Goal: Transaction & Acquisition: Obtain resource

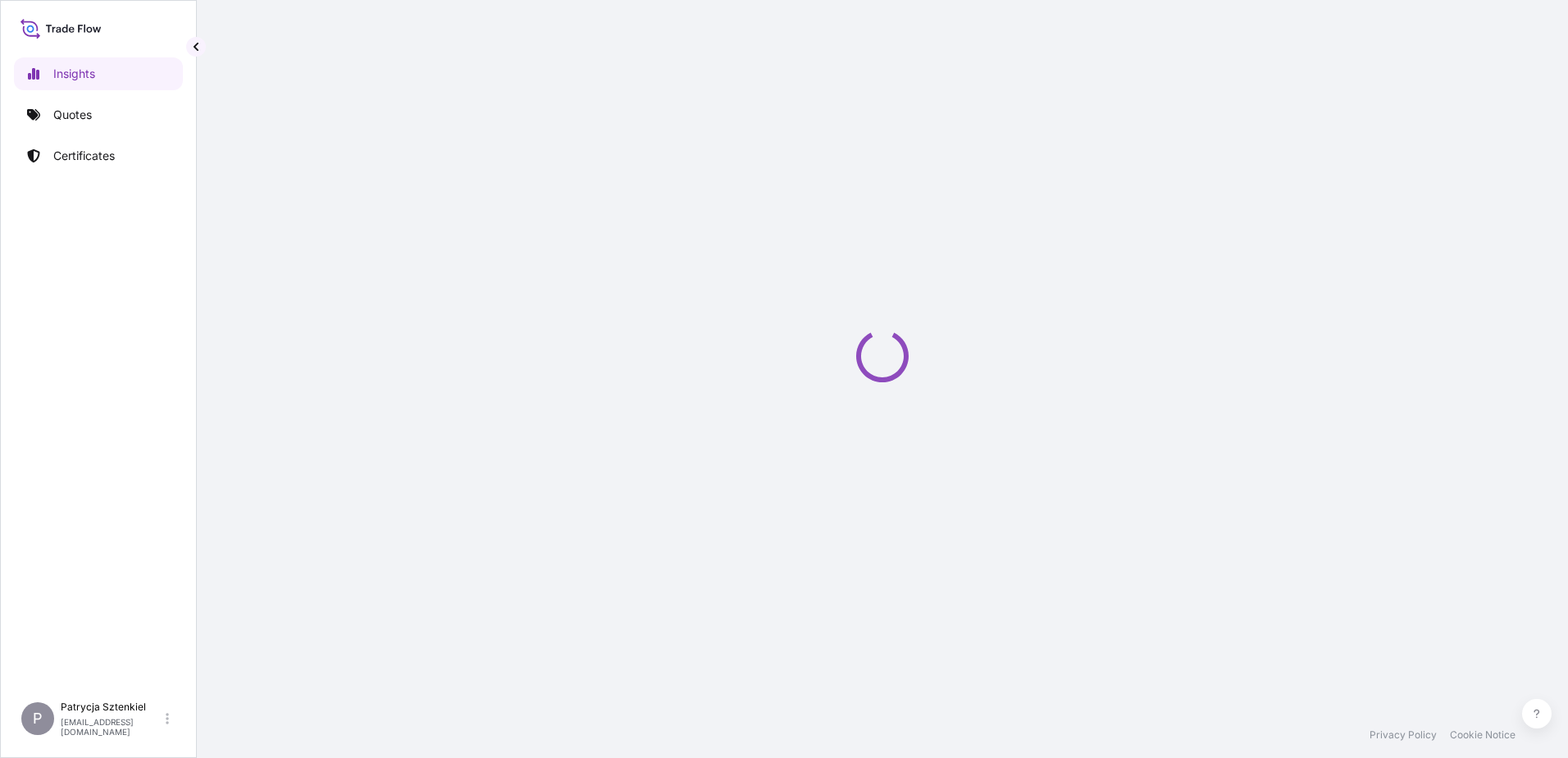
select select "2025"
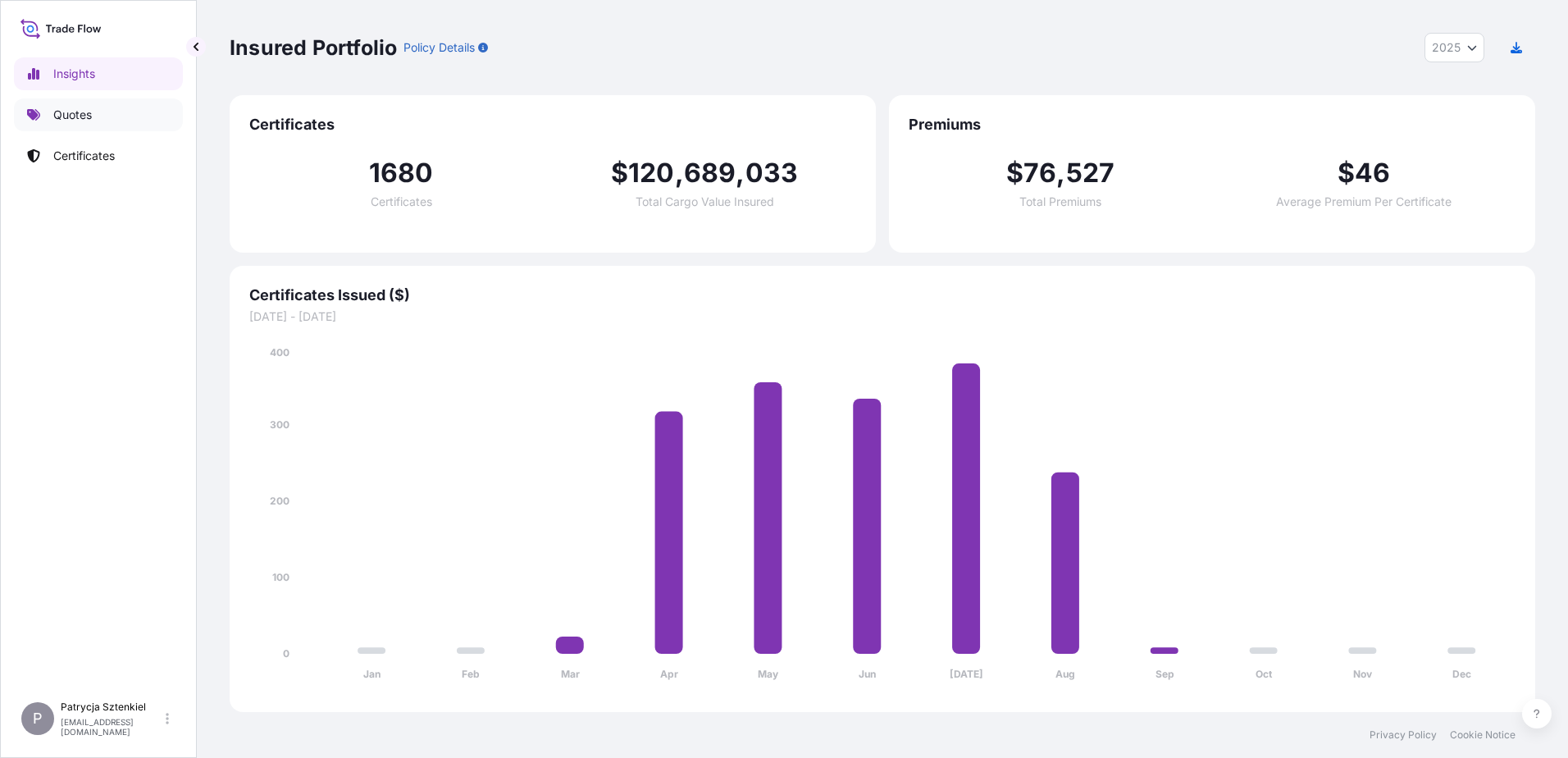
click at [68, 121] on p "Quotes" at bounding box center [73, 115] width 38 height 17
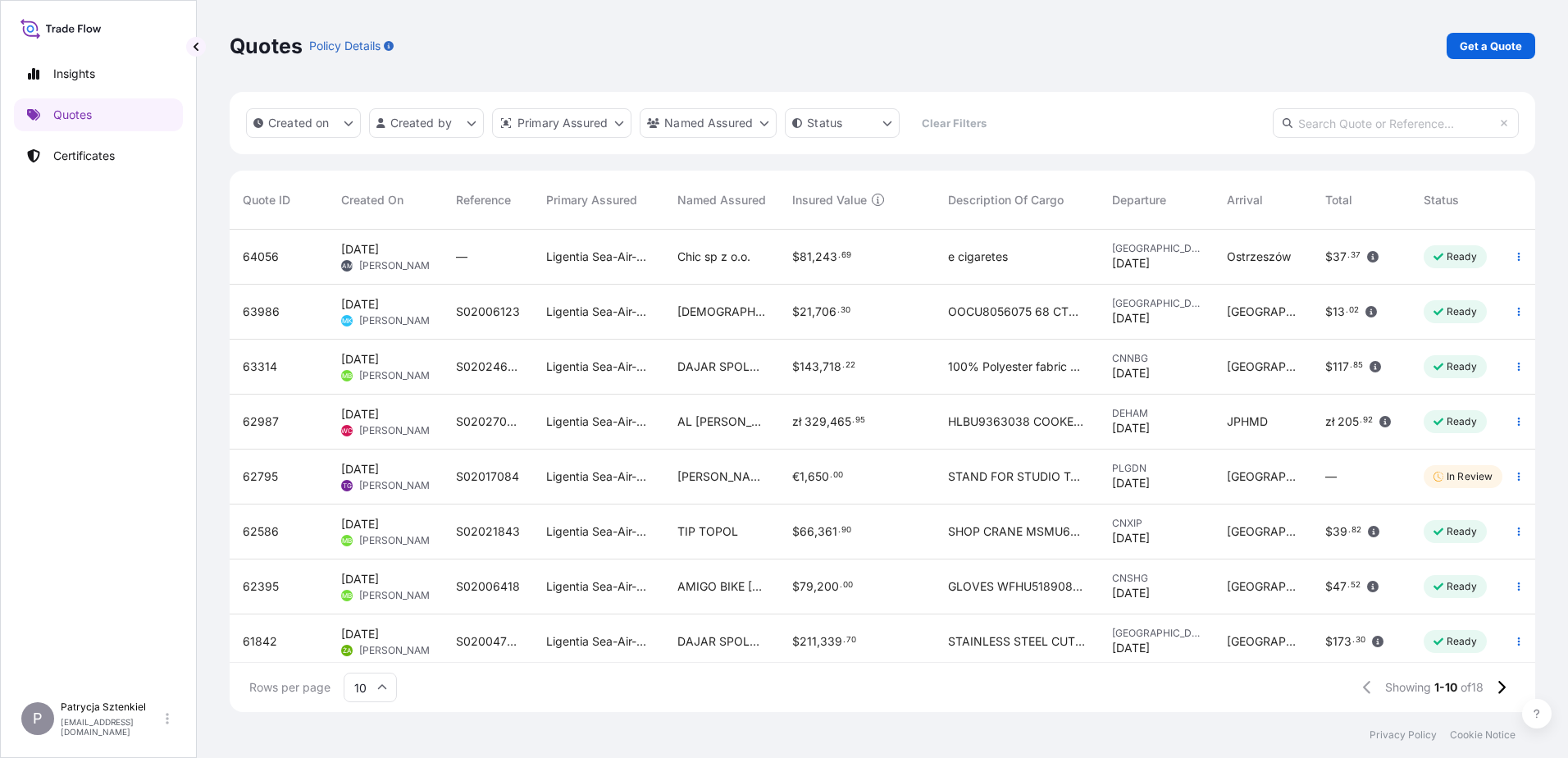
scroll to position [479, 1293]
click at [659, 52] on p "Get a Quote" at bounding box center [1491, 45] width 62 height 17
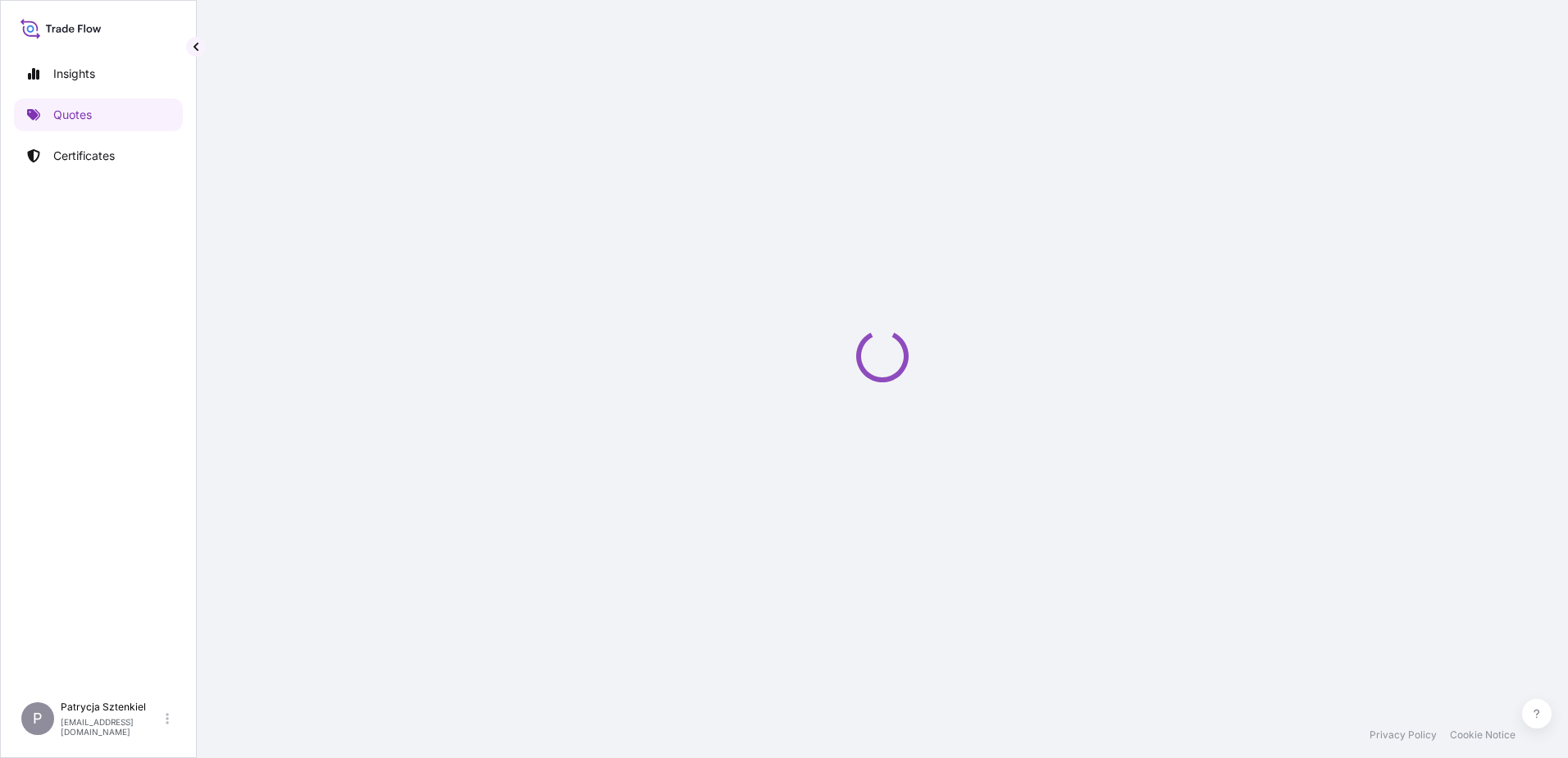
select select "Sea"
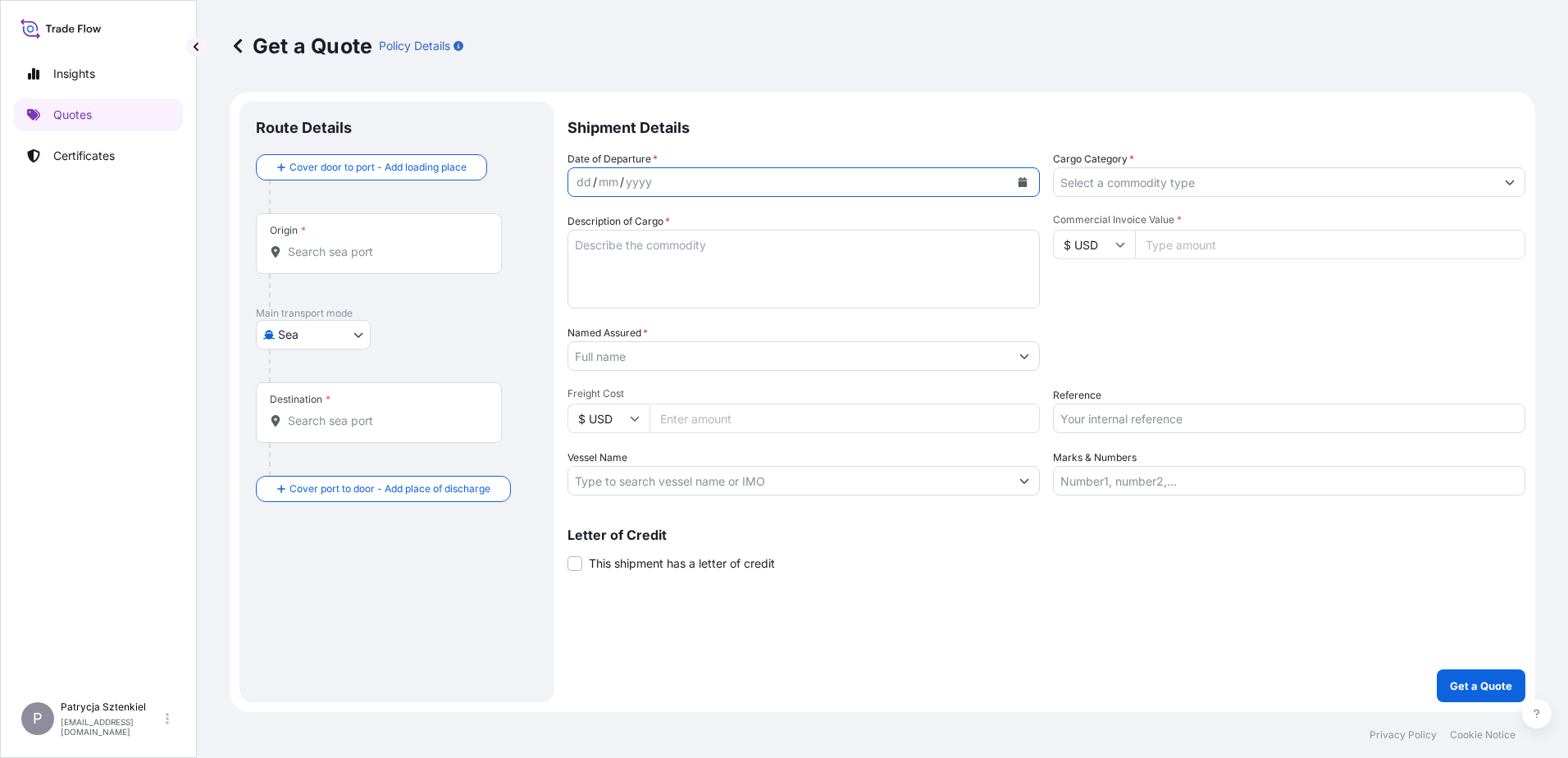
click at [659, 176] on div "dd / mm / yyyy" at bounding box center [804, 182] width 472 height 30
click at [659, 179] on button "Calendar" at bounding box center [1023, 182] width 26 height 26
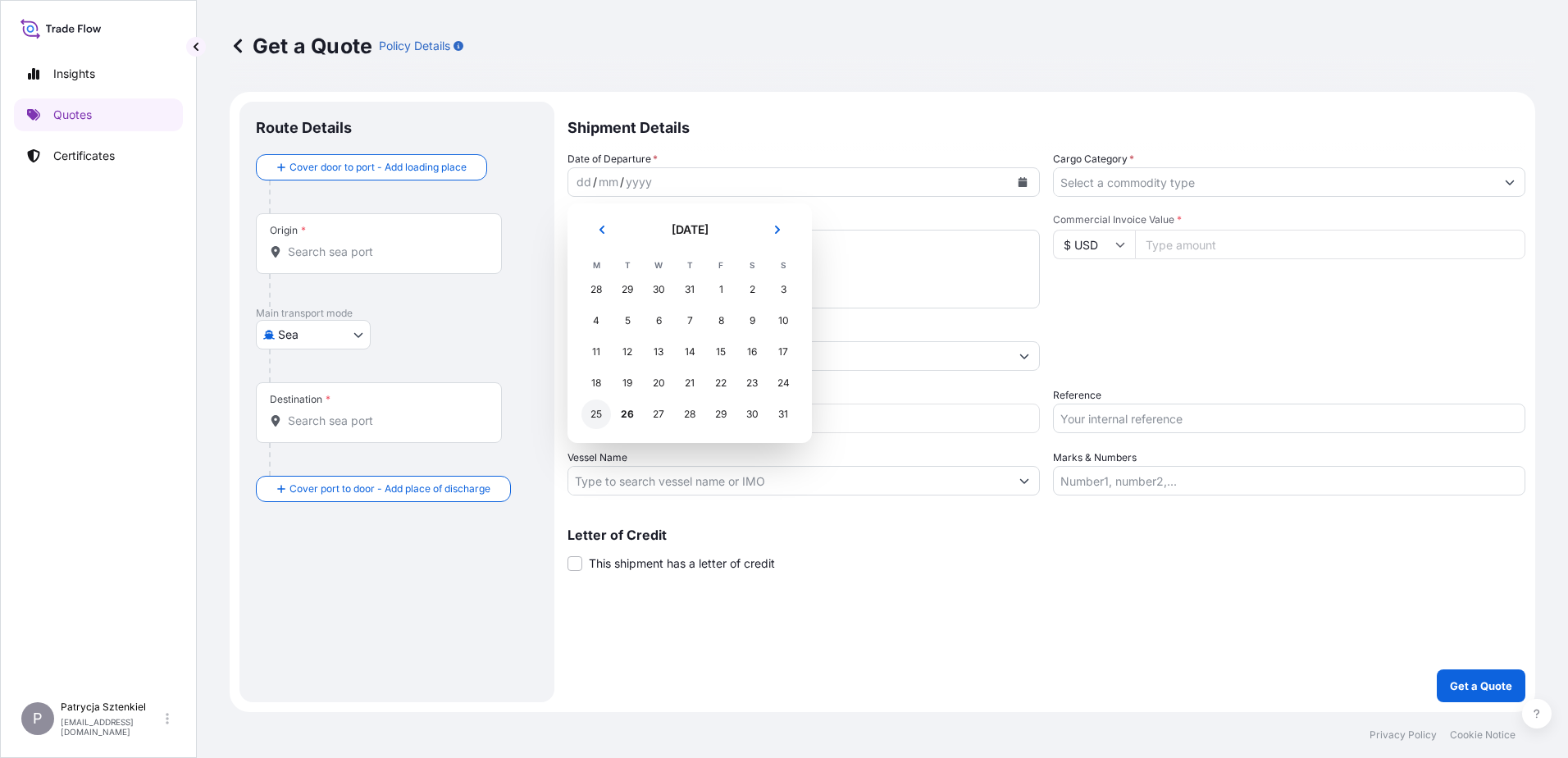
click at [599, 416] on div "25" at bounding box center [596, 414] width 30 height 30
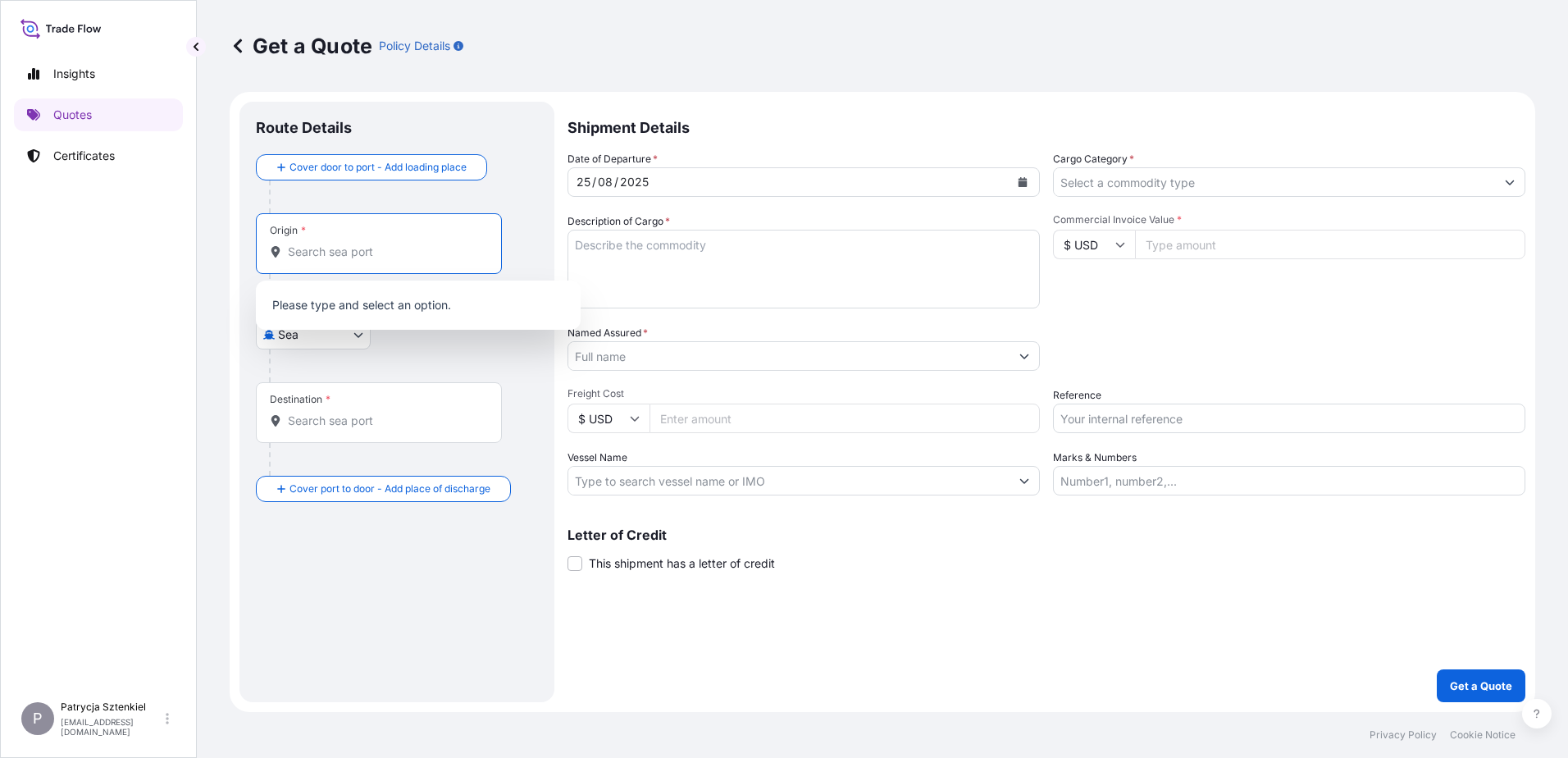
click at [298, 258] on input "Origin *" at bounding box center [384, 252] width 193 height 17
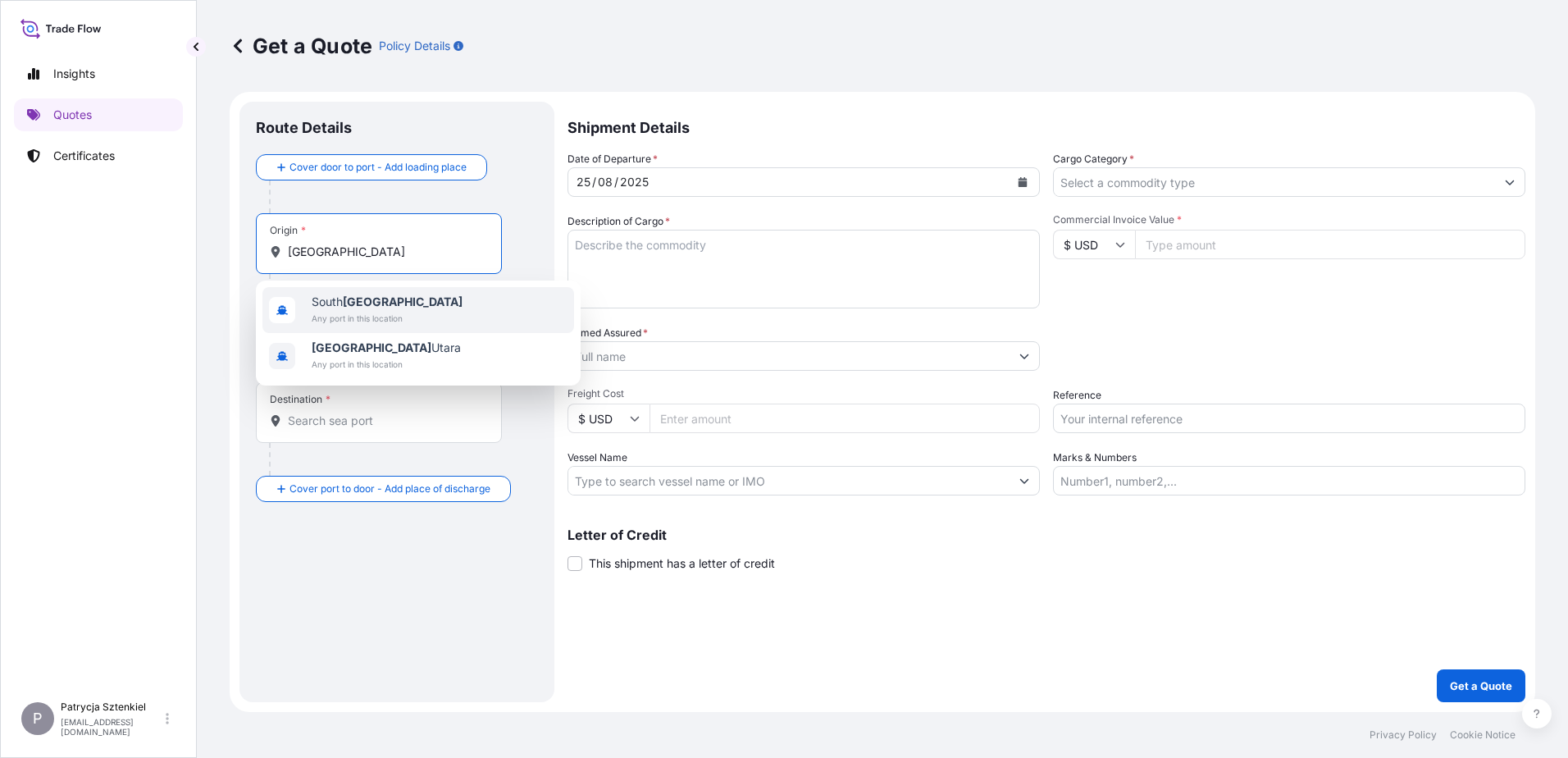
click at [405, 327] on div "[GEOGRAPHIC_DATA] Any port in this location" at bounding box center [418, 309] width 311 height 46
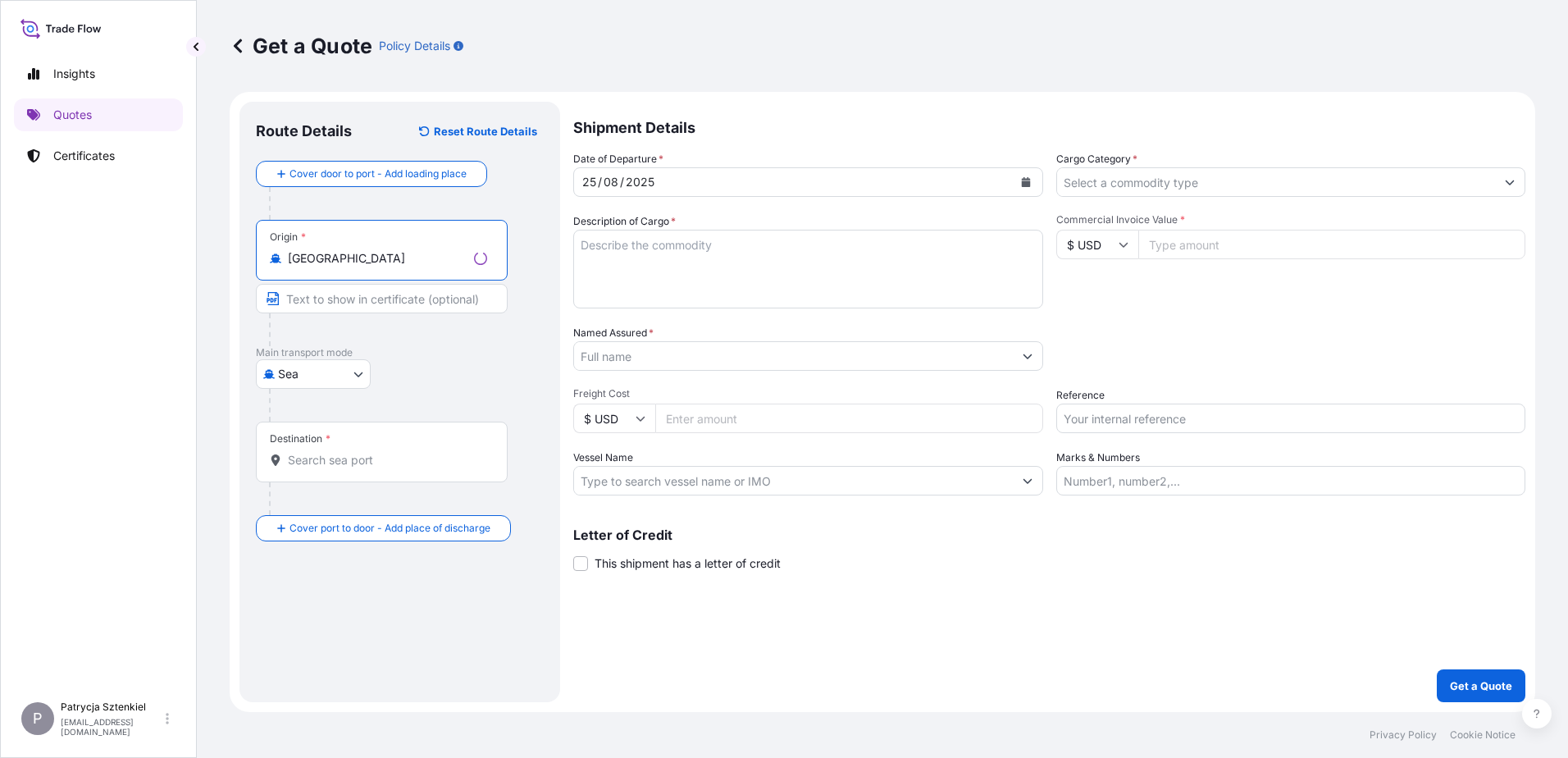
type input "[GEOGRAPHIC_DATA]"
click at [298, 459] on input "Destination *" at bounding box center [387, 460] width 199 height 17
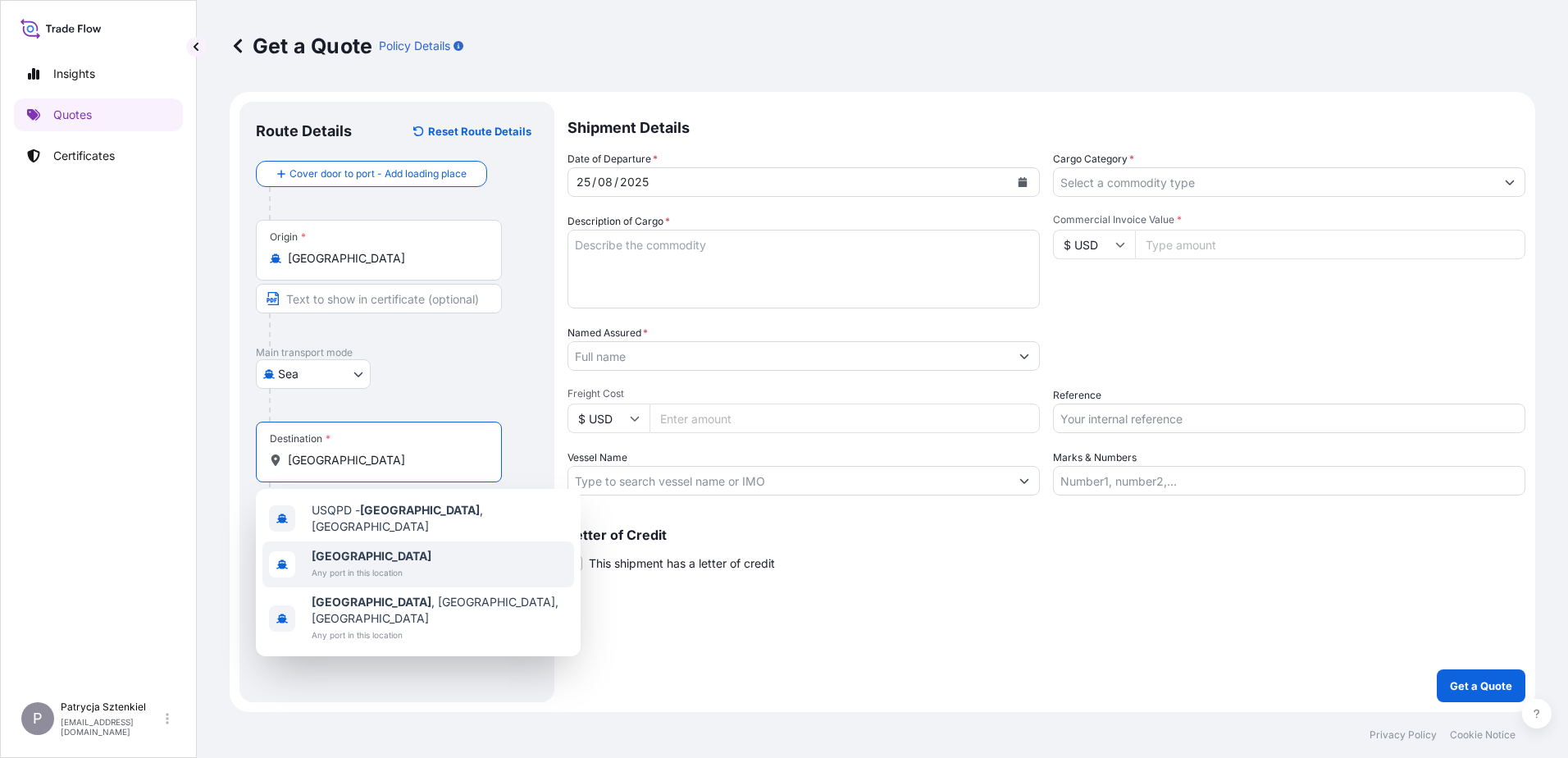
click at [344, 572] on span "Any port in this location" at bounding box center [371, 572] width 120 height 17
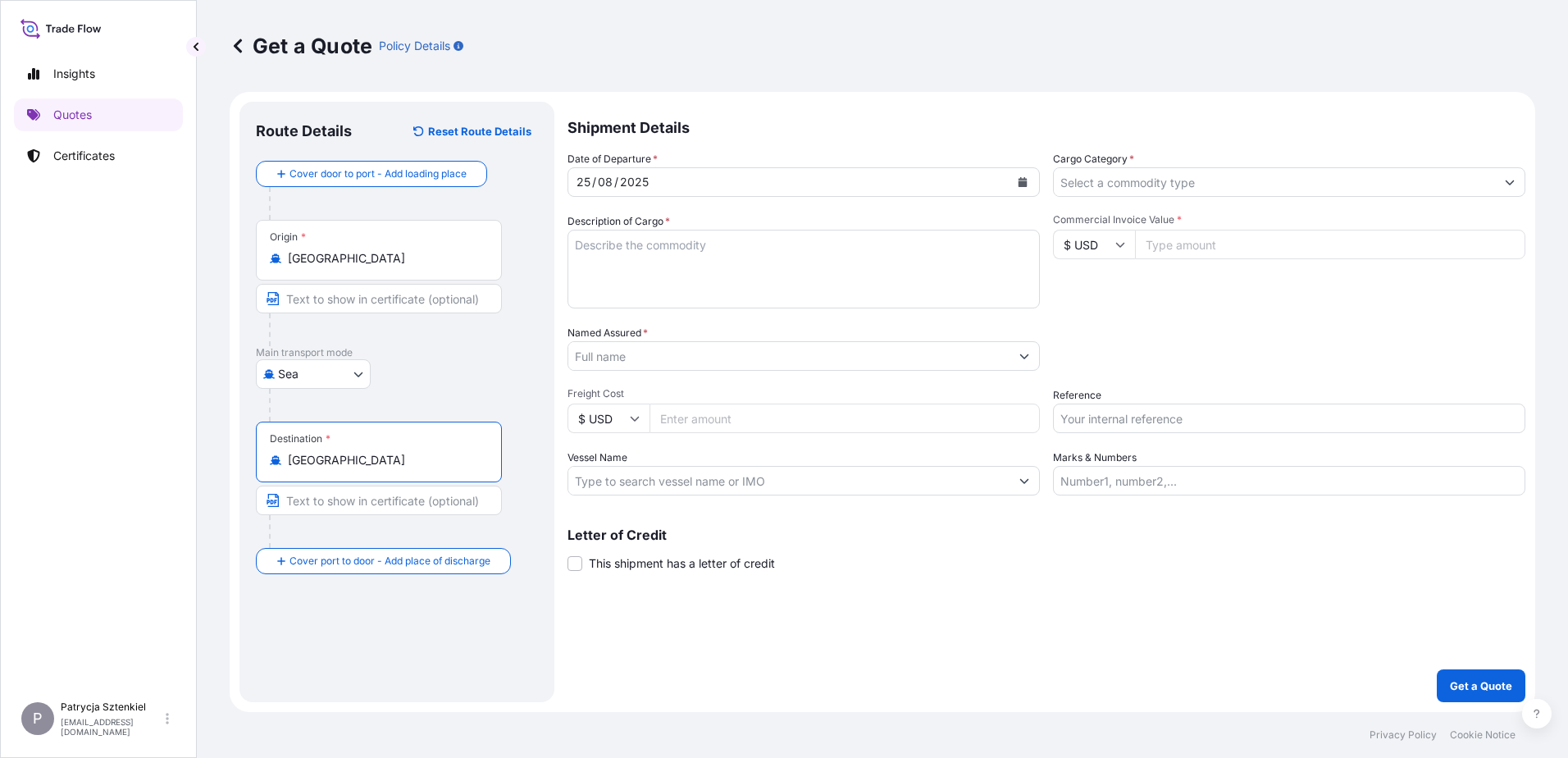
type input "[GEOGRAPHIC_DATA]"
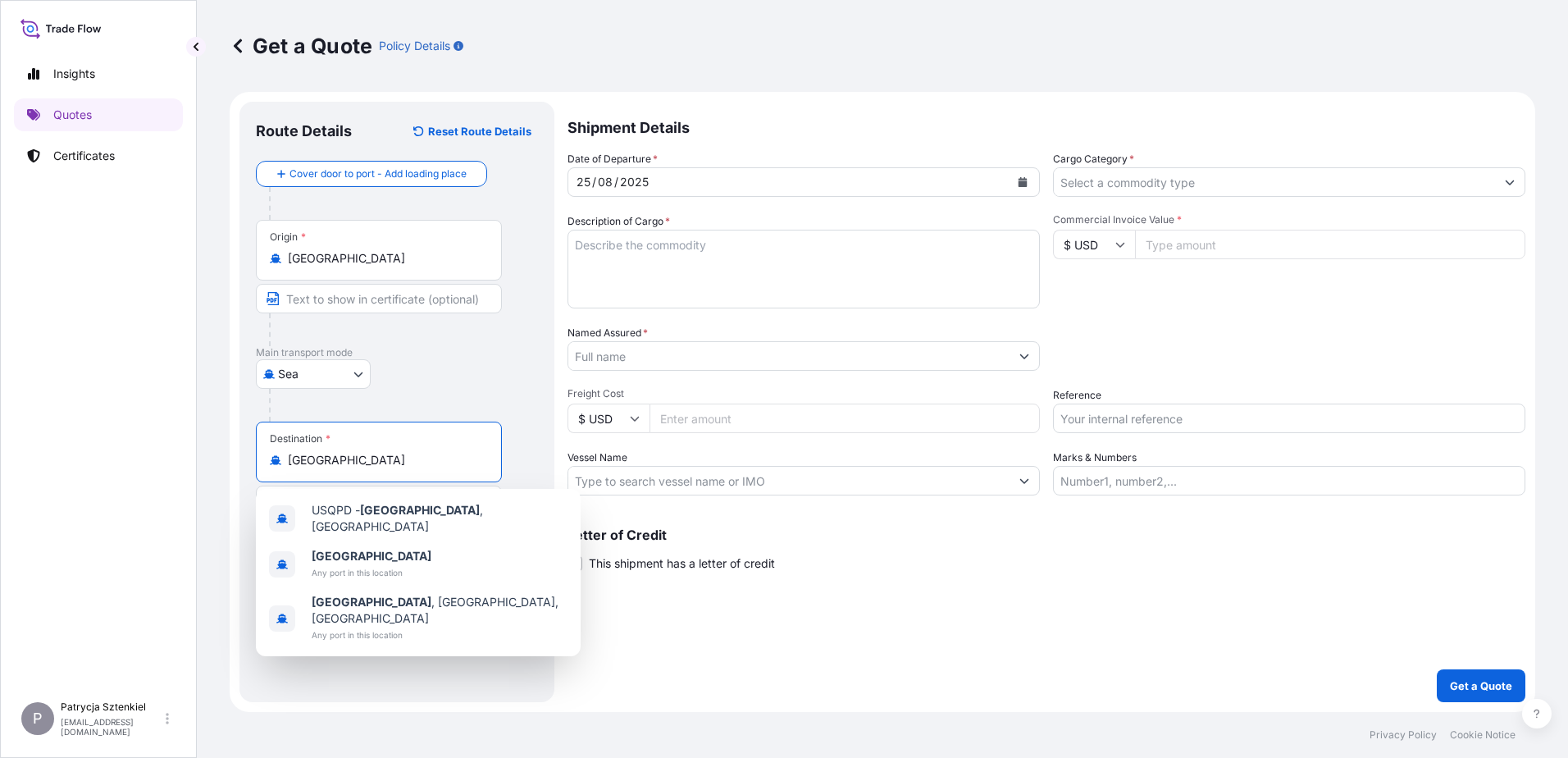
click at [659, 233] on textarea "Description of Cargo *" at bounding box center [804, 269] width 472 height 79
paste textarea "28 UNITS OF TRACTORS"
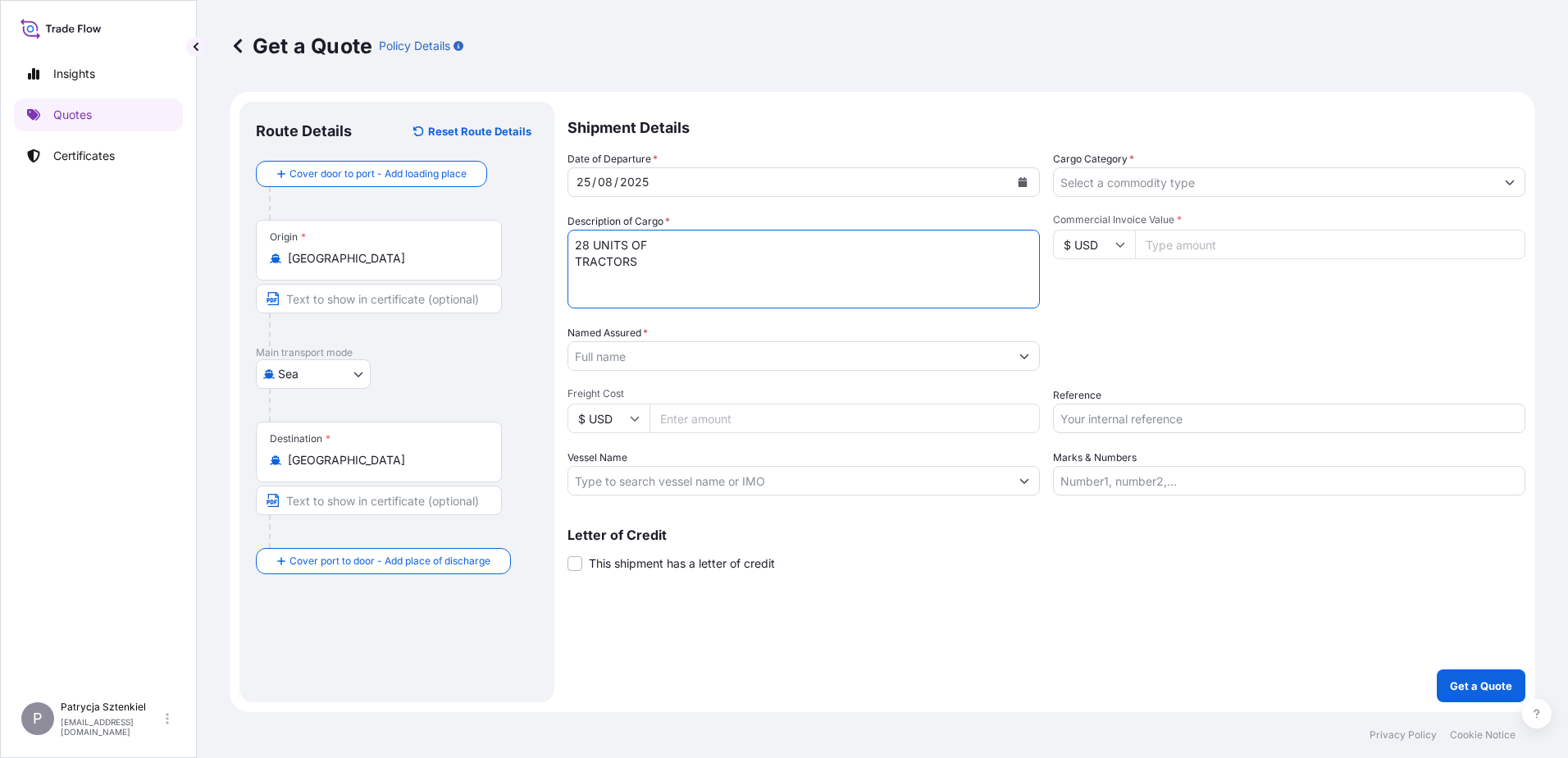
click at [575, 263] on textarea "28 UNITS OF TRACTORS" at bounding box center [804, 269] width 472 height 79
click at [659, 245] on textarea "28 UNITS OF TRACTORS" at bounding box center [804, 269] width 472 height 79
paste textarea "TXGU6923641 1 x 40HC 4 UNIT(S) 7958.000 3700 30.568"
paste textarea "SEKU5922688 1 x 40HC 6 UNIT(S) 11338.000 3700 34.314"
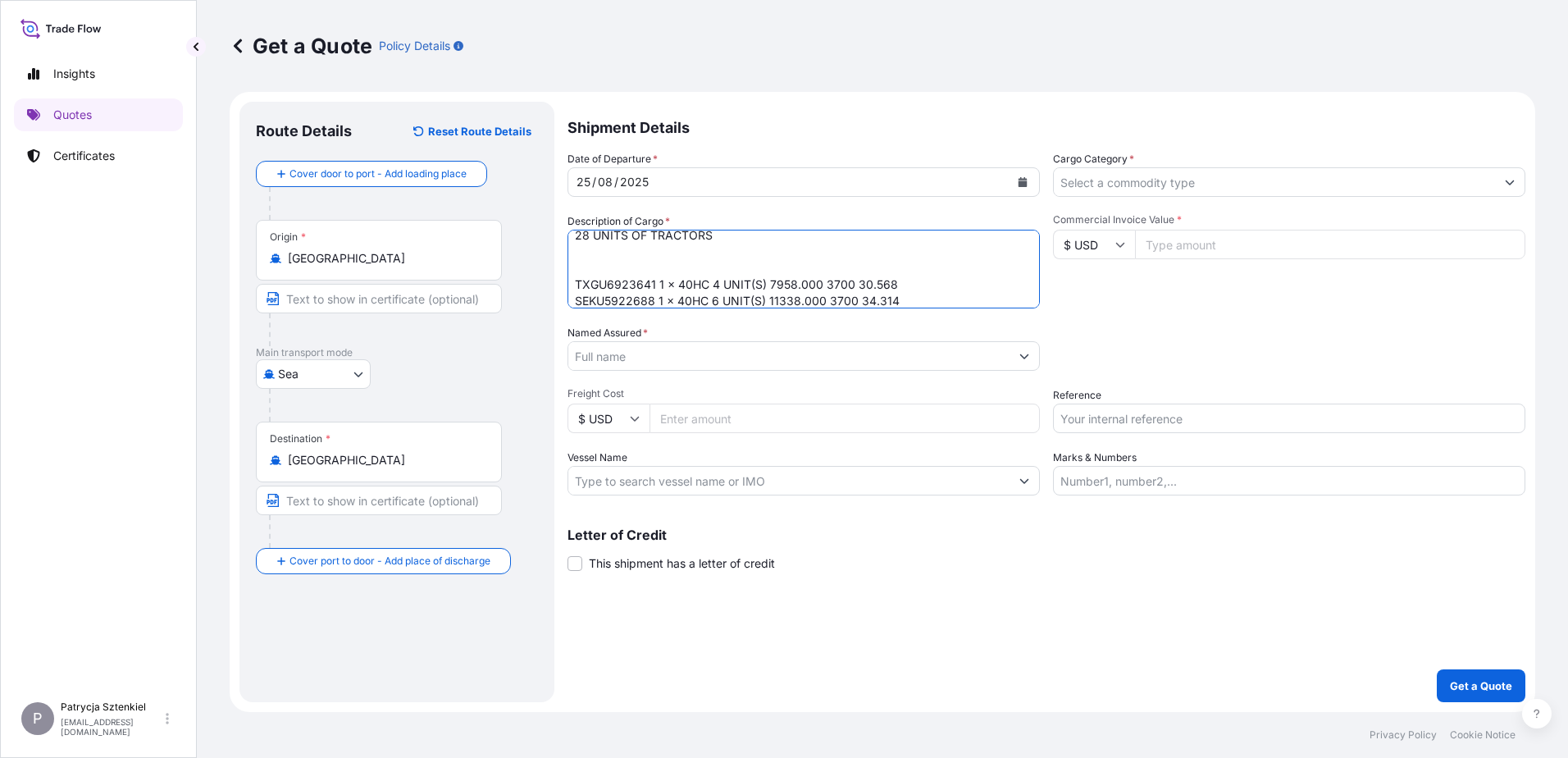
scroll to position [26, 0]
paste textarea "CMAU6550689 1 x 40HC 8 UNIT(S) 12812.000 3700 54.216"
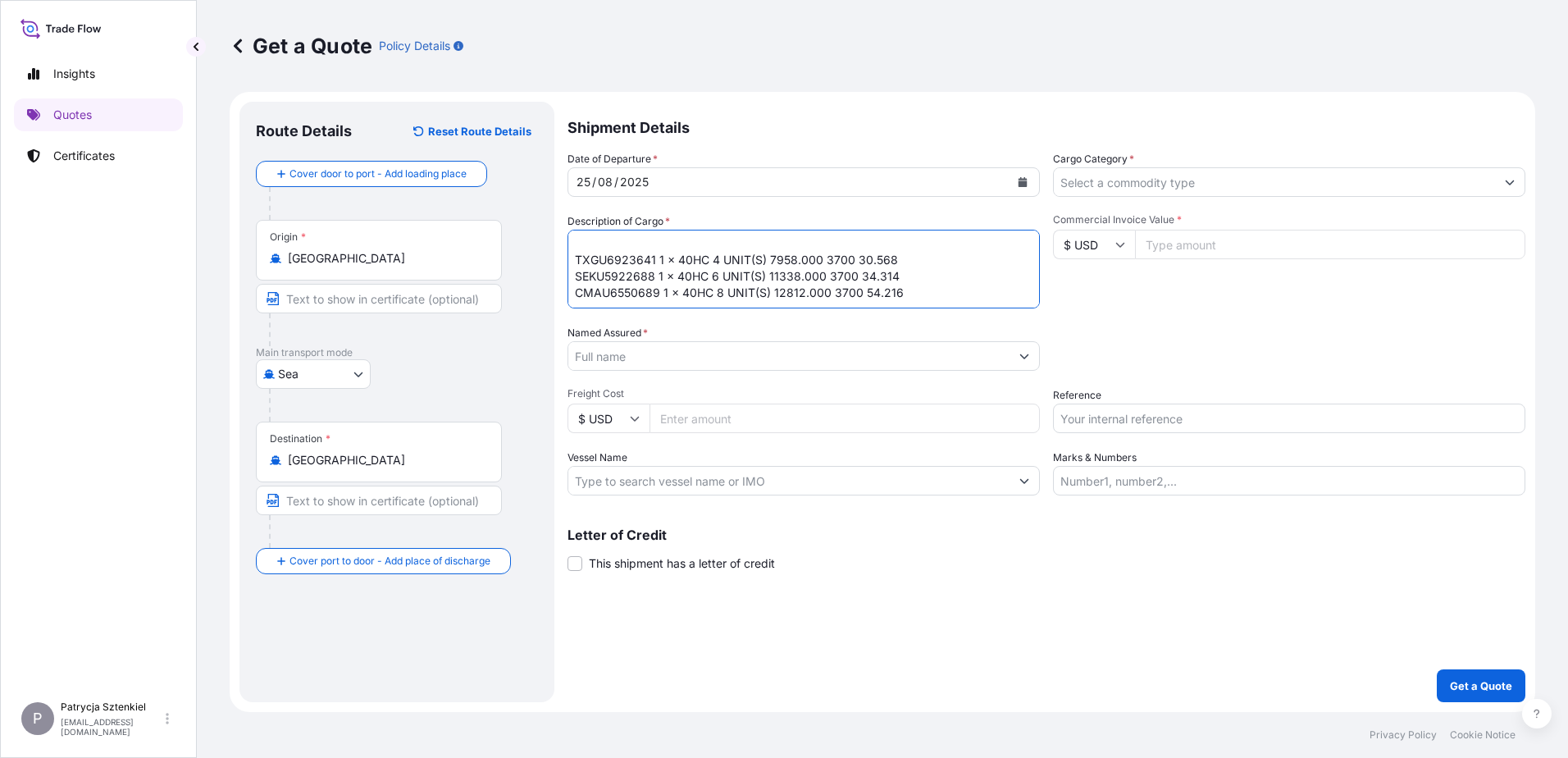
scroll to position [59, 0]
paste textarea "CMAU3359663 1 x 40HC 6 UNIT(S) 10306.000 3700 37.296"
click at [659, 297] on textarea "28 UNITS OF TRACTORS TXGU6923641 1 x 40HC 4 UNIT(S) 7958.000 3700 30.568 SEKU59…" at bounding box center [804, 269] width 472 height 79
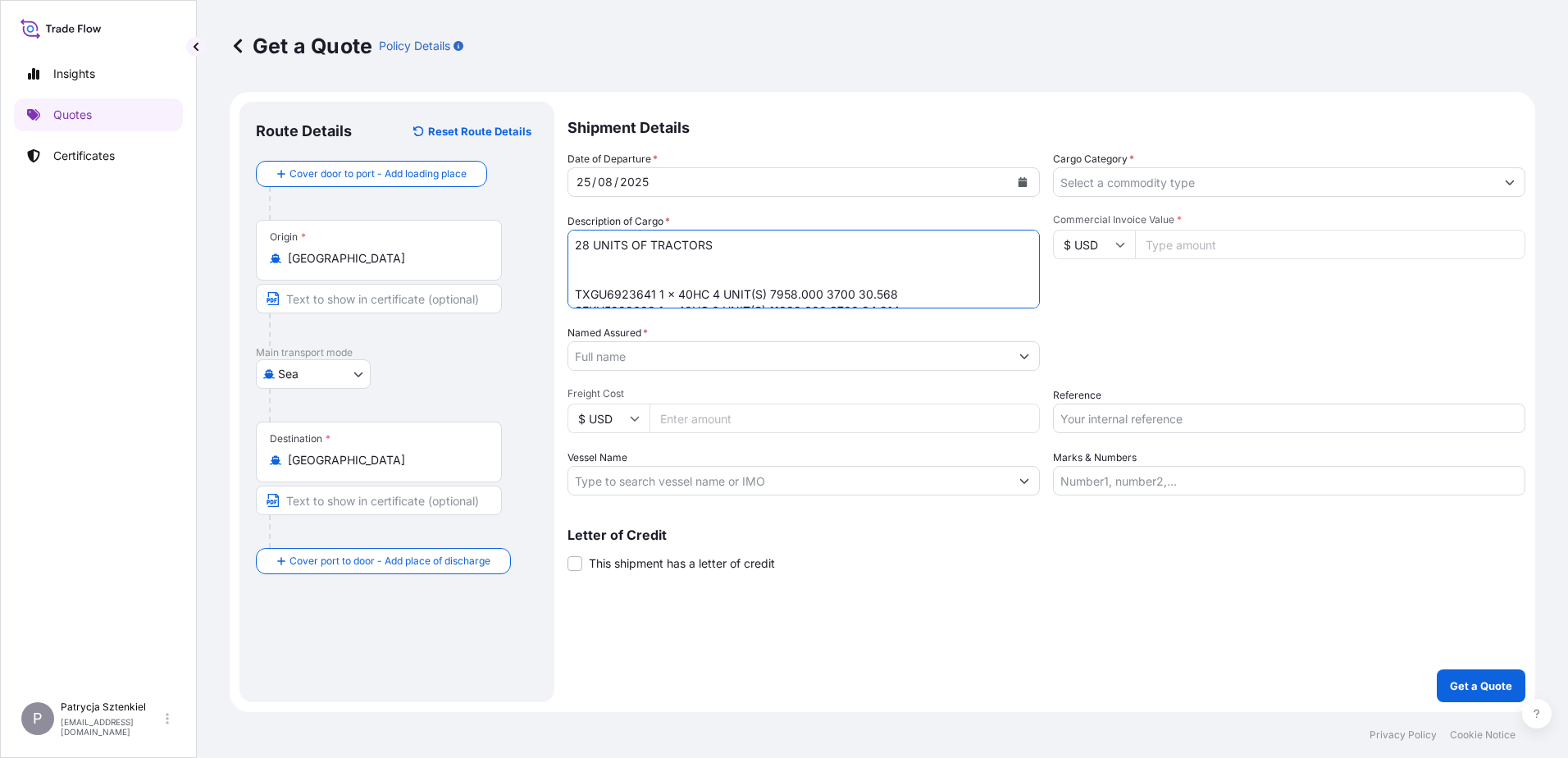
click at [603, 268] on textarea "28 UNITS OF TRACTORS TXGU6923641 1 x 40HC 4 UNIT(S) 7958.000 3700 30.568 SEKU59…" at bounding box center [804, 269] width 472 height 79
type textarea "28 UNITS OF TRACTORS TXGU6923641 1 x 40HC 4 UNIT(S) 7958.000 3700 30.568 SEKU59…"
click at [659, 179] on input "Cargo Category *" at bounding box center [1274, 182] width 442 height 30
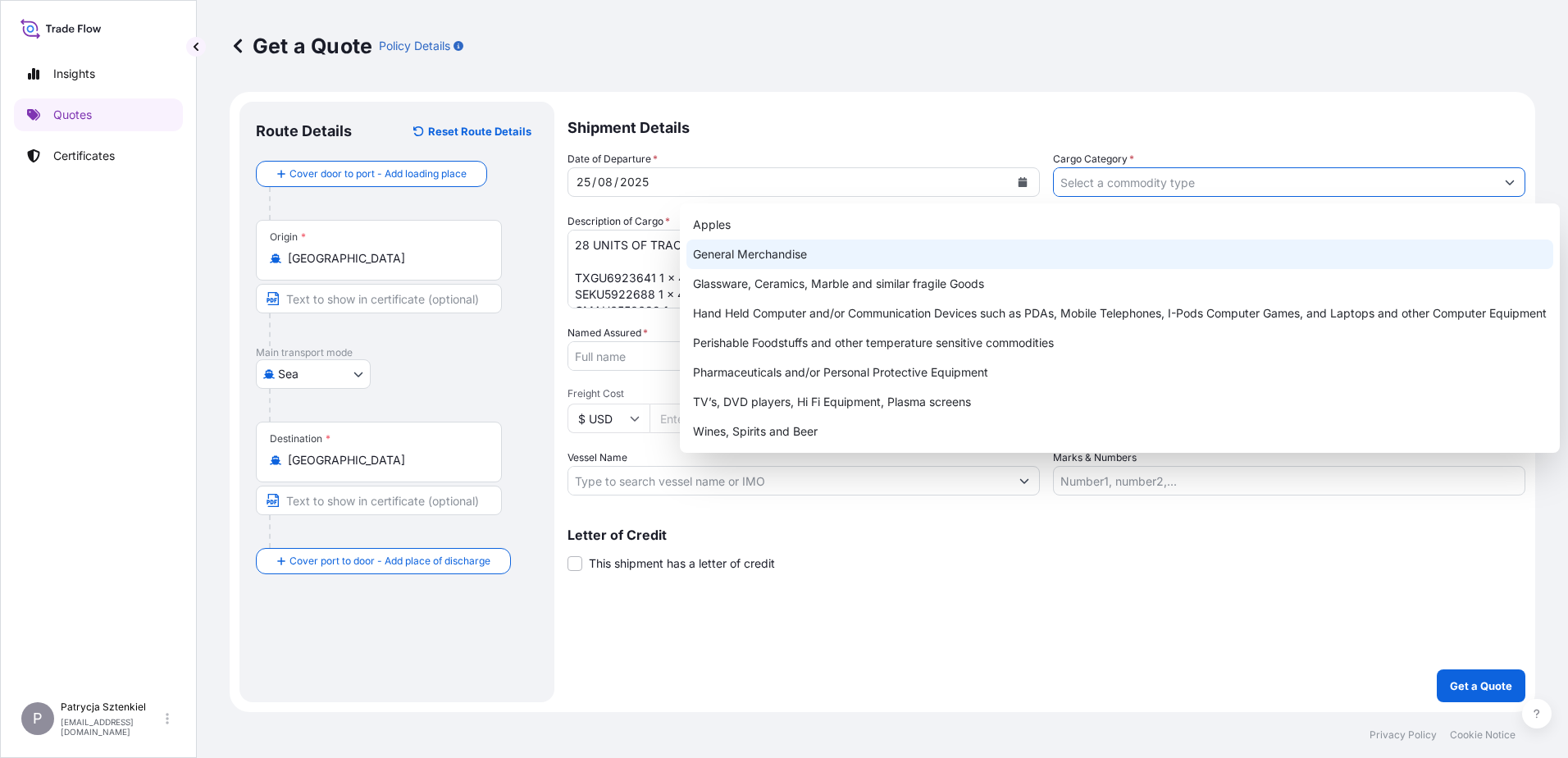
click at [659, 248] on div "General Merchandise" at bounding box center [1119, 254] width 867 height 30
type input "General Merchandise"
click at [659, 254] on div "General Merchandise" at bounding box center [1119, 254] width 867 height 30
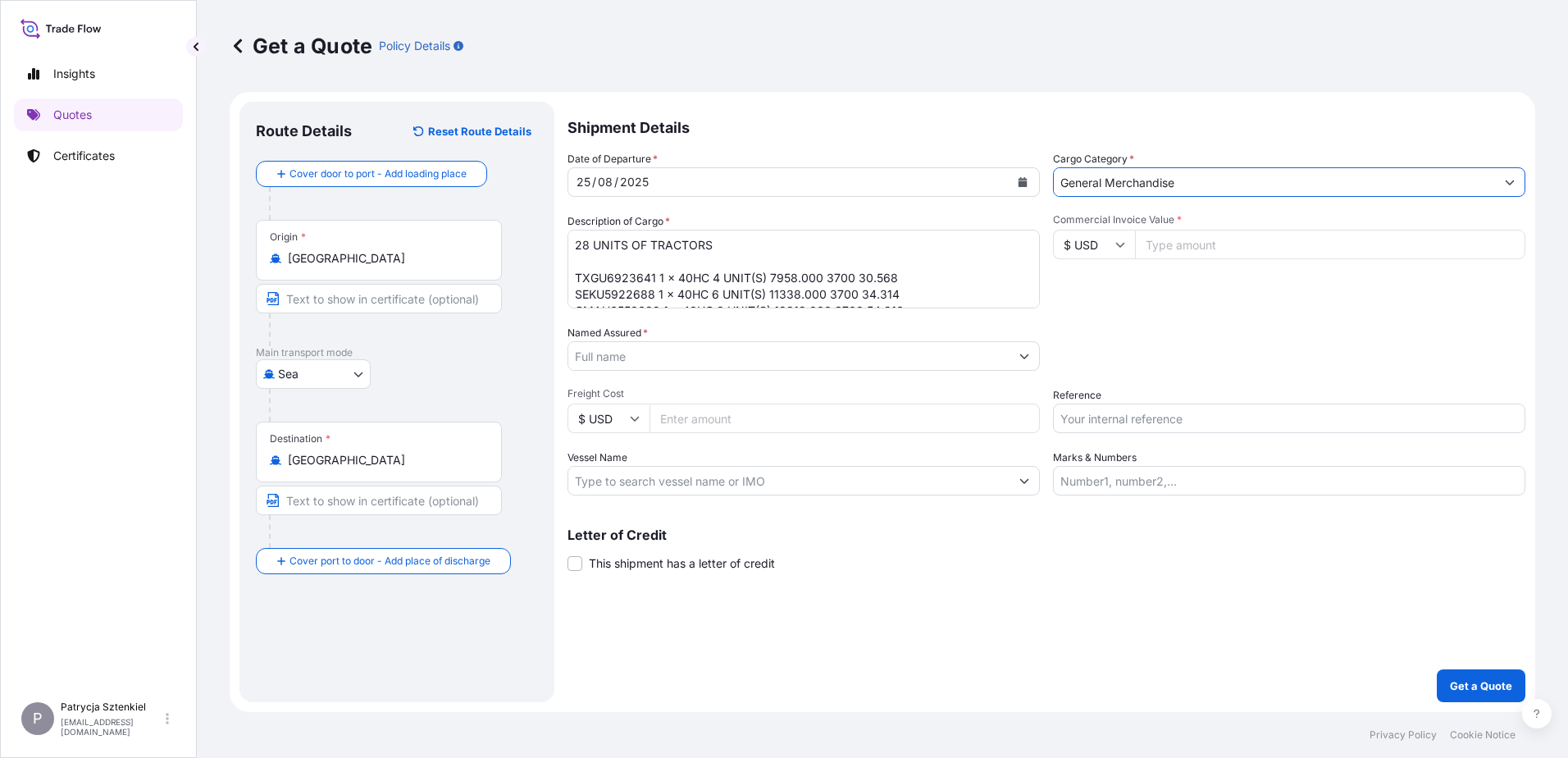
click at [659, 248] on input "$ USD" at bounding box center [1094, 245] width 82 height 30
click at [659, 294] on div "€ EUR" at bounding box center [1094, 289] width 69 height 31
type input "€ EUR"
click at [659, 254] on input "Commercial Invoice Value *" at bounding box center [1330, 245] width 390 height 30
paste input "435.790"
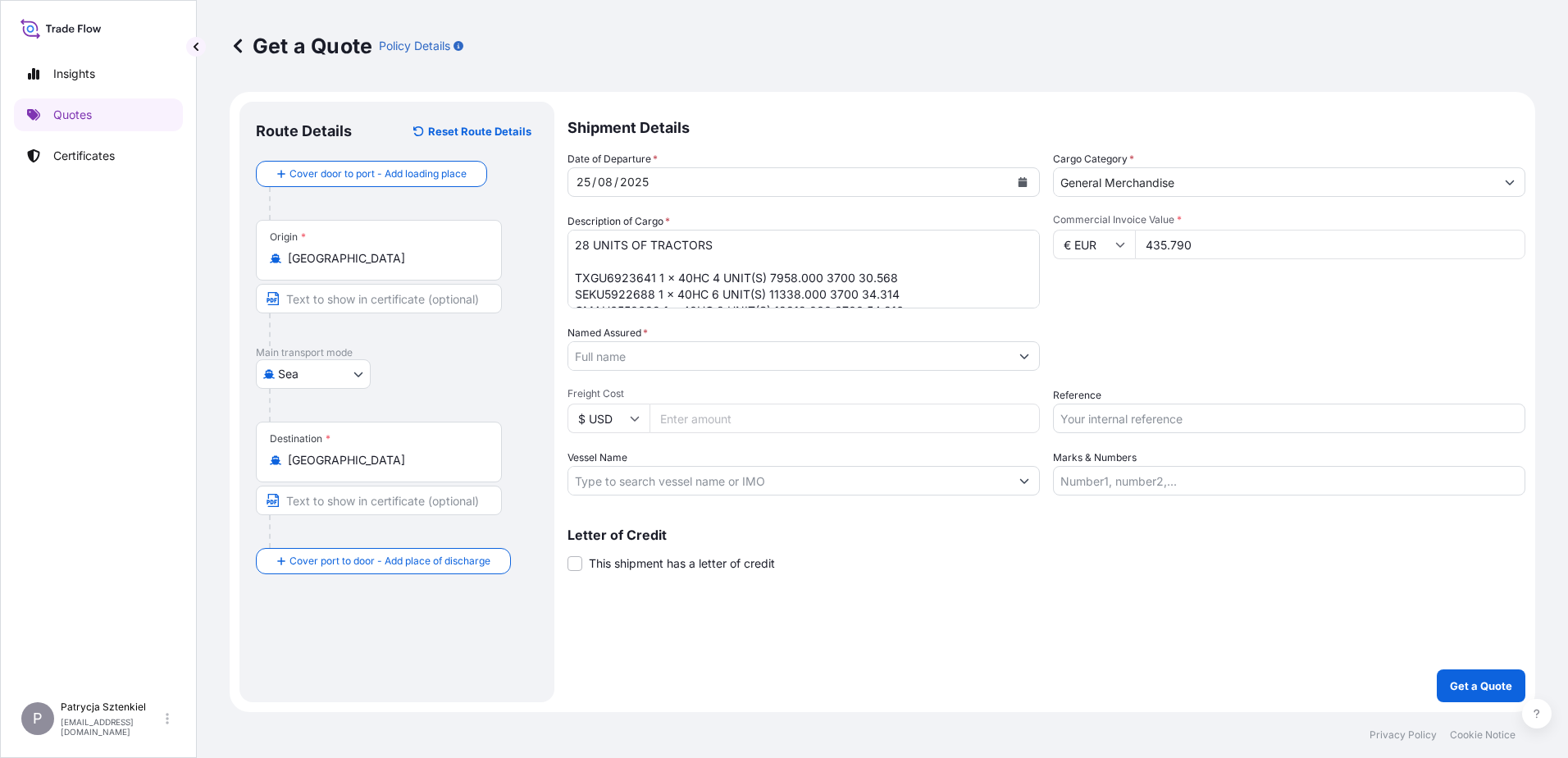
click at [659, 247] on input "435.790" at bounding box center [1330, 245] width 390 height 30
type input "435790"
click at [631, 353] on input "Named Assured *" at bounding box center [789, 356] width 442 height 30
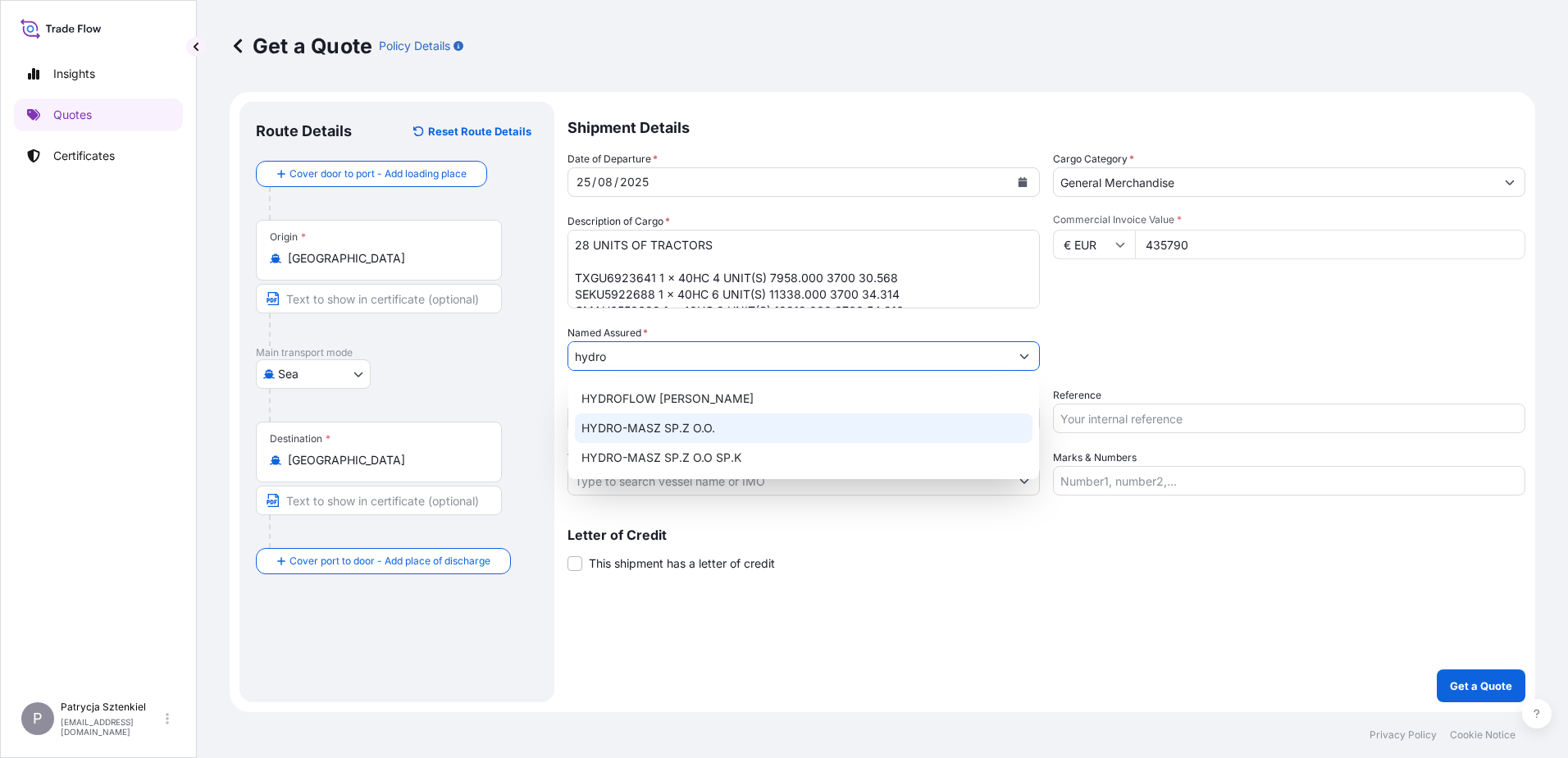
click at [618, 442] on div "HYDRO-MASZ SP.Z O.O." at bounding box center [804, 428] width 457 height 30
type input "HYDRO-MASZ SP.Z O.O."
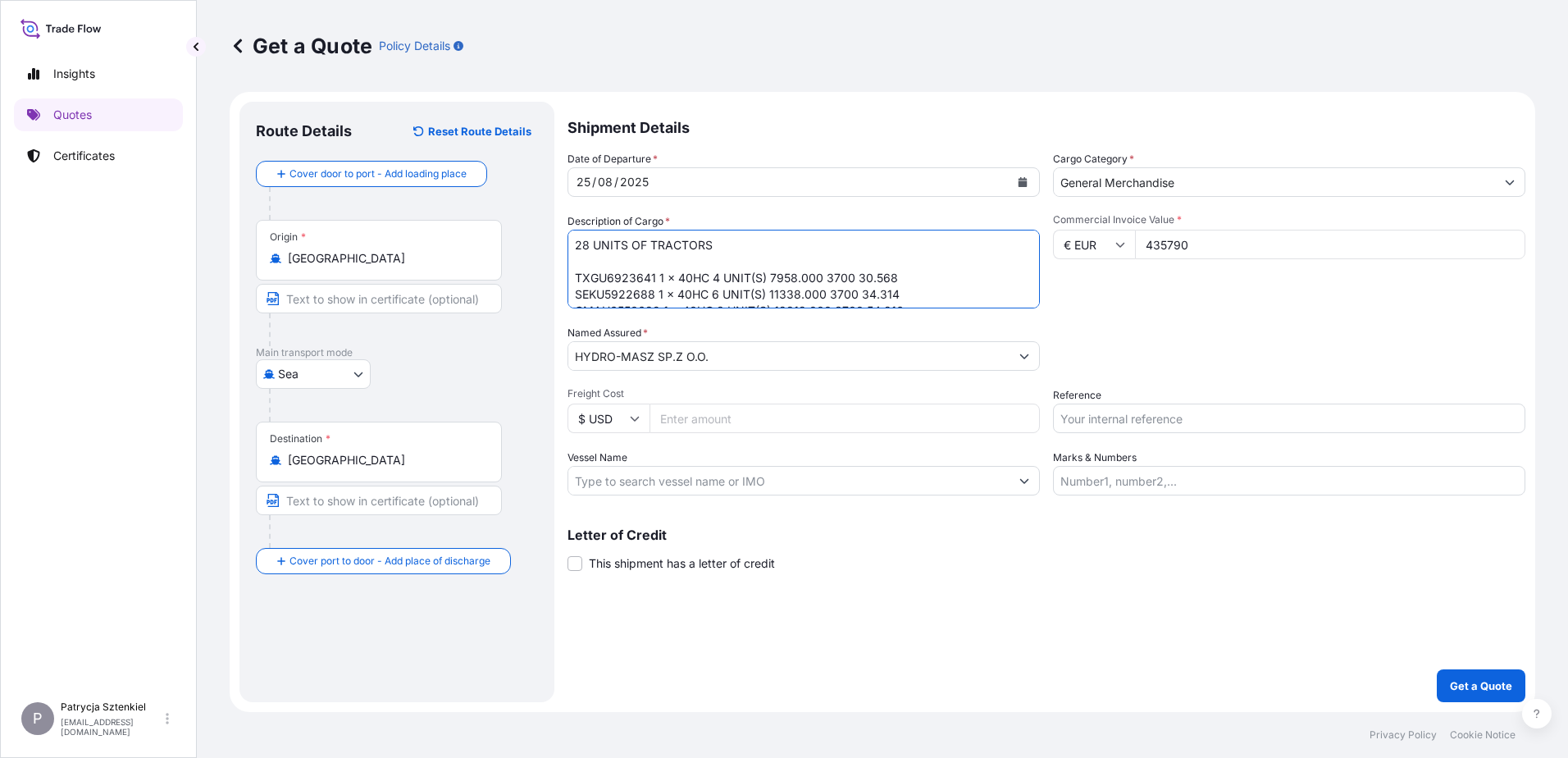
click at [659, 302] on textarea "28 UNITS OF TRACTORS TXGU6923641 1 x 40HC 4 UNIT(S) 7958.000 3700 30.568 SEKU59…" at bounding box center [804, 269] width 472 height 79
paste textarea "TCKU7617084 1 x 40HC 4 UNIT(S) 8528.000 3700 30.568"
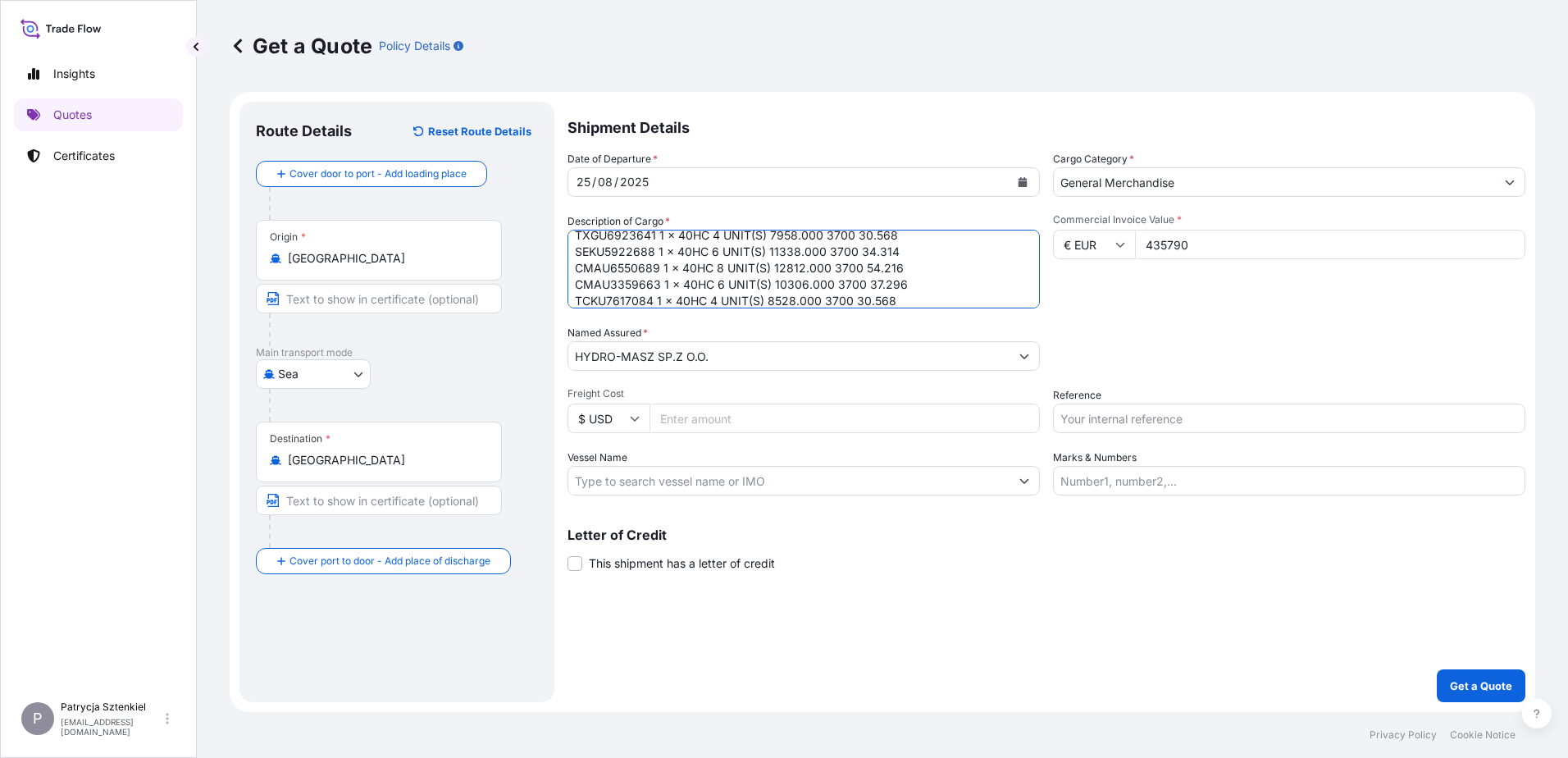
type textarea "28 UNITS OF TRACTORS TXGU6923641 1 x 40HC 4 UNIT(S) 7958.000 3700 30.568 SEKU59…"
click at [659, 425] on input "Reference" at bounding box center [1289, 418] width 472 height 30
paste input "TCKU7617084"
type input "TCKU7617084"
click at [659, 678] on p "Get a Quote" at bounding box center [1481, 685] width 62 height 17
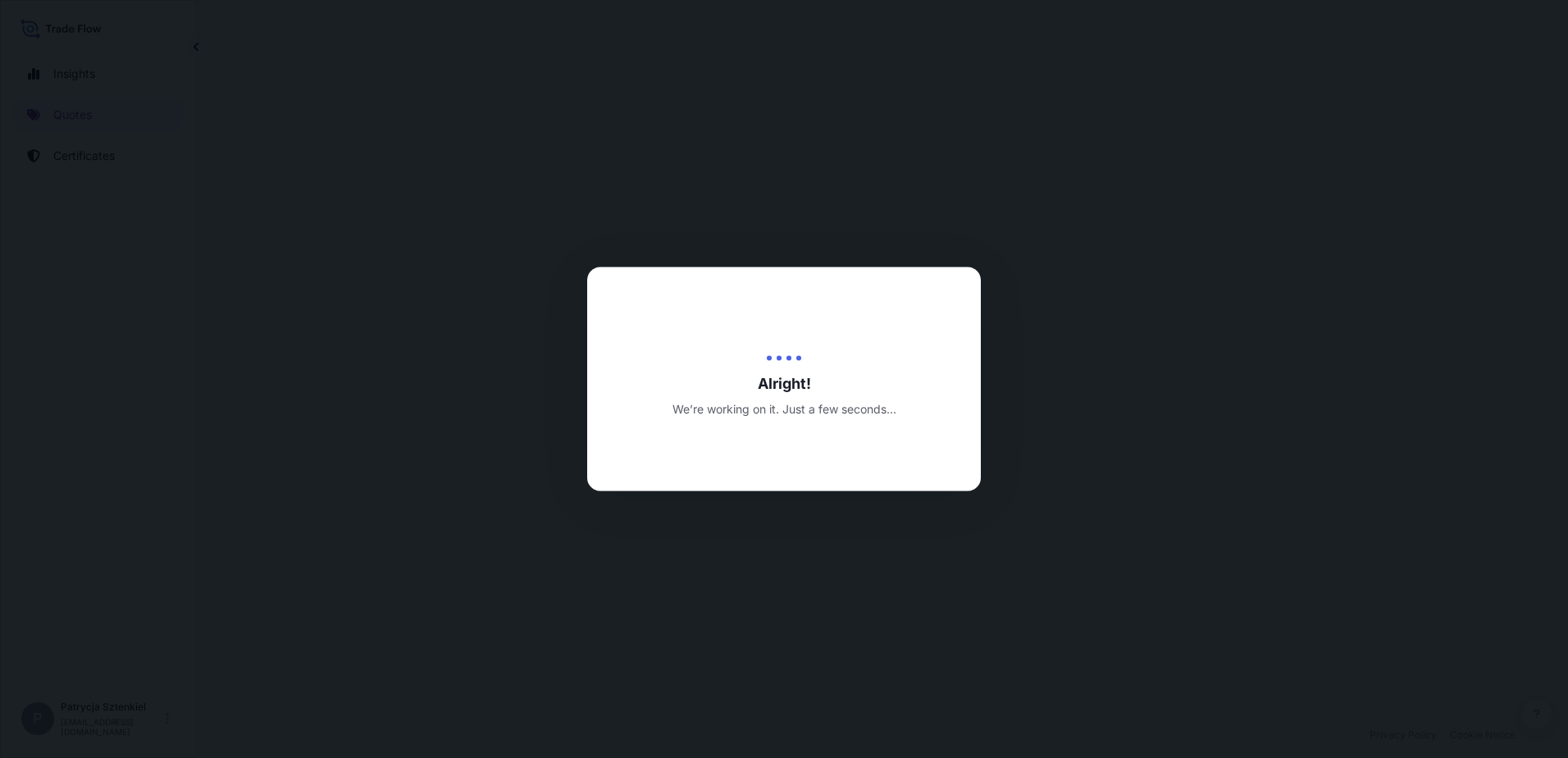
select select "Sea"
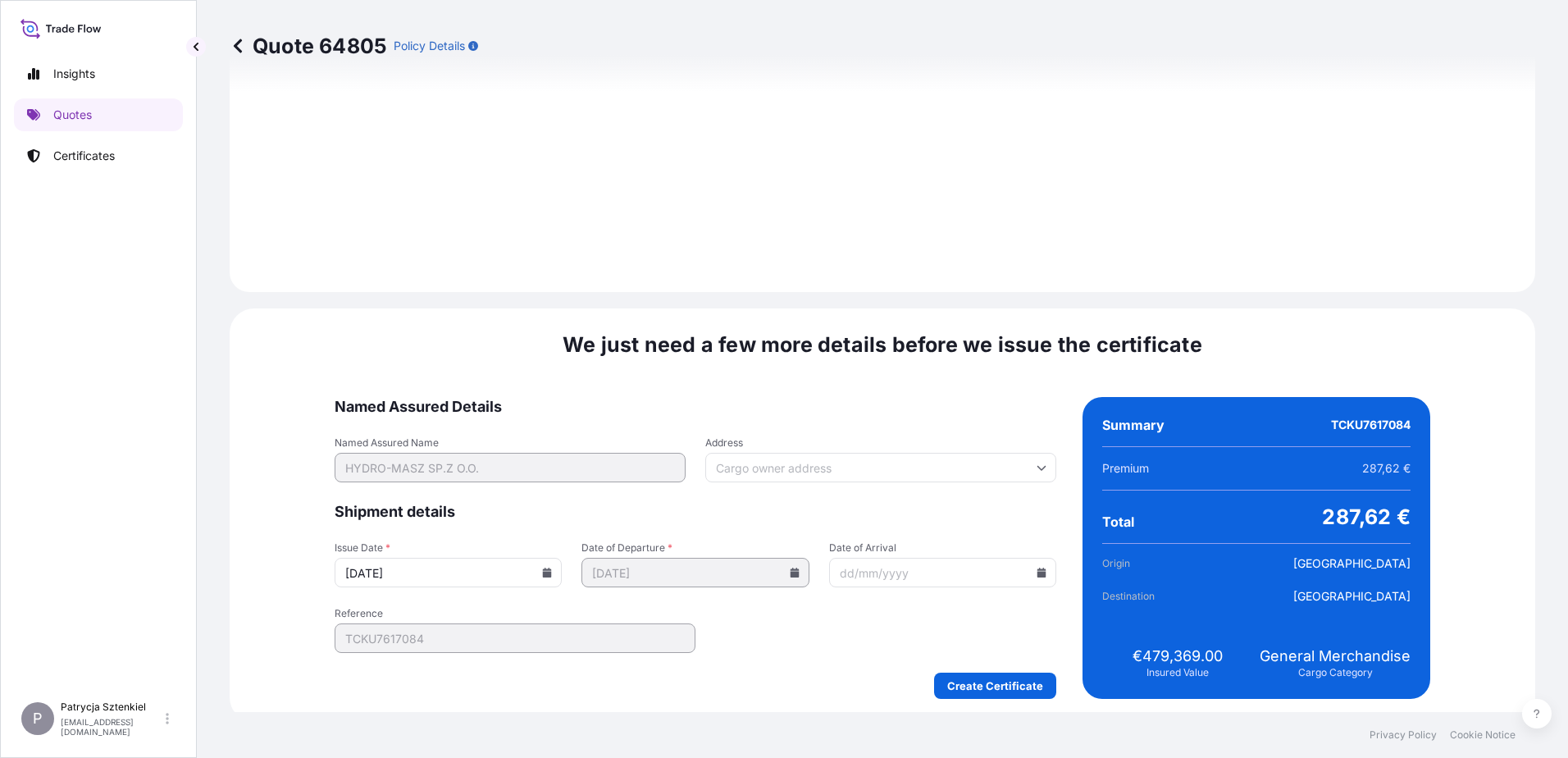
scroll to position [1711, 0]
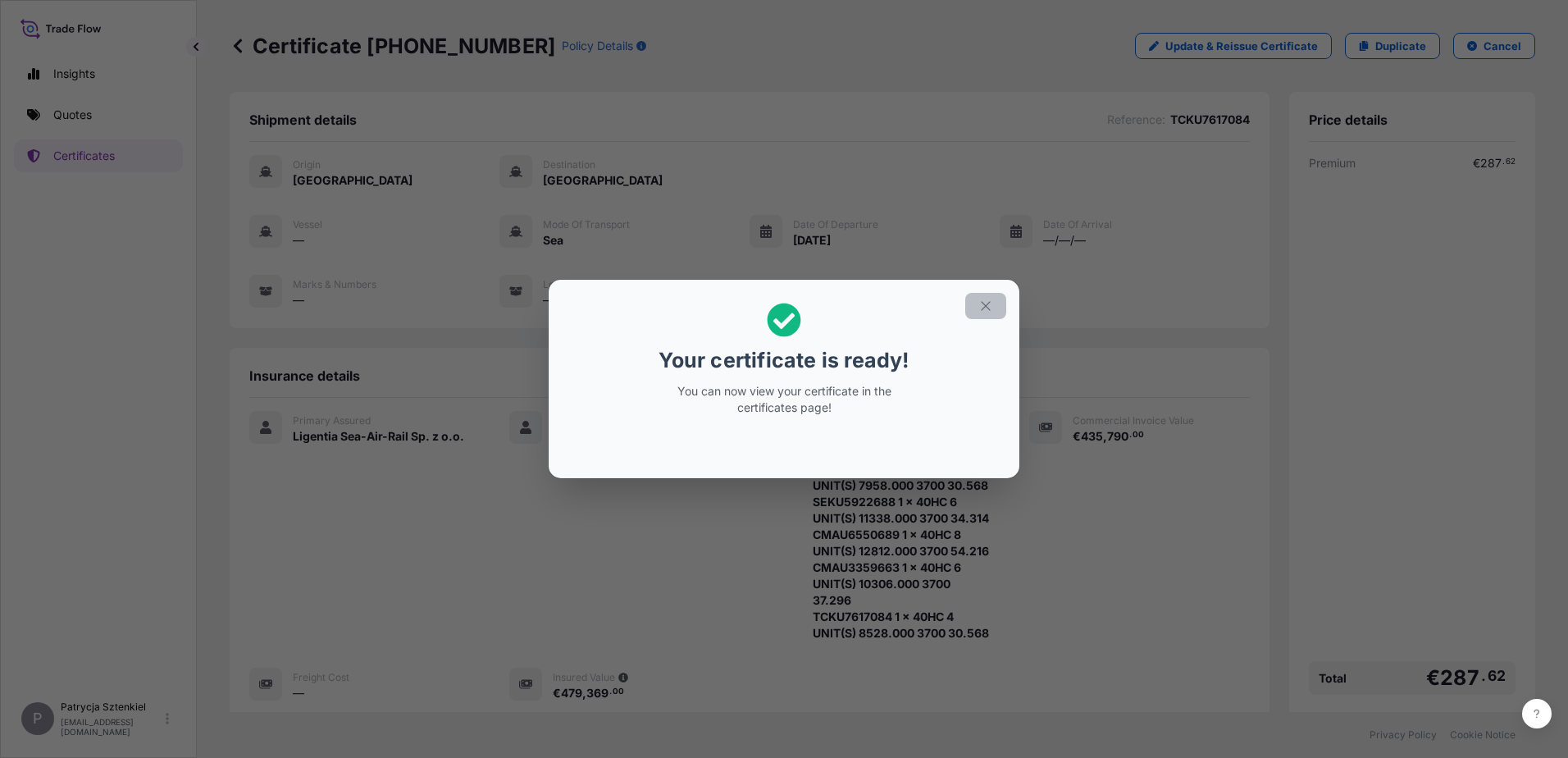
click at [659, 306] on icon "button" at bounding box center [986, 305] width 15 height 15
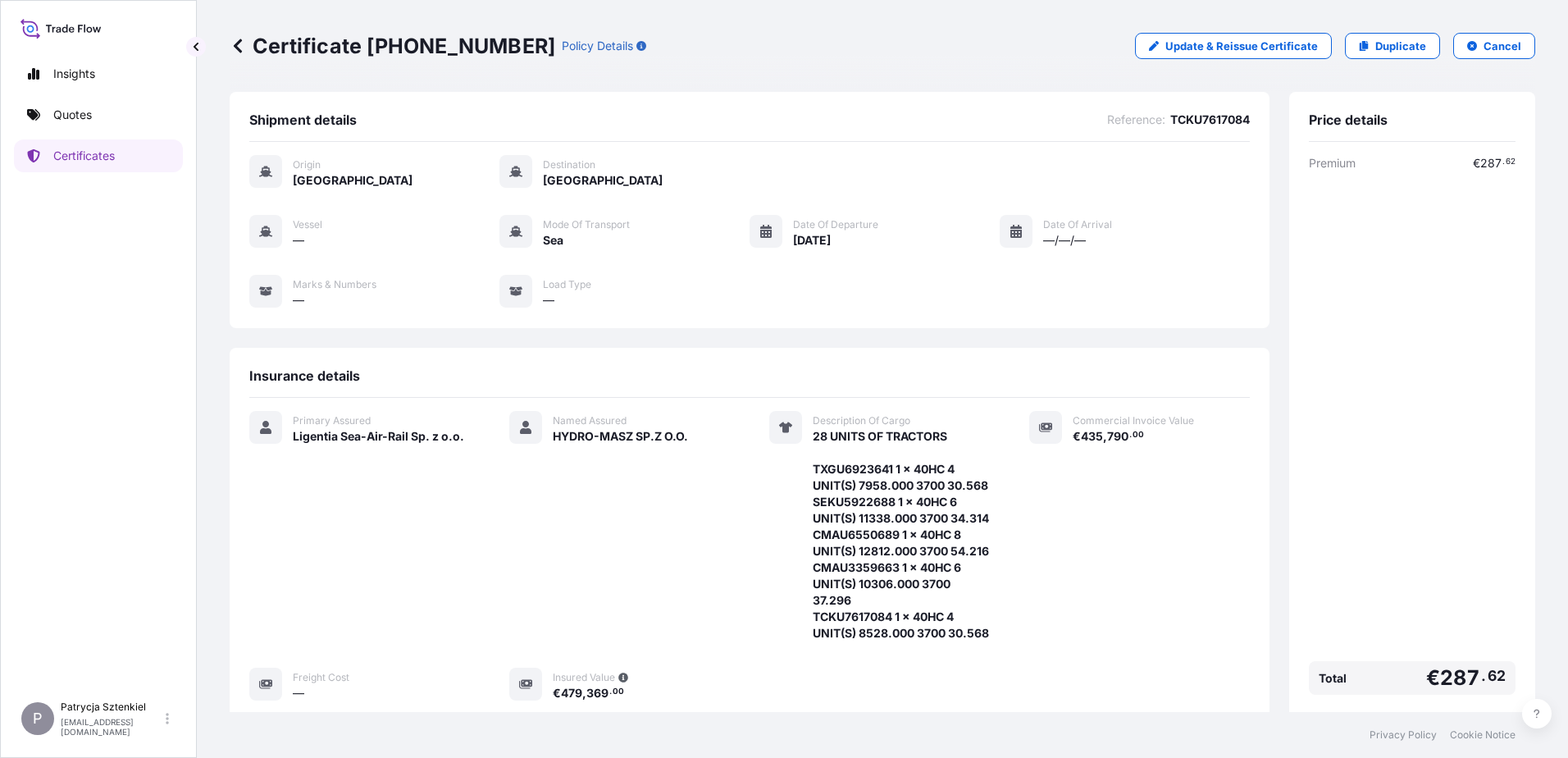
drag, startPoint x: 254, startPoint y: 39, endPoint x: 510, endPoint y: 55, distance: 256.5
click at [510, 55] on div "Certificate [PHONE_NUMBER] Policy Details" at bounding box center [438, 46] width 417 height 26
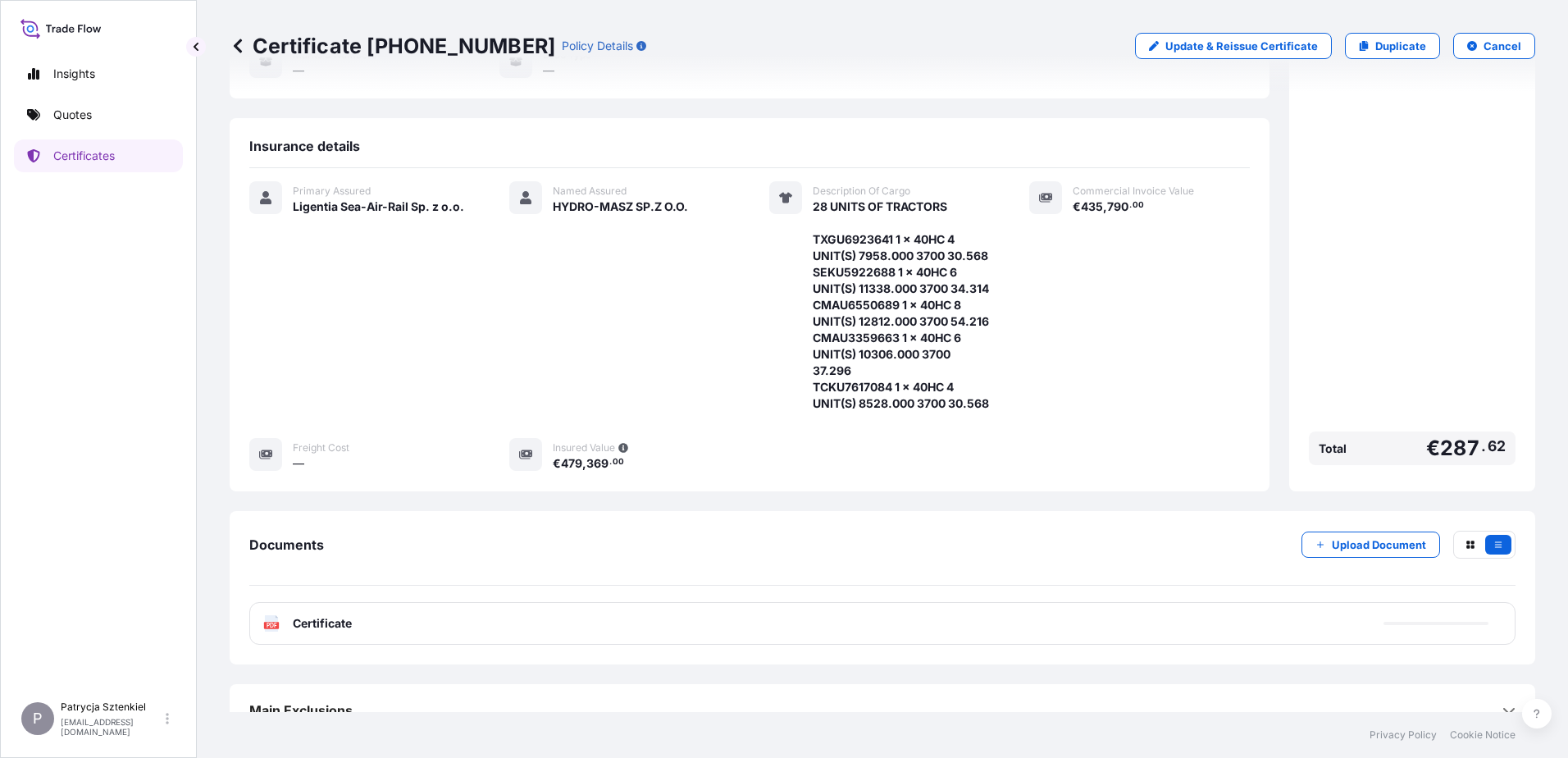
scroll to position [320, 0]
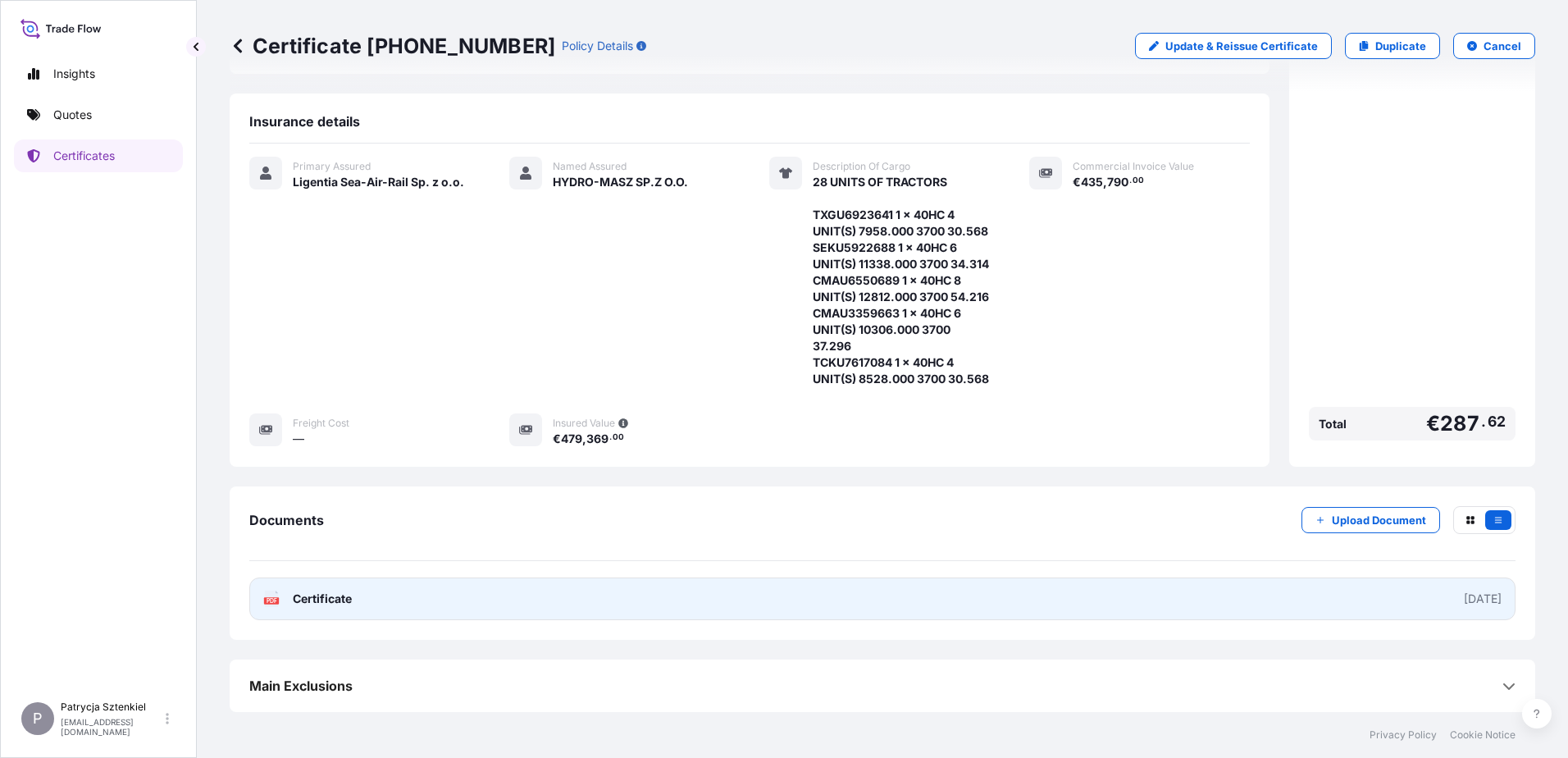
click at [654, 607] on link "PDF Certificate [DATE]" at bounding box center [882, 598] width 1266 height 43
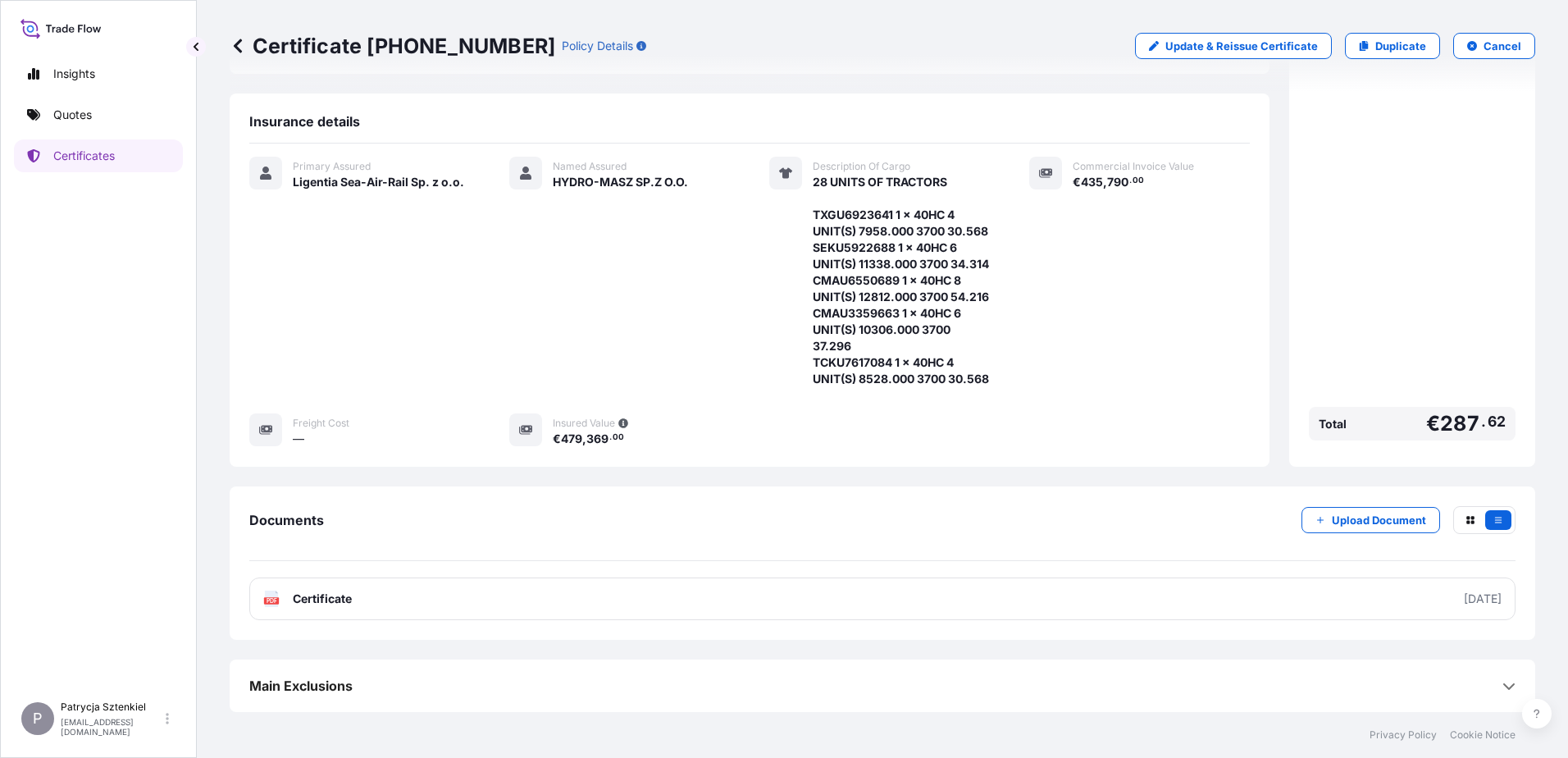
click at [296, 53] on p "Certificate [PHONE_NUMBER]" at bounding box center [393, 46] width 325 height 26
drag, startPoint x: 258, startPoint y: 45, endPoint x: 504, endPoint y: 53, distance: 246.1
click at [504, 53] on p "Certificate [PHONE_NUMBER]" at bounding box center [393, 46] width 325 height 26
copy p "Certificate [PHONE_NUMBER]"
click at [50, 108] on link "Quotes" at bounding box center [98, 115] width 169 height 33
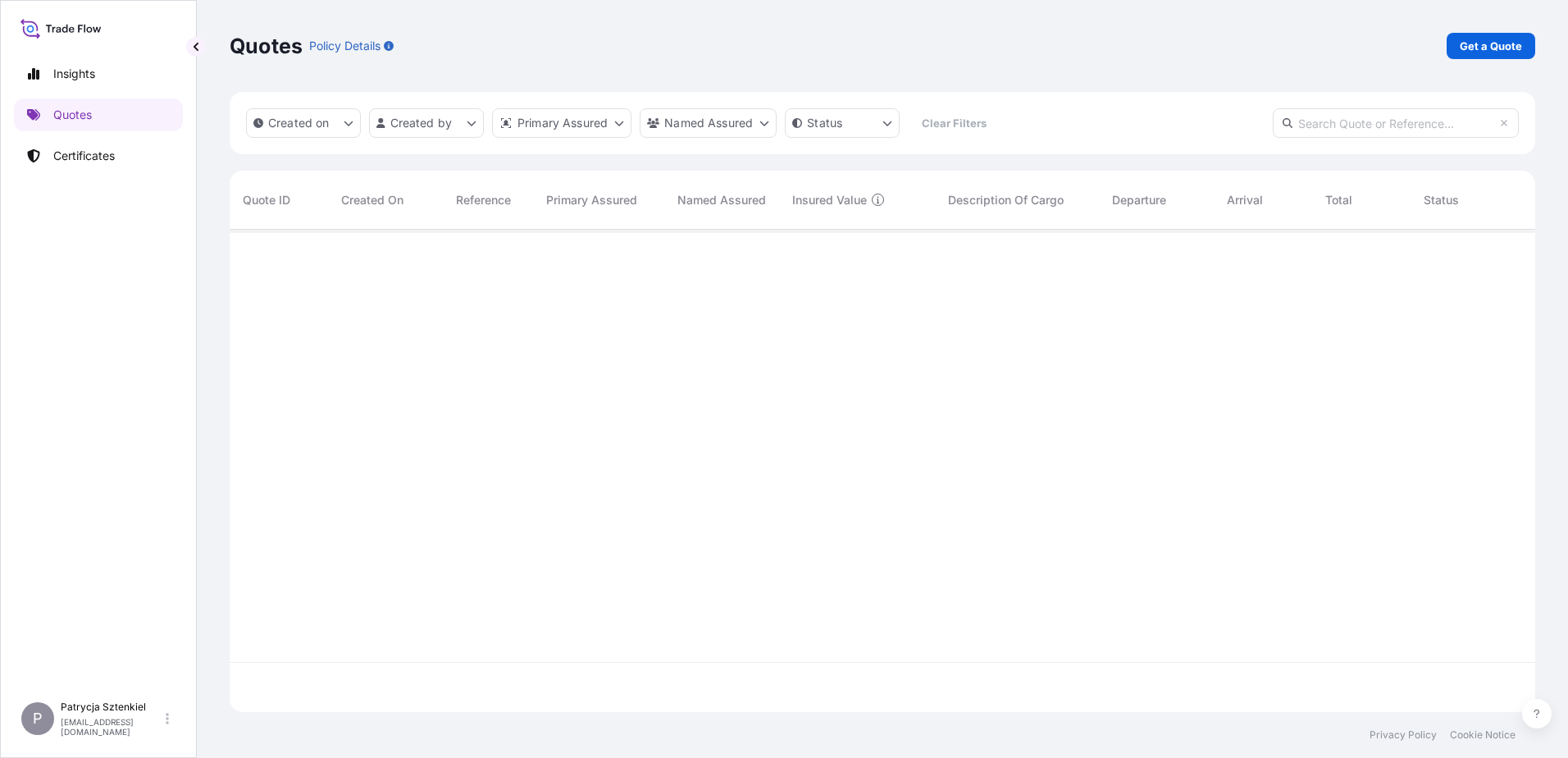
scroll to position [479, 1293]
click at [659, 40] on p "Get a Quote" at bounding box center [1491, 45] width 62 height 17
select select "Sea"
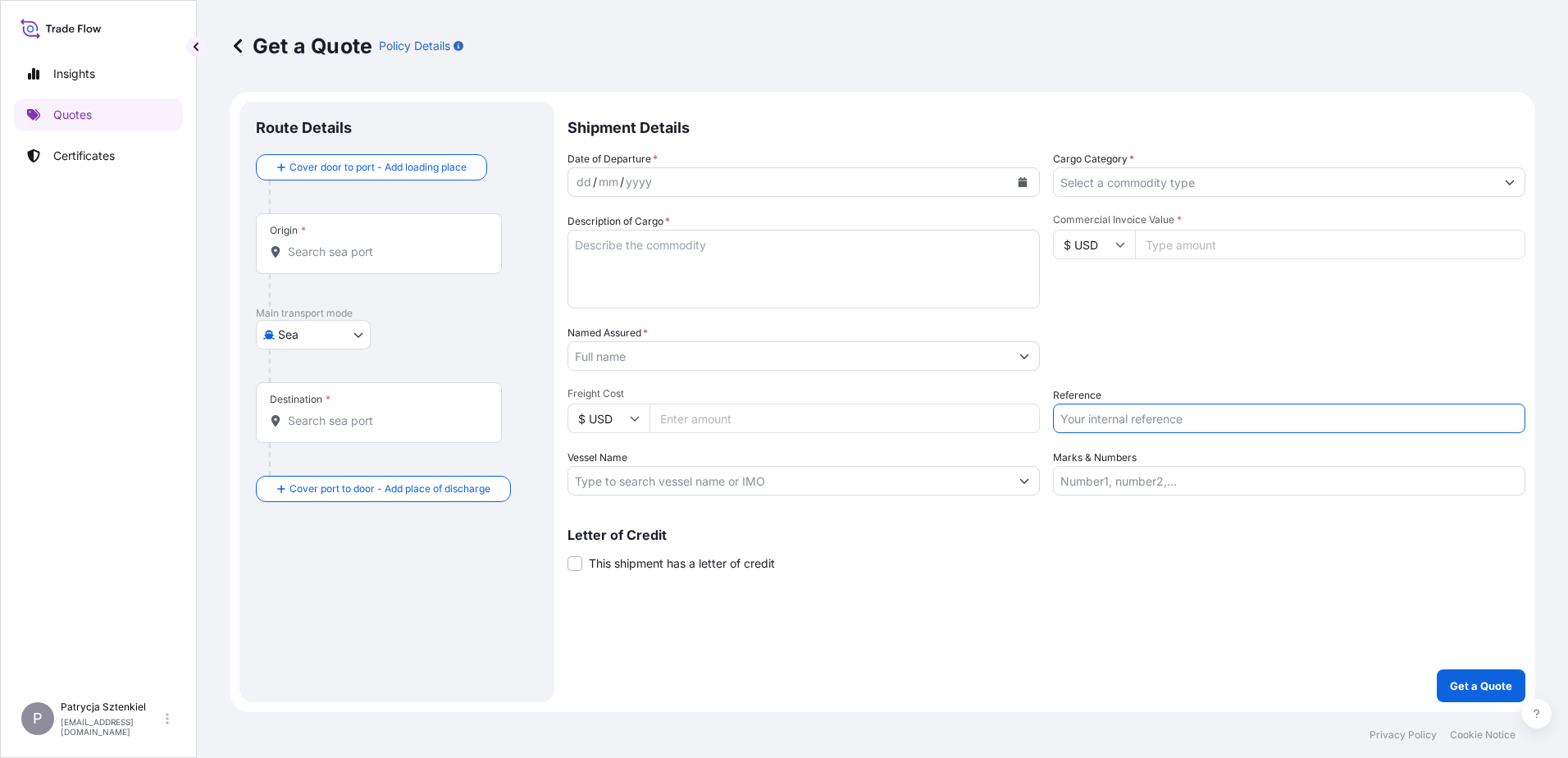
click at [659, 428] on input "Reference" at bounding box center [1289, 418] width 472 height 30
paste input "S02026246"
type input "S02026246 LCL"
click at [659, 243] on input "Commercial Invoice Value *" at bounding box center [1330, 245] width 390 height 30
type input "4010"
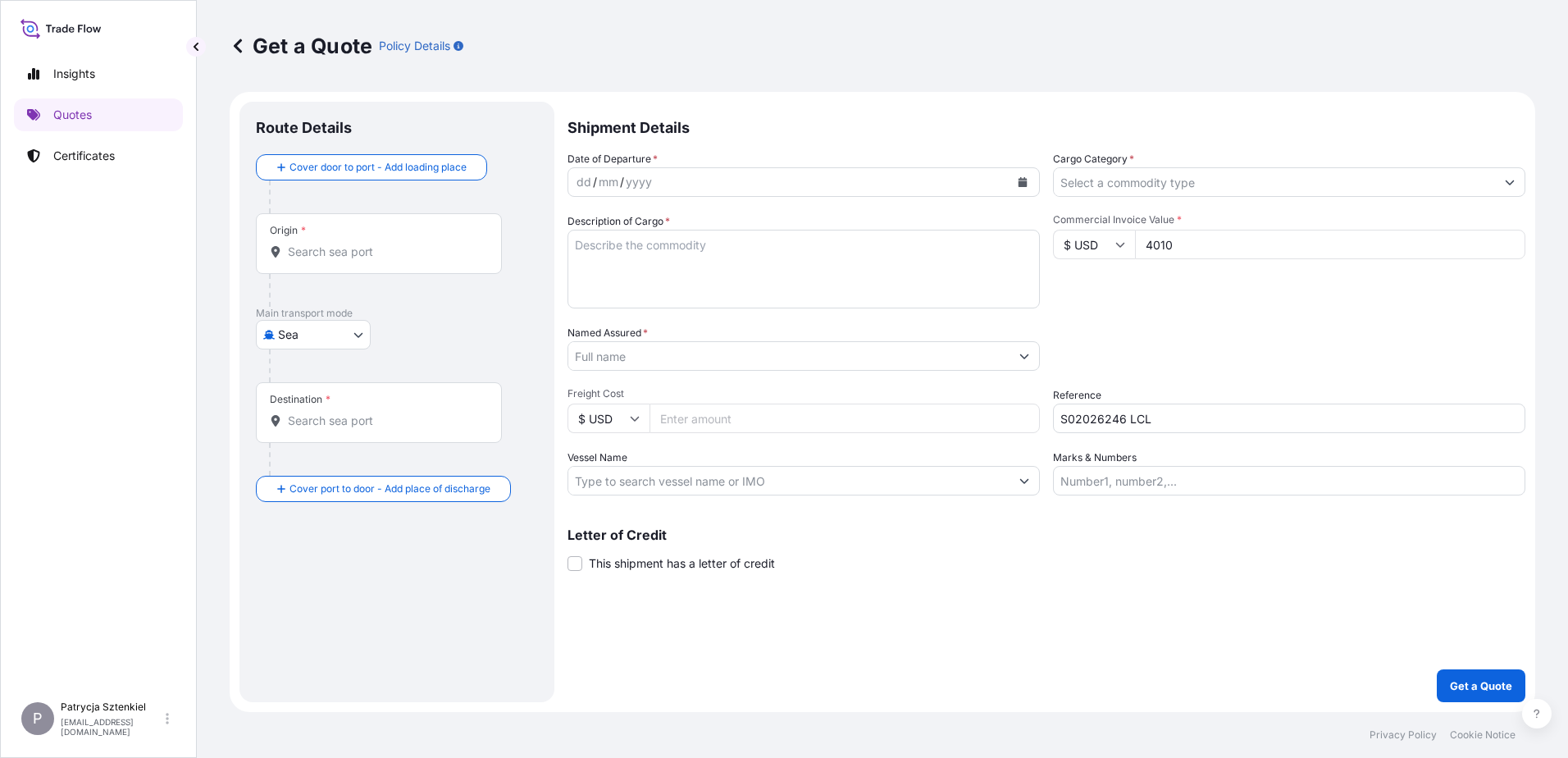
click at [659, 347] on input "Named Assured *" at bounding box center [789, 356] width 442 height 30
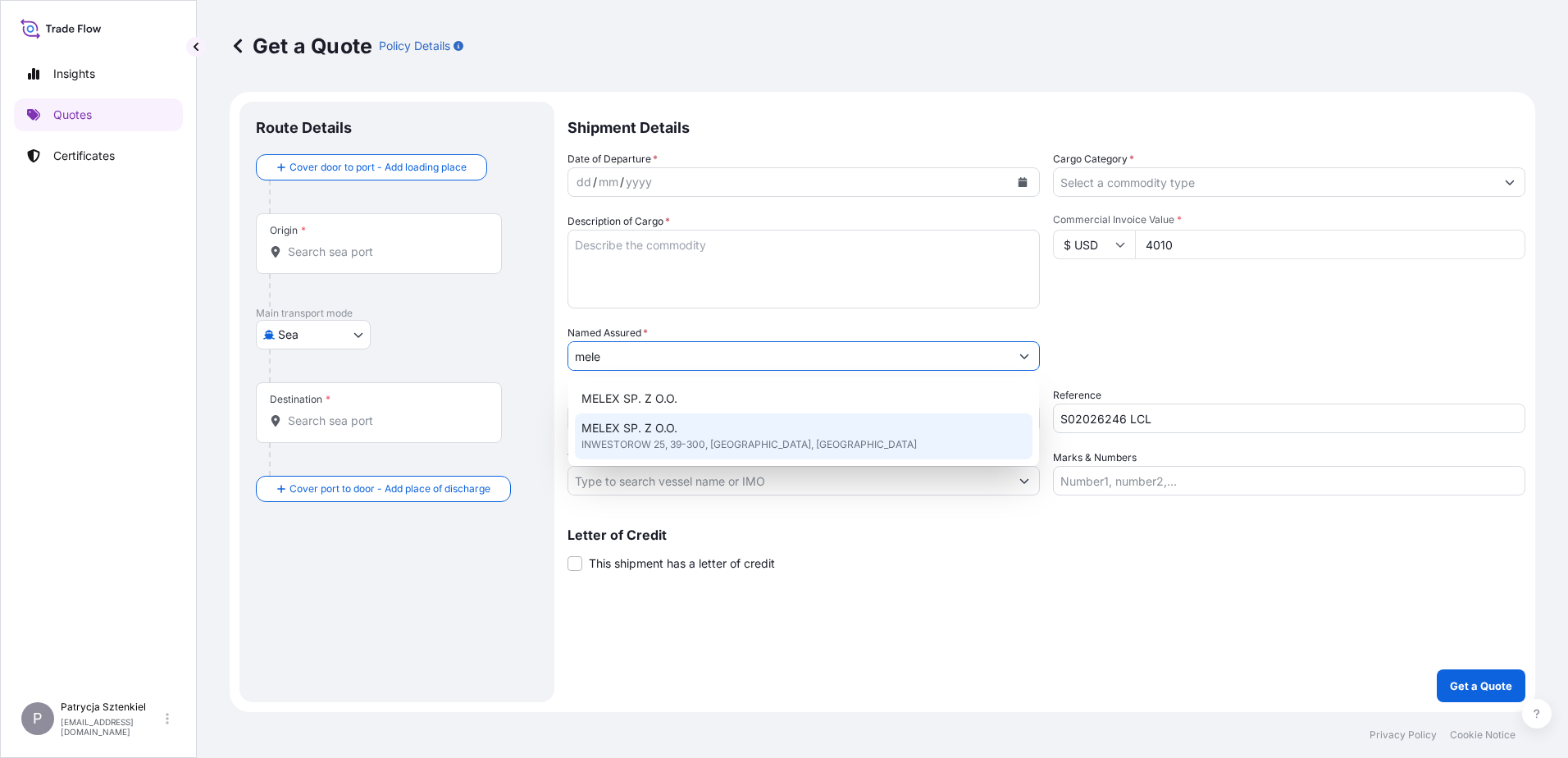
click at [659, 445] on span "INWESTOROW 25, 39-300, [GEOGRAPHIC_DATA], [GEOGRAPHIC_DATA]" at bounding box center [749, 444] width 336 height 17
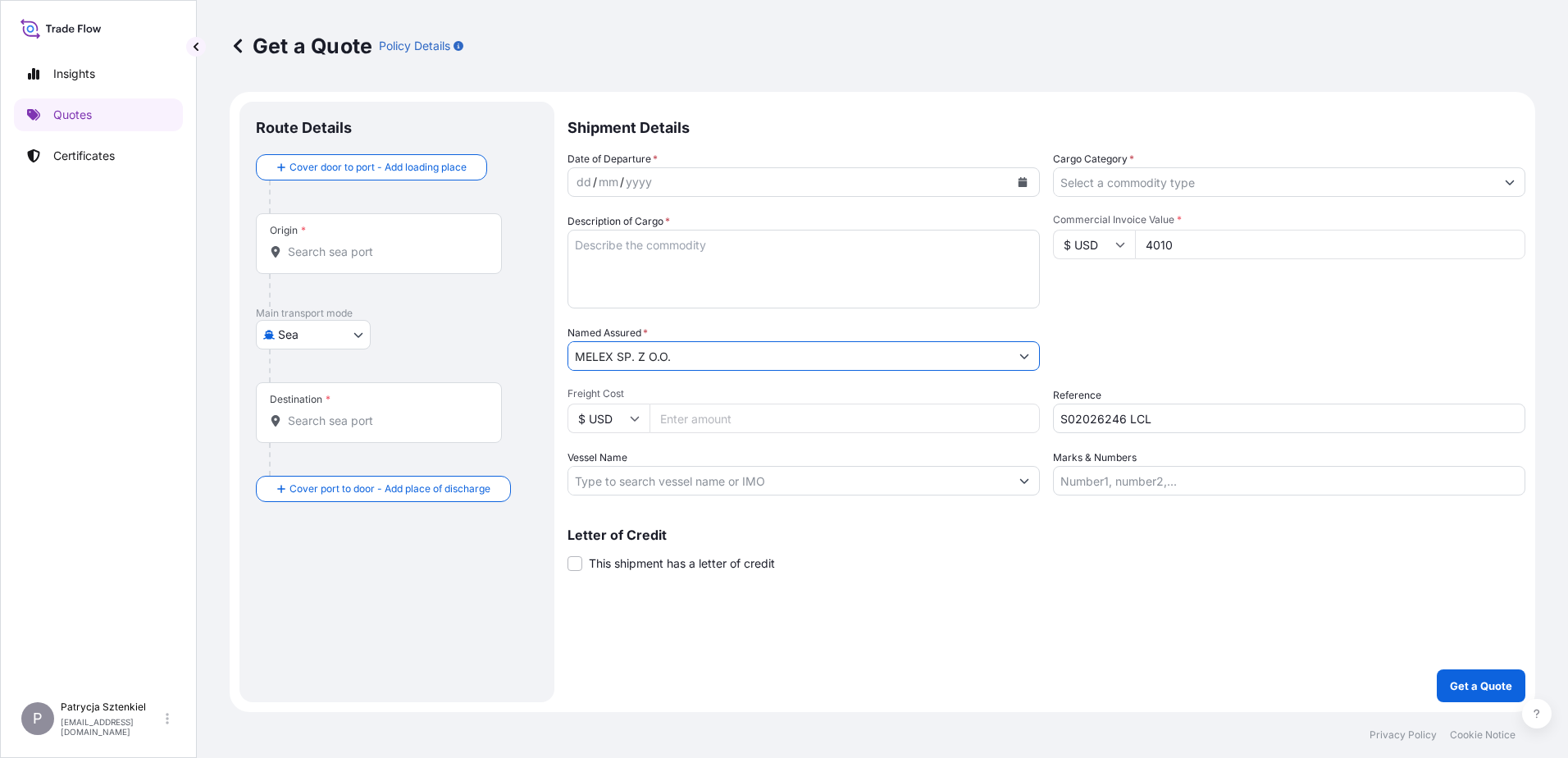
type input "MELEX SP. Z O.O."
click at [300, 245] on input "Origin *" at bounding box center [384, 252] width 193 height 17
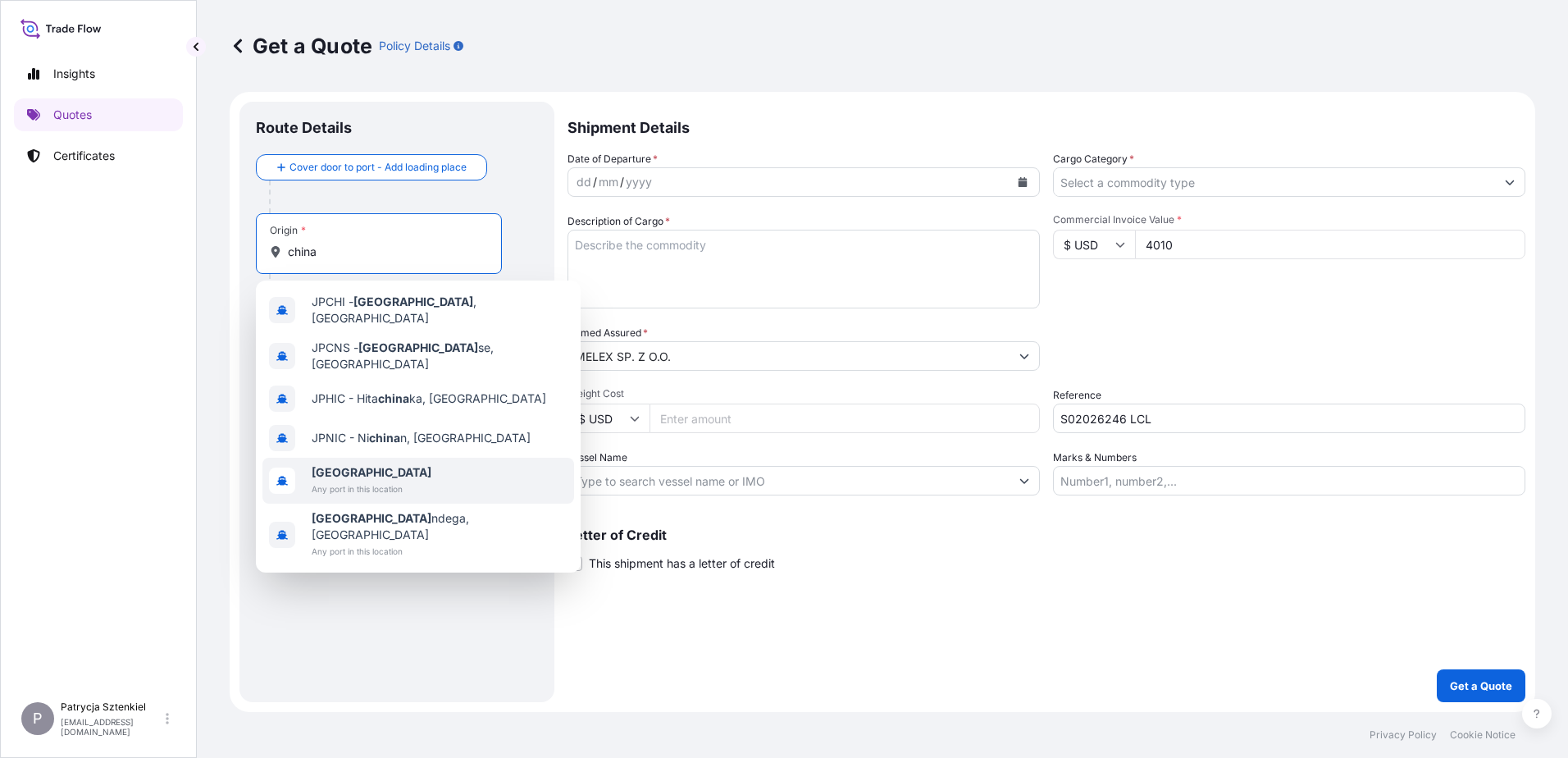
click at [359, 481] on span "Any port in this location" at bounding box center [371, 489] width 120 height 17
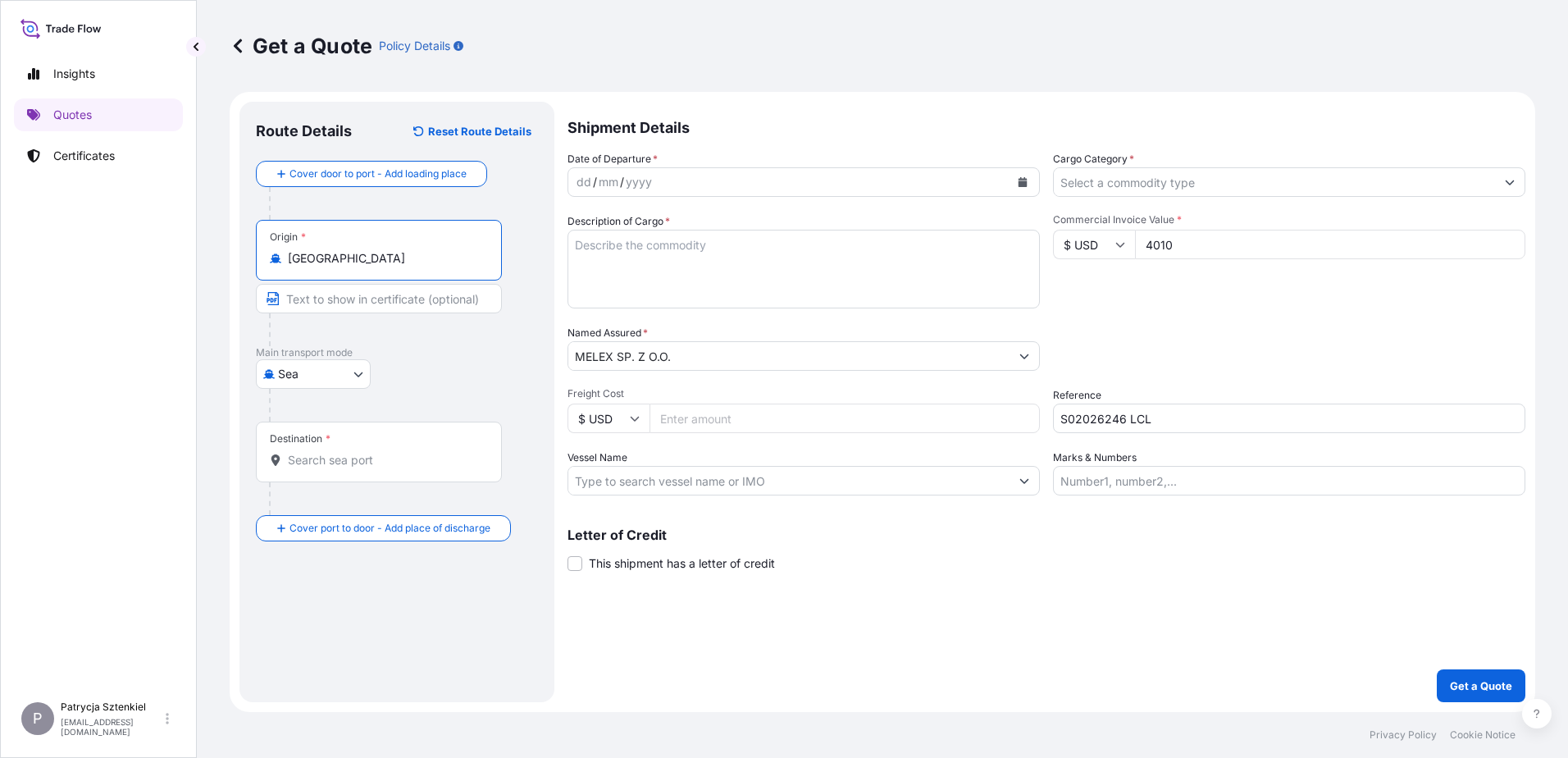
type input "[GEOGRAPHIC_DATA]"
click at [339, 452] on input "Destination *" at bounding box center [384, 460] width 193 height 17
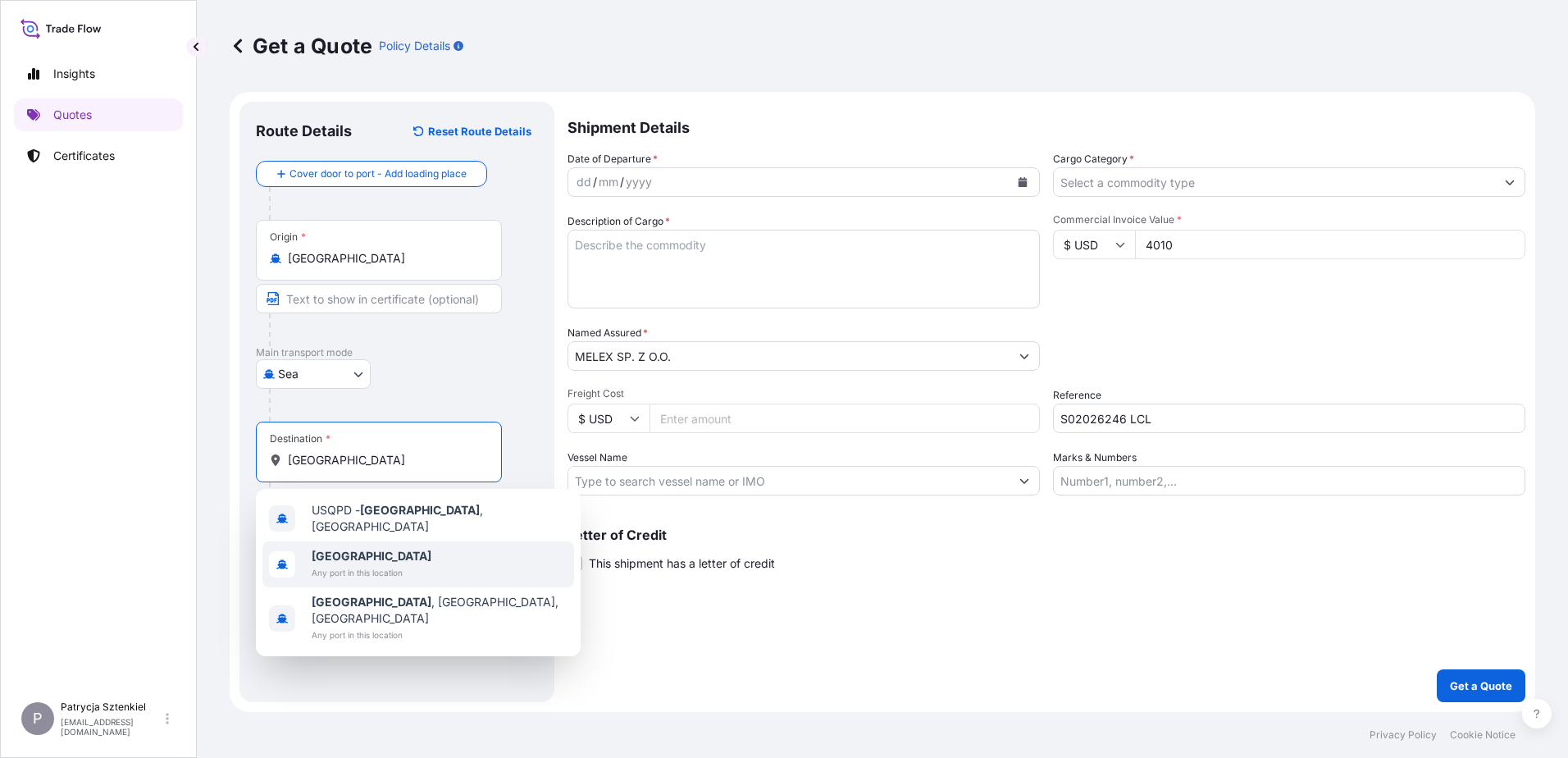
click at [325, 553] on b "[GEOGRAPHIC_DATA]" at bounding box center [371, 556] width 120 height 14
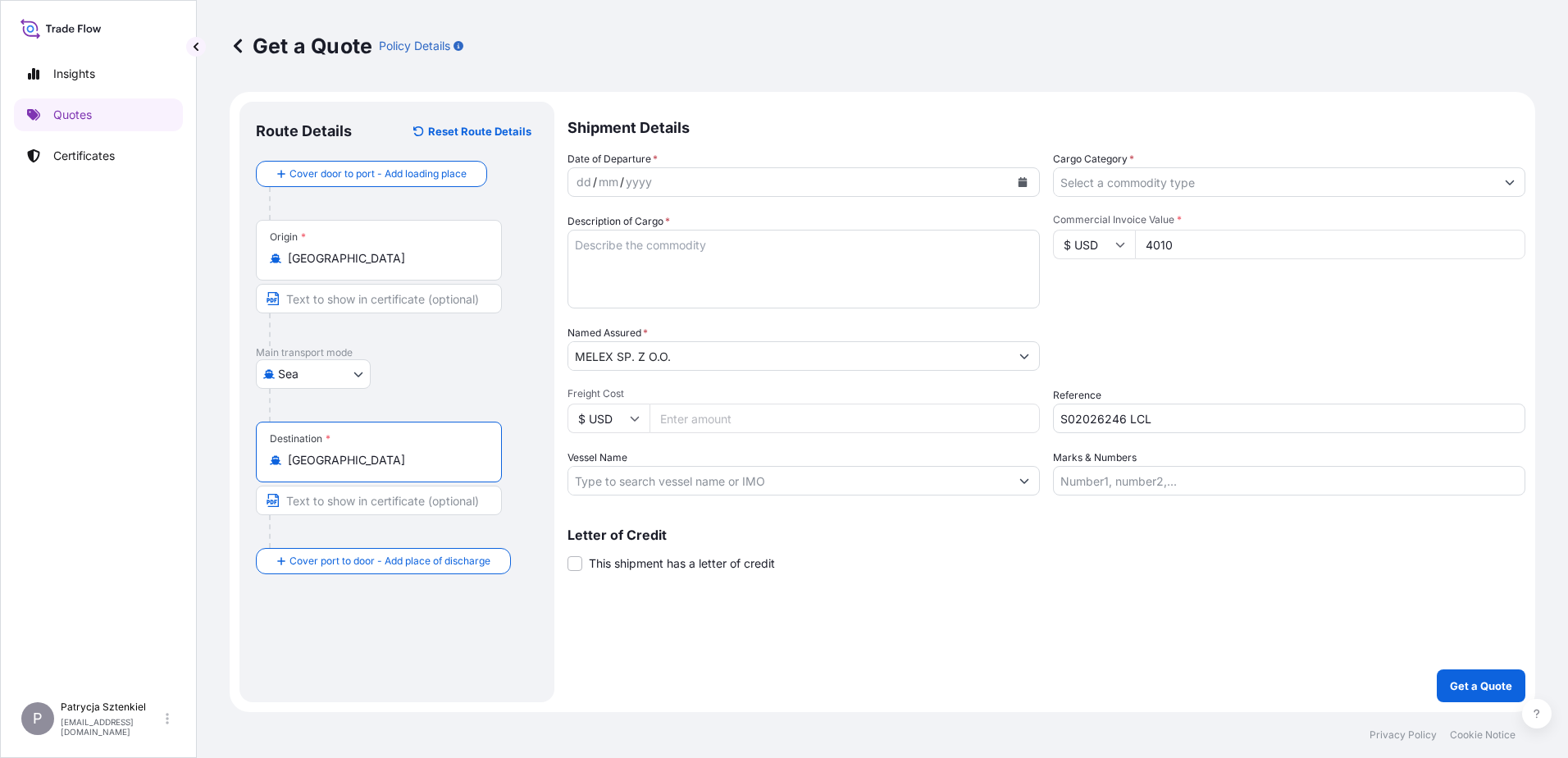
type input "[GEOGRAPHIC_DATA]"
click at [659, 180] on icon "Calendar" at bounding box center [1022, 182] width 10 height 10
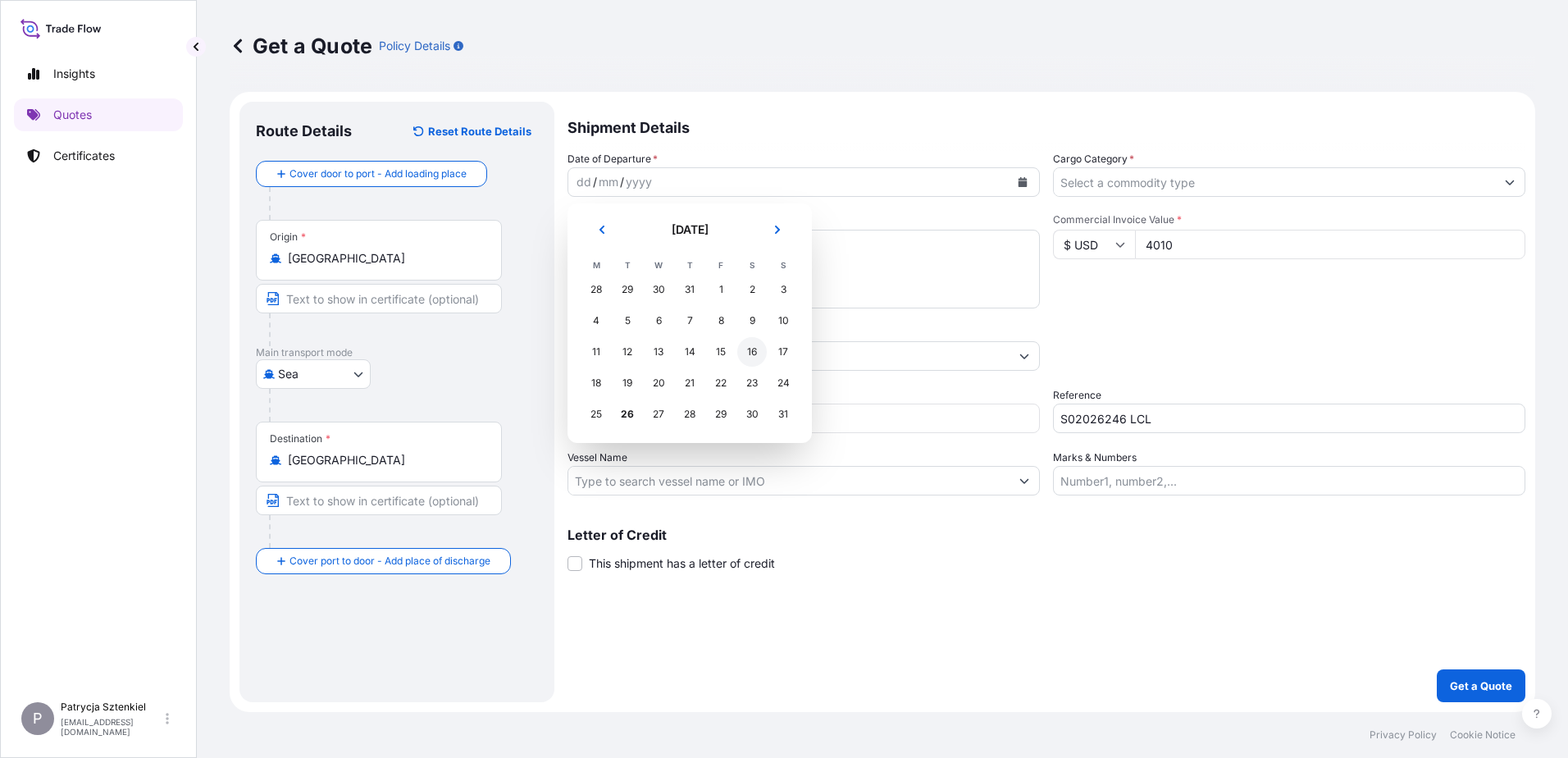
click at [659, 353] on div "16" at bounding box center [752, 352] width 30 height 30
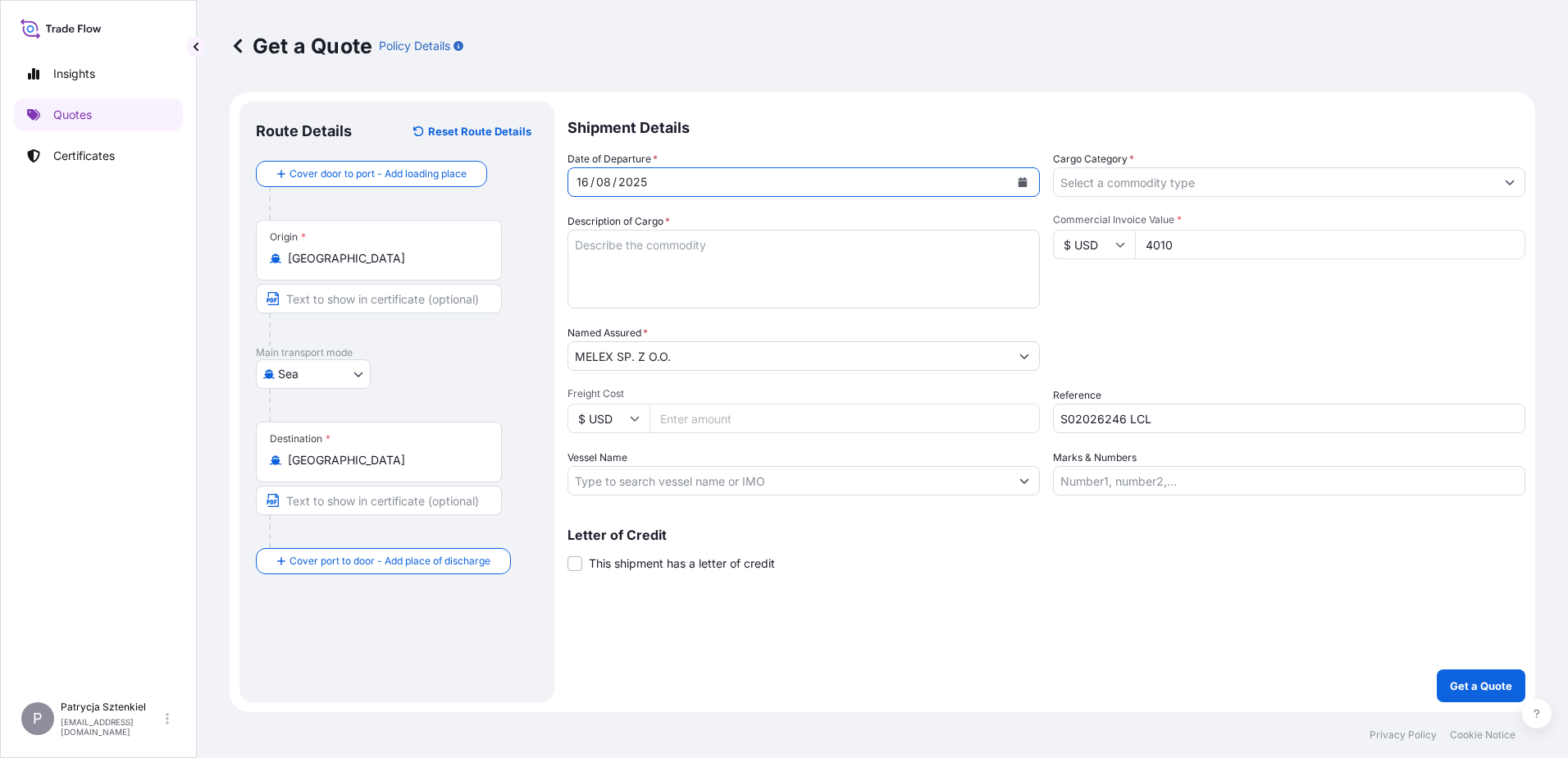
click at [576, 247] on textarea "Description of Cargo *" at bounding box center [804, 269] width 472 height 79
paste textarea "YDRAULIC POWER PACK"
paste textarea "TEMU4694902 ES02268801 20GP 280.00 KG 1.52 M3 1 PKG CFS/CFS 1 PKG 280.00 KG Con…"
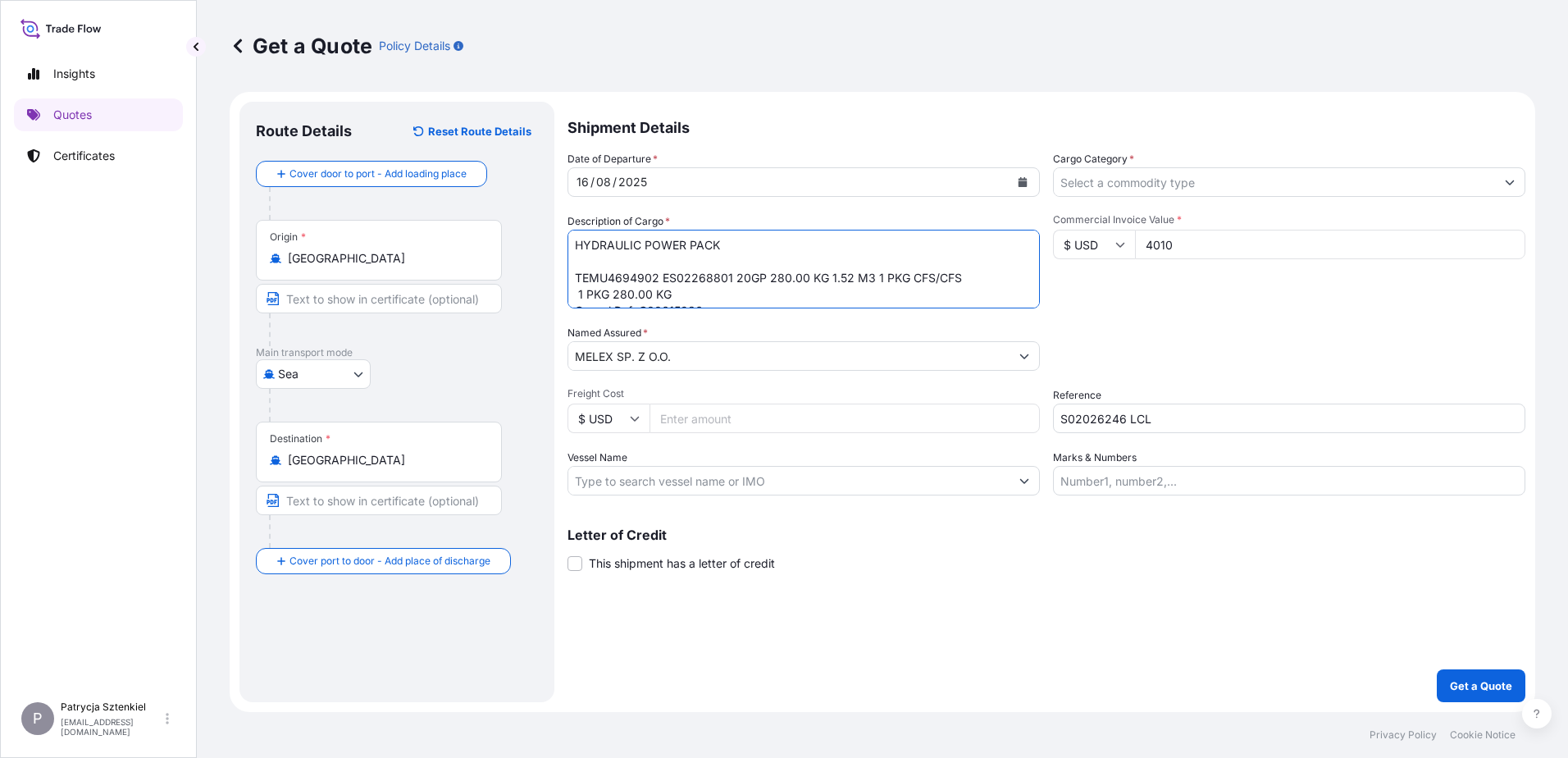
scroll to position [337, 0]
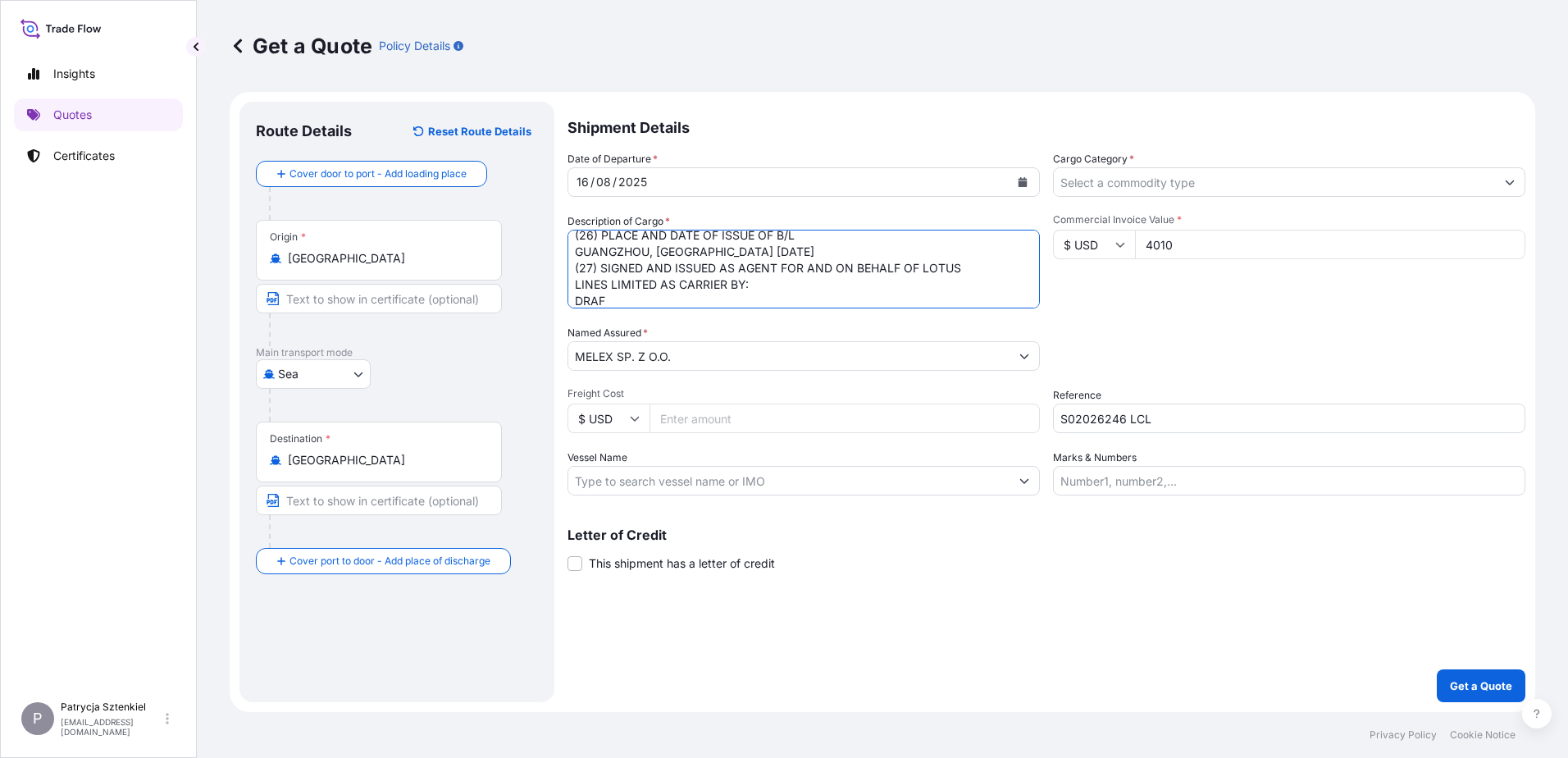
click at [659, 162] on div "Cargo Category *" at bounding box center [1289, 174] width 472 height 46
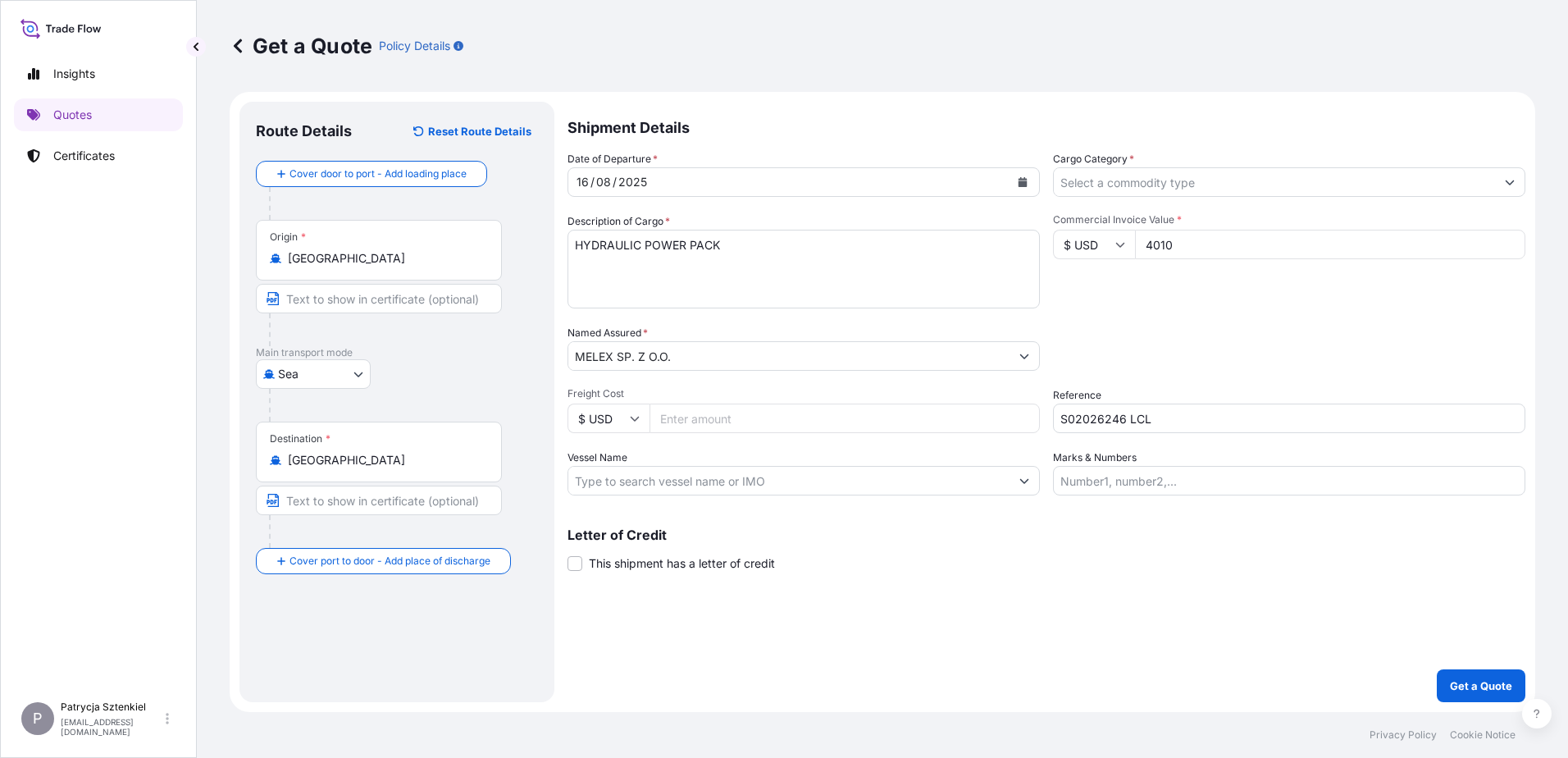
scroll to position [0, 0]
paste textarea "TEMU4694902 ES02268801 20GP 280.00 KG 1.52 M3 1 PKG CFS/CFS"
type textarea "HYDRAULIC POWER PACK TEMU4694902 ES02268801 20GP 280.00 KG 1.52 M3 1 PKG CFS/CFS"
click at [659, 184] on input "Cargo Category *" at bounding box center [1274, 182] width 442 height 30
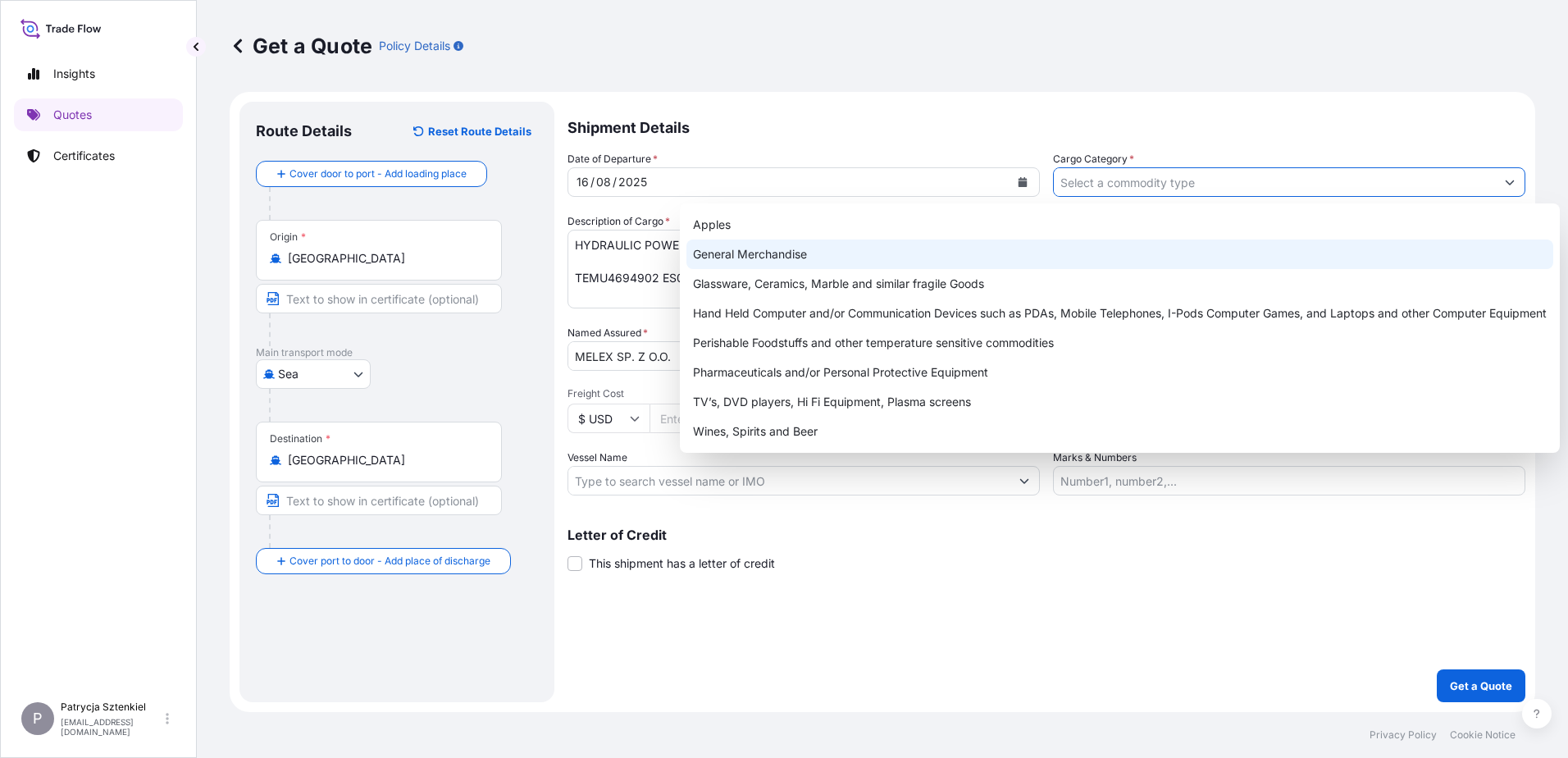
click at [659, 263] on div "General Merchandise" at bounding box center [1119, 254] width 867 height 30
type input "General Merchandise"
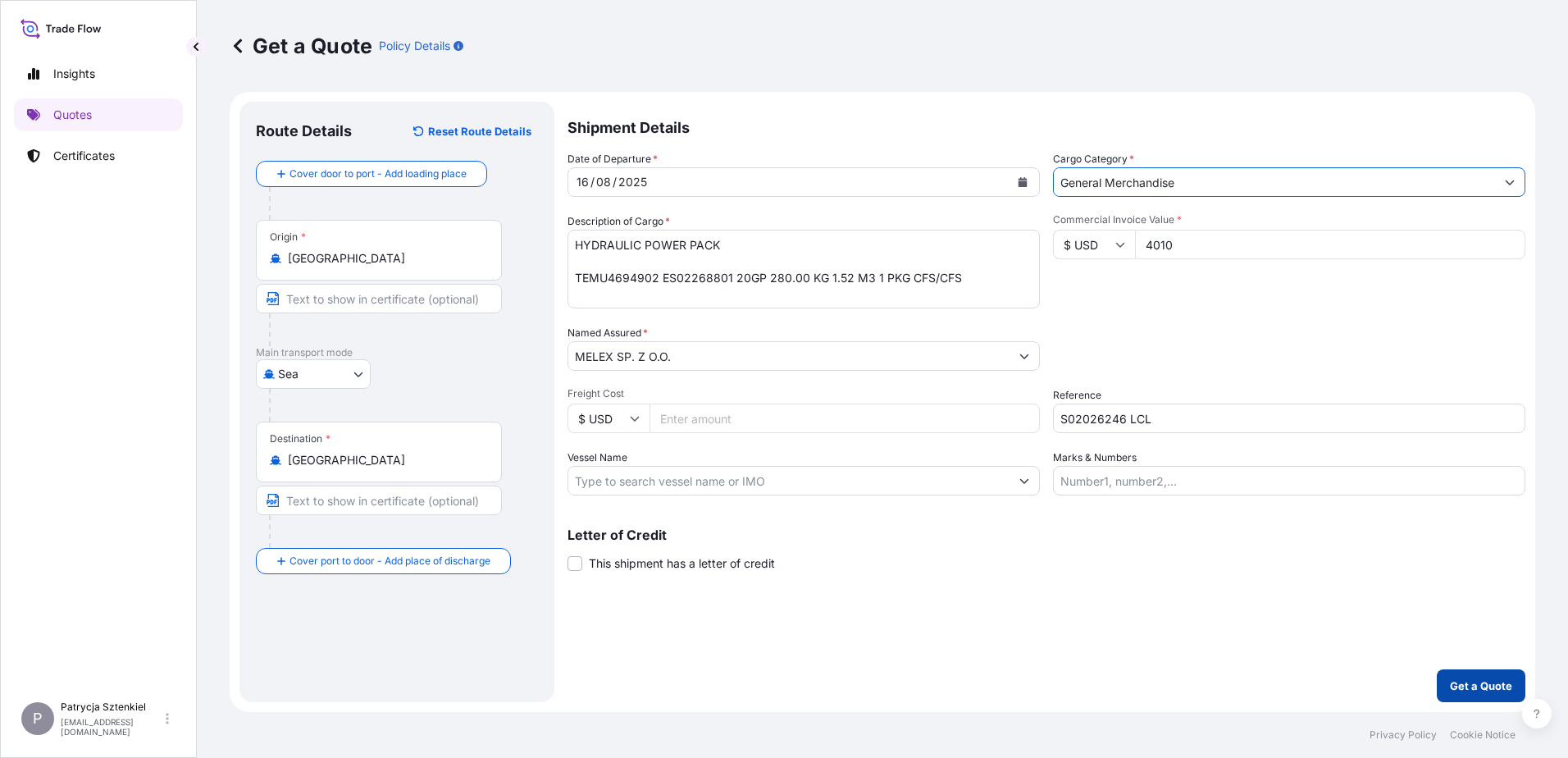
click at [659, 679] on p "Get a Quote" at bounding box center [1481, 685] width 62 height 17
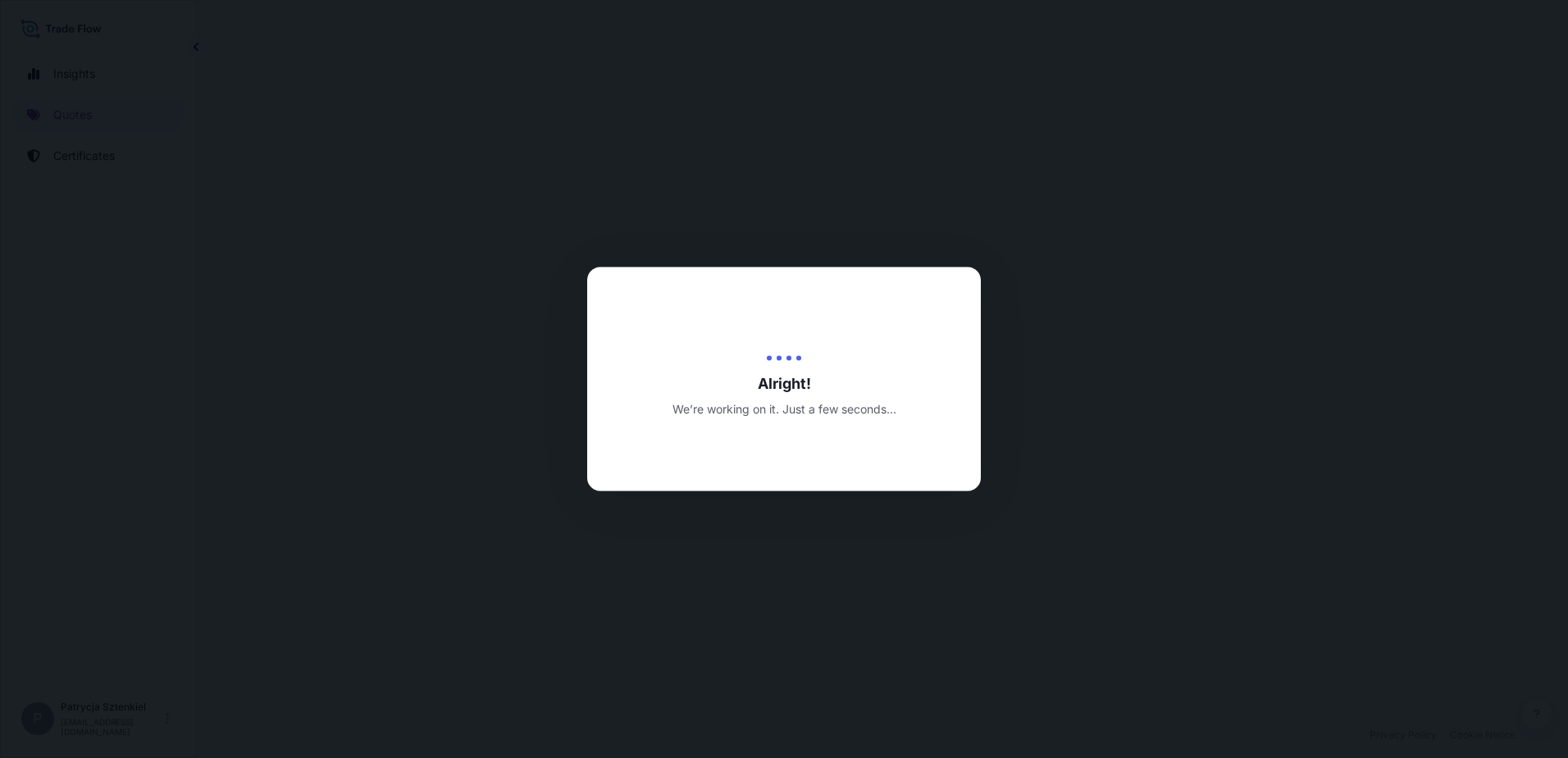
select select "Sea"
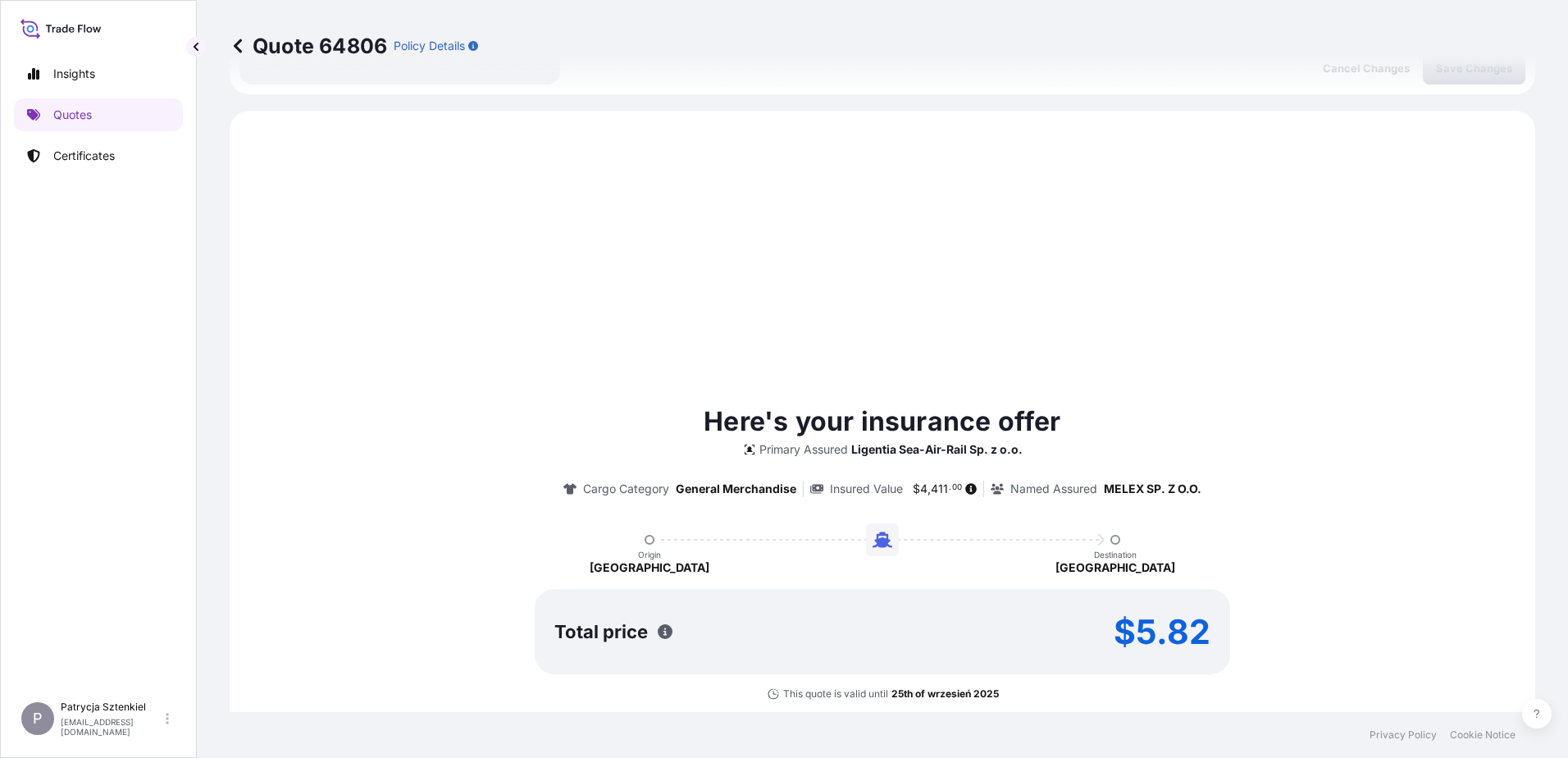
scroll to position [562, 0]
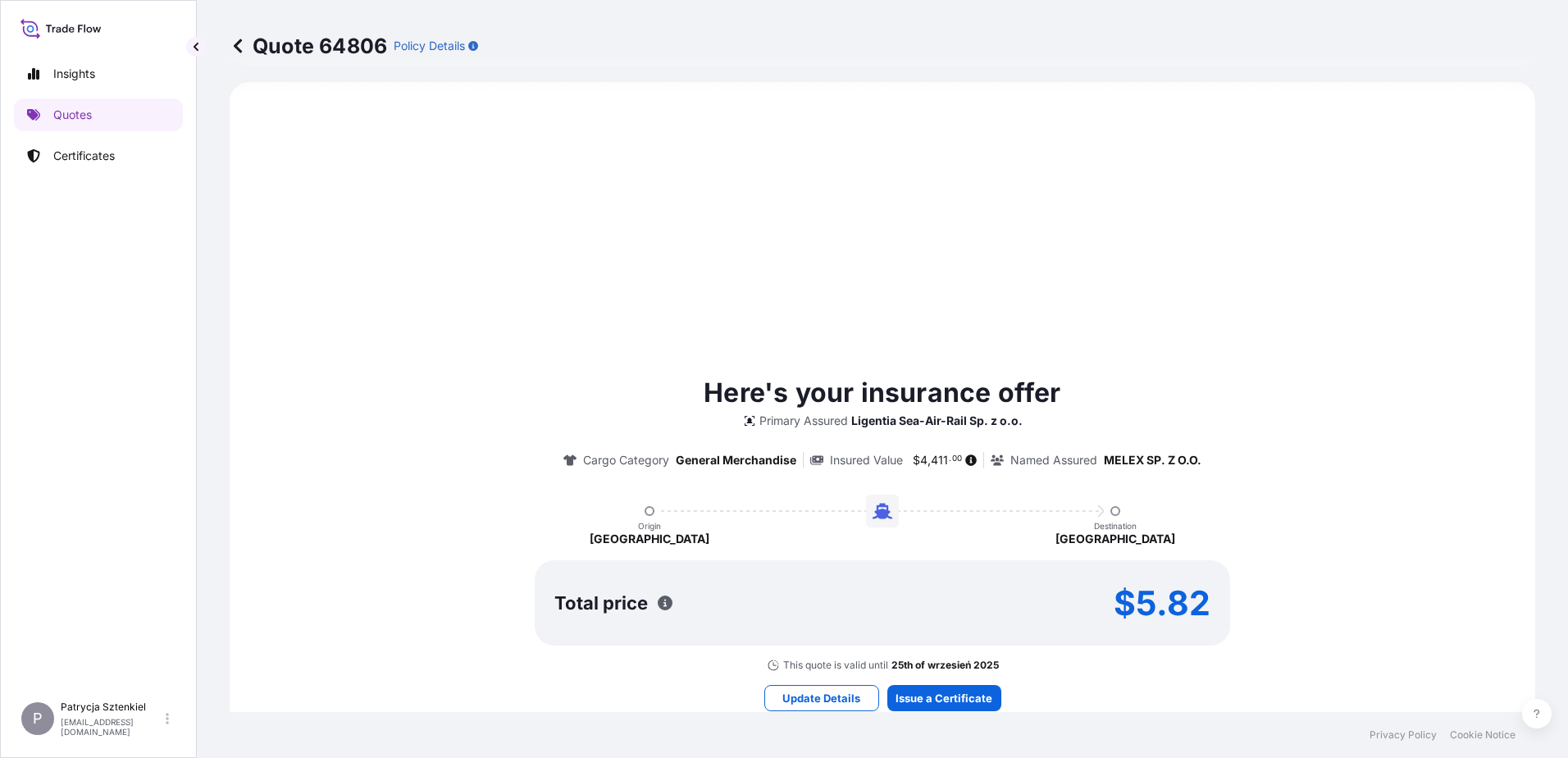
click at [659, 683] on div "Here's your insurance offer Primary Assured Ligentia Sea-Air-Rail Sp. z o.o. Ca…" at bounding box center [882, 541] width 1260 height 873
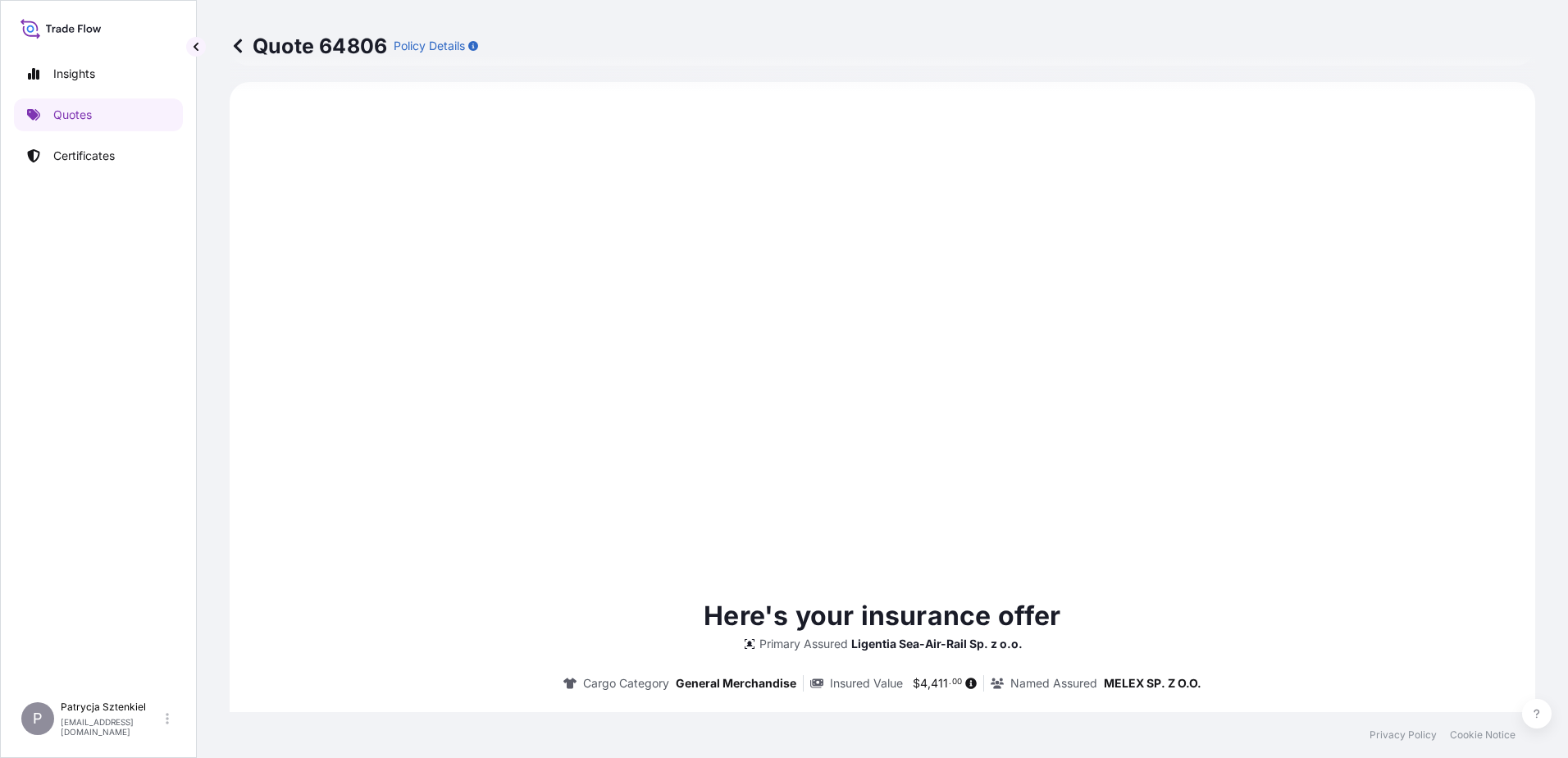
type input "[DATE]"
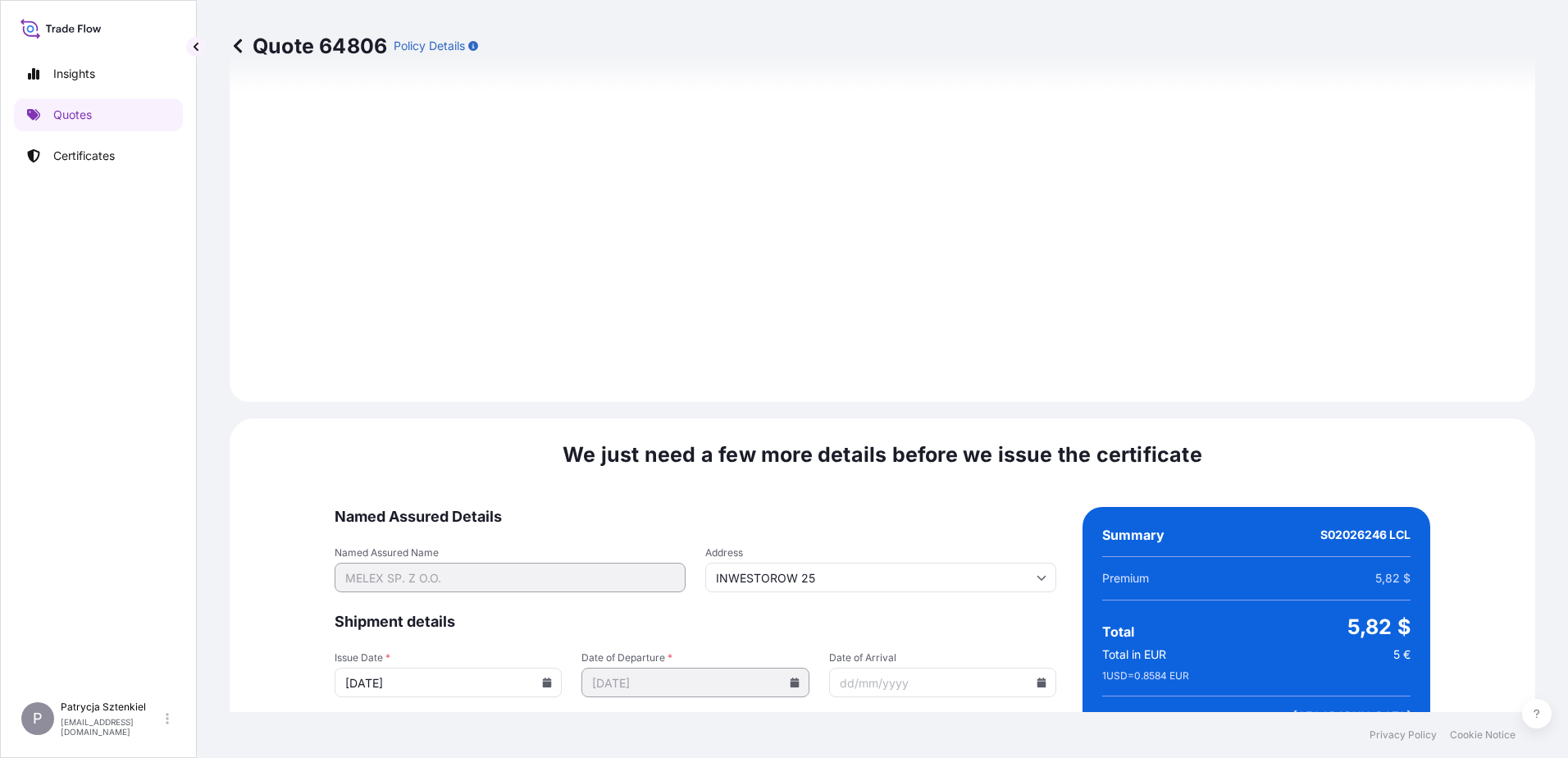
scroll to position [1745, 0]
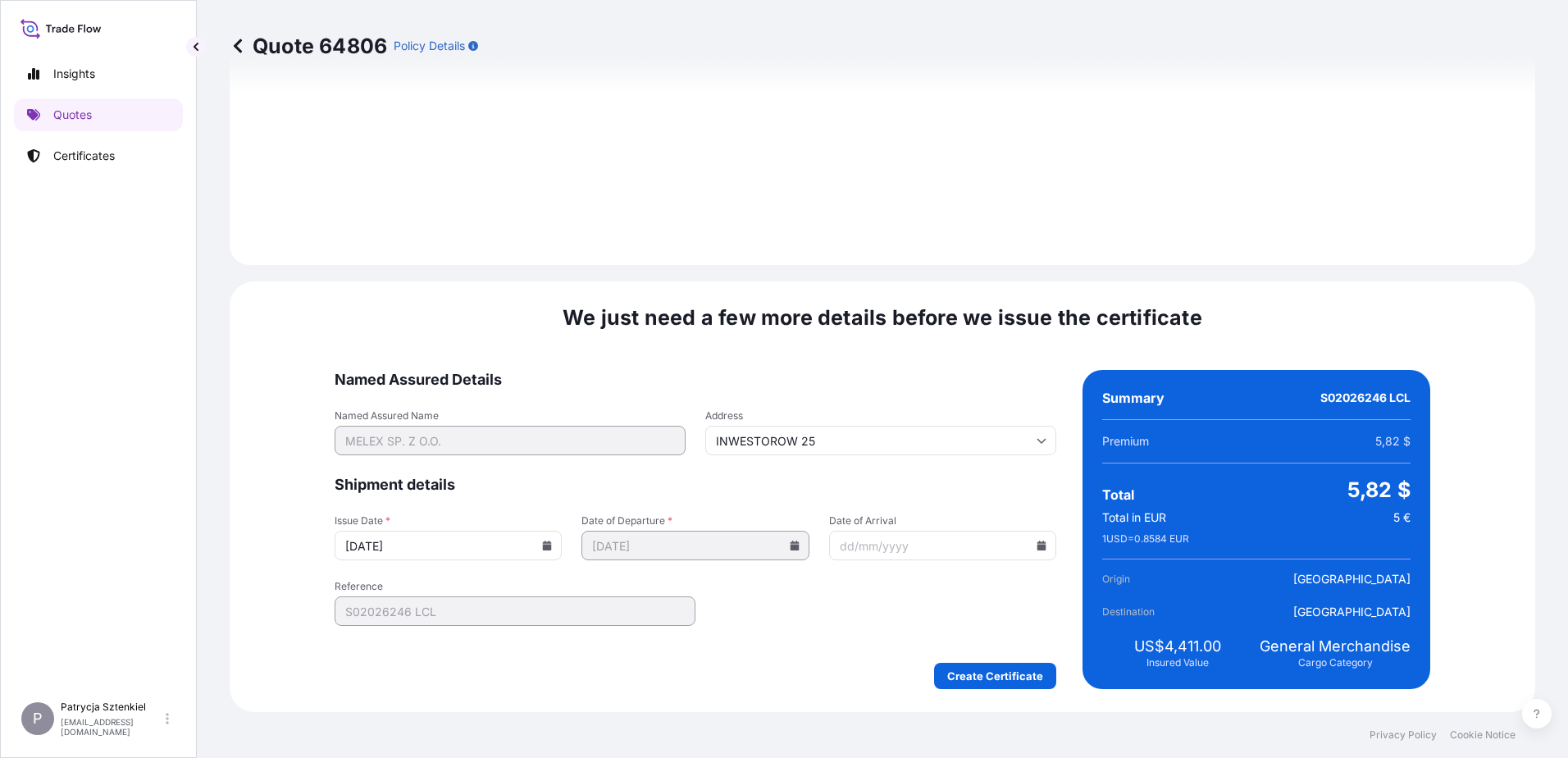
click at [659, 694] on div "We just need a few more details before we issue the certificate Named Assured D…" at bounding box center [882, 497] width 1306 height 430
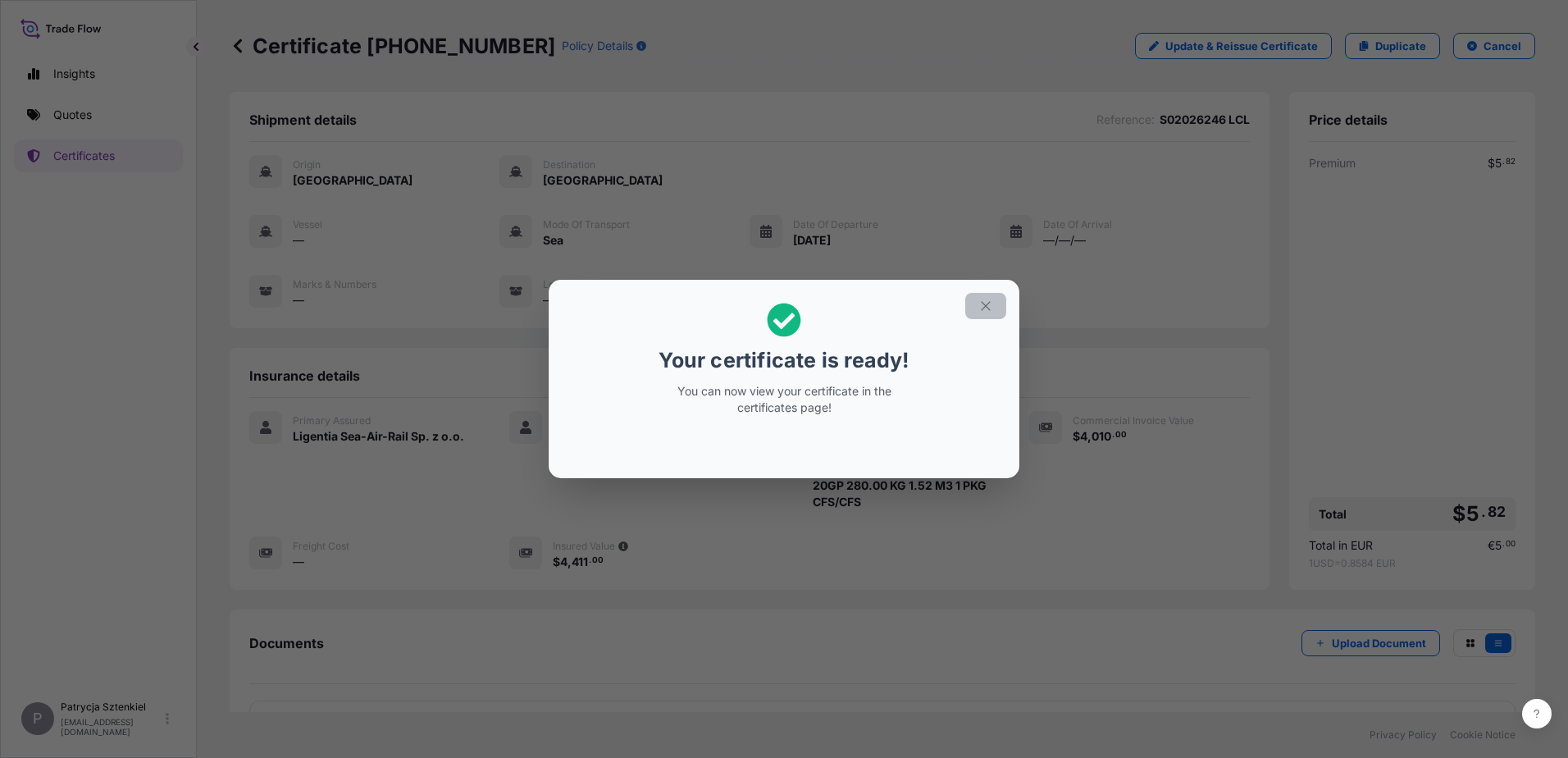
click at [659, 308] on button "button" at bounding box center [986, 306] width 41 height 26
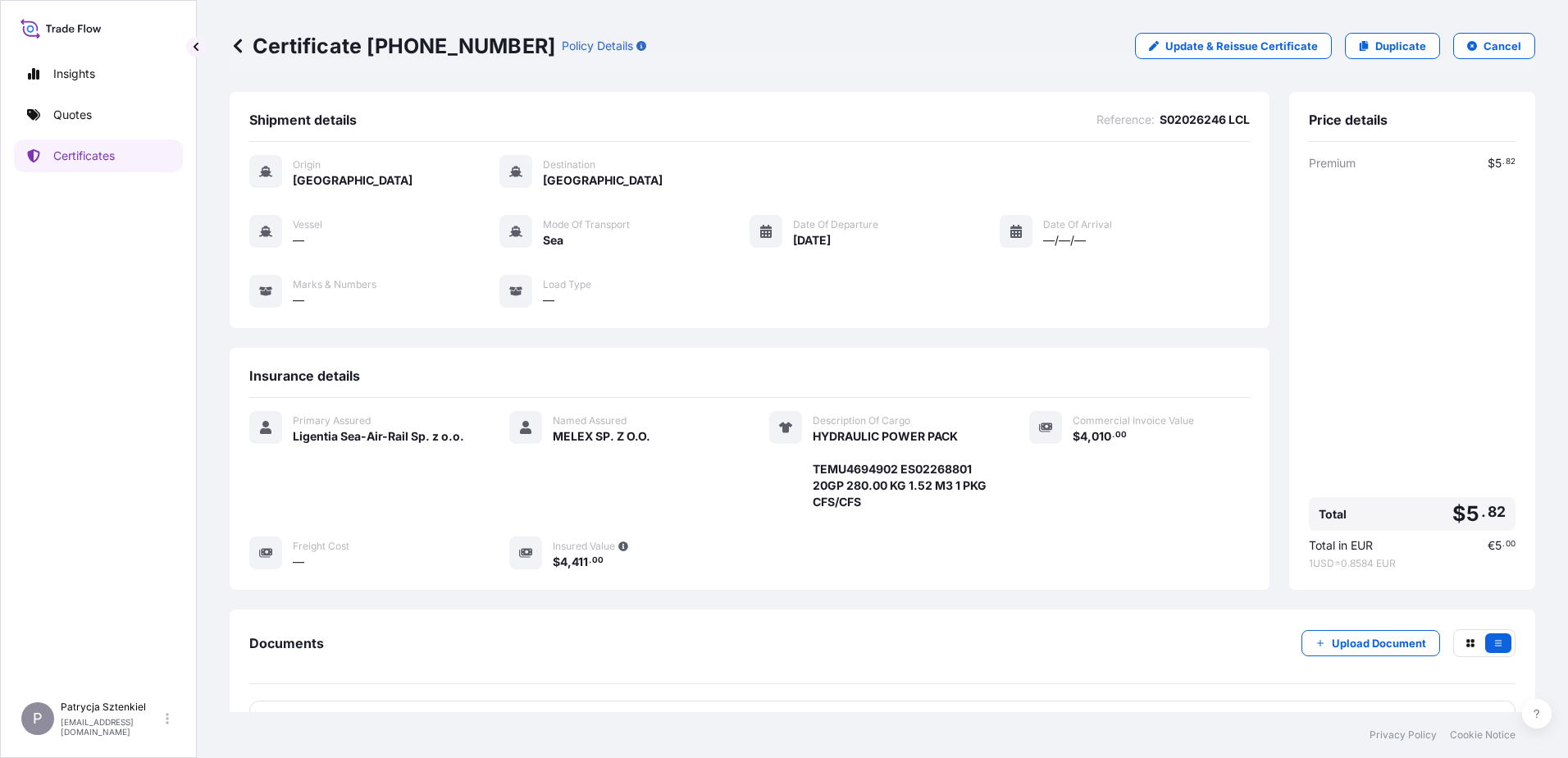
scroll to position [123, 0]
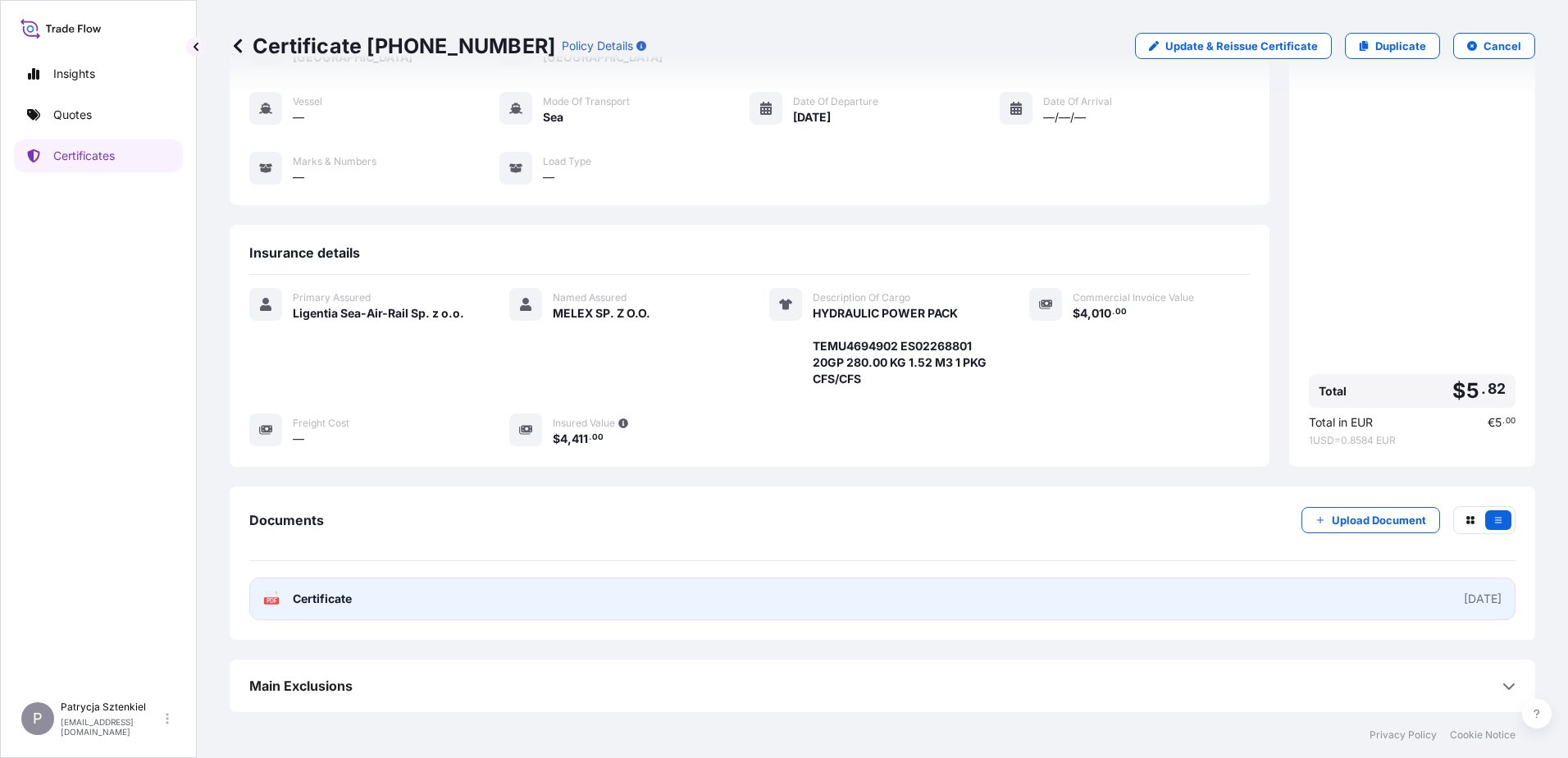
click at [659, 596] on link "PDF Certificate [DATE]" at bounding box center [882, 598] width 1266 height 43
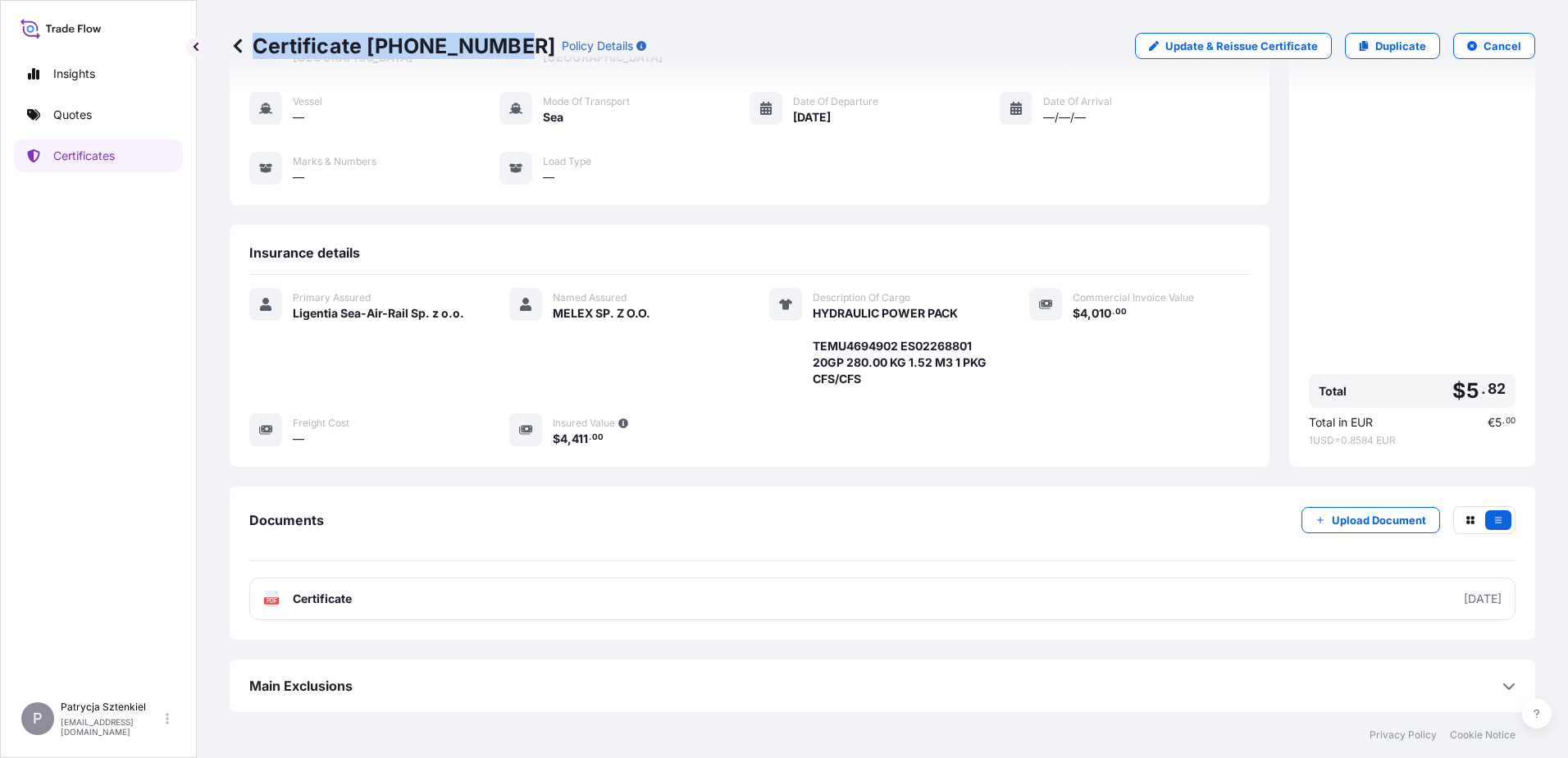
drag, startPoint x: 256, startPoint y: 43, endPoint x: 500, endPoint y: 61, distance: 244.7
click at [500, 61] on div "Certificate [PHONE_NUMBER] Policy Details Update & Reissue Certificate Duplicat…" at bounding box center [882, 45] width 1306 height 92
click at [92, 156] on p "Certificates" at bounding box center [84, 156] width 61 height 17
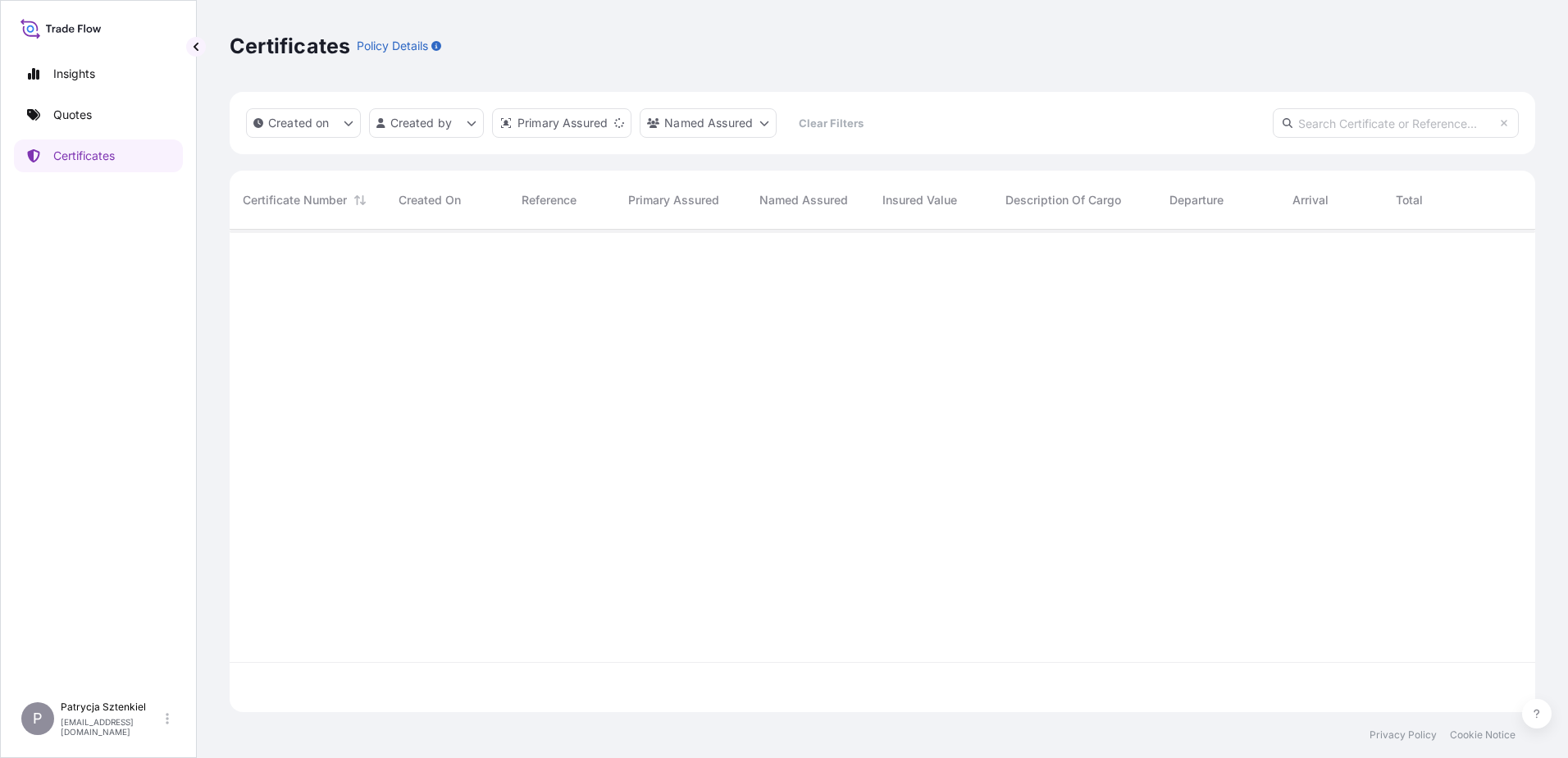
scroll to position [479, 1293]
click at [659, 115] on input "text" at bounding box center [1396, 123] width 246 height 30
paste input "S02006123"
type input "S02006123"
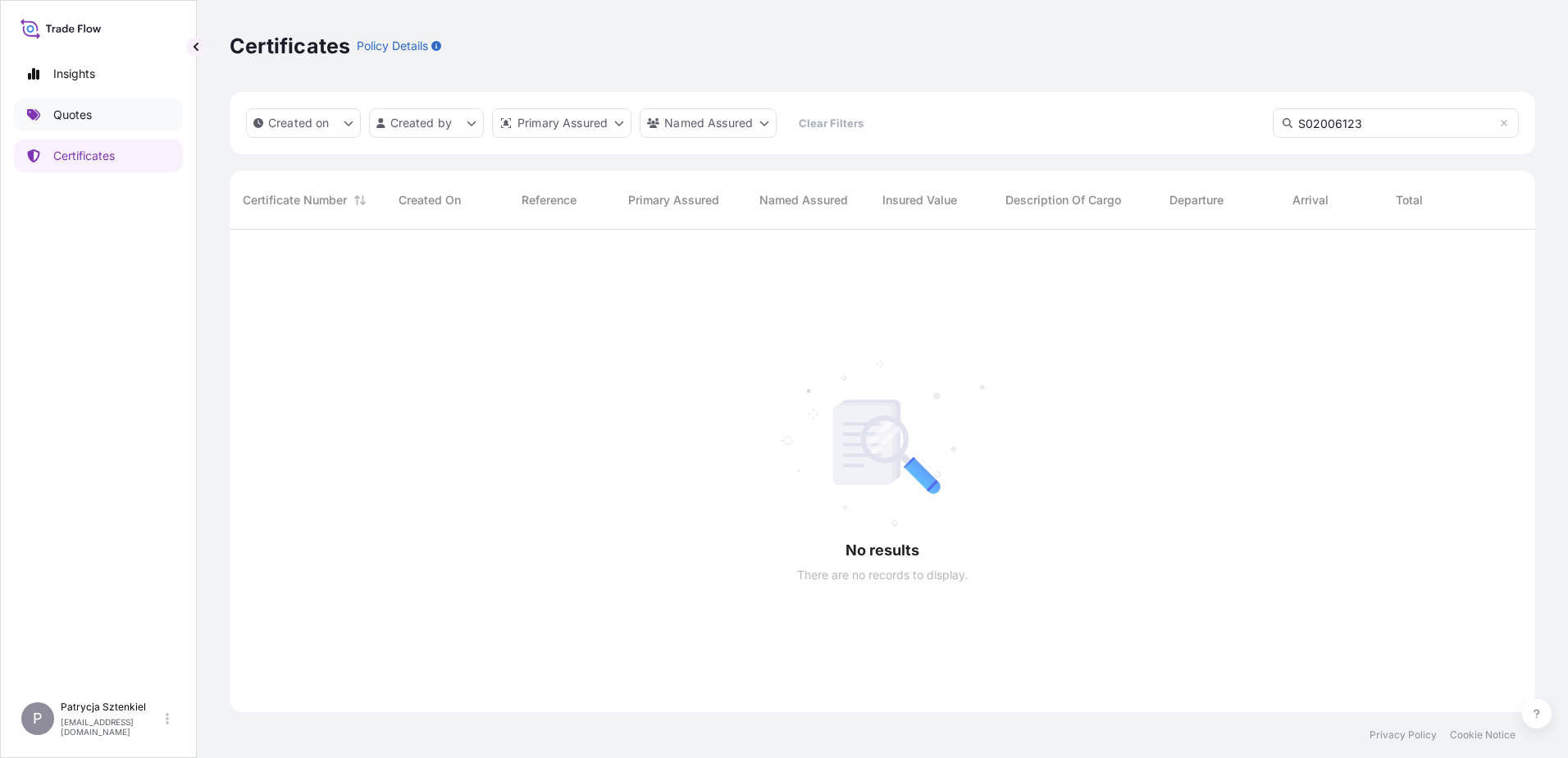
click at [45, 124] on link "Quotes" at bounding box center [98, 115] width 169 height 33
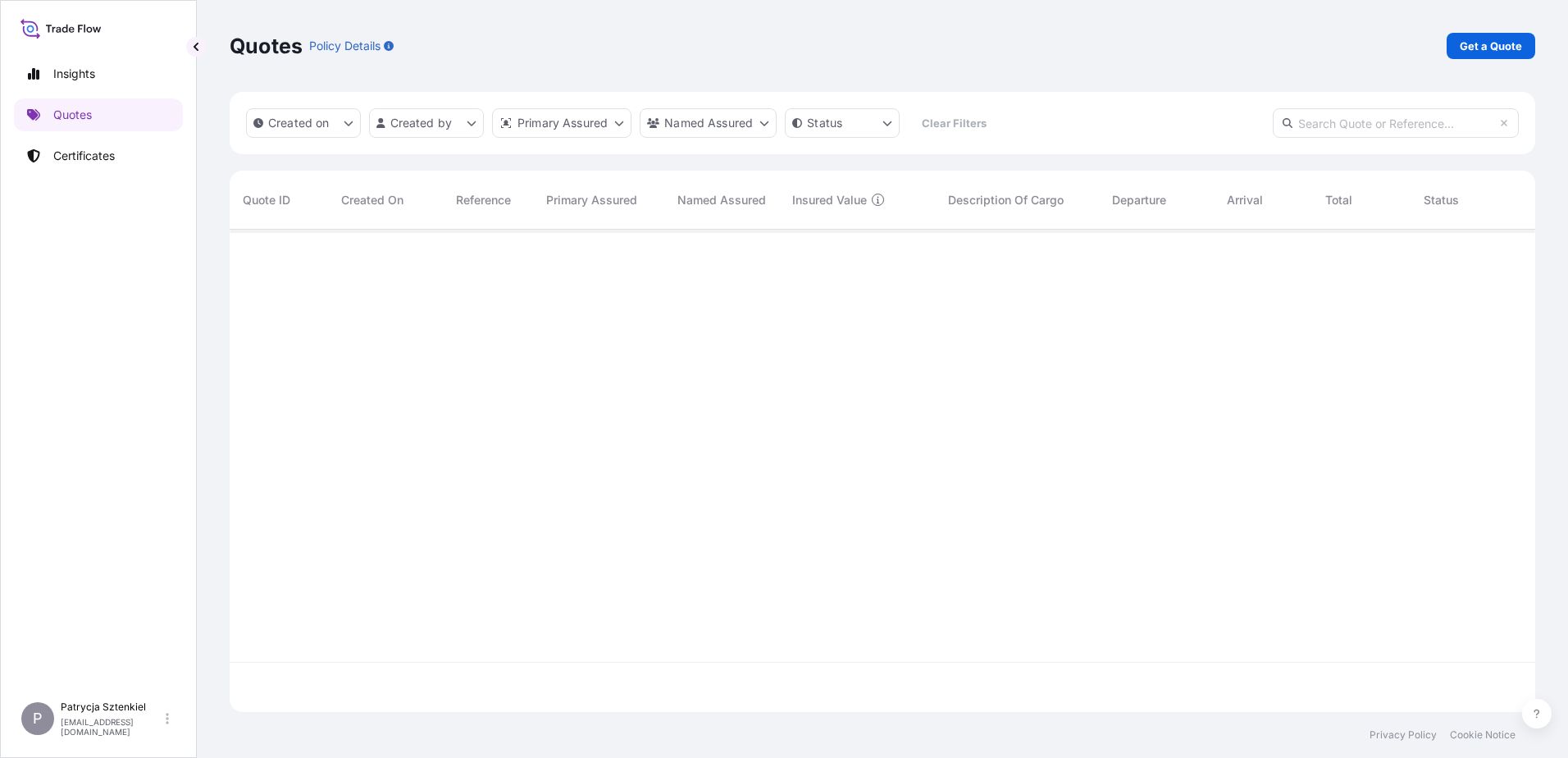
scroll to position [479, 1293]
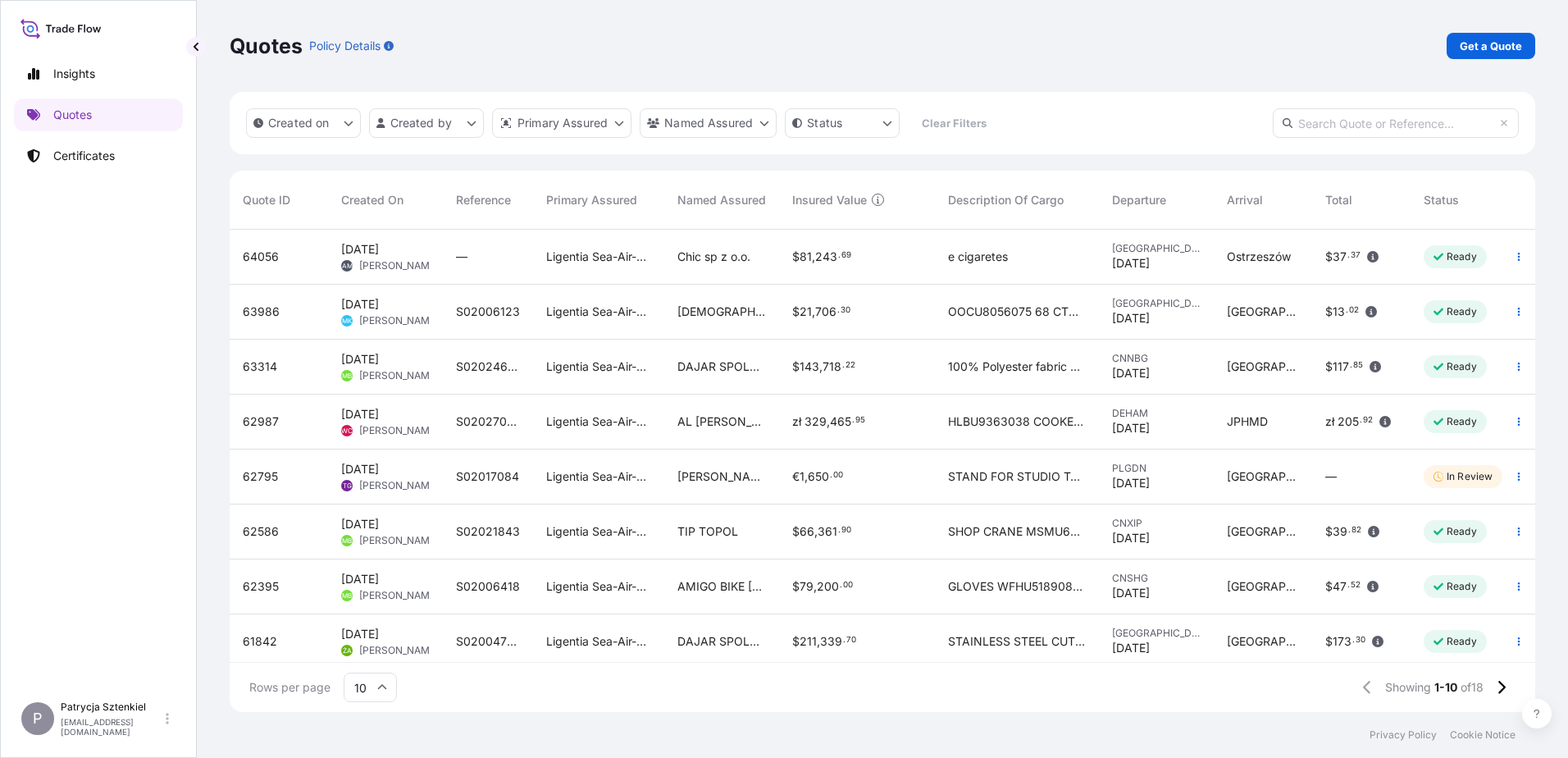
click at [659, 122] on input "text" at bounding box center [1396, 123] width 246 height 30
paste input "63986"
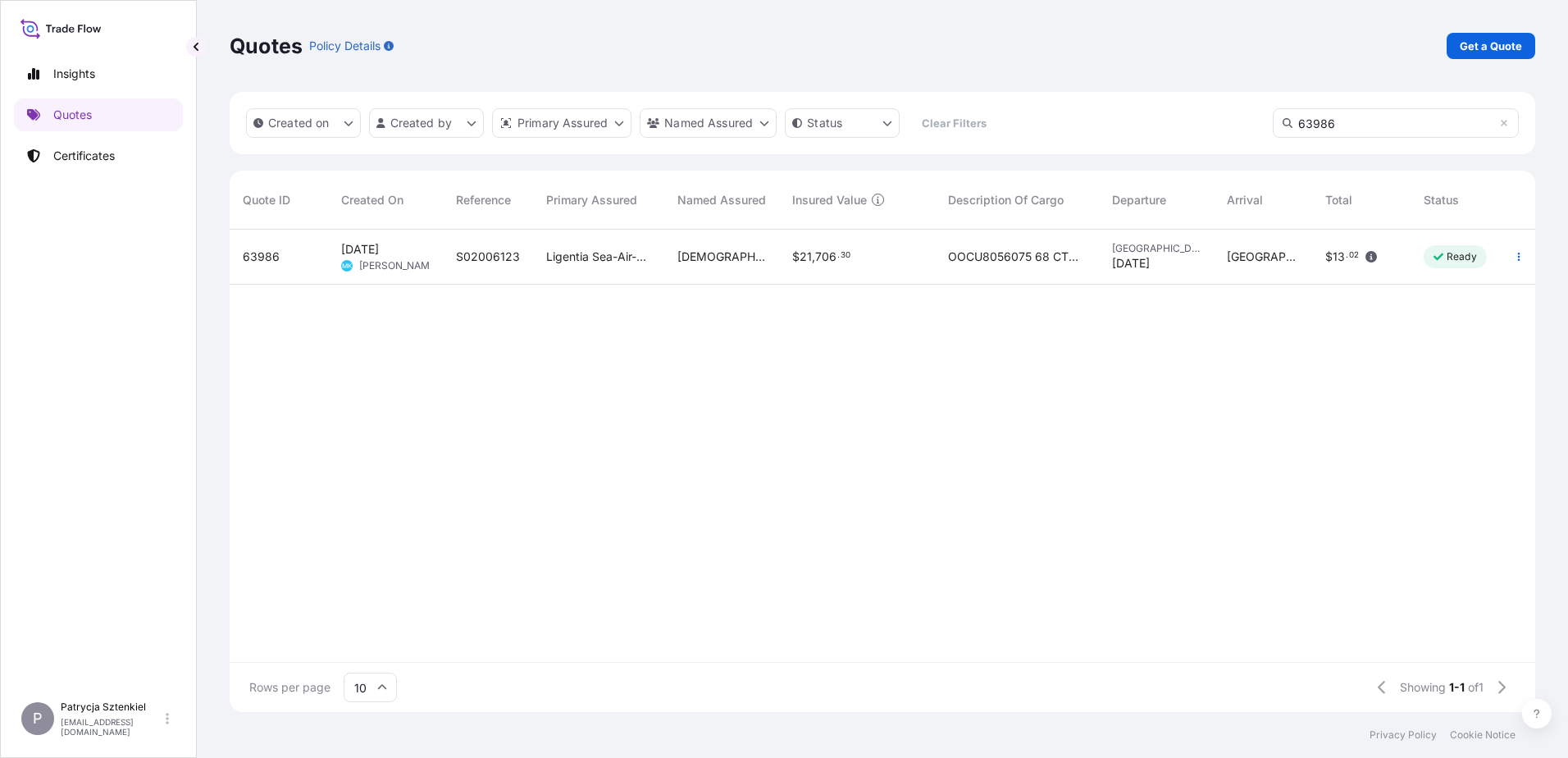
type input "63986"
click at [659, 265] on div "Japan [DATE]" at bounding box center [1156, 257] width 115 height 55
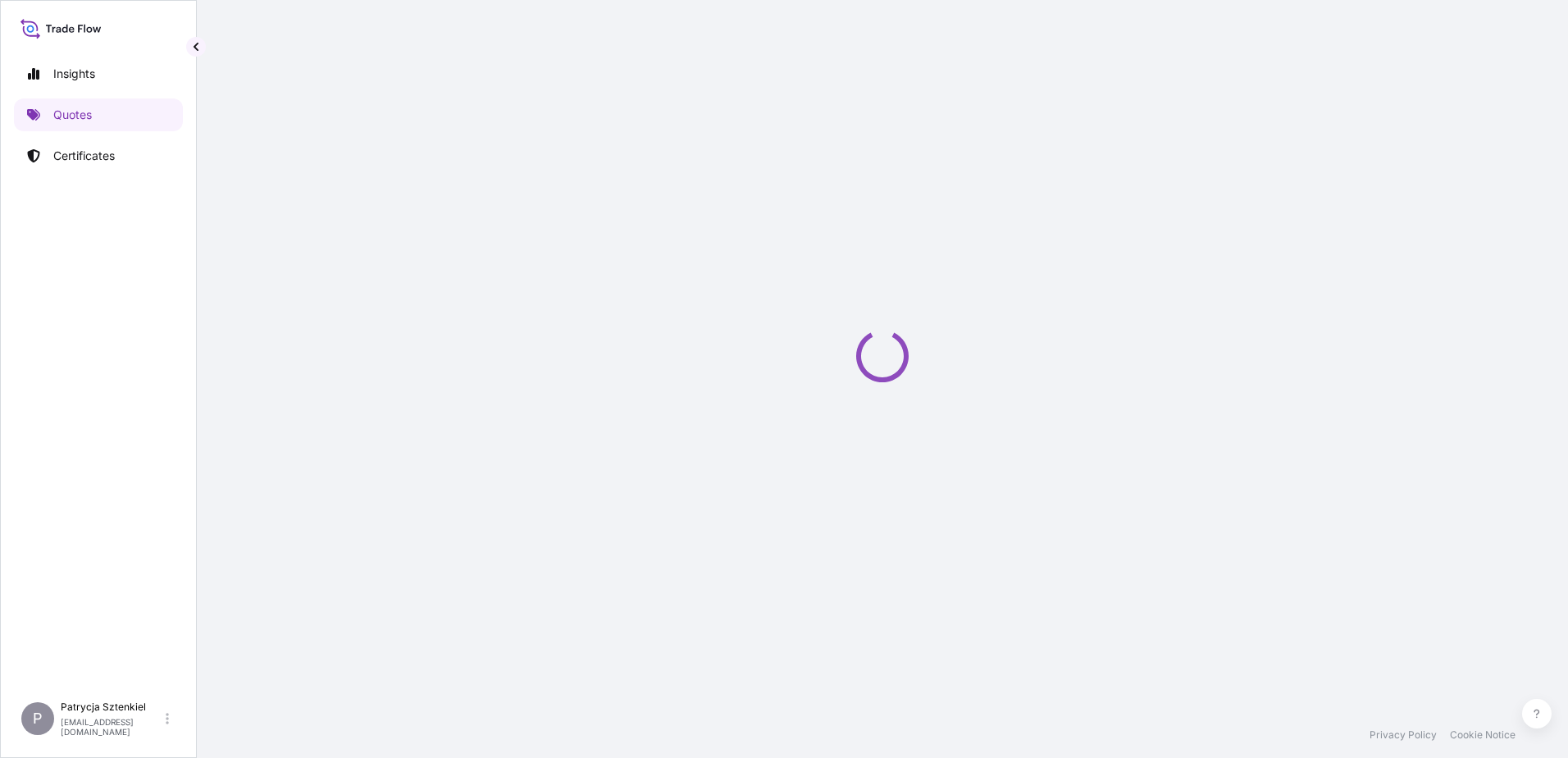
select select "Sea"
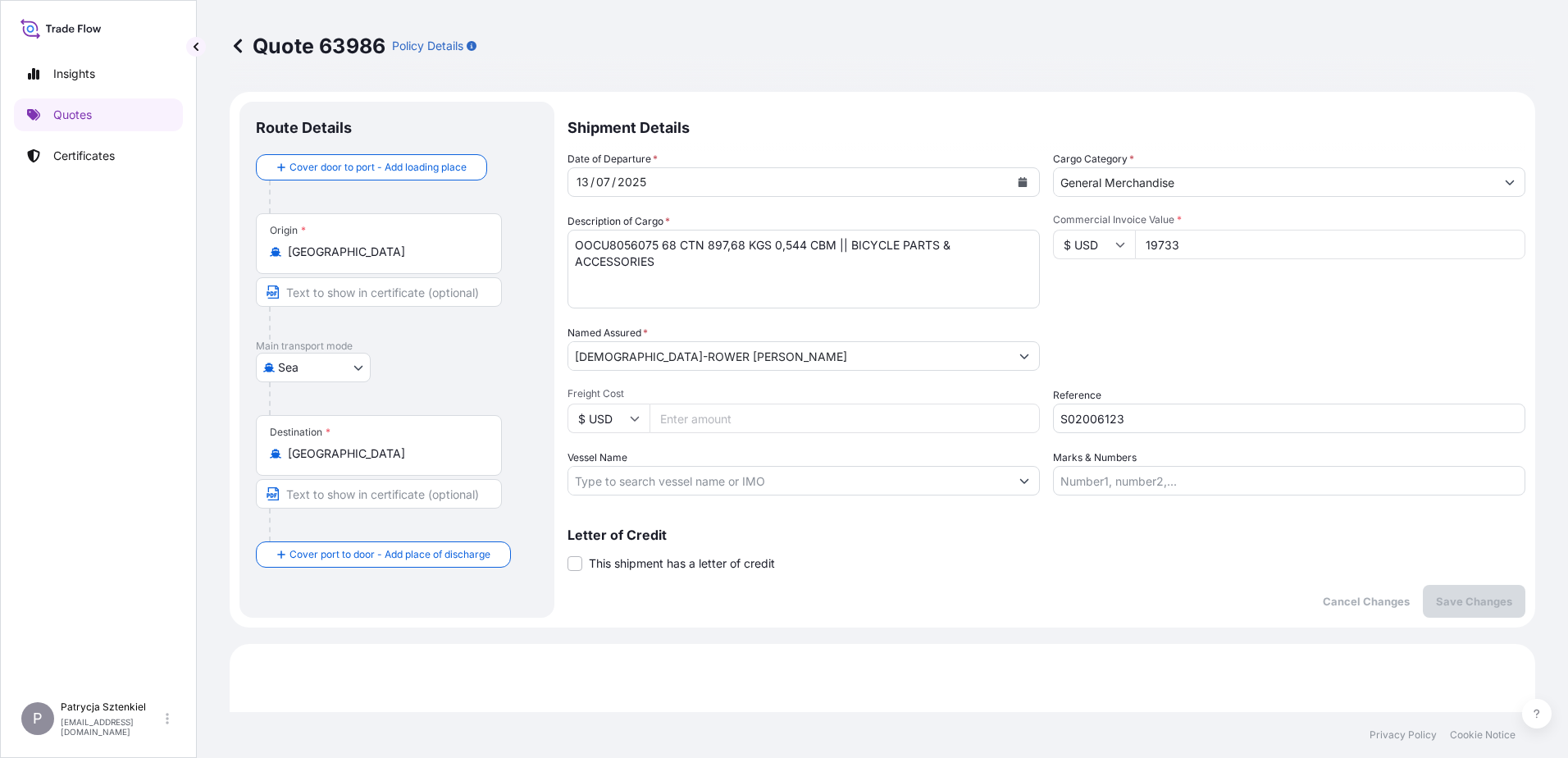
click at [659, 412] on input "S02006123" at bounding box center [1289, 418] width 472 height 30
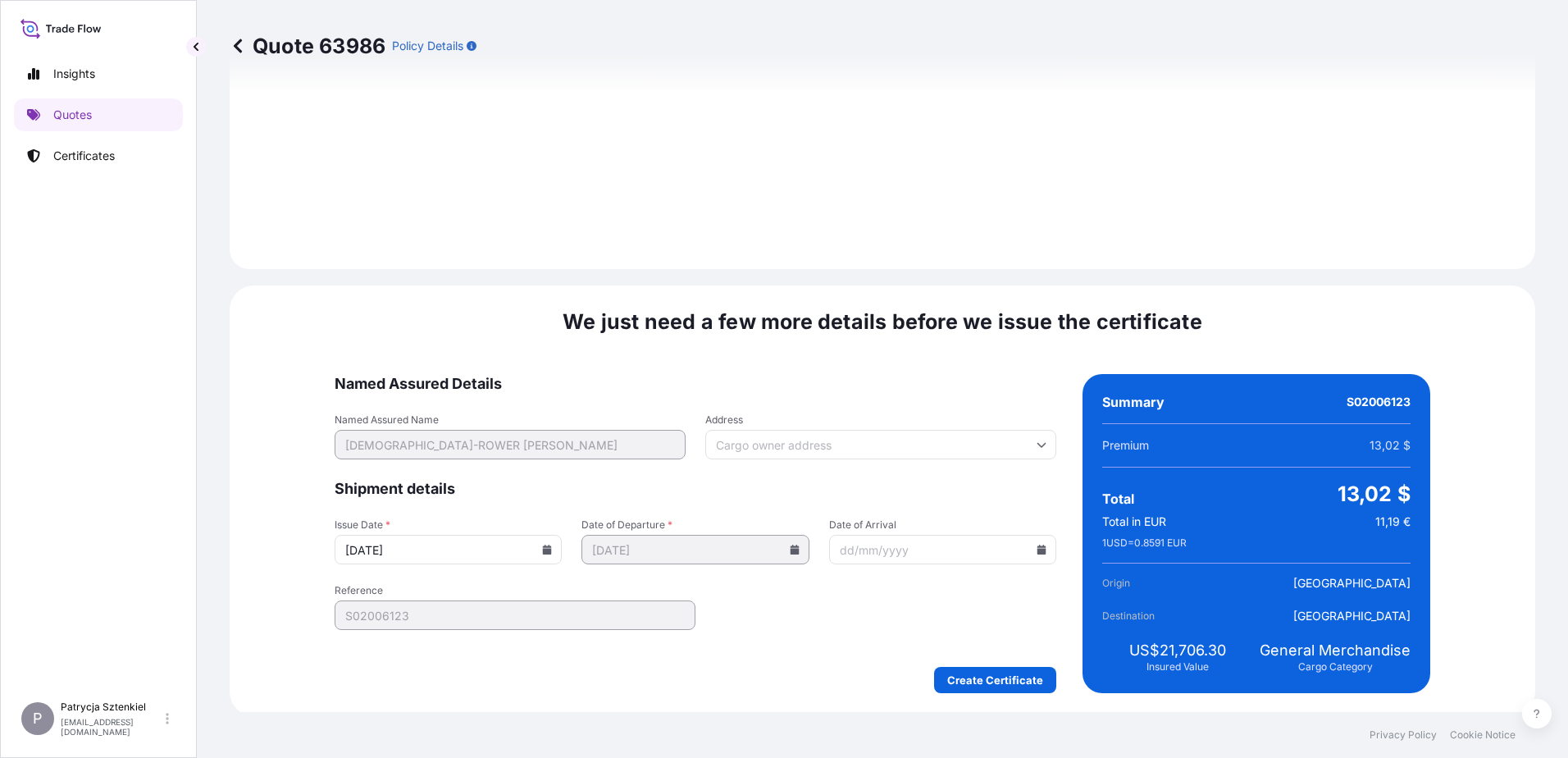
scroll to position [1839, 0]
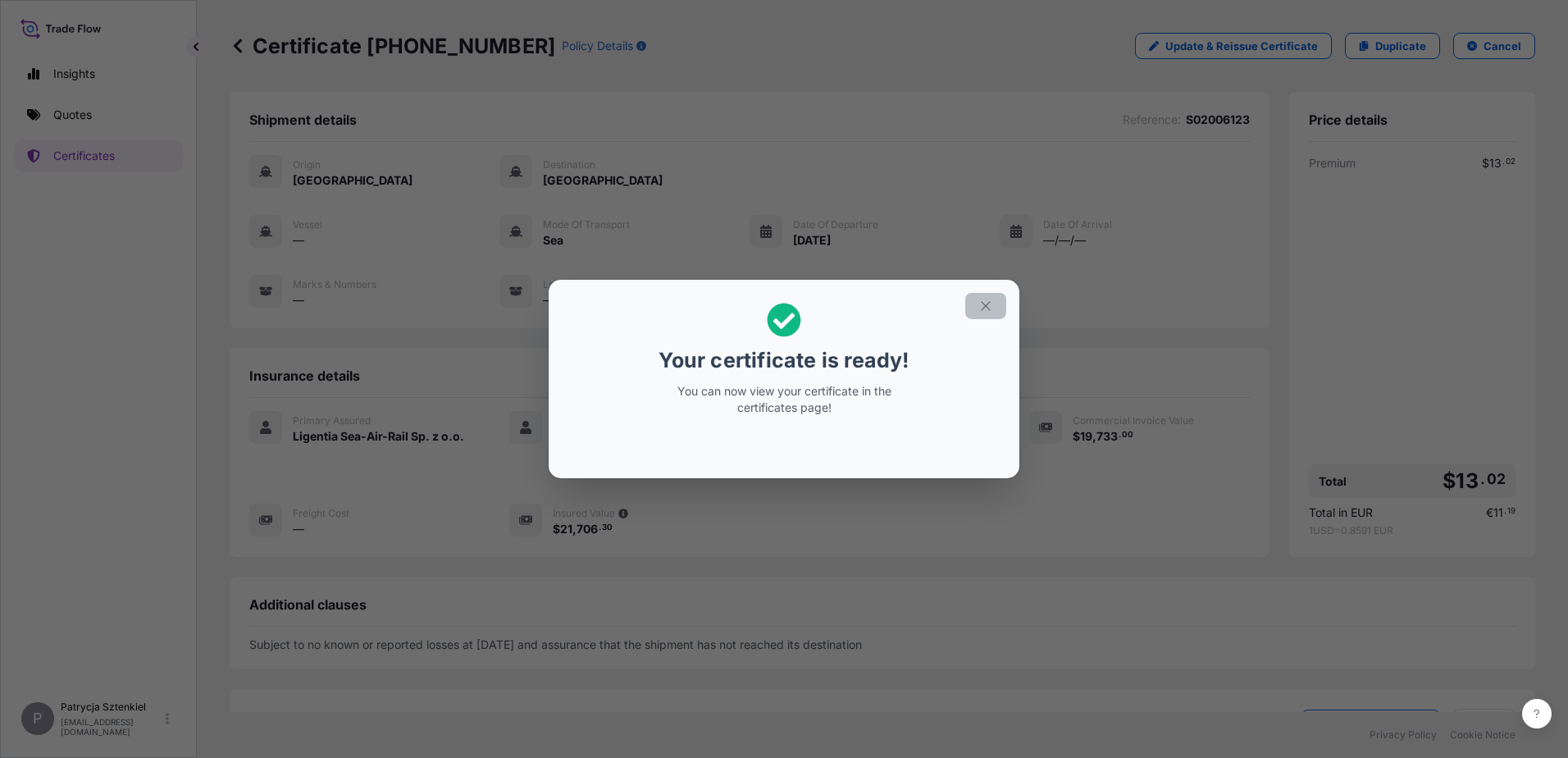
click at [659, 303] on icon "button" at bounding box center [986, 305] width 15 height 15
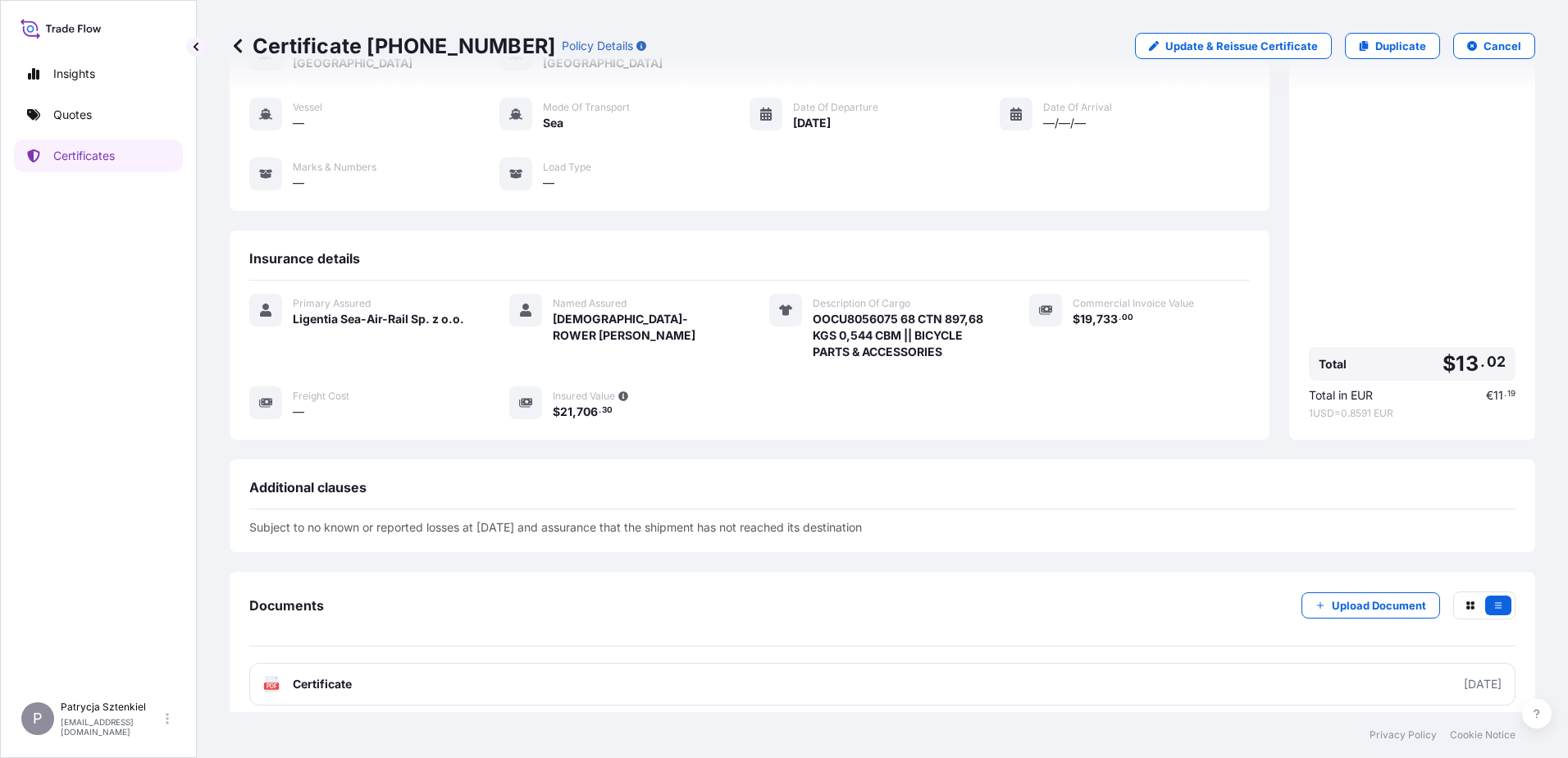
scroll to position [203, 0]
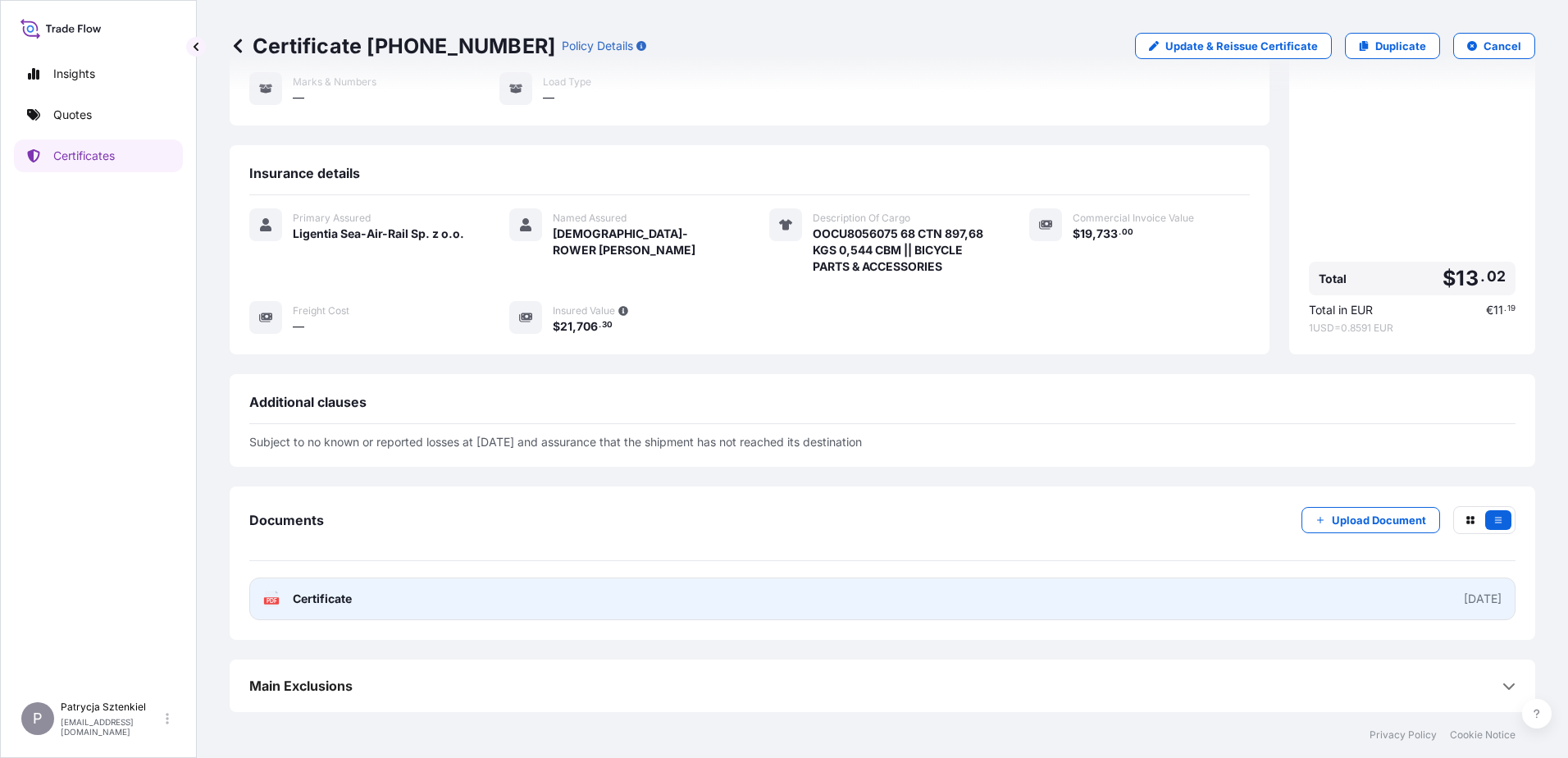
click at [638, 596] on link "PDF Certificate [DATE]" at bounding box center [882, 598] width 1266 height 43
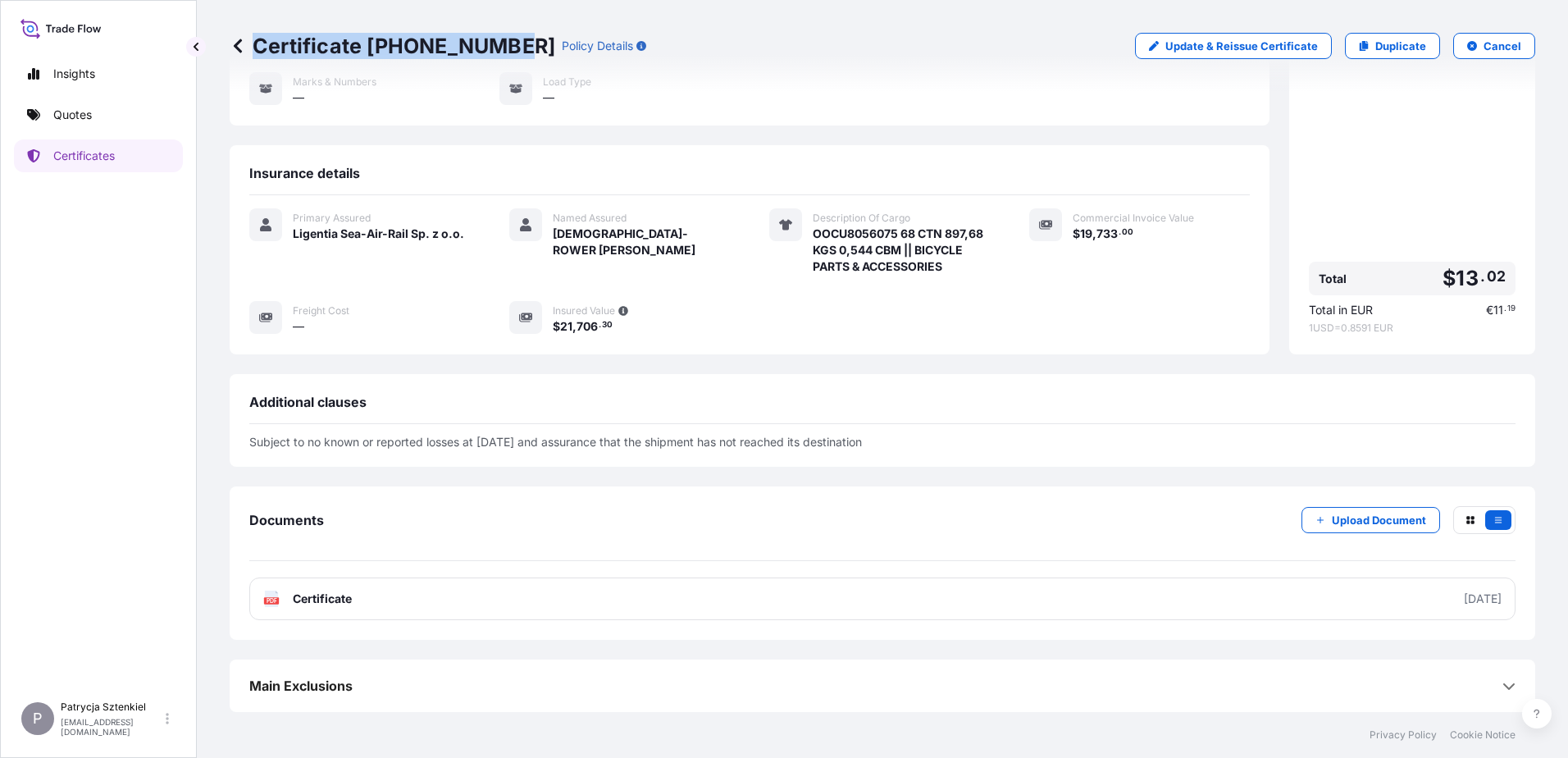
drag, startPoint x: 254, startPoint y: 44, endPoint x: 498, endPoint y: 55, distance: 244.2
click at [498, 55] on p "Certificate [PHONE_NUMBER]" at bounding box center [393, 46] width 325 height 26
copy p "Certificate [PHONE_NUMBER]"
click at [108, 114] on link "Quotes" at bounding box center [98, 115] width 169 height 33
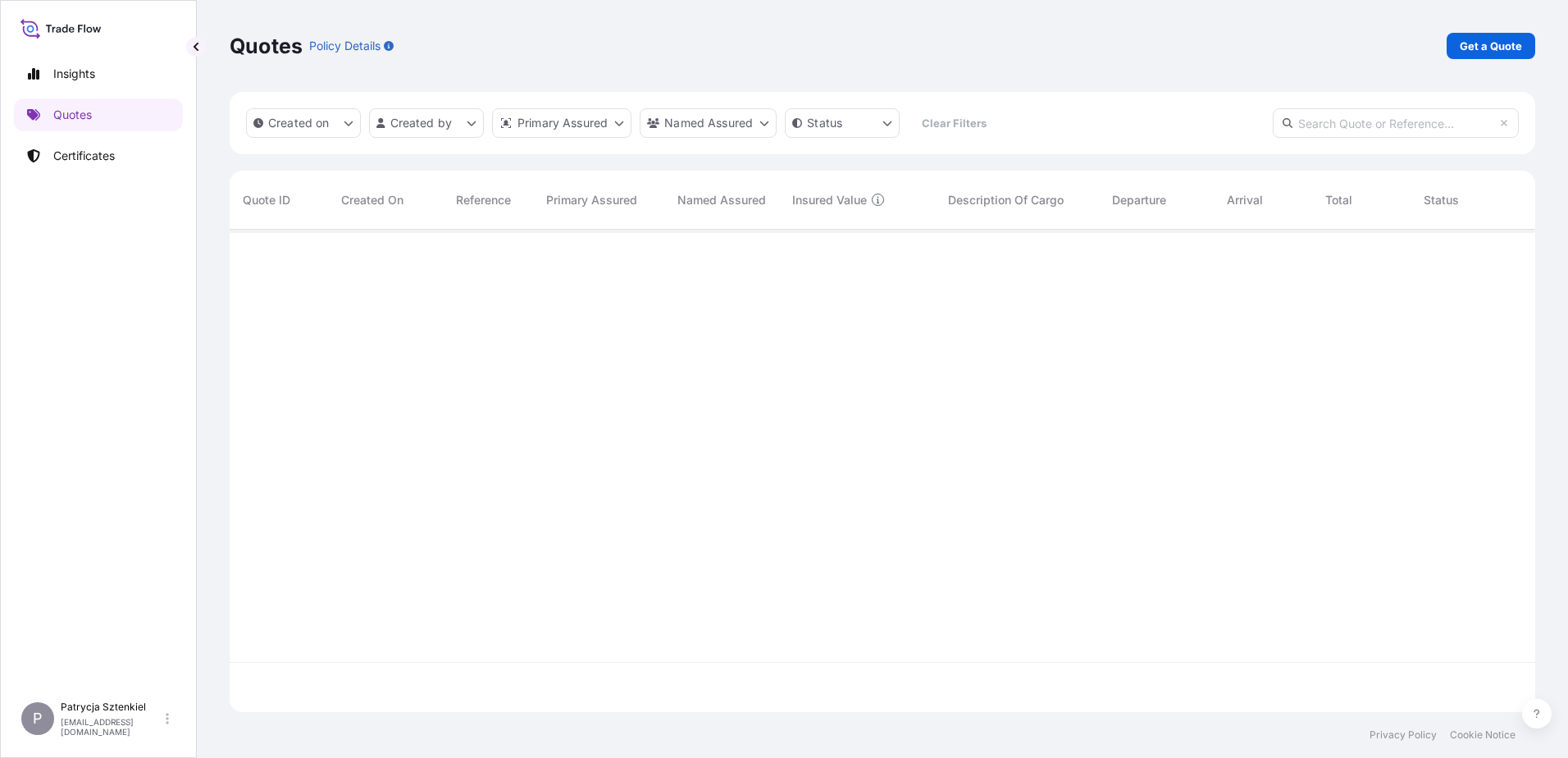
scroll to position [479, 1293]
click at [659, 38] on p "Get a Quote" at bounding box center [1491, 45] width 62 height 17
select select "Sea"
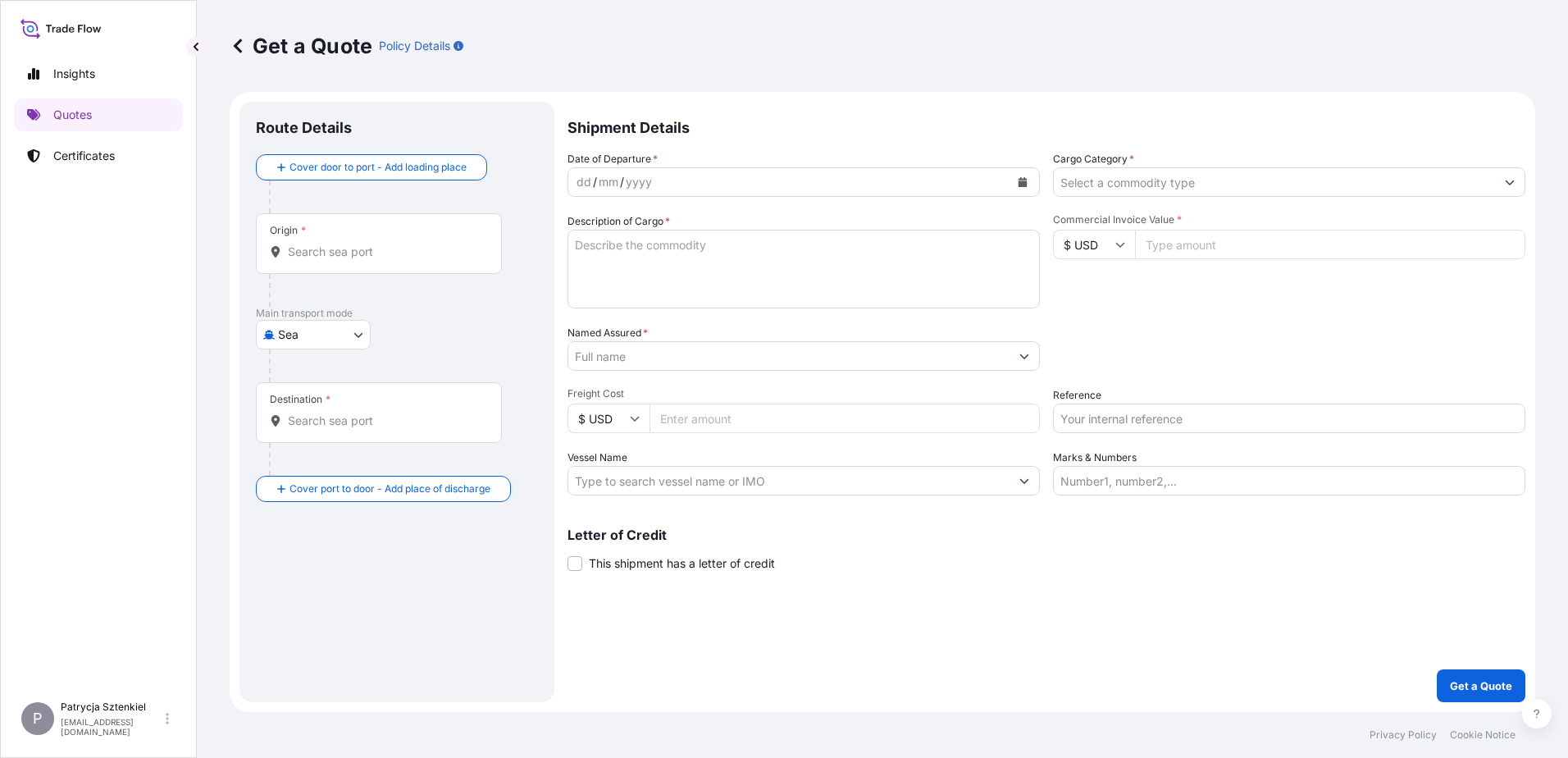
click at [659, 243] on input "Commercial Invoice Value *" at bounding box center [1330, 245] width 390 height 30
type input "96000"
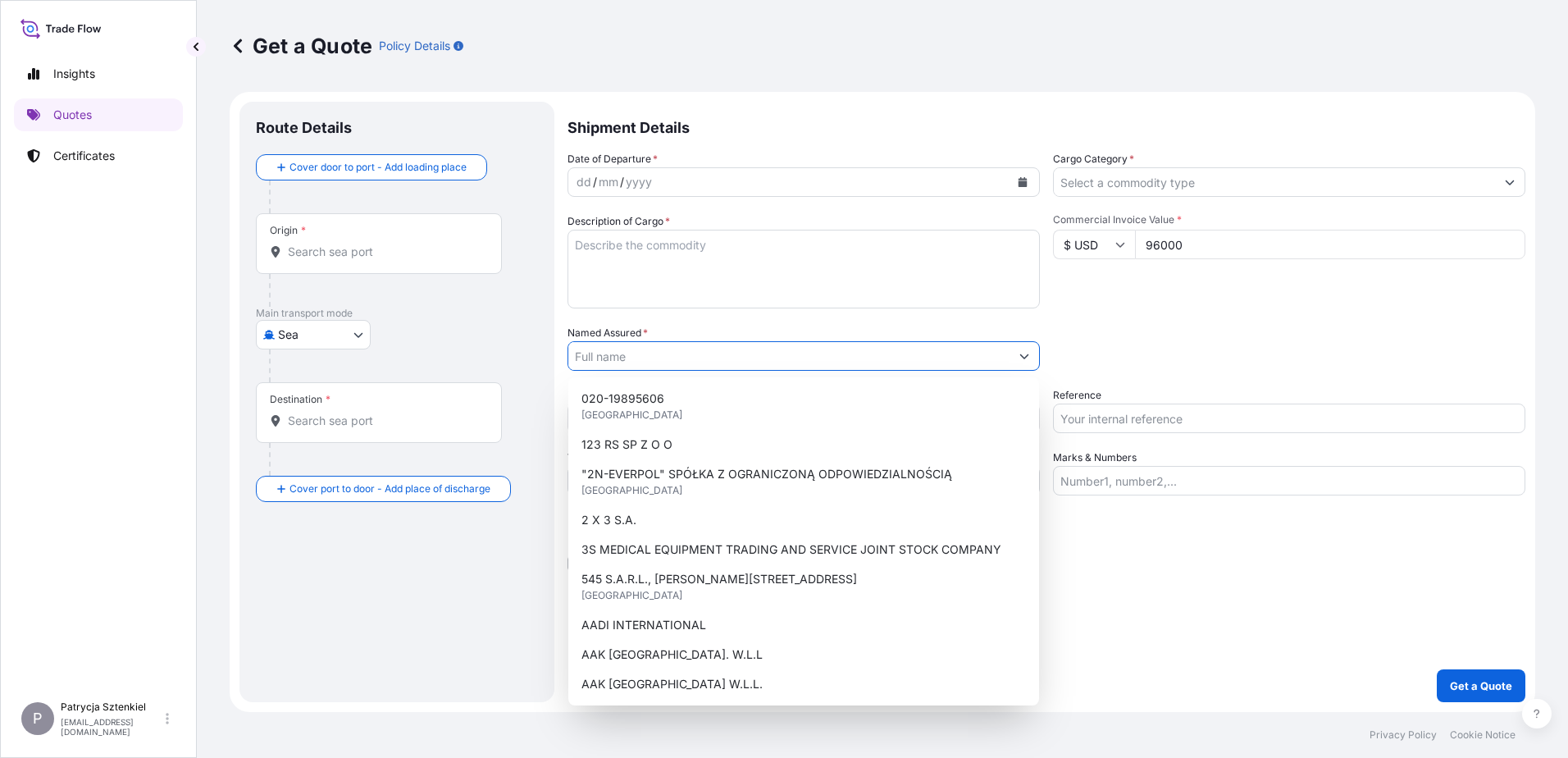
click at [622, 368] on input "Named Assured *" at bounding box center [789, 356] width 442 height 30
type input "d"
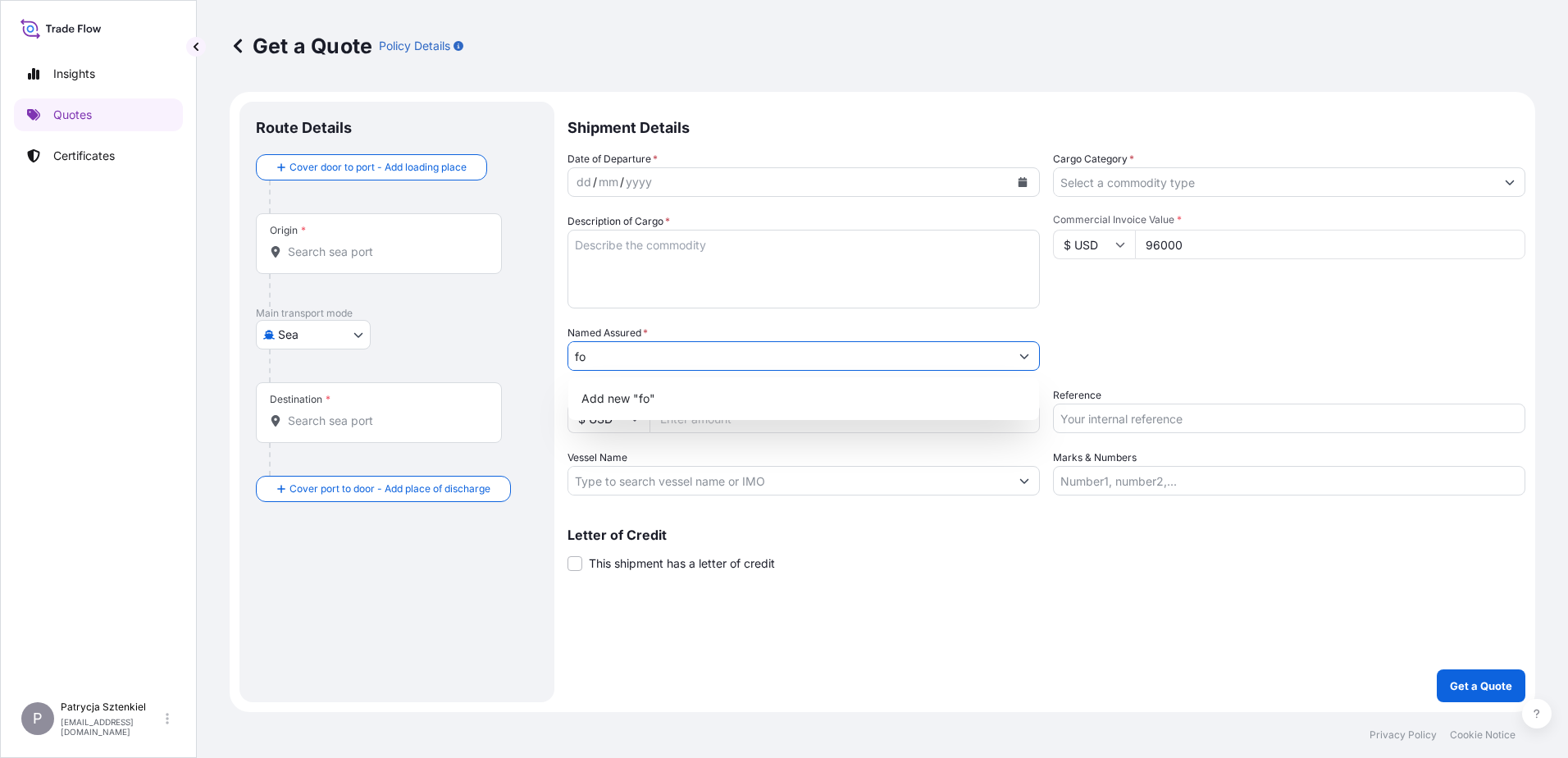
type input "f"
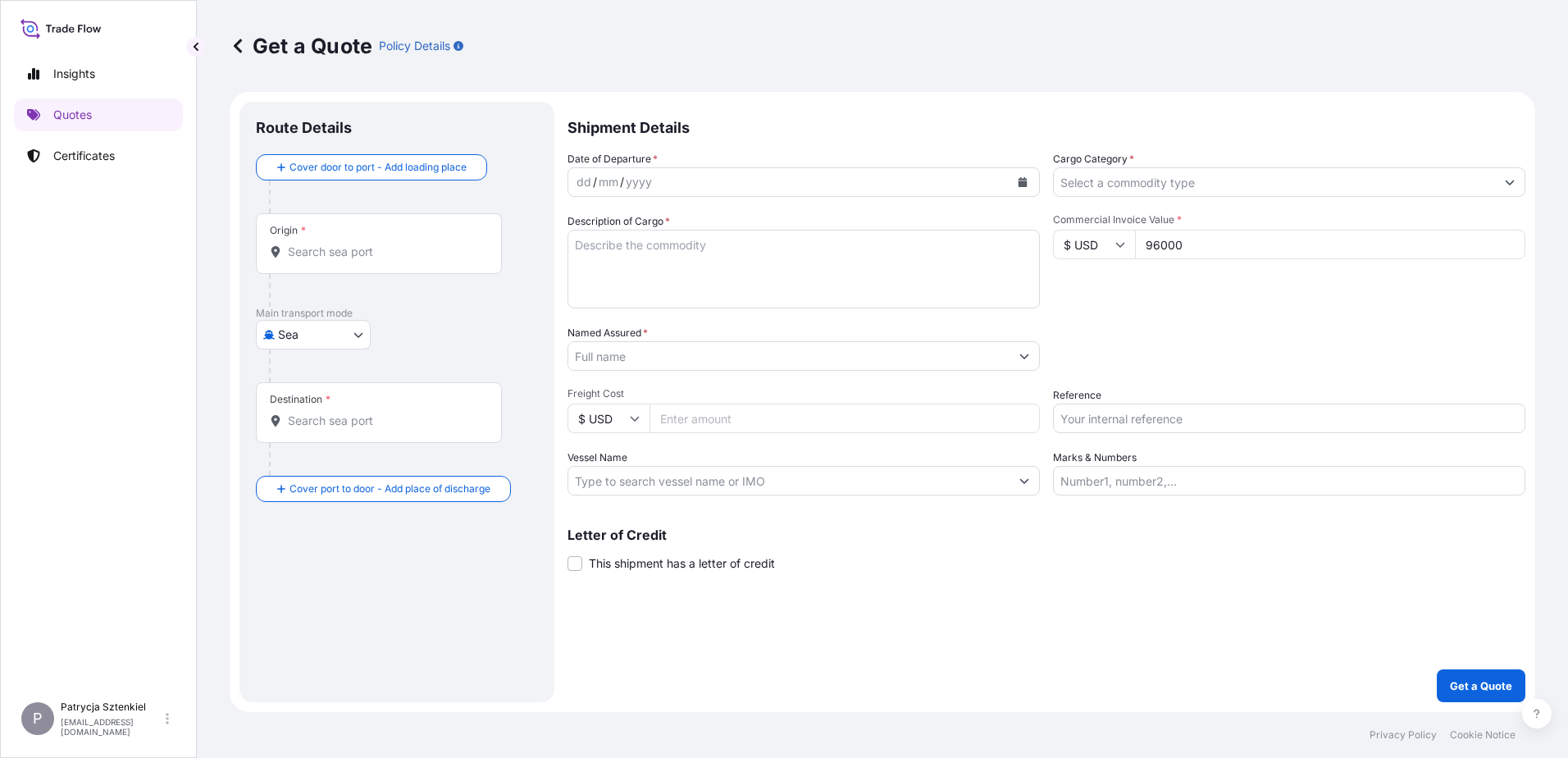
click at [659, 353] on input "Named Assured *" at bounding box center [789, 356] width 442 height 30
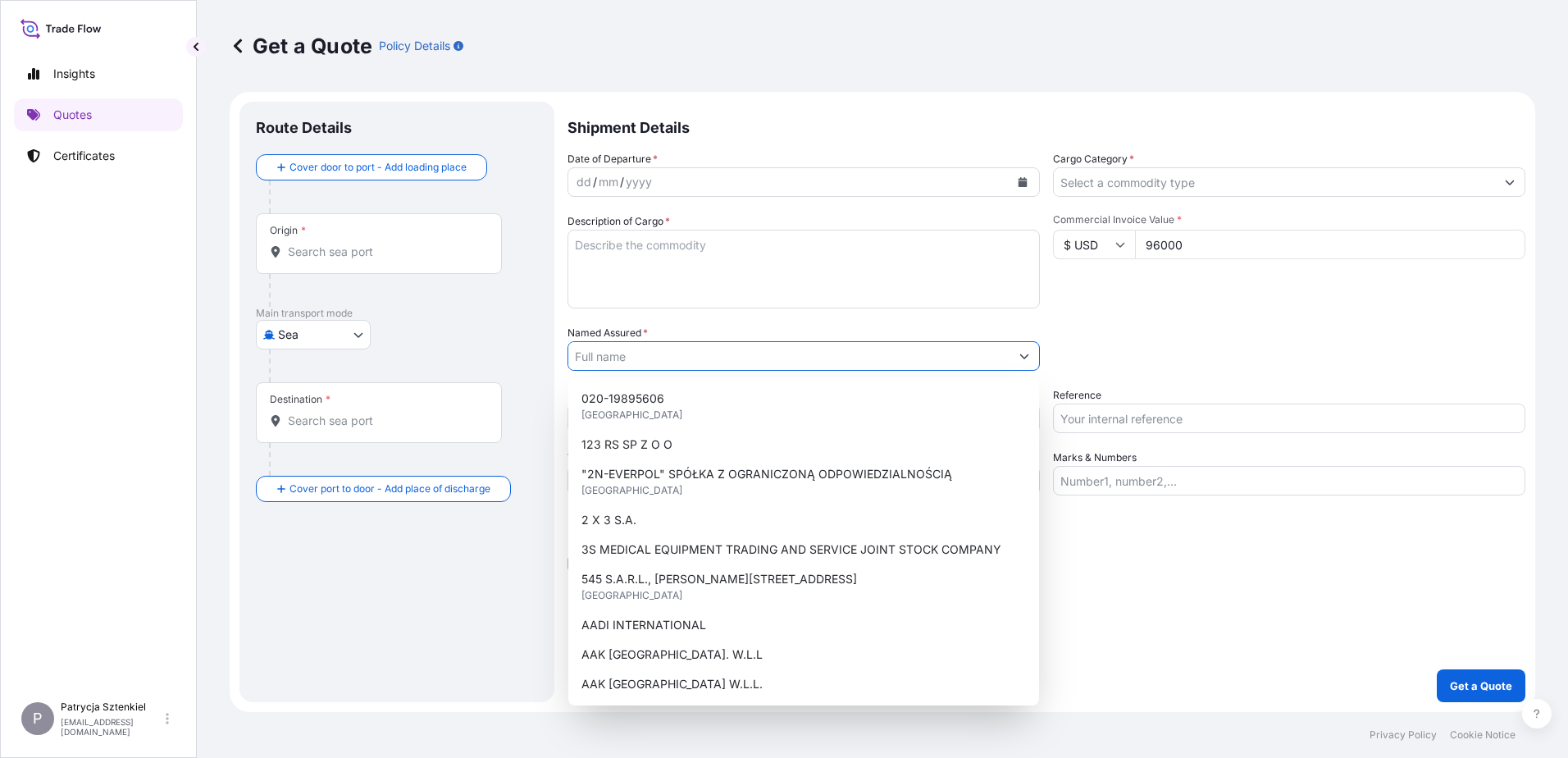
paste input "FOOD PORT SPOLKA Z OGRANICZONA ODPOWIEDZIALNOSCIA"
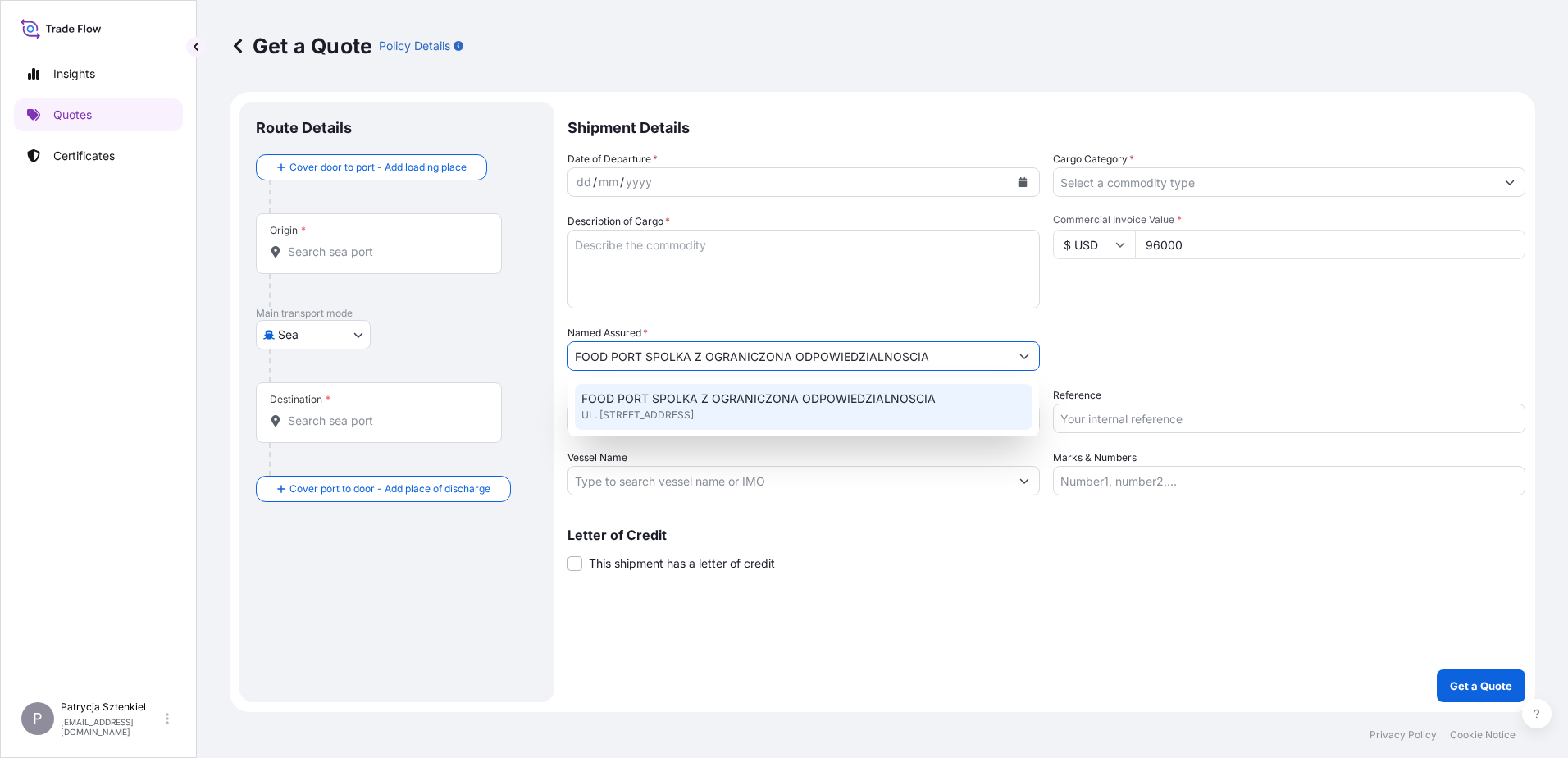
click at [659, 408] on span "UL. [STREET_ADDRESS]" at bounding box center [638, 414] width 113 height 17
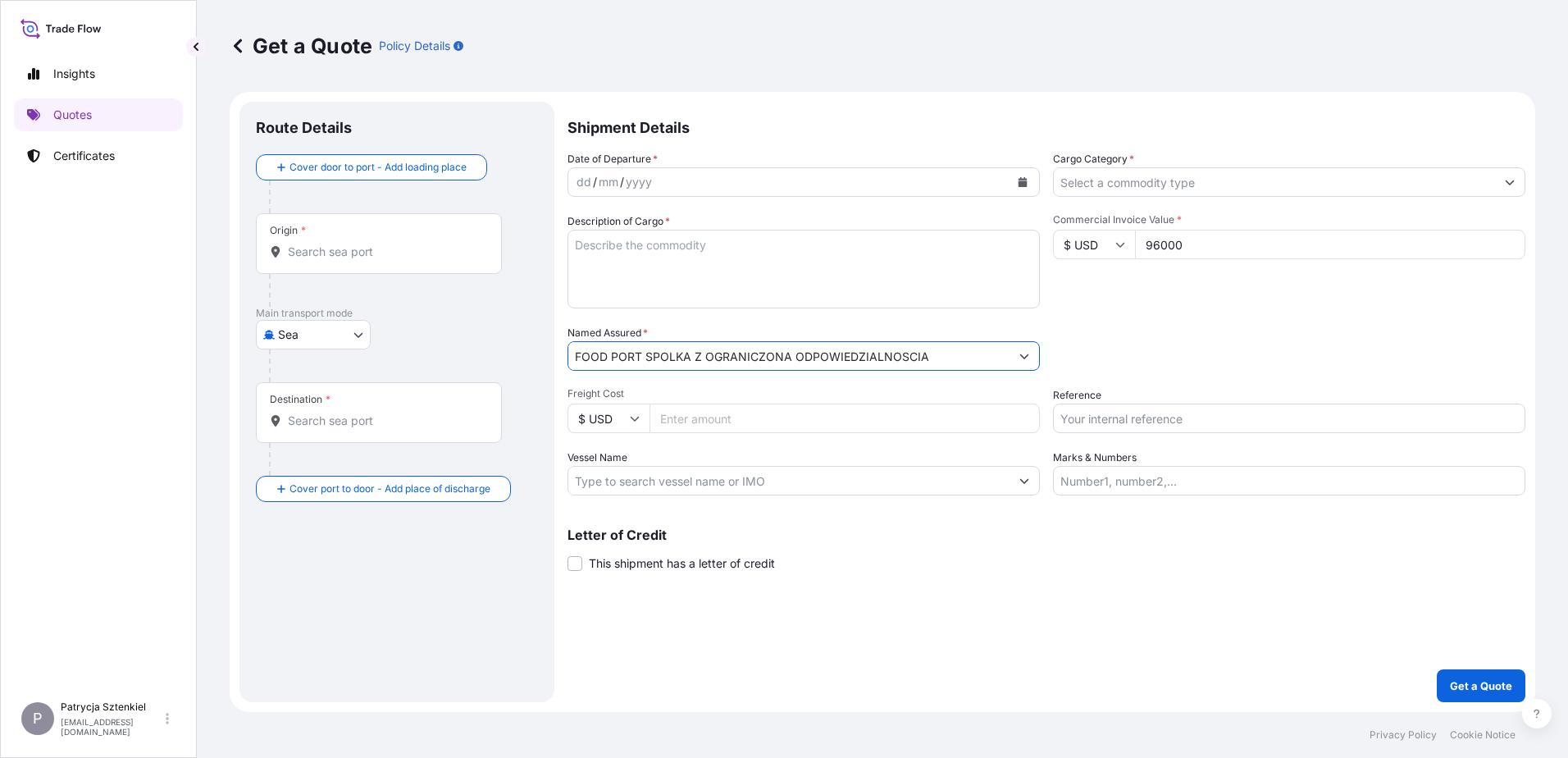
type input "FOOD PORT SPOLKA Z OGRANICZONA ODPOWIEDZIALNOSCIA"
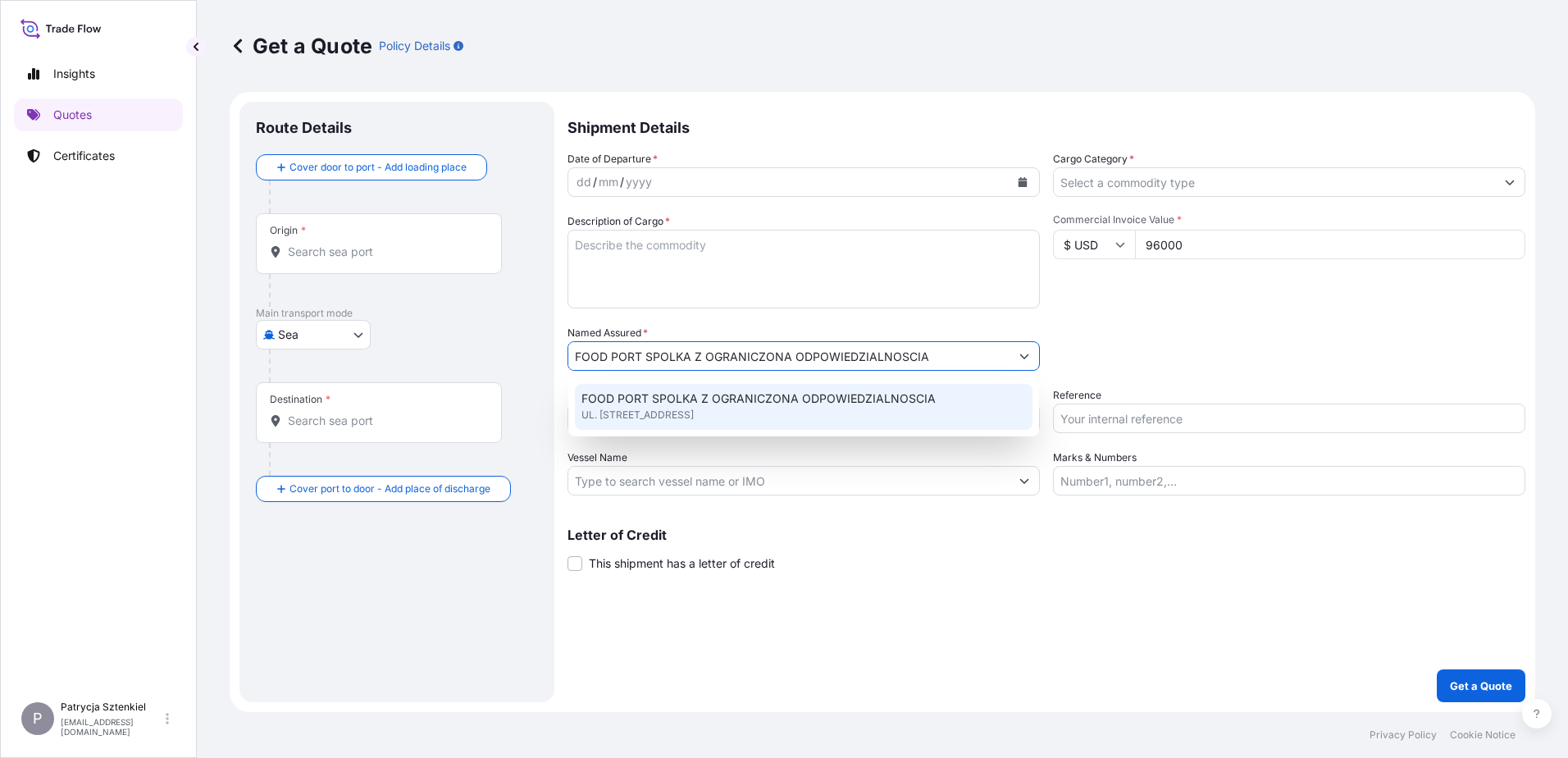
click at [659, 552] on div "Letter of Credit This shipment has a letter of credit Letter of credit * Letter…" at bounding box center [1047, 550] width 958 height 44
drag, startPoint x: 957, startPoint y: 354, endPoint x: 91, endPoint y: 342, distance: 866.1
click at [91, 342] on div "Insights Quotes Certificates P Patrycja Sztenkiel [EMAIL_ADDRESS][DOMAIN_NAME] …" at bounding box center [784, 379] width 1568 height 758
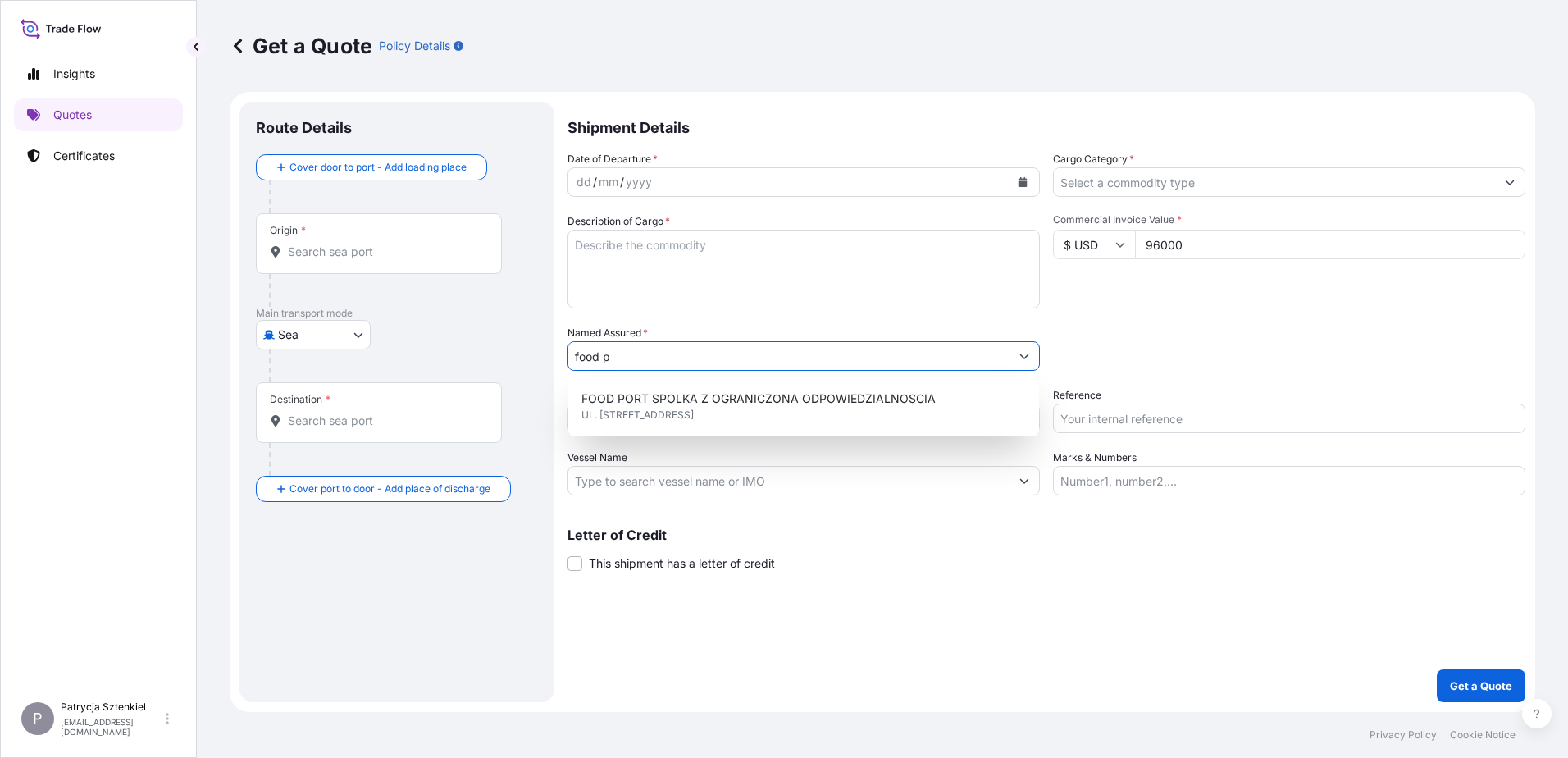
type input "food p"
drag, startPoint x: 1171, startPoint y: 244, endPoint x: 1084, endPoint y: 227, distance: 88.6
click at [659, 227] on div "Commercial Invoice Value * $ USD 96000" at bounding box center [1289, 261] width 472 height 95
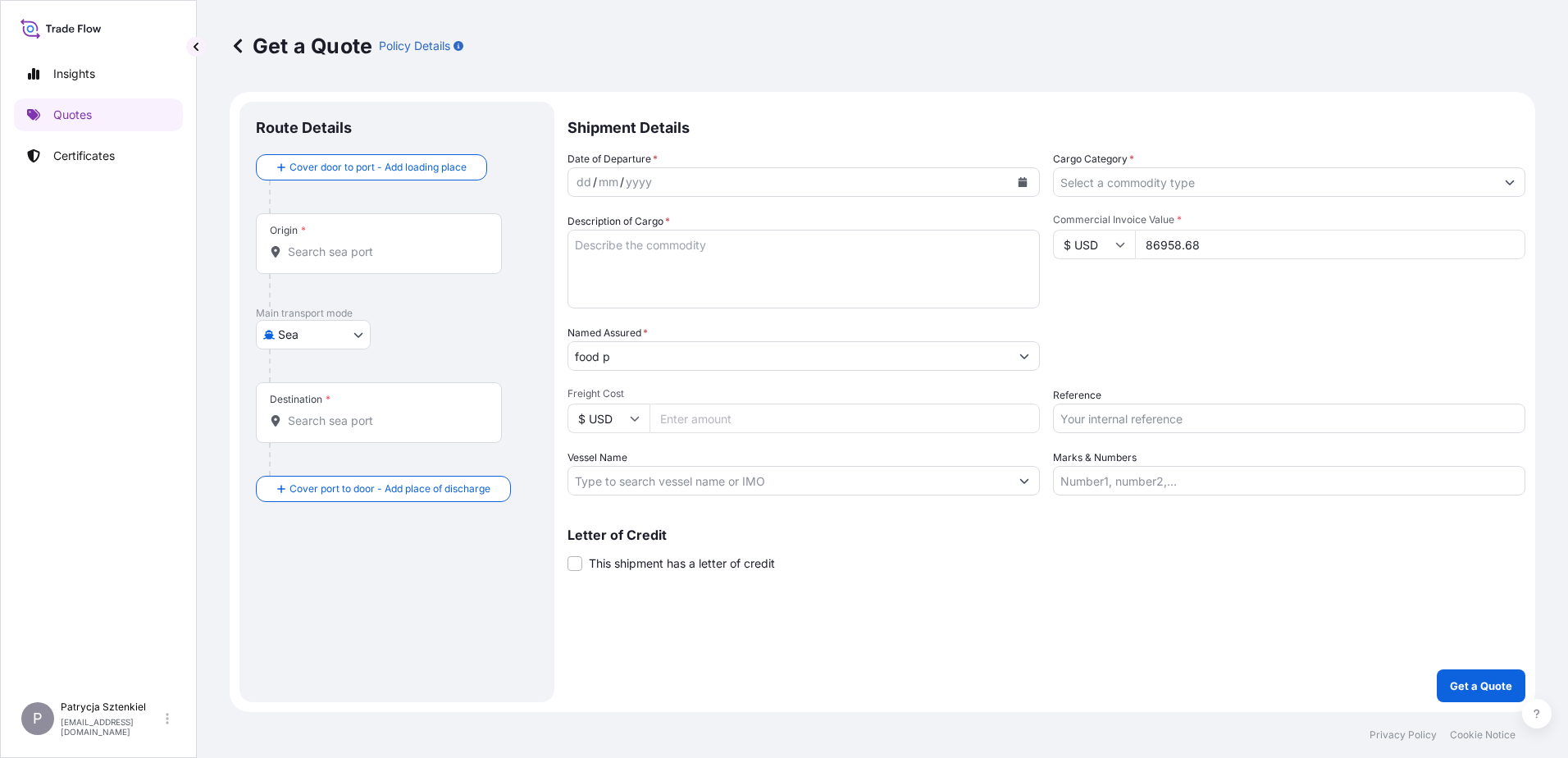
type input "86958.68"
click at [330, 253] on input "Origin *" at bounding box center [384, 252] width 193 height 17
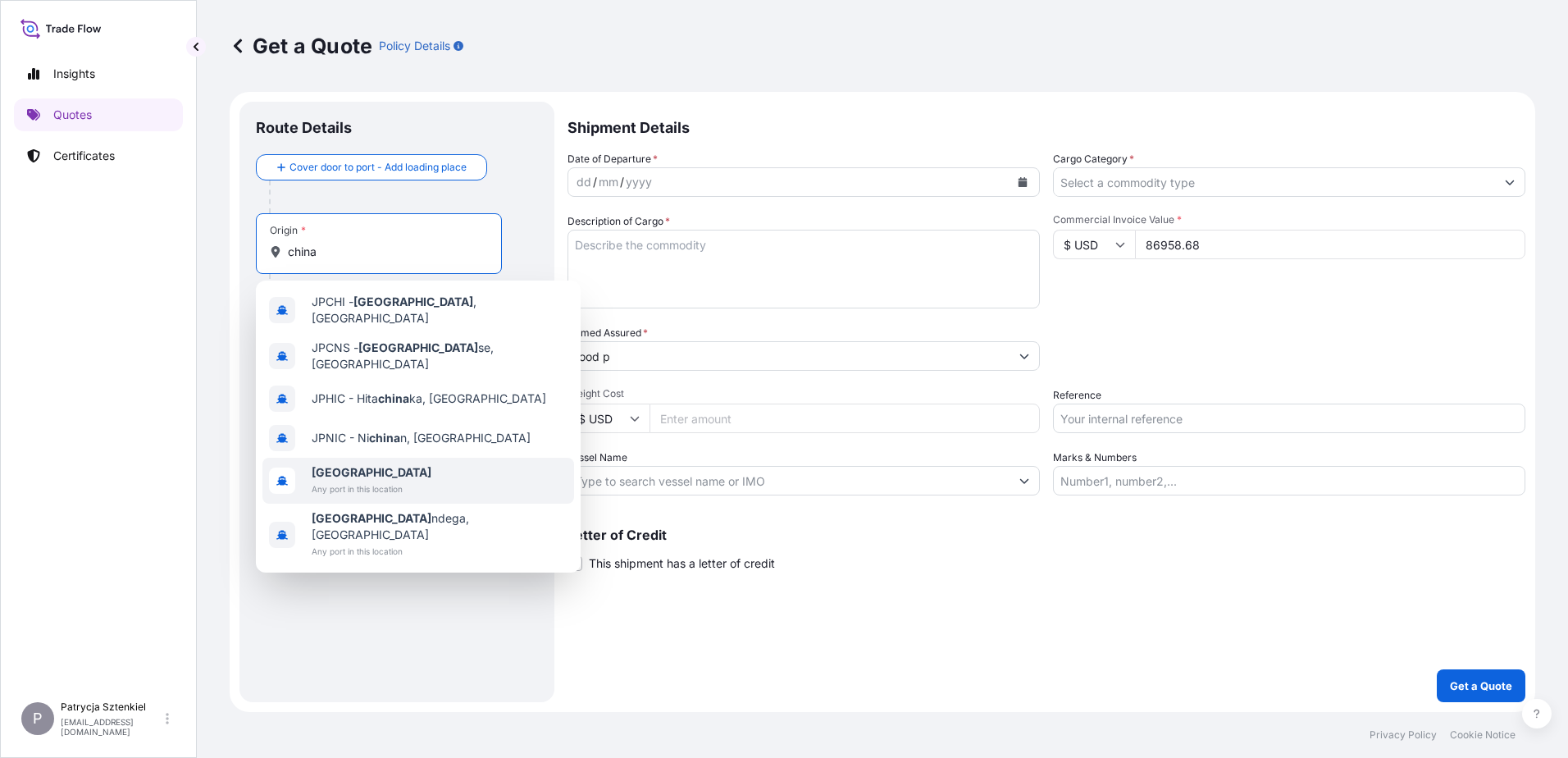
click at [298, 457] on div "[GEOGRAPHIC_DATA] Any port in this location" at bounding box center [418, 480] width 311 height 46
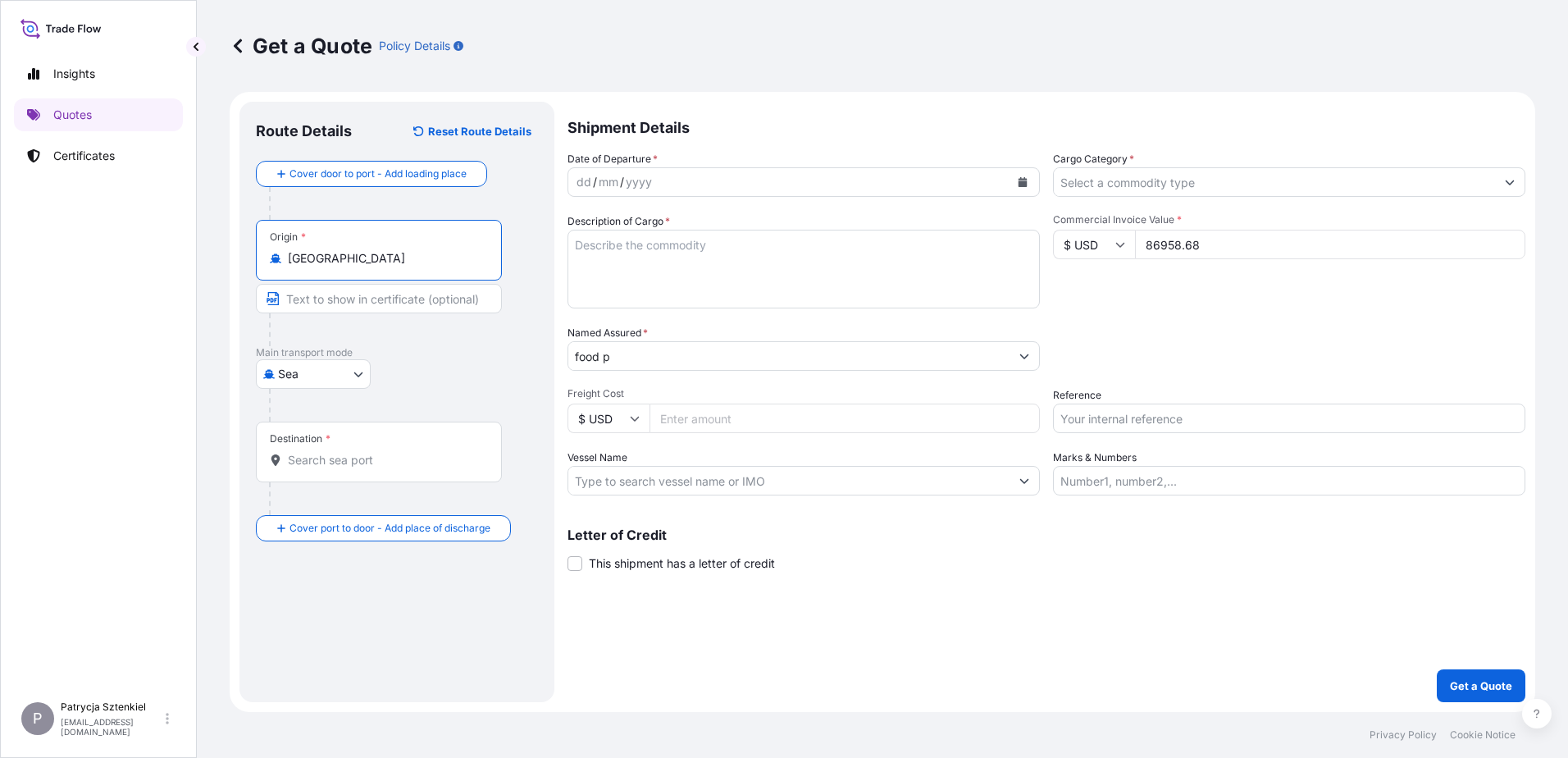
type input "[GEOGRAPHIC_DATA]"
click at [325, 372] on body "0 options available. 10 options available. 1 option available. 0 options availa…" at bounding box center [784, 379] width 1568 height 758
click at [392, 446] on div "Destination *" at bounding box center [379, 451] width 246 height 60
click at [392, 452] on input "Destination *" at bounding box center [384, 460] width 193 height 17
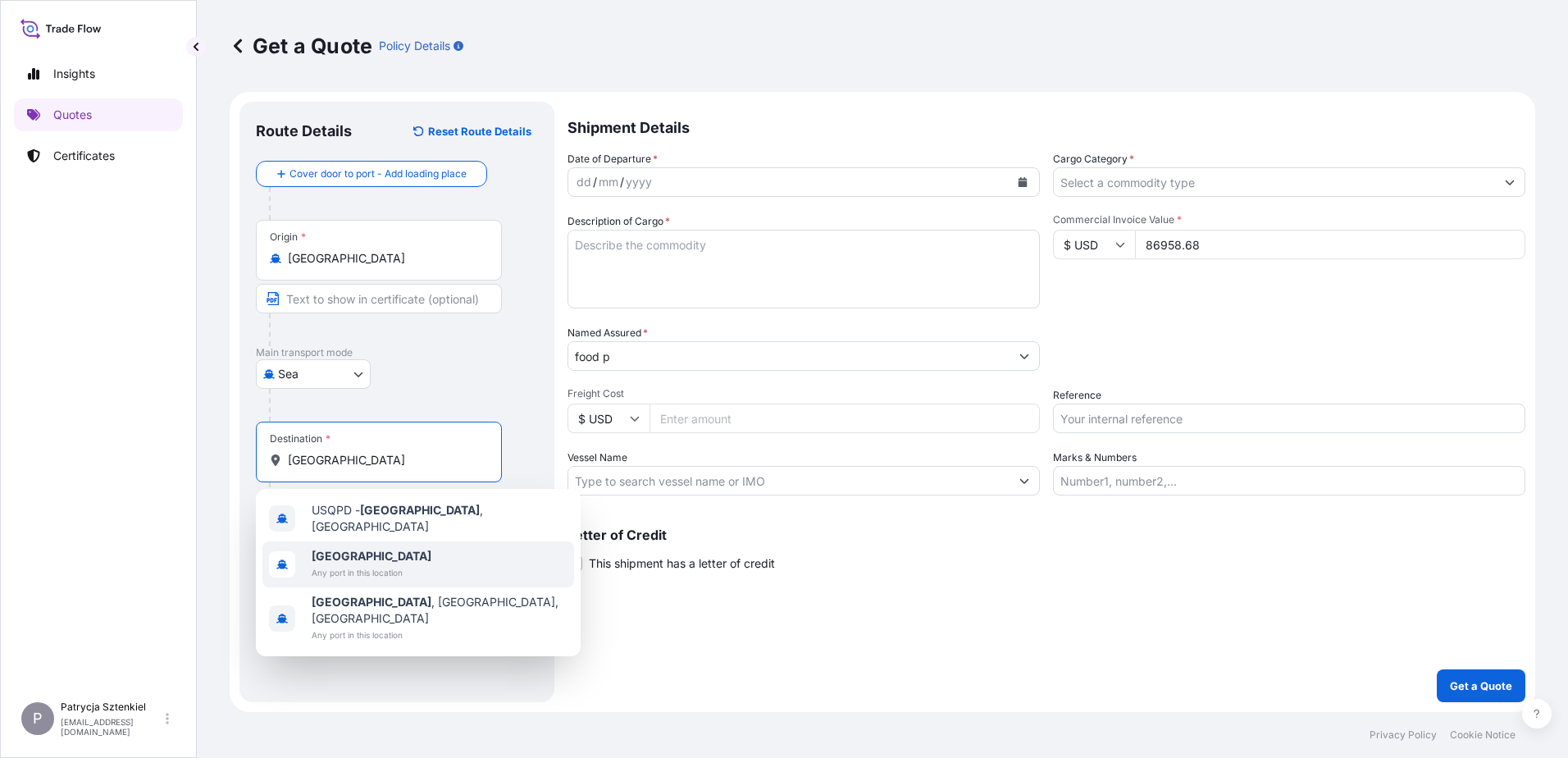
click at [348, 564] on span "Any port in this location" at bounding box center [371, 572] width 120 height 17
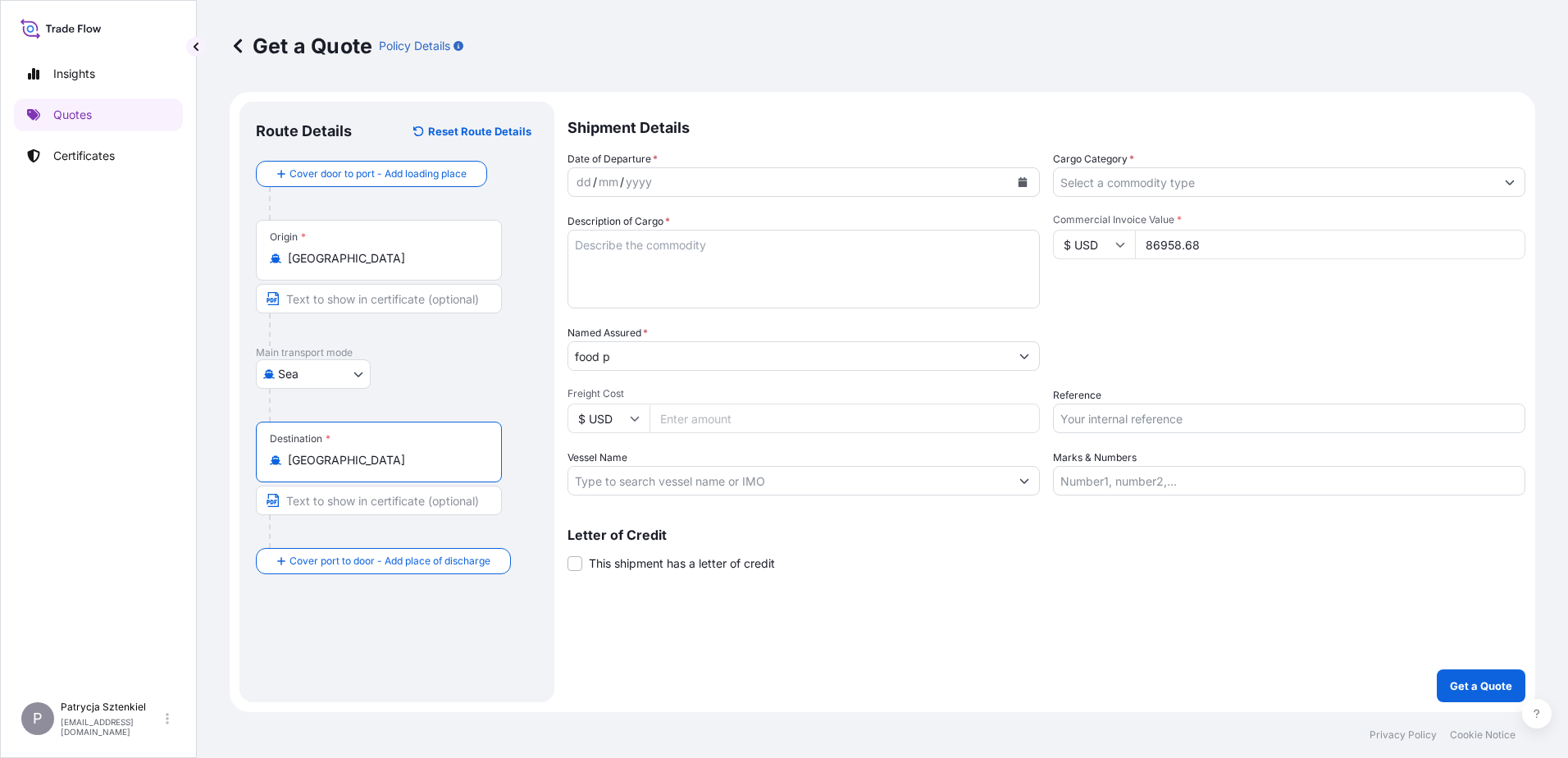
type input "[GEOGRAPHIC_DATA]"
click at [659, 420] on input "Reference" at bounding box center [1289, 418] width 472 height 30
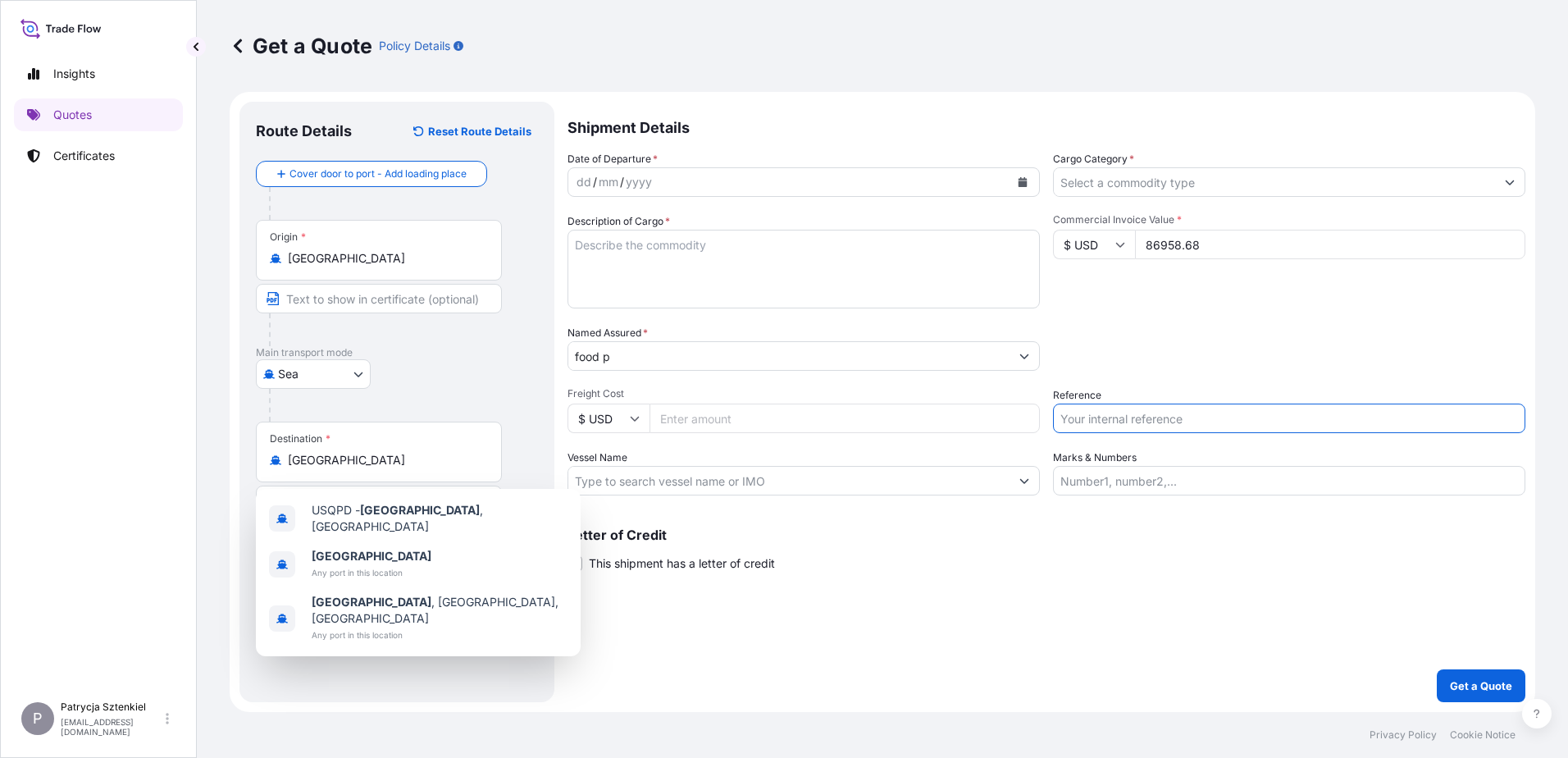
paste input "S02023638"
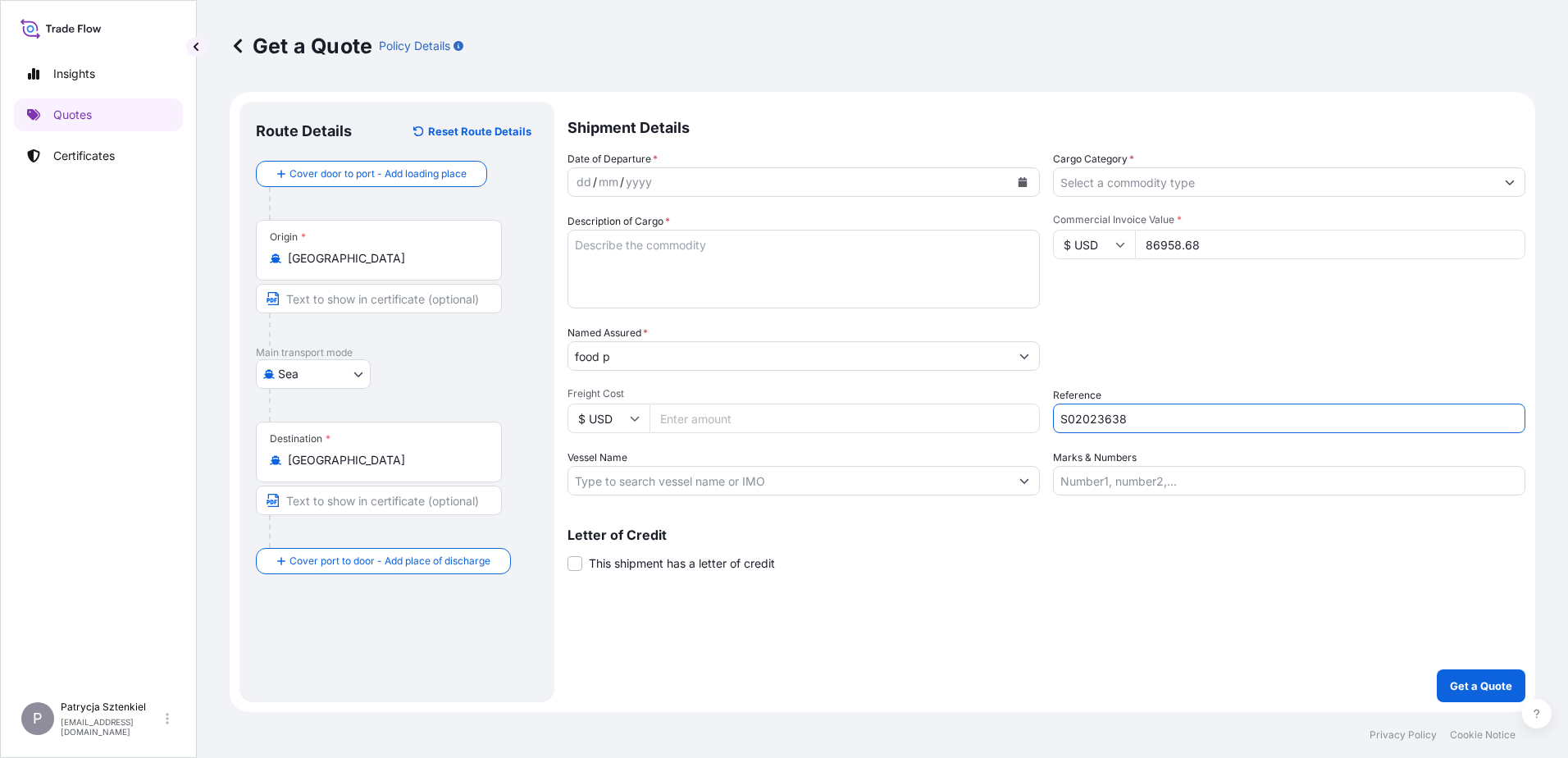
type input "S02023638"
click at [659, 411] on input "Freight Cost" at bounding box center [845, 418] width 390 height 30
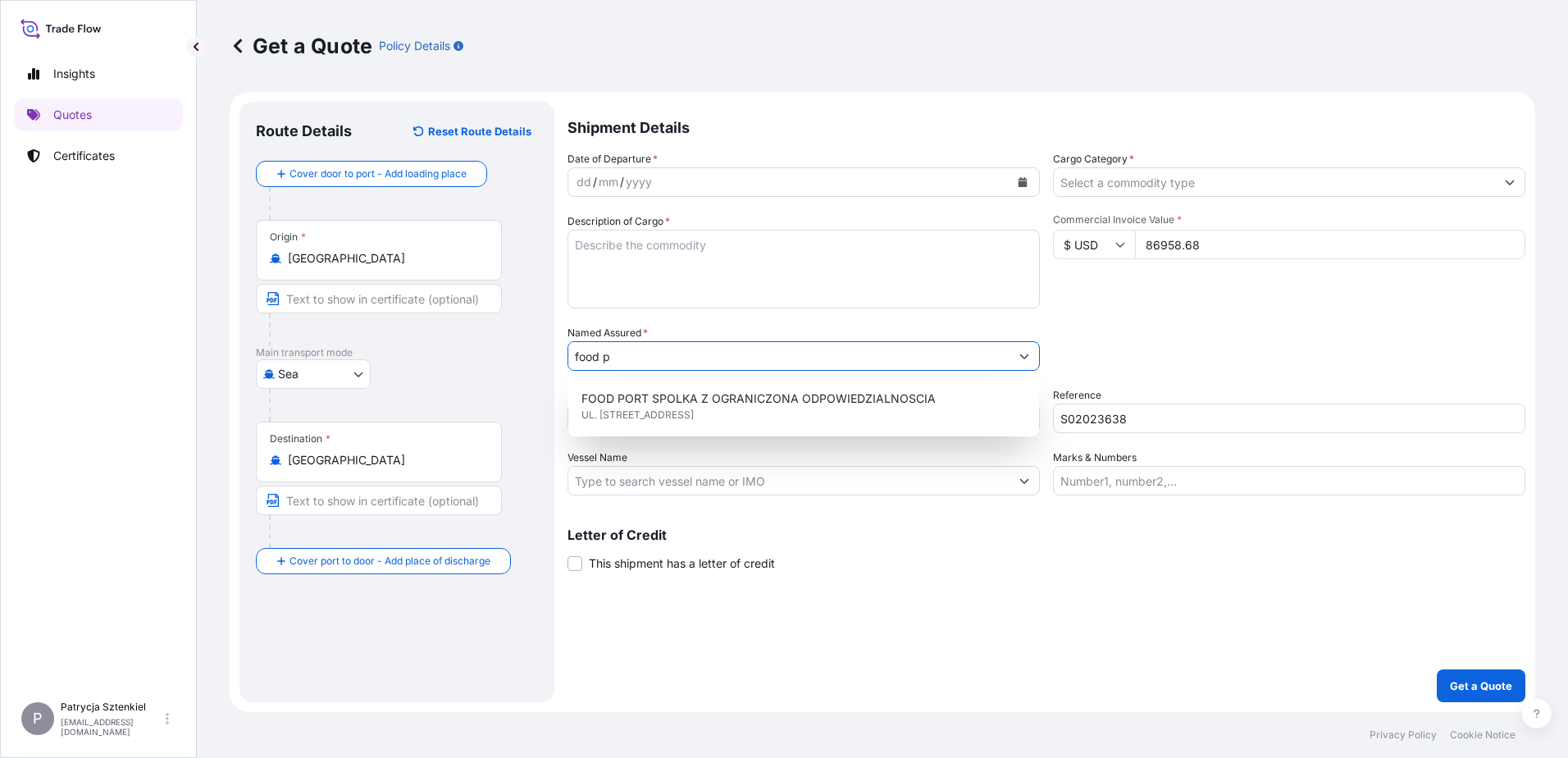
drag, startPoint x: 643, startPoint y: 351, endPoint x: 451, endPoint y: 320, distance: 194.5
click at [452, 321] on form "Route Details Reset Route Details Cover door to port - Add loading place Place …" at bounding box center [882, 401] width 1306 height 620
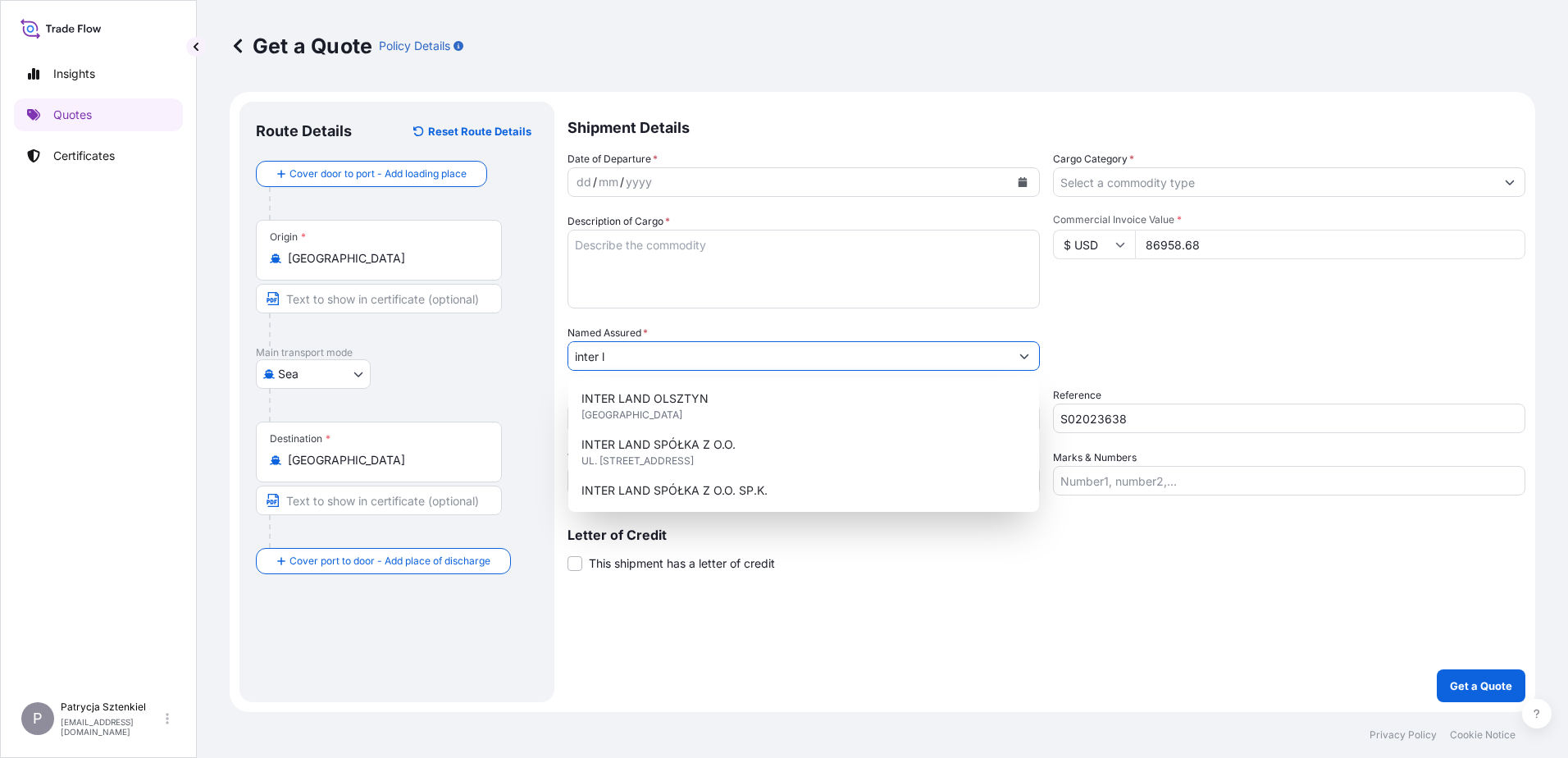
click at [659, 365] on input "inter l" at bounding box center [789, 356] width 442 height 30
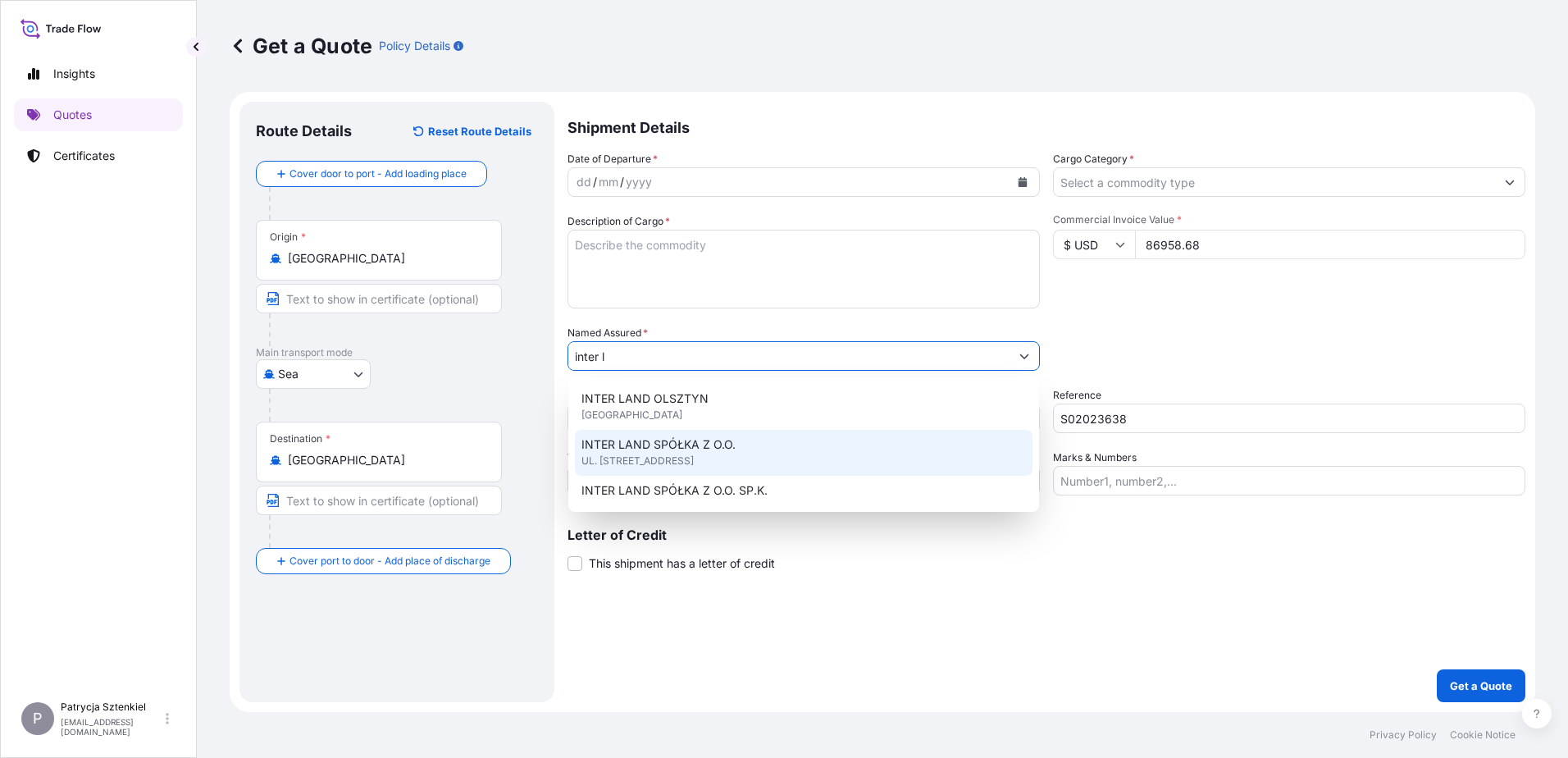
click at [659, 449] on div "INTER LAND SPÓŁKA Z O.O. UL. [STREET_ADDRESS]" at bounding box center [804, 453] width 457 height 46
type input "INTER LAND SPÓŁKA Z O.O."
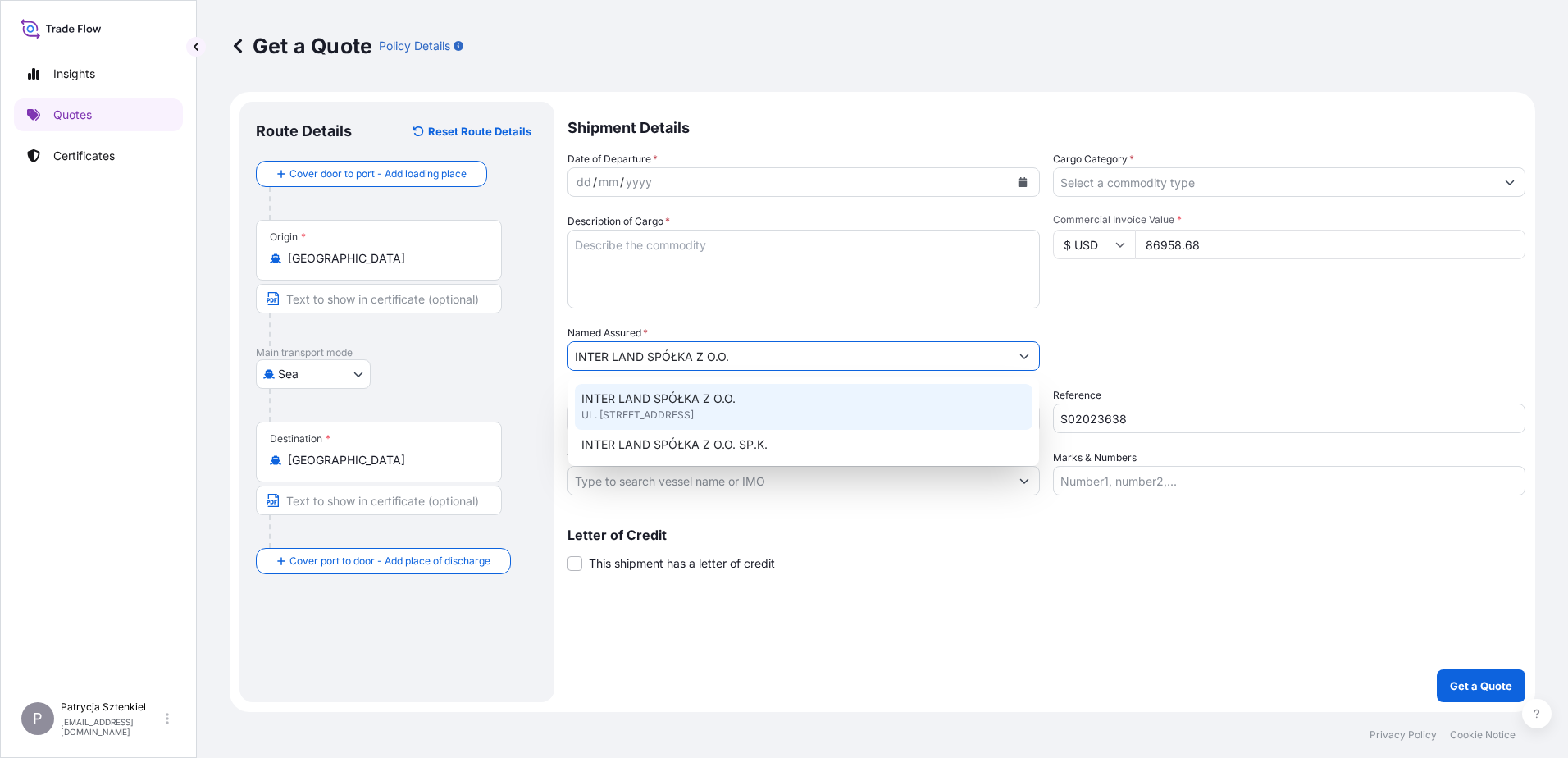
click at [659, 191] on input "Cargo Category *" at bounding box center [1274, 182] width 442 height 30
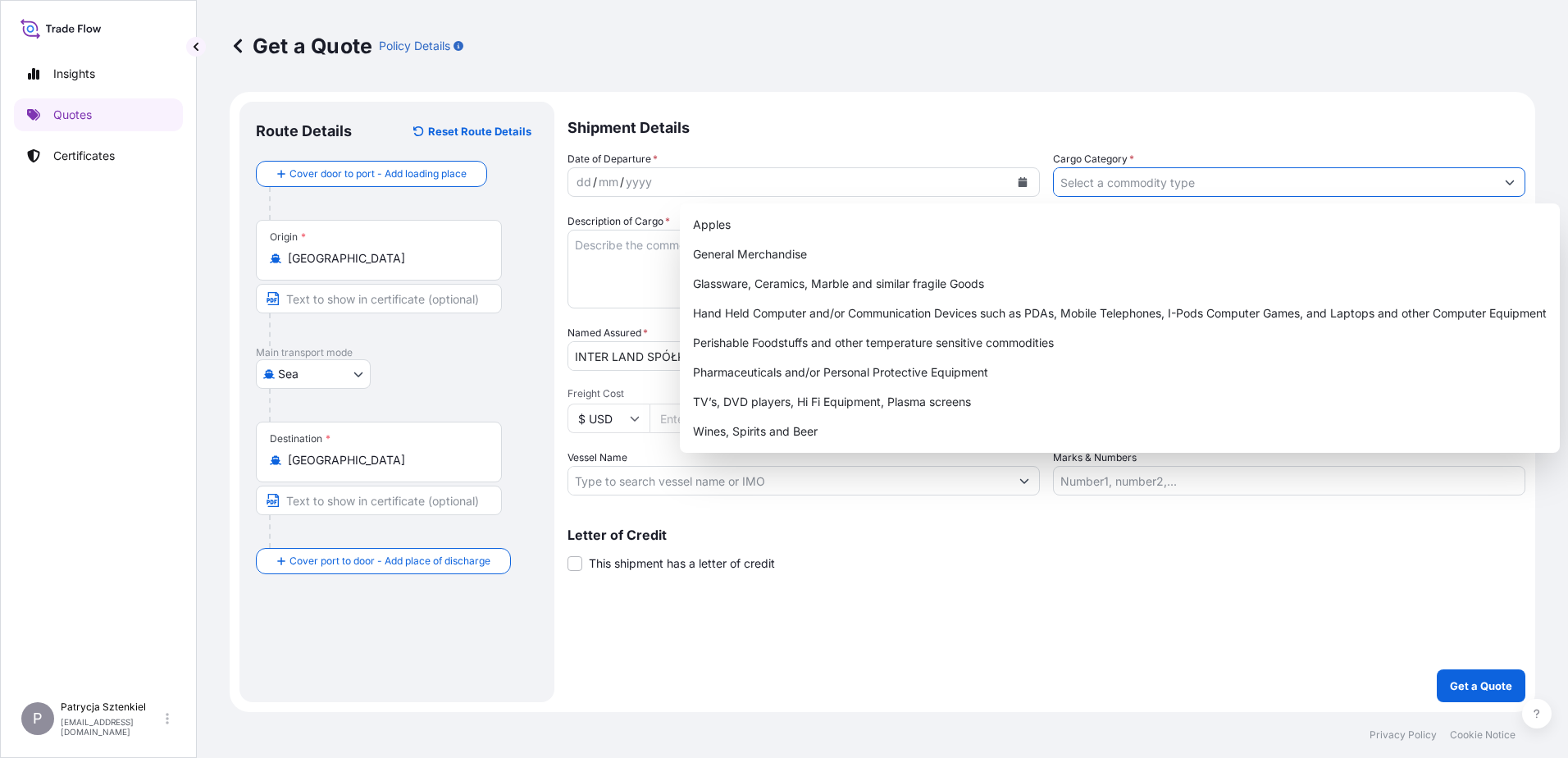
click at [595, 254] on textarea "Description of Cargo *" at bounding box center [804, 269] width 472 height 79
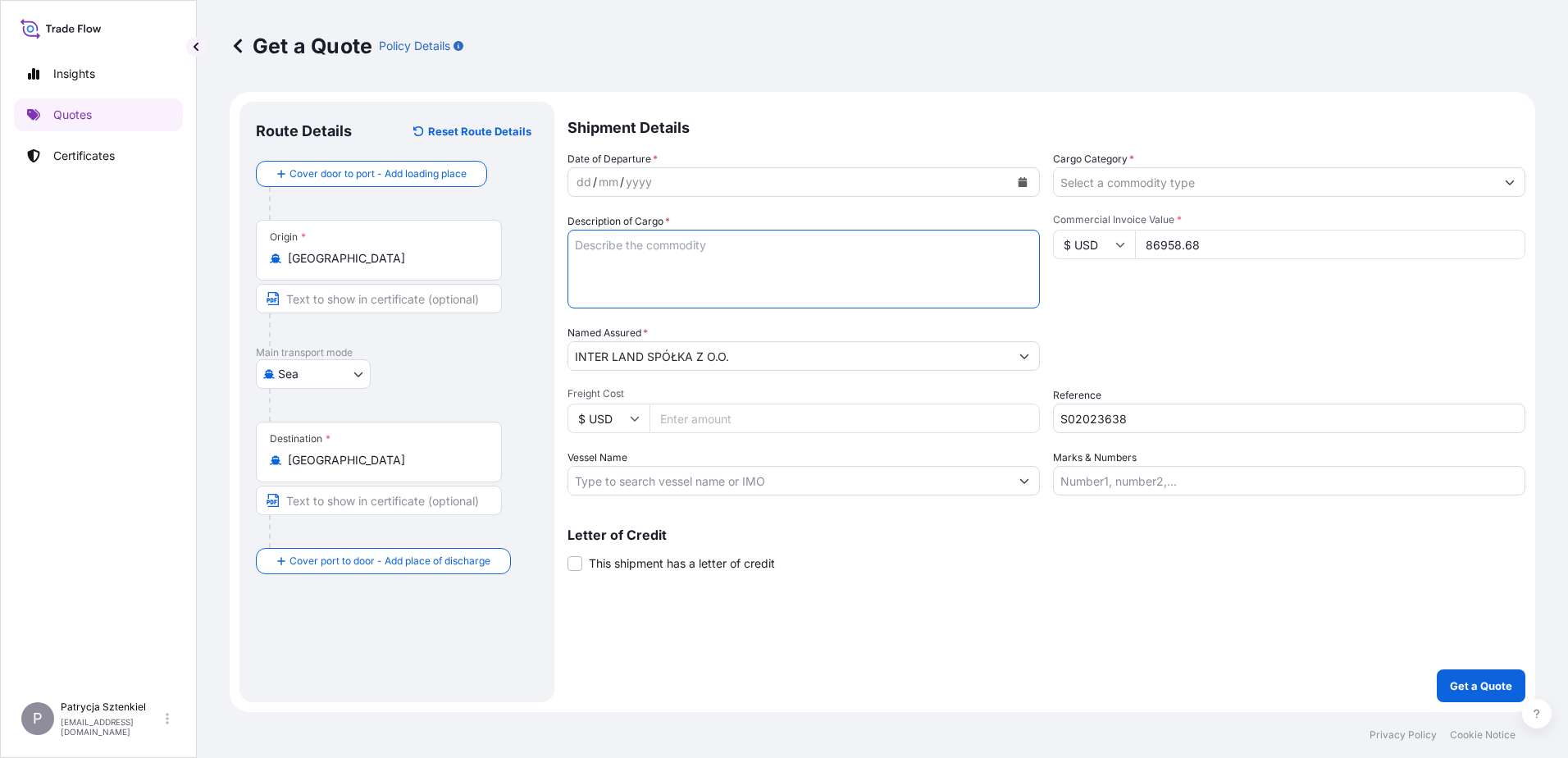
paste textarea "BRAKE DRUMS QTY BRAKE DISCS MADE IN [GEOGRAPHIC_DATA] BRAKE PADS"
drag, startPoint x: 667, startPoint y: 279, endPoint x: 478, endPoint y: 275, distance: 189.0
click at [480, 275] on form "Route Details Reset Route Details Cover door to port - Add loading place Place …" at bounding box center [882, 401] width 1306 height 620
drag, startPoint x: 602, startPoint y: 264, endPoint x: 555, endPoint y: 275, distance: 48.3
click at [509, 261] on form "Route Details Reset Route Details Cover door to port - Add loading place Place …" at bounding box center [882, 401] width 1306 height 620
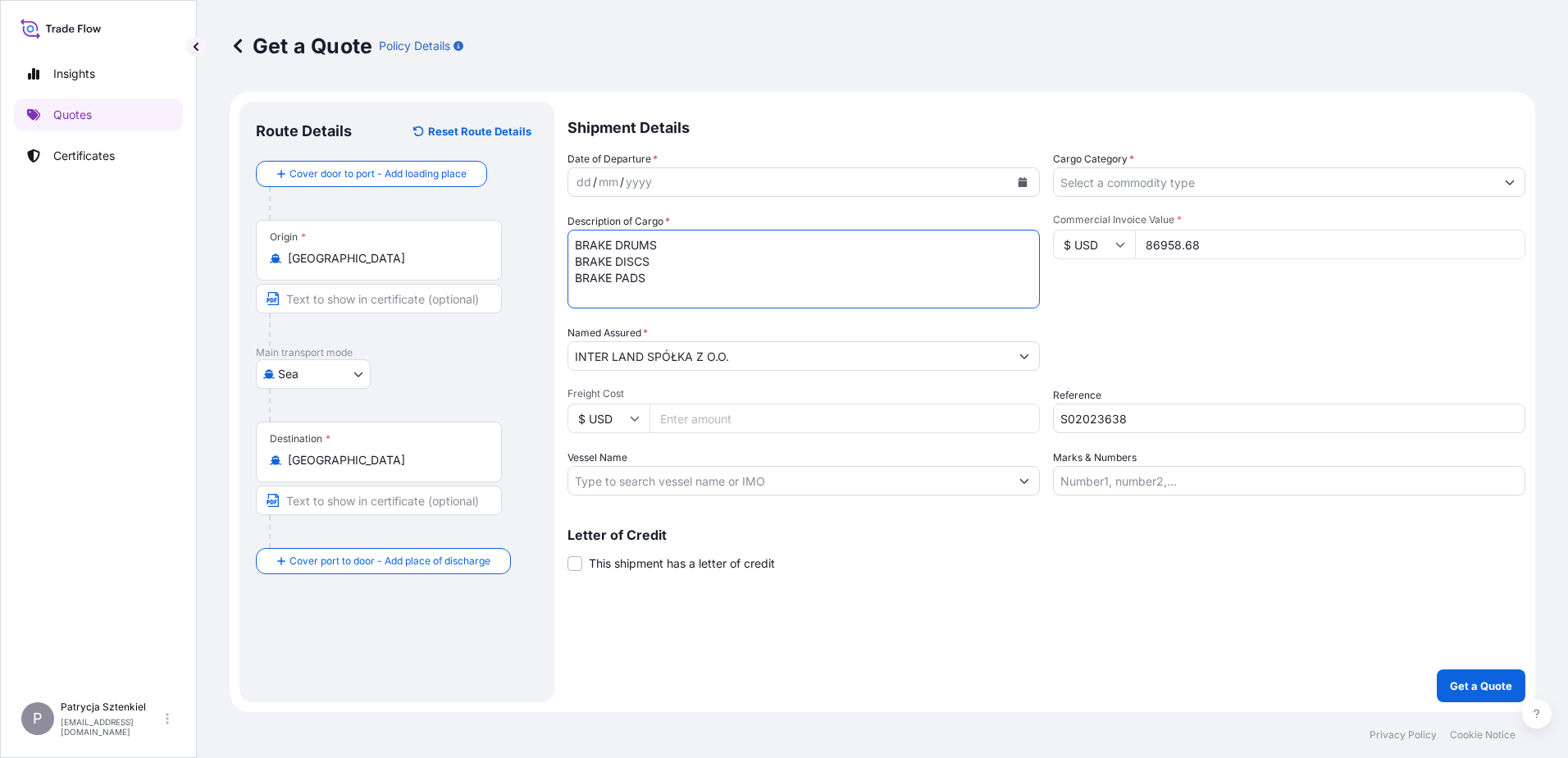
click at [659, 281] on textarea "BRAKE DRUMS BRAKE DISCS BRAKE PADS" at bounding box center [804, 269] width 472 height 79
paste textarea "TCKU1479780 FX42517901 20GP 23321.37 KG 25.734 M3 36 PLT CY/CY* 36 PLT 23321.37…"
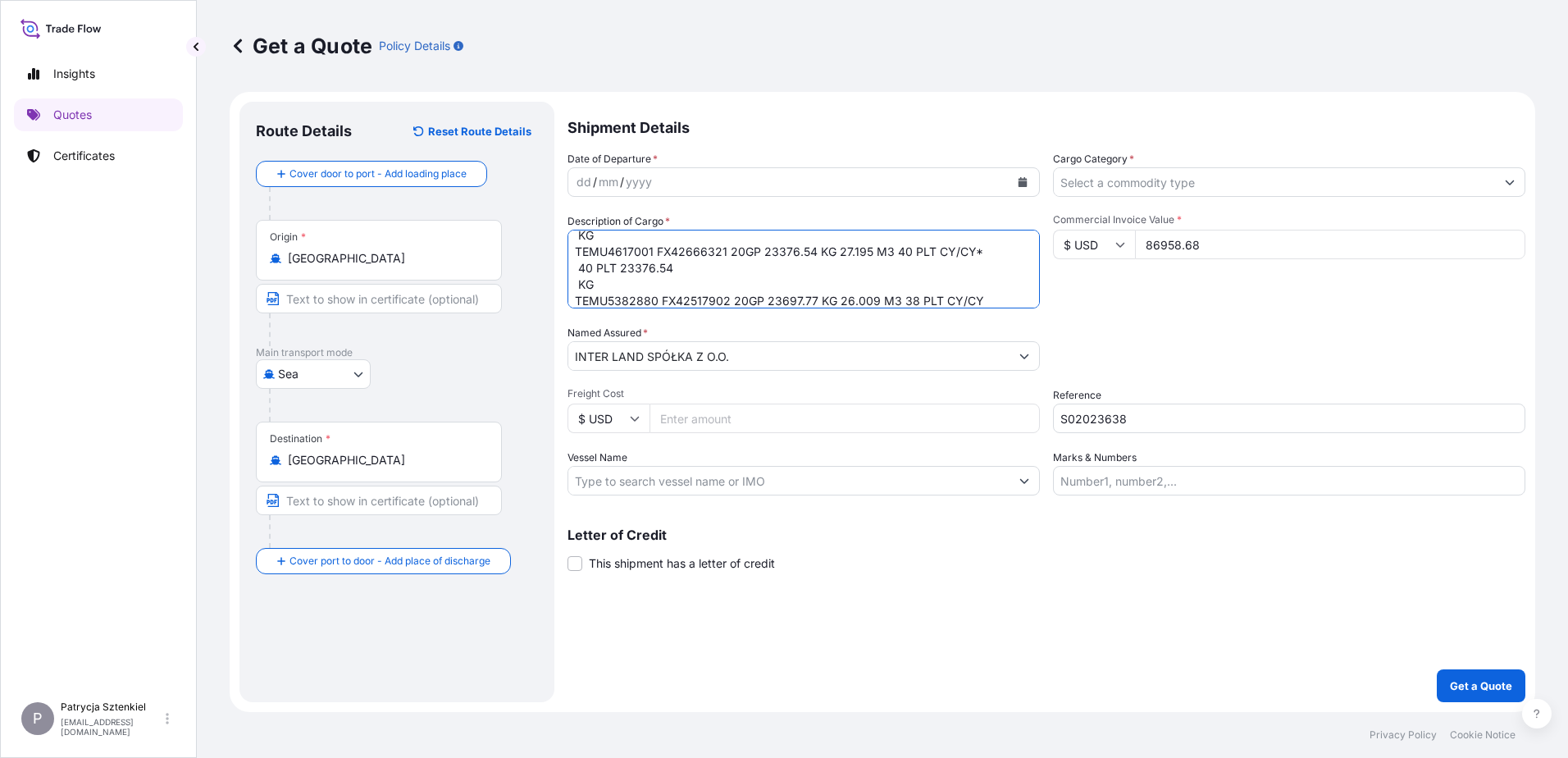
drag, startPoint x: 615, startPoint y: 284, endPoint x: 564, endPoint y: 268, distance: 53.5
click at [564, 268] on form "Route Details Reset Route Details Cover door to port - Add loading place Place …" at bounding box center [882, 401] width 1306 height 620
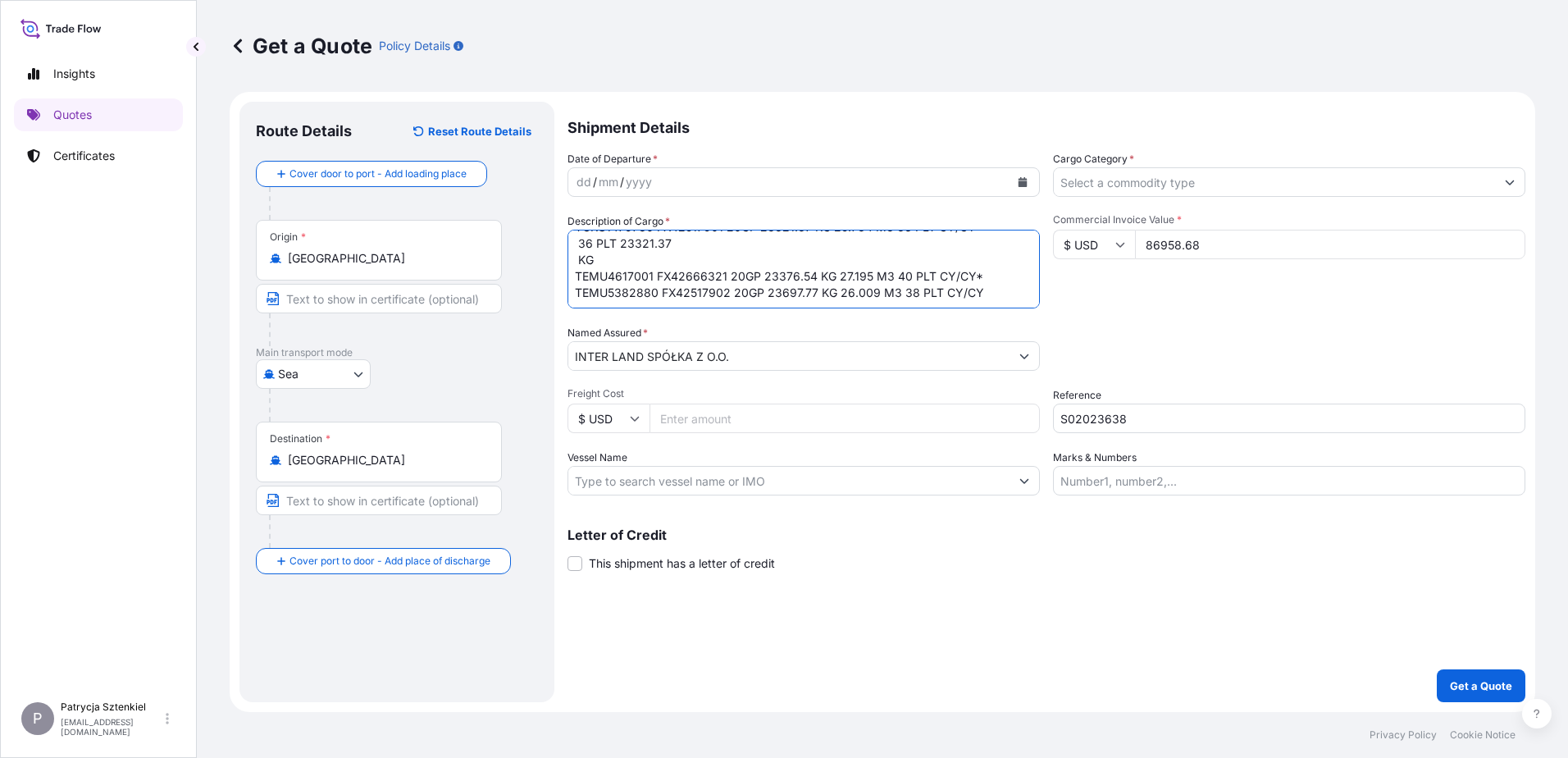
scroll to position [84, 0]
click at [659, 270] on textarea "BRAKE DRUMS BRAKE DISCS BRAKE PADS TCKU1479780 FX42517901 20GP 23321.37 KG 25.7…" at bounding box center [804, 269] width 472 height 79
drag, startPoint x: 644, startPoint y: 258, endPoint x: 578, endPoint y: 246, distance: 67.1
click at [578, 246] on textarea "BRAKE DRUMS BRAKE DISCS BRAKE PADS TCKU1479780 FX42517901 20GP 23321.37 KG 25.7…" at bounding box center [804, 269] width 472 height 79
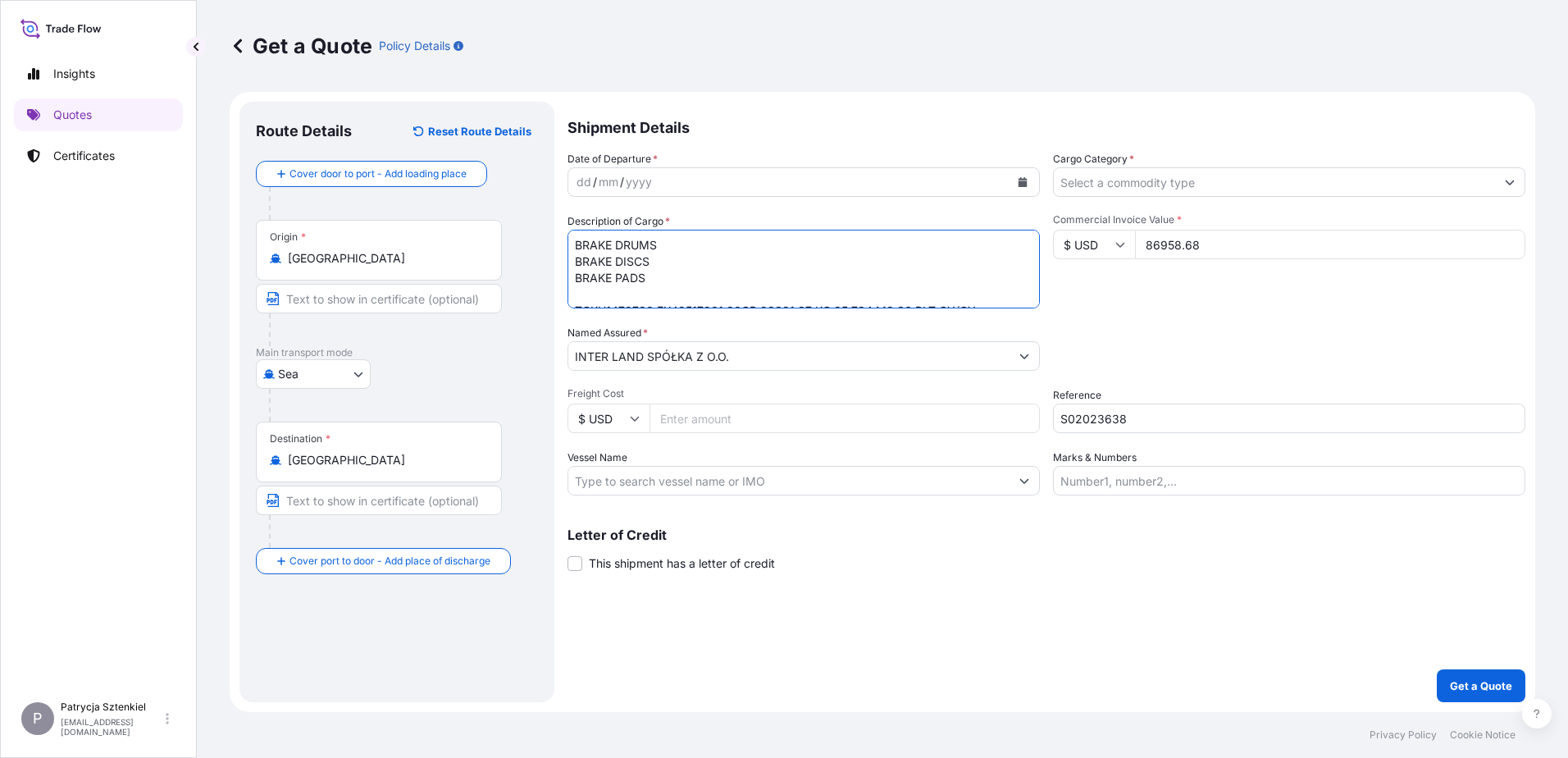
type textarea "BRAKE DRUMS BRAKE DISCS BRAKE PADS TCKU1479780 FX42517901 20GP 23321.37 KG 25.7…"
click at [659, 181] on input "Cargo Category *" at bounding box center [1274, 182] width 442 height 30
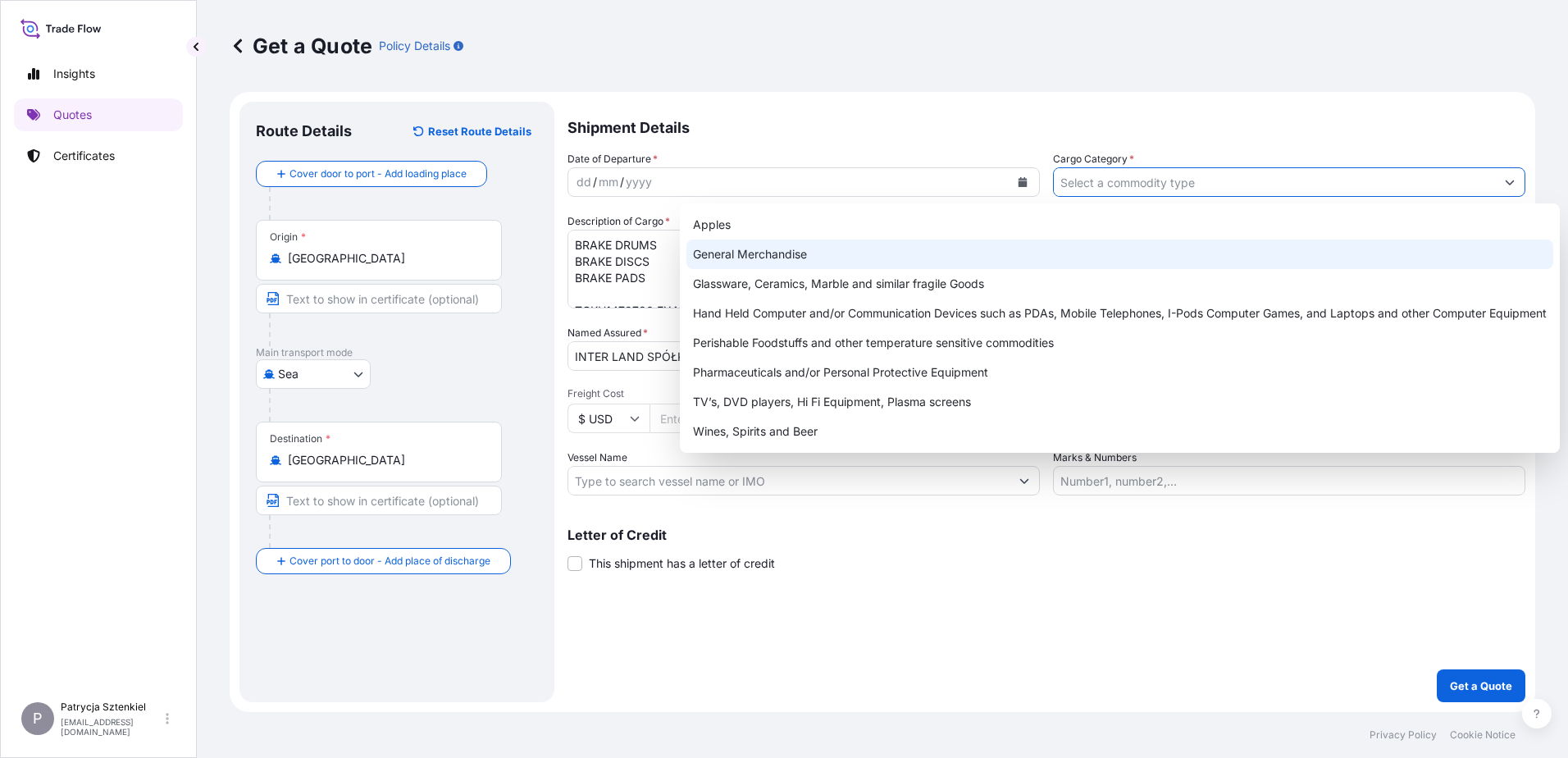
click at [659, 261] on div "General Merchandise" at bounding box center [1119, 254] width 867 height 30
type input "General Merchandise"
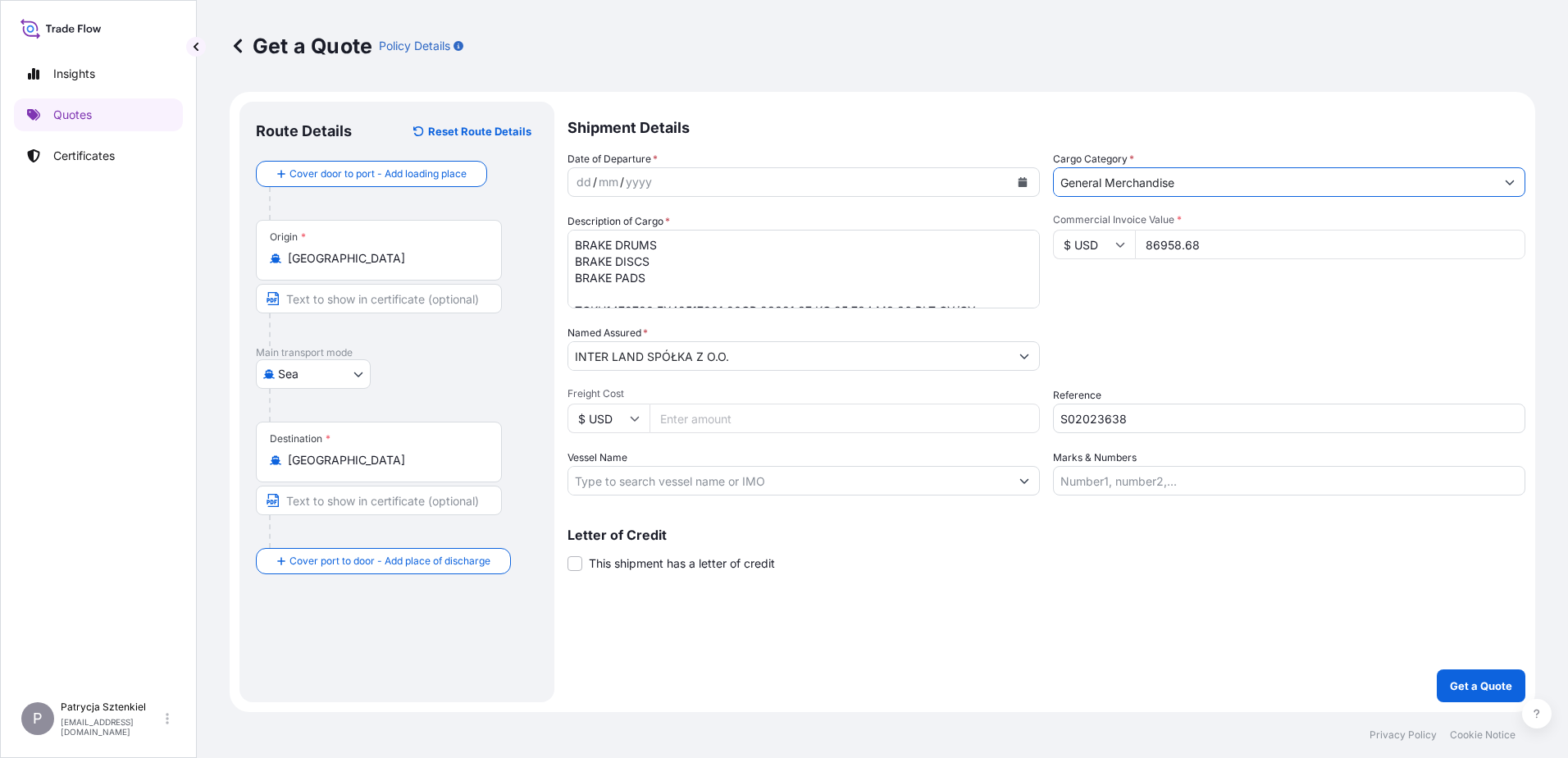
click at [659, 308] on div "Commercial Invoice Value * $ USD 86958.68" at bounding box center [1289, 261] width 472 height 95
click at [659, 184] on icon "Calendar" at bounding box center [1023, 182] width 9 height 10
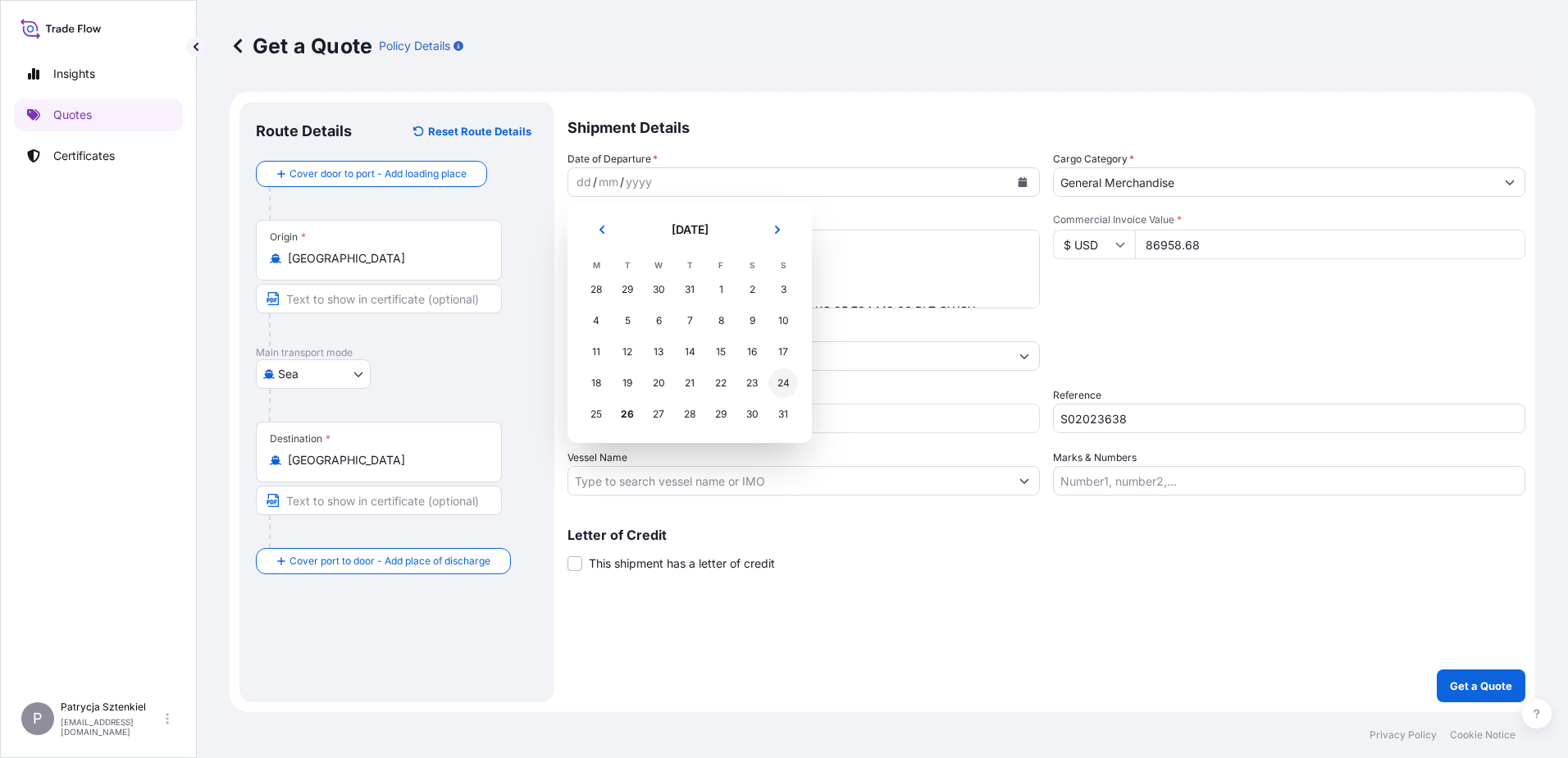
click at [659, 378] on div "24" at bounding box center [784, 383] width 30 height 30
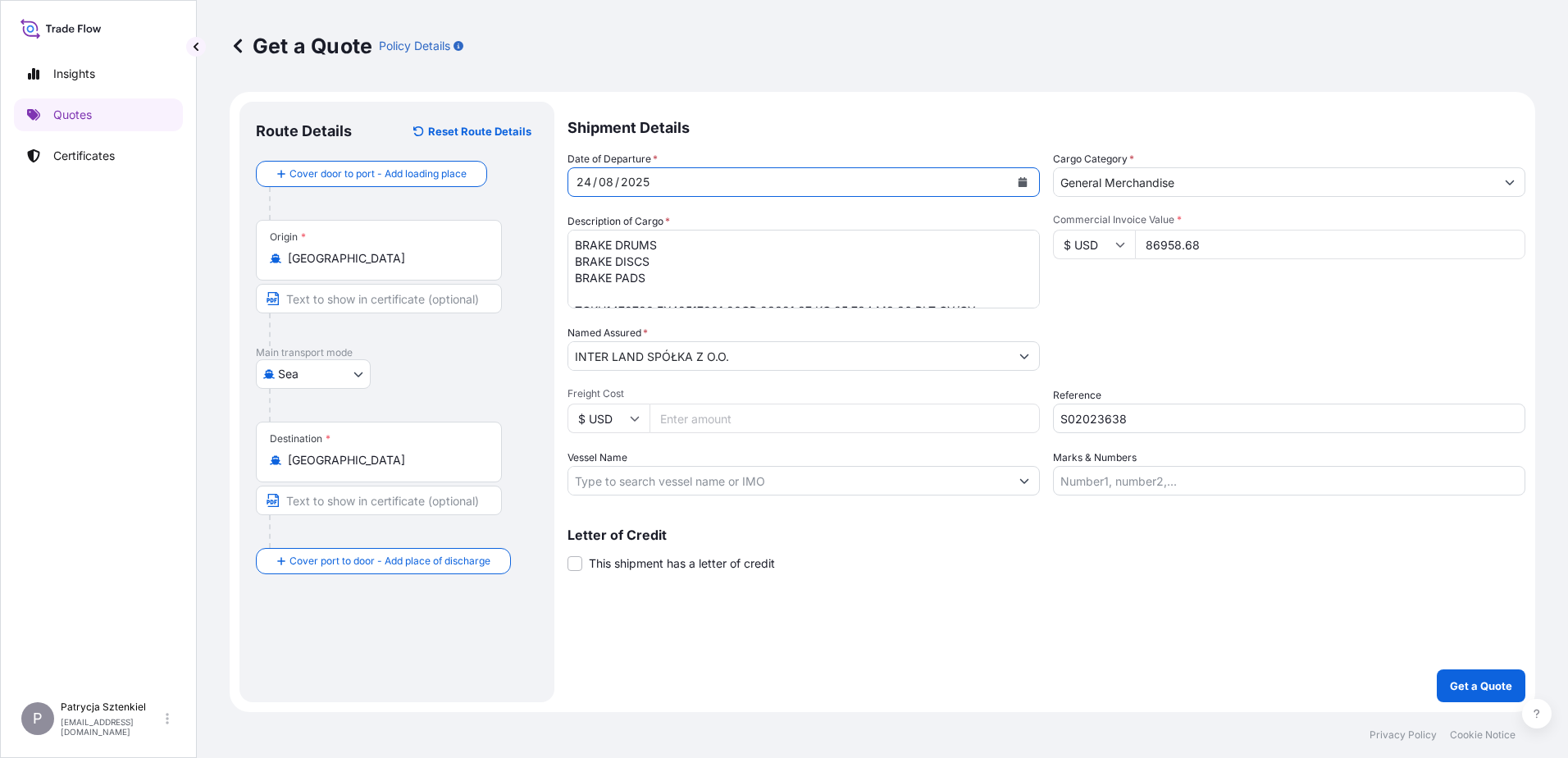
click at [659, 298] on div "Commercial Invoice Value * $ USD 86958.68" at bounding box center [1289, 261] width 472 height 95
click at [659, 679] on button "Get a Quote" at bounding box center [1481, 685] width 88 height 33
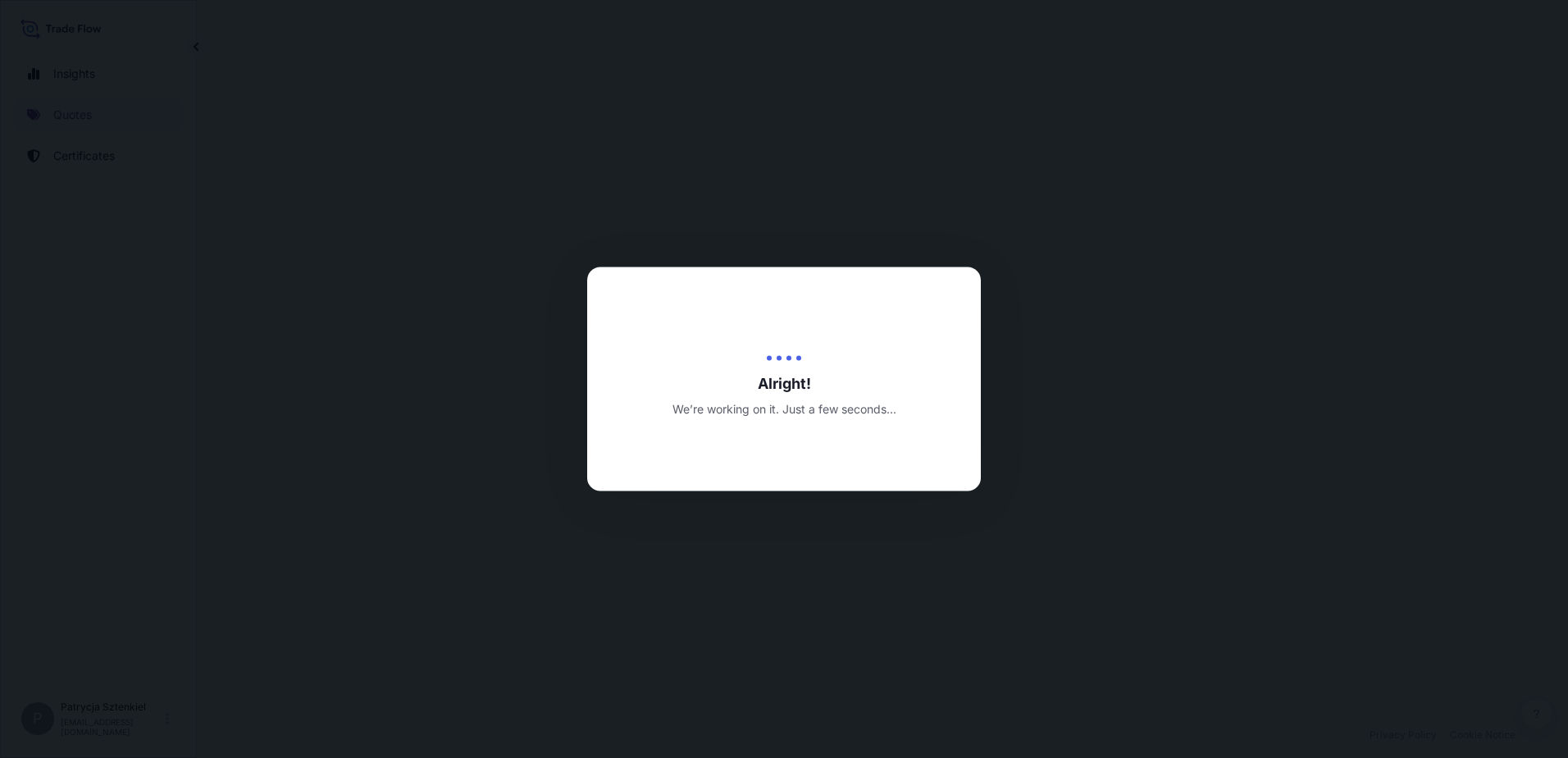
select select "Sea"
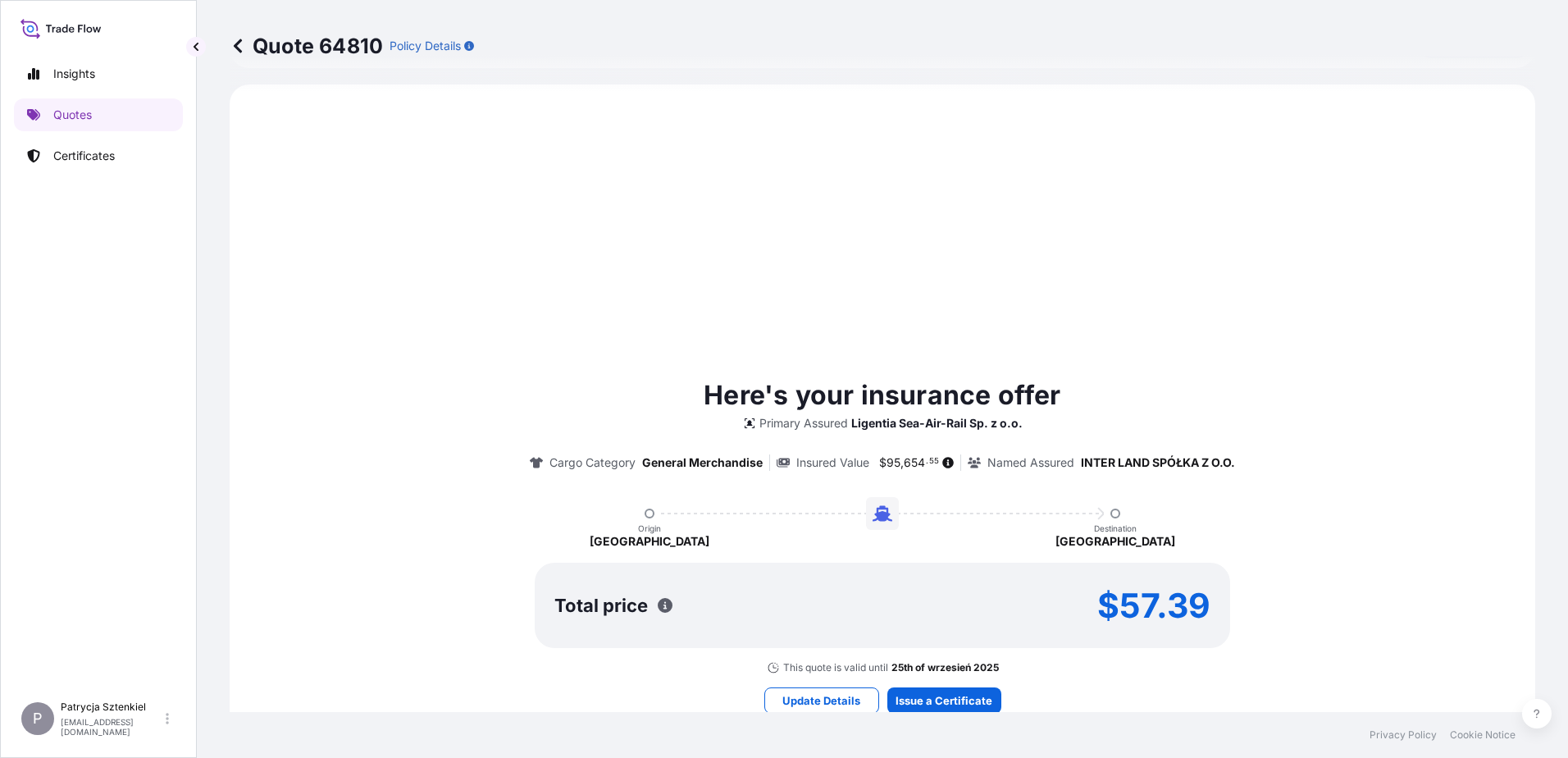
scroll to position [562, 0]
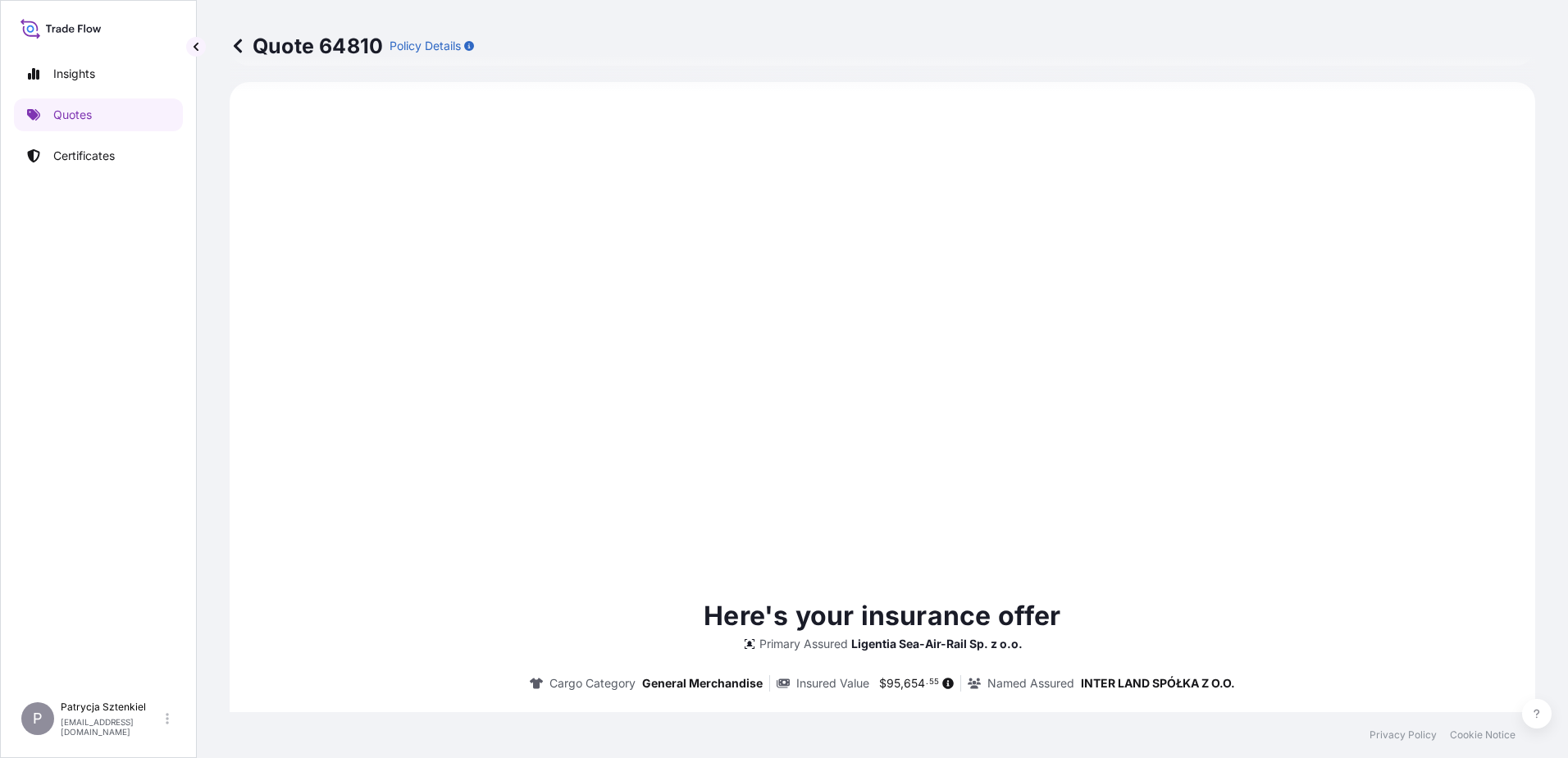
type input "[DATE]"
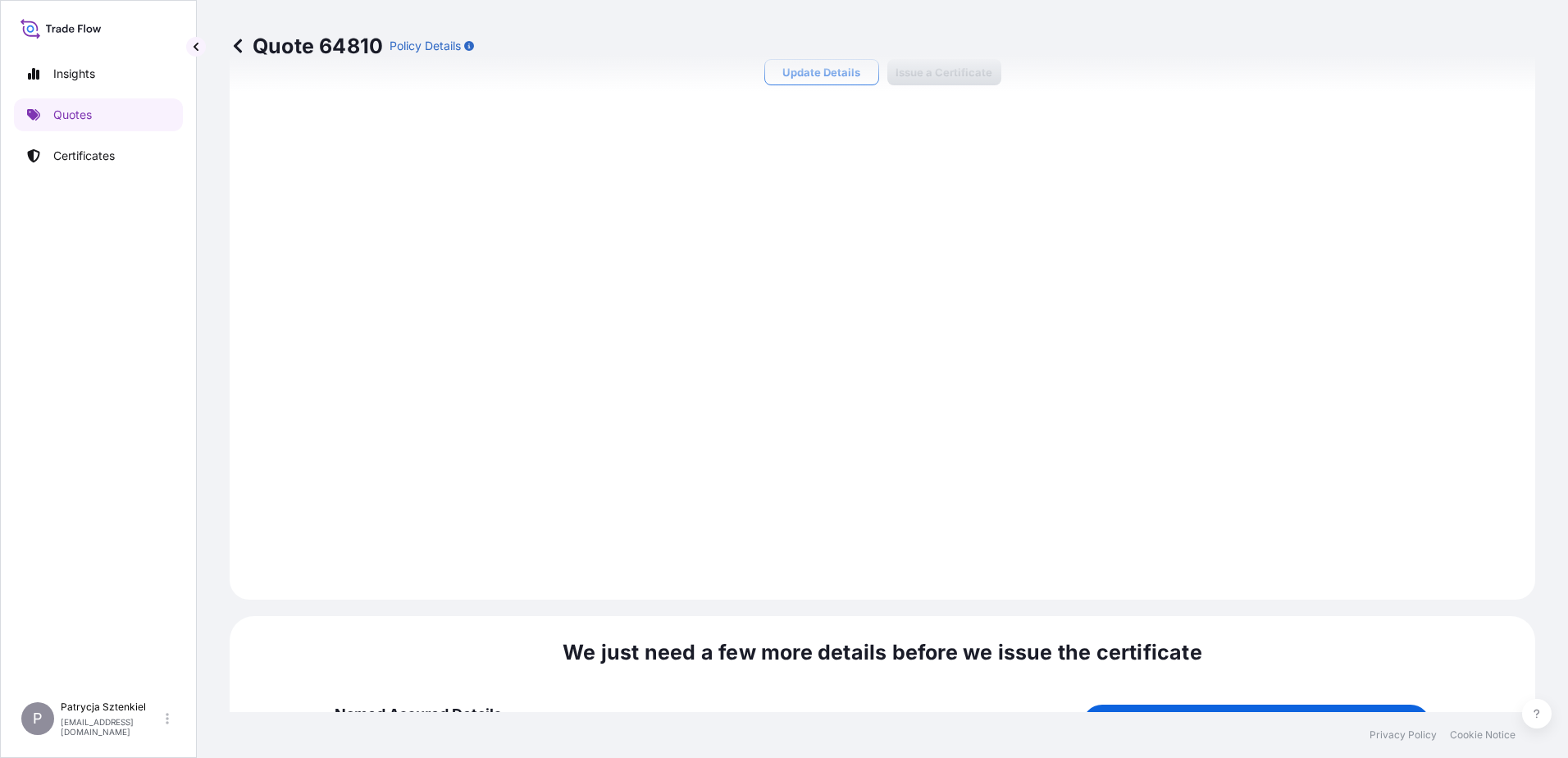
scroll to position [1745, 0]
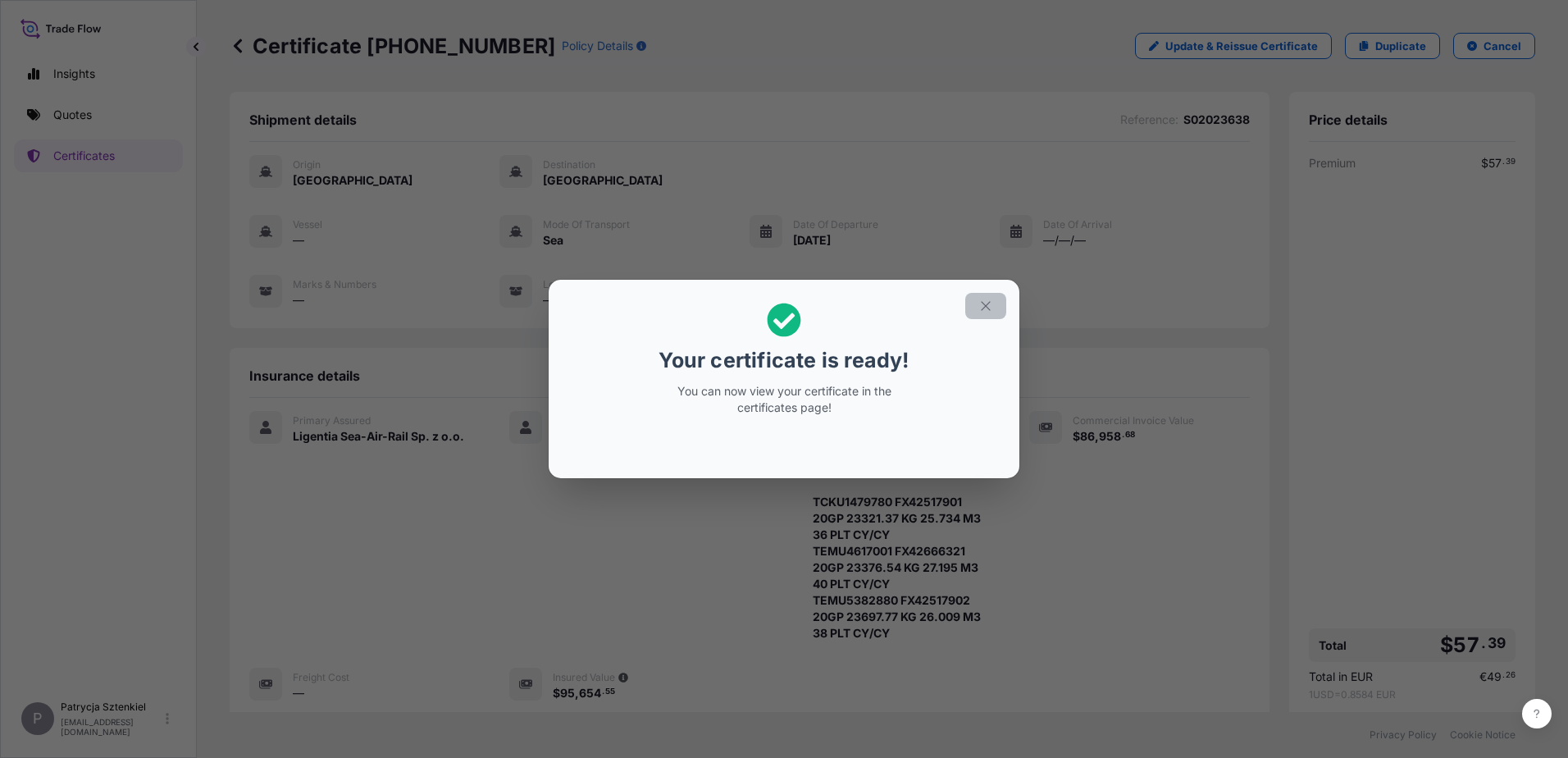
click at [659, 309] on icon "button" at bounding box center [986, 305] width 15 height 15
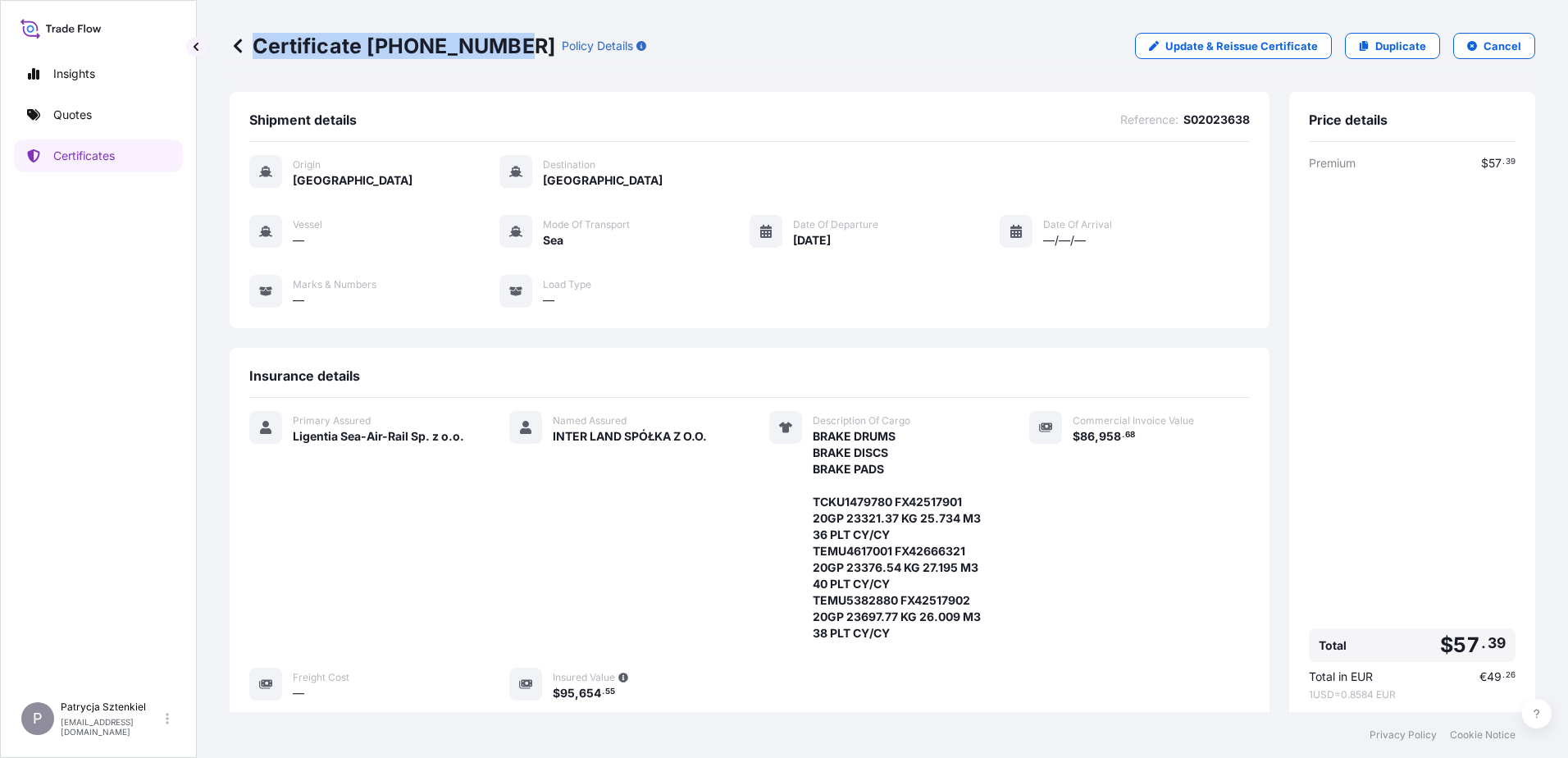
drag, startPoint x: 260, startPoint y: 50, endPoint x: 505, endPoint y: 79, distance: 246.7
click at [505, 79] on div "Certificate [PHONE_NUMBER] Policy Details Update & Reissue Certificate Duplicat…" at bounding box center [882, 45] width 1306 height 92
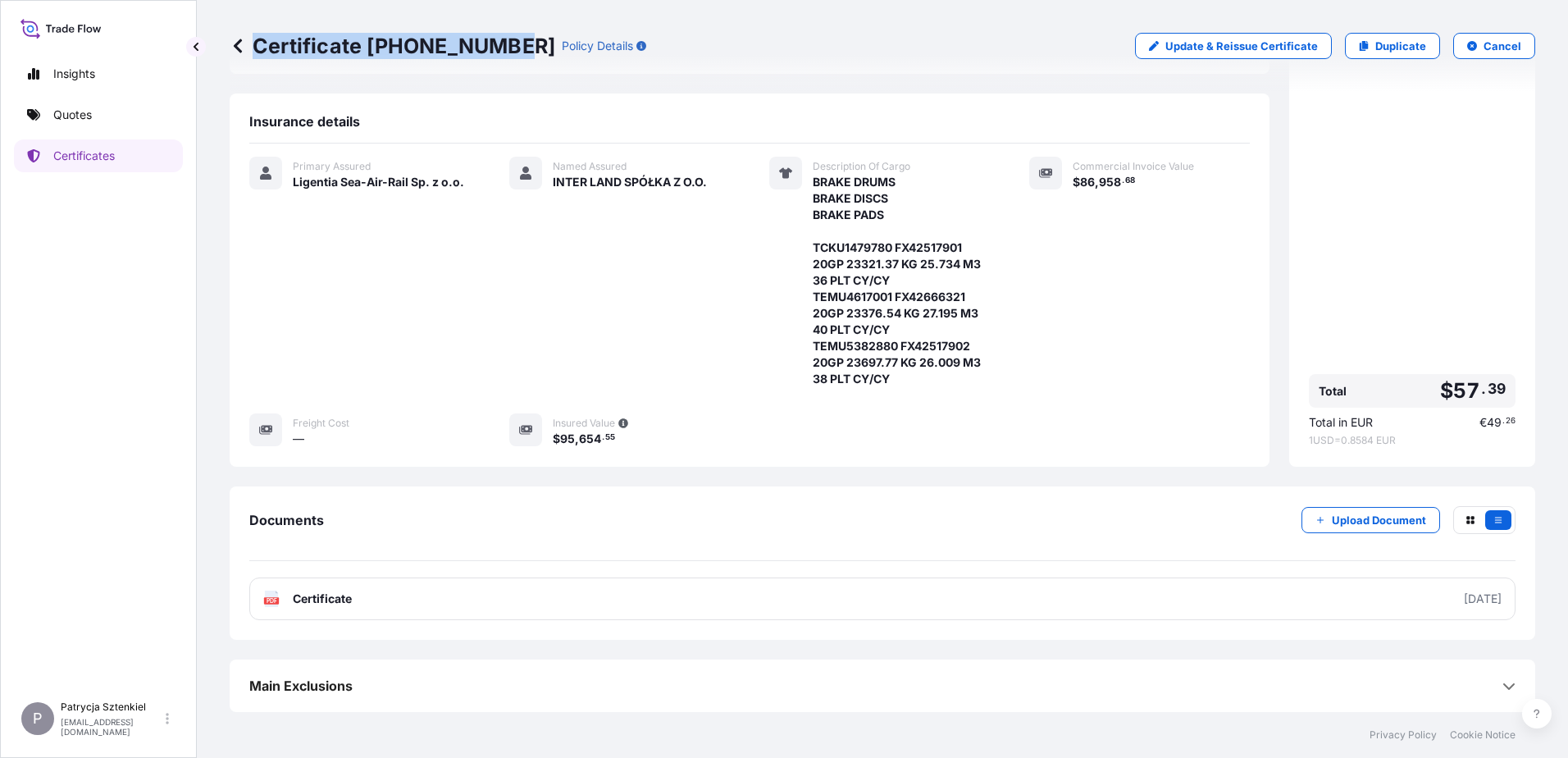
click at [659, 603] on link "PDF Certificate [DATE]" at bounding box center [882, 598] width 1266 height 43
click at [104, 115] on link "Quotes" at bounding box center [98, 115] width 169 height 33
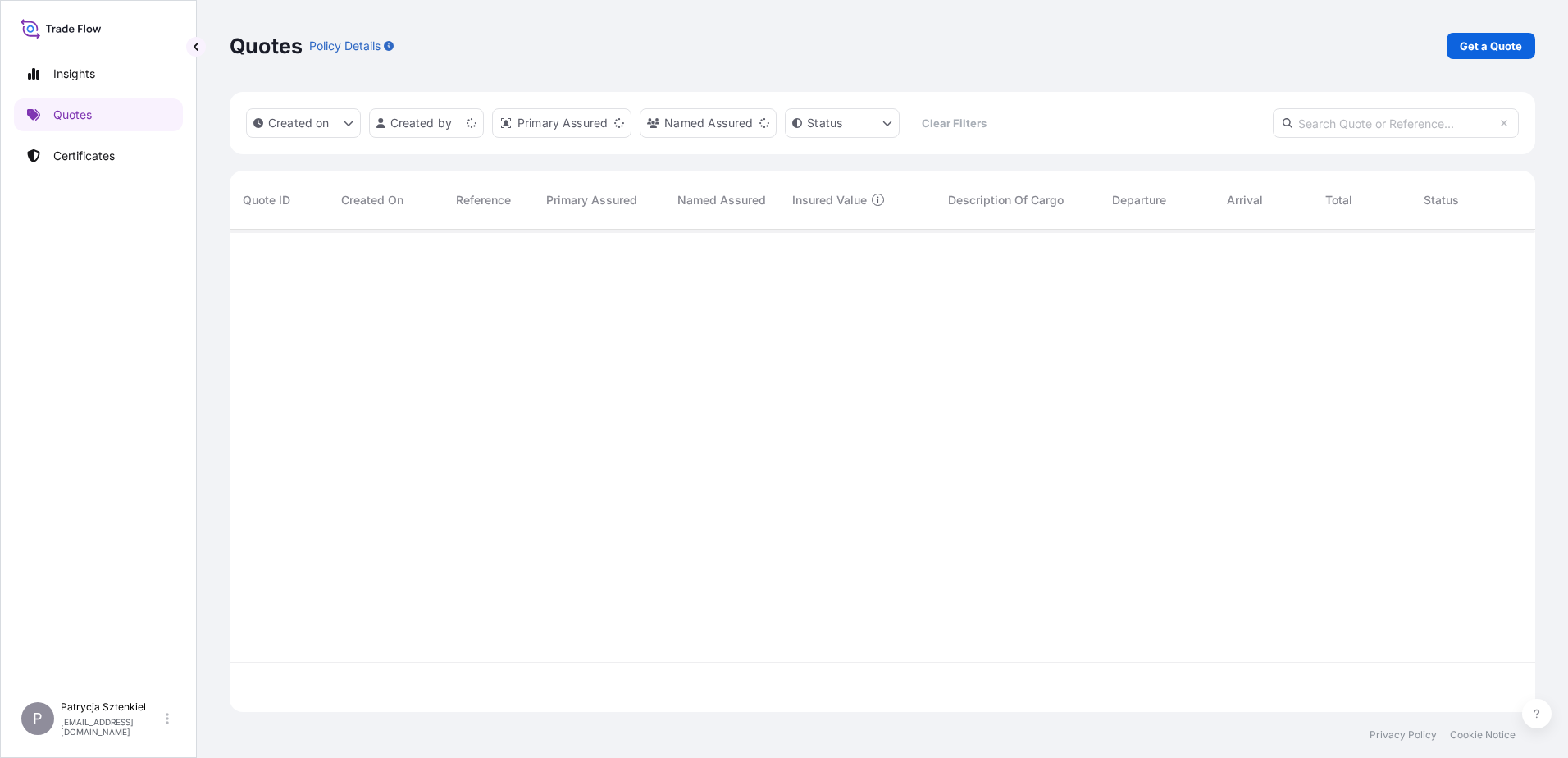
scroll to position [479, 1293]
click at [659, 40] on p "Get a Quote" at bounding box center [1491, 45] width 62 height 17
select select "Sea"
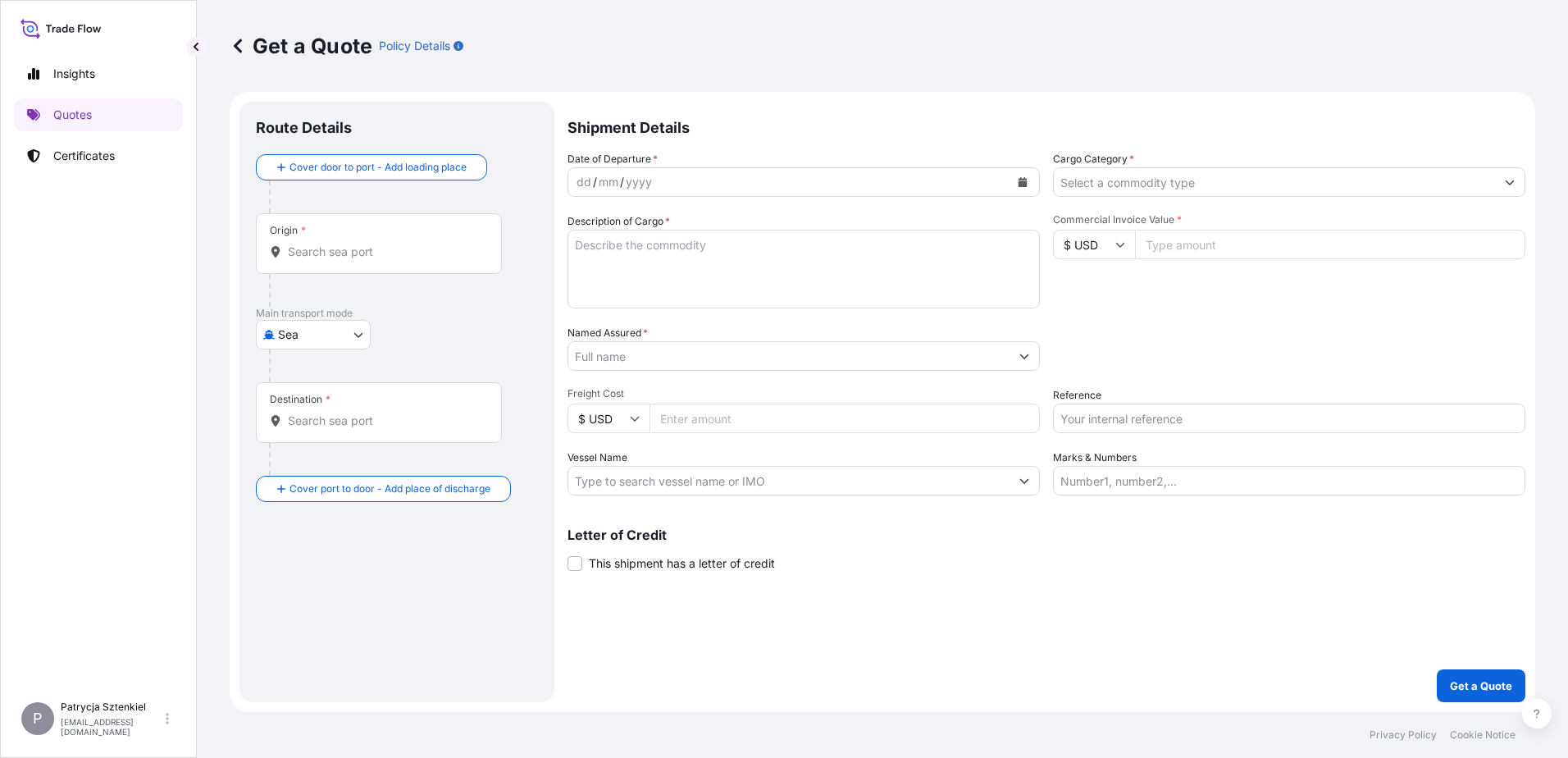
click at [659, 235] on input "$ USD" at bounding box center [1094, 245] width 82 height 30
click at [659, 295] on div "€ EUR" at bounding box center [1094, 289] width 69 height 31
type input "€ EUR"
click at [659, 260] on div "Commercial Invoice Value * € EUR" at bounding box center [1289, 261] width 472 height 95
click at [659, 259] on div "Commercial Invoice Value * € EUR" at bounding box center [1289, 261] width 472 height 95
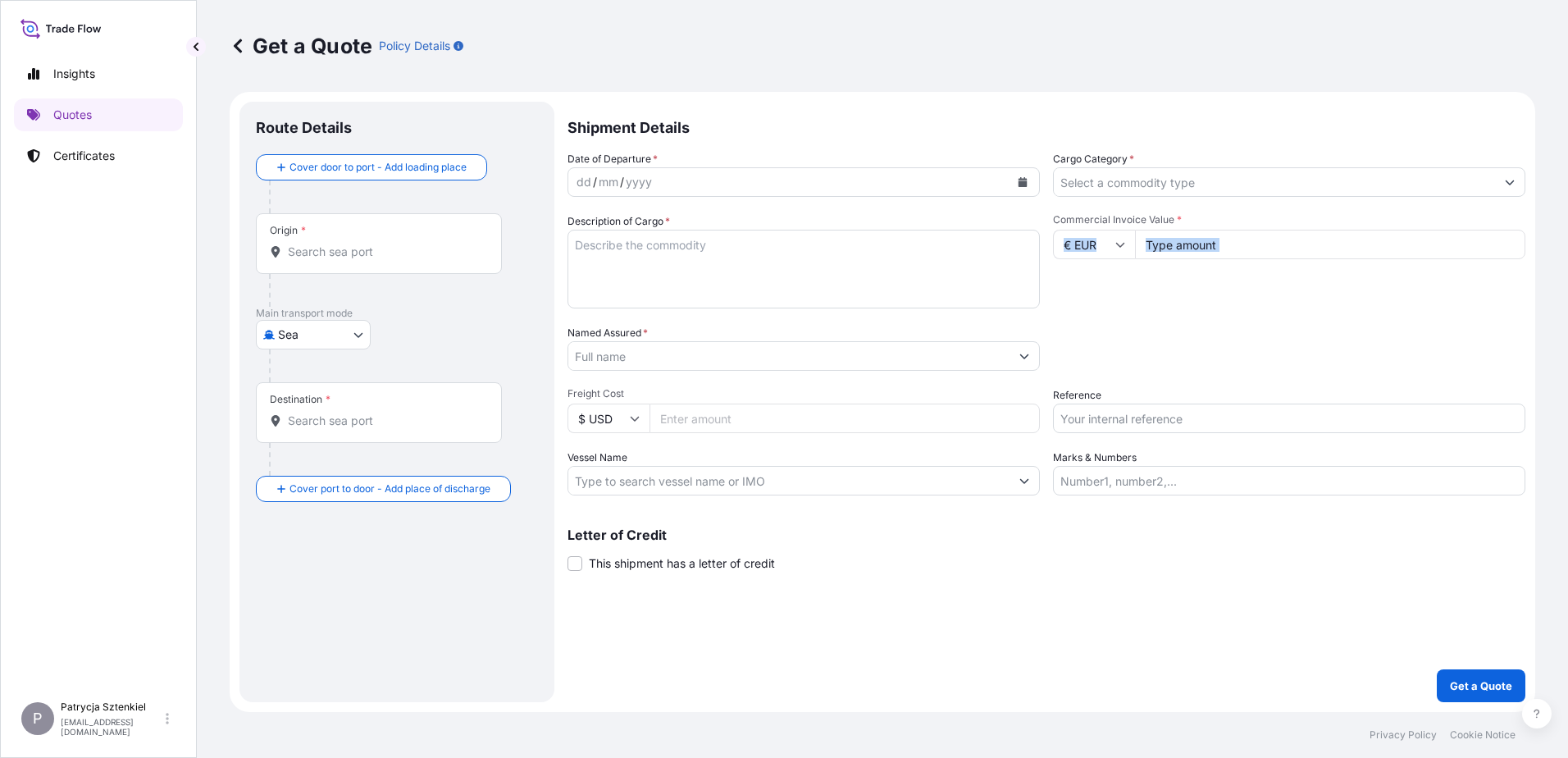
drag, startPoint x: 1176, startPoint y: 259, endPoint x: 1172, endPoint y: 247, distance: 12.6
click at [659, 247] on input "Commercial Invoice Value *" at bounding box center [1330, 245] width 390 height 30
type input "99739.2"
click at [659, 415] on input "Reference" at bounding box center [1289, 418] width 472 height 30
paste input "S01998232"
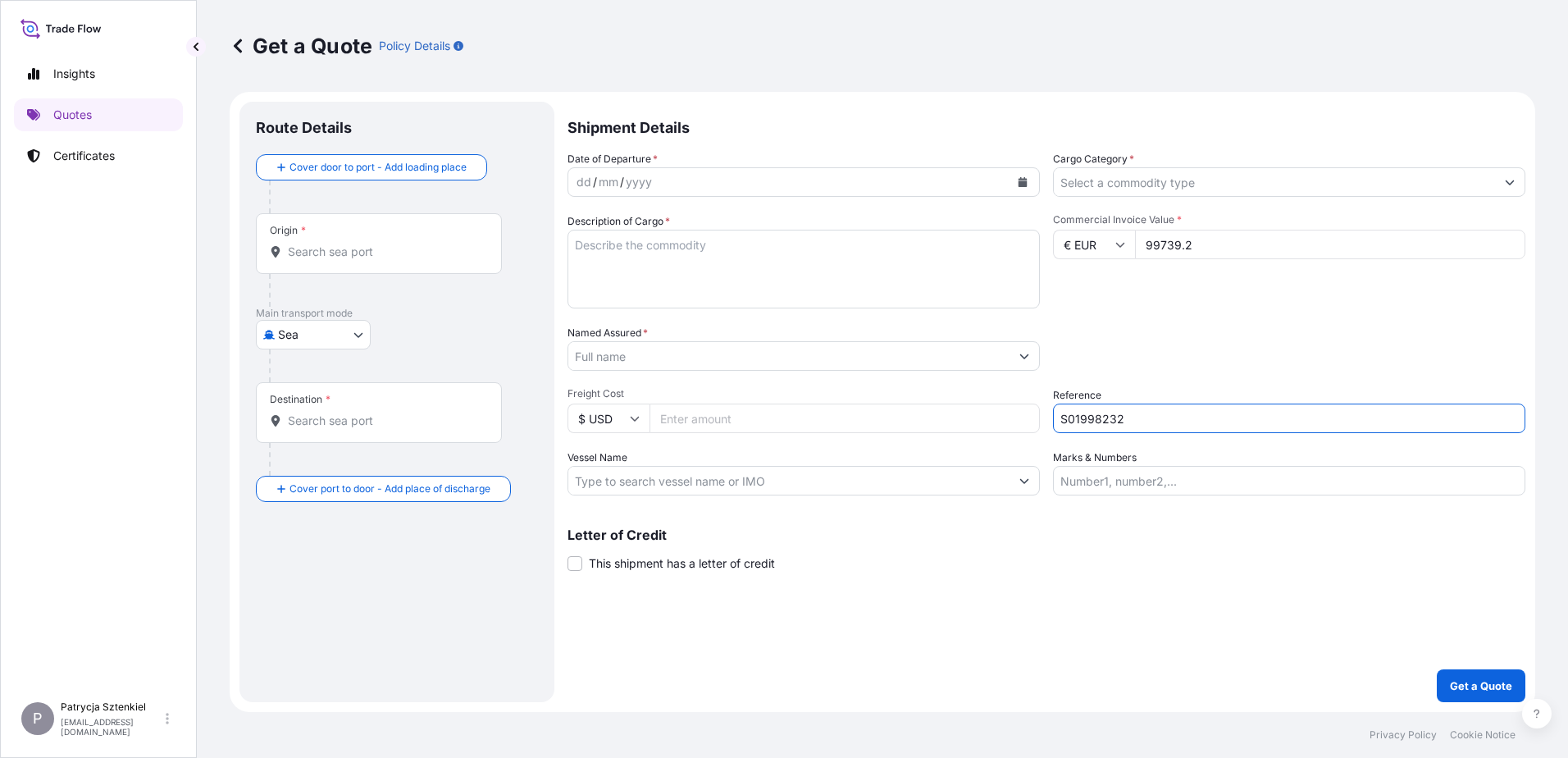
type input "S01998232"
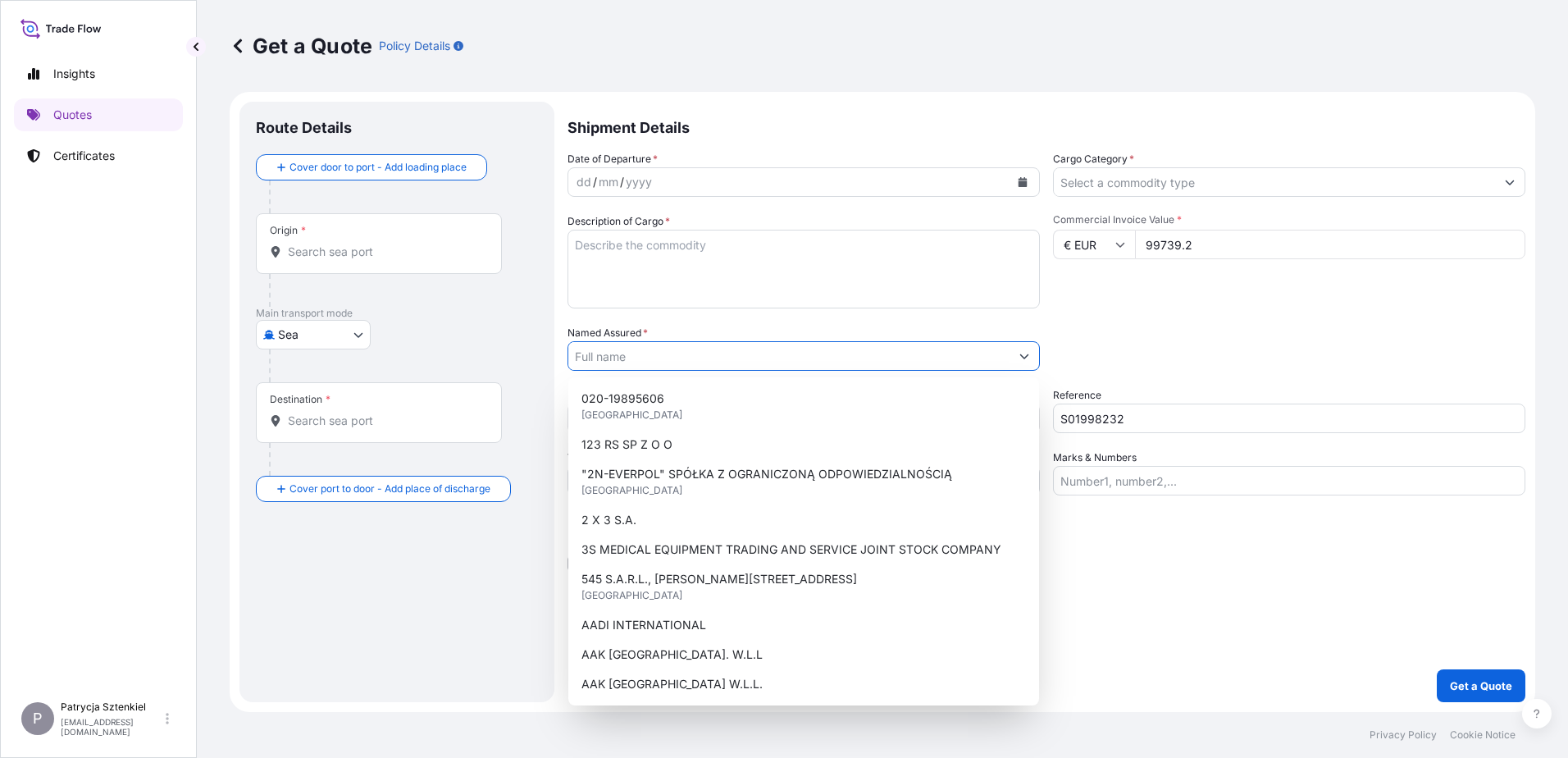
click at [659, 361] on input "Named Assured *" at bounding box center [789, 356] width 442 height 30
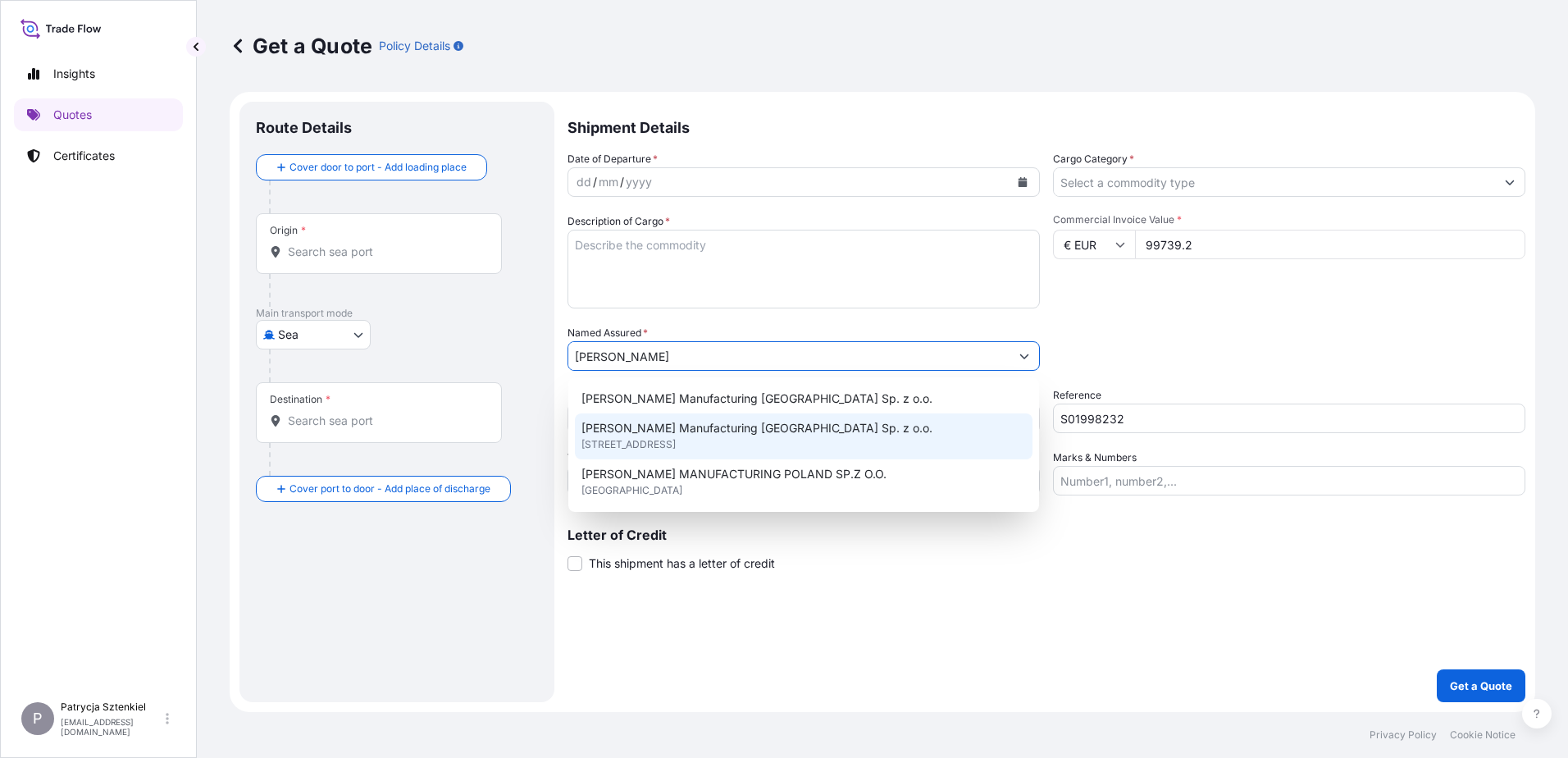
click at [659, 449] on div "[PERSON_NAME] Manufacturing [GEOGRAPHIC_DATA] Sp. z o.o. [STREET_ADDRESS]" at bounding box center [804, 436] width 457 height 46
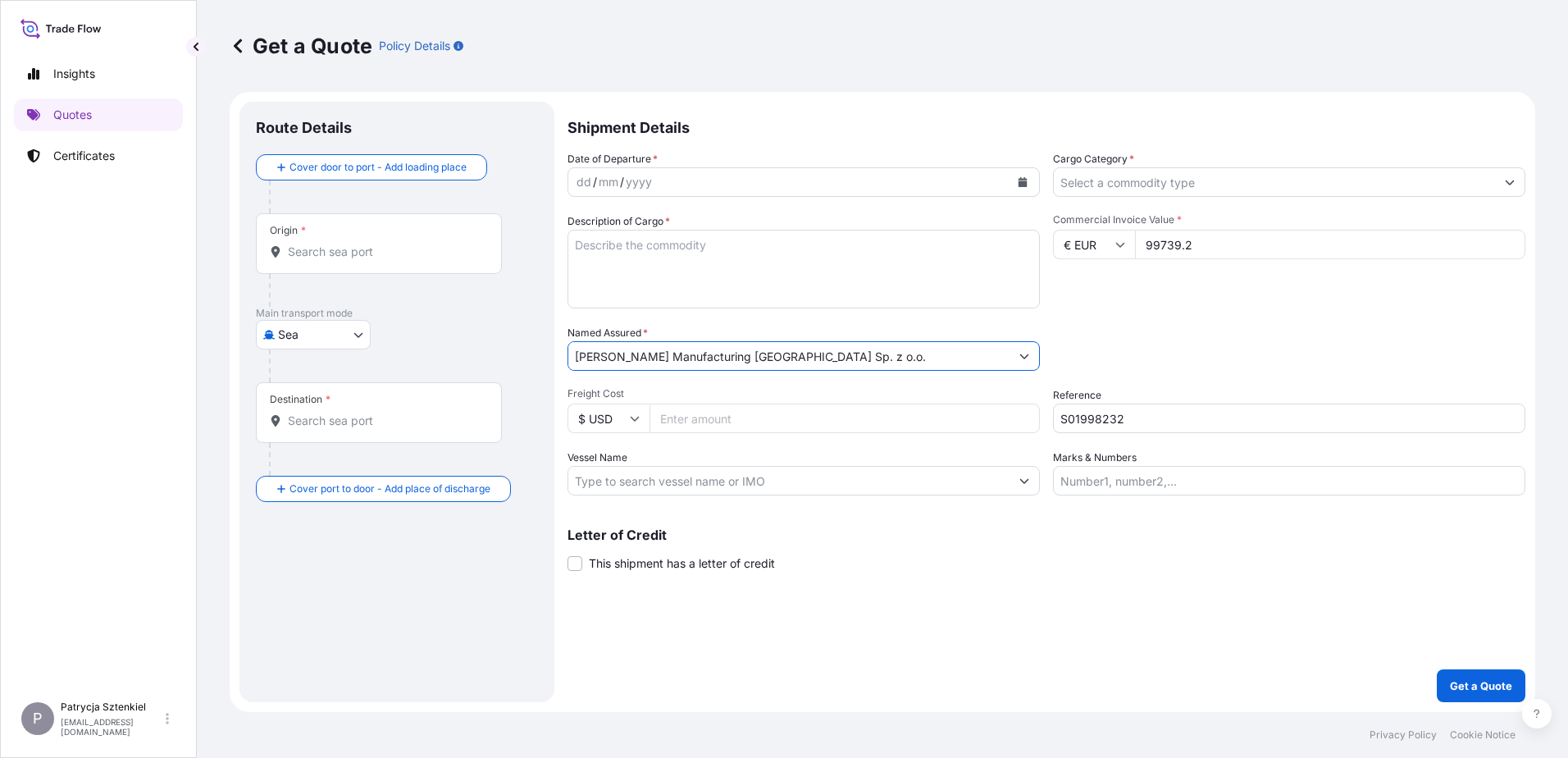
type input "[PERSON_NAME] Manufacturing [GEOGRAPHIC_DATA] Sp. z o.o."
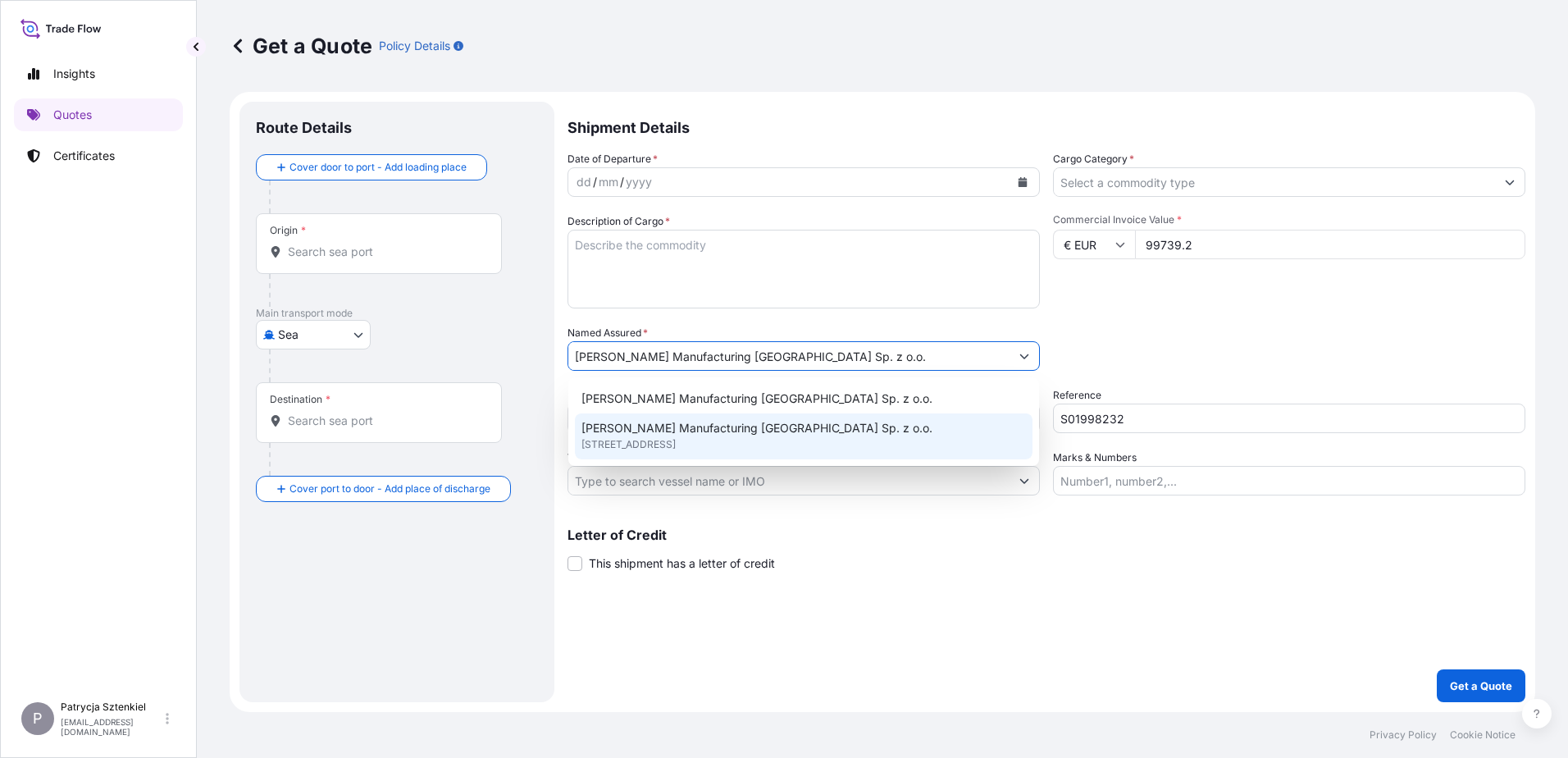
click at [656, 439] on span "[STREET_ADDRESS]" at bounding box center [629, 444] width 94 height 17
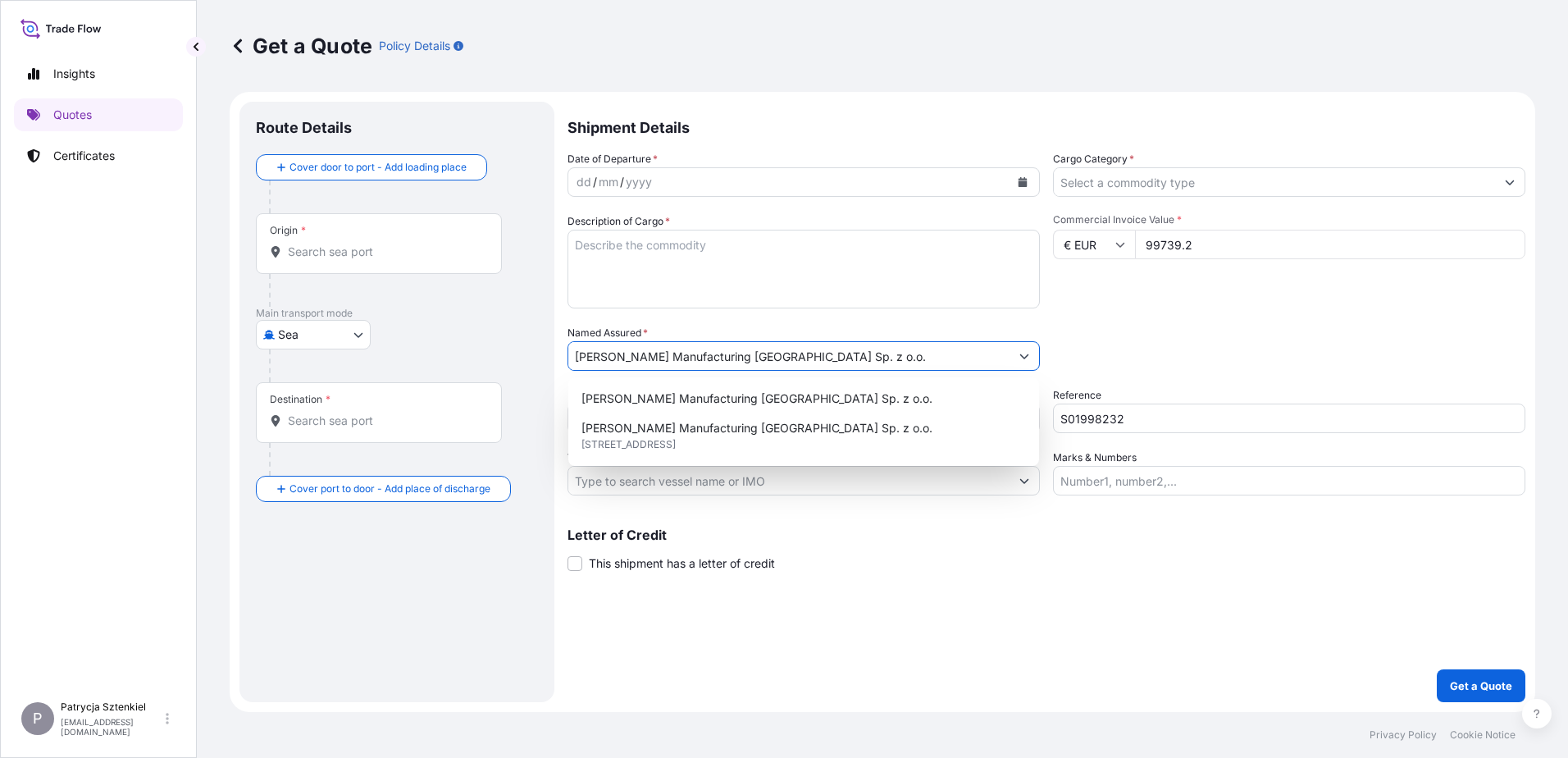
click at [610, 246] on textarea "Description of Cargo *" at bounding box center [804, 269] width 472 height 79
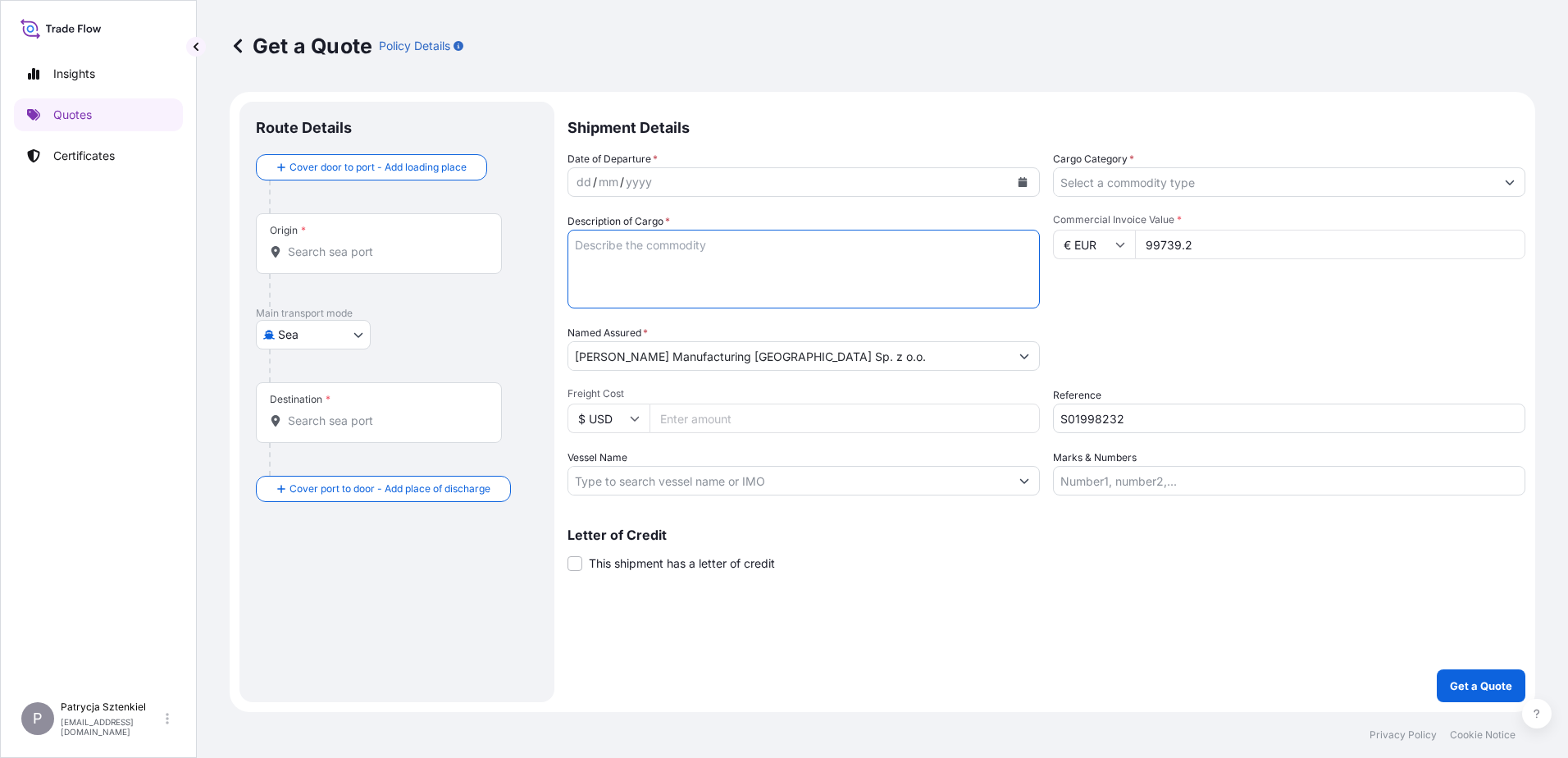
paste textarea "EVAPORATOR ASSEMBLY"
paste textarea "OOLU9877488 OOLJXF6633 40HC 11100.00 KG 57.20 M3 44 PKG CY/CY"
type textarea "EVAPORATOR ASSEMBLY OOLU9877488 OOLJXF6633 40HC 11100.00 KG 57.20 M3 44 PKG CY/…"
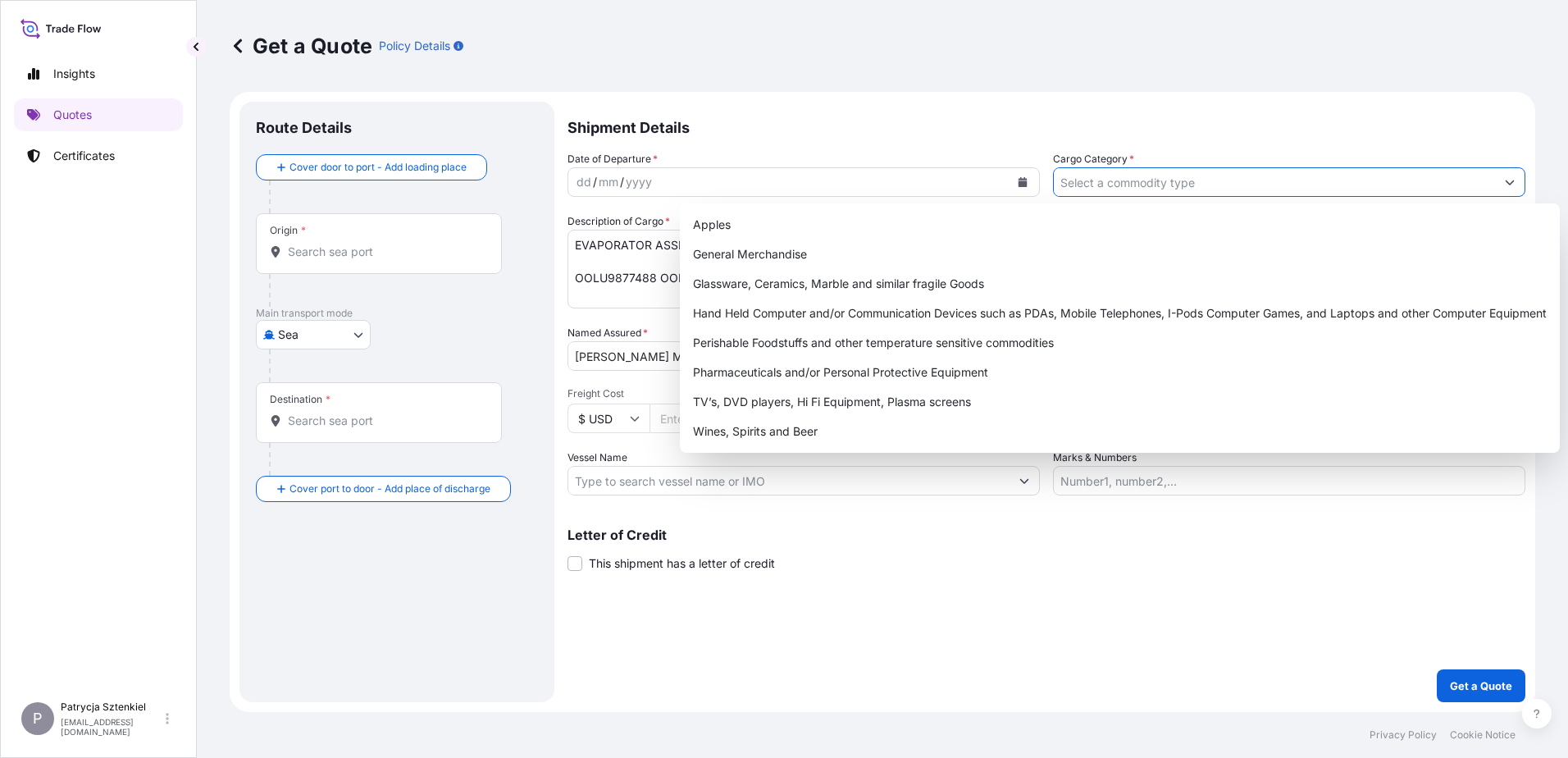
click at [659, 178] on input "Cargo Category *" at bounding box center [1274, 182] width 442 height 30
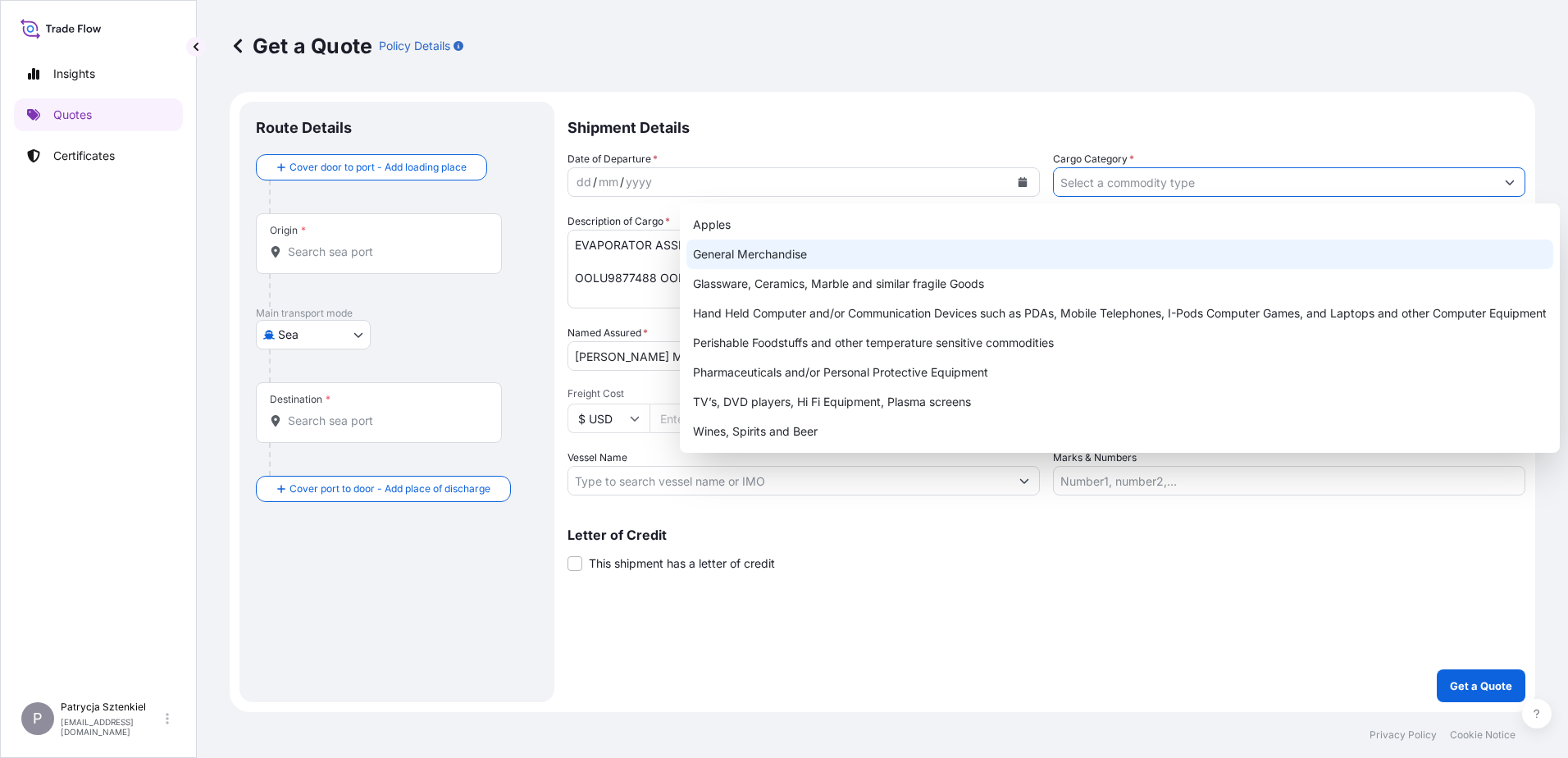
click at [659, 258] on div "General Merchandise" at bounding box center [1119, 254] width 867 height 30
type input "General Merchandise"
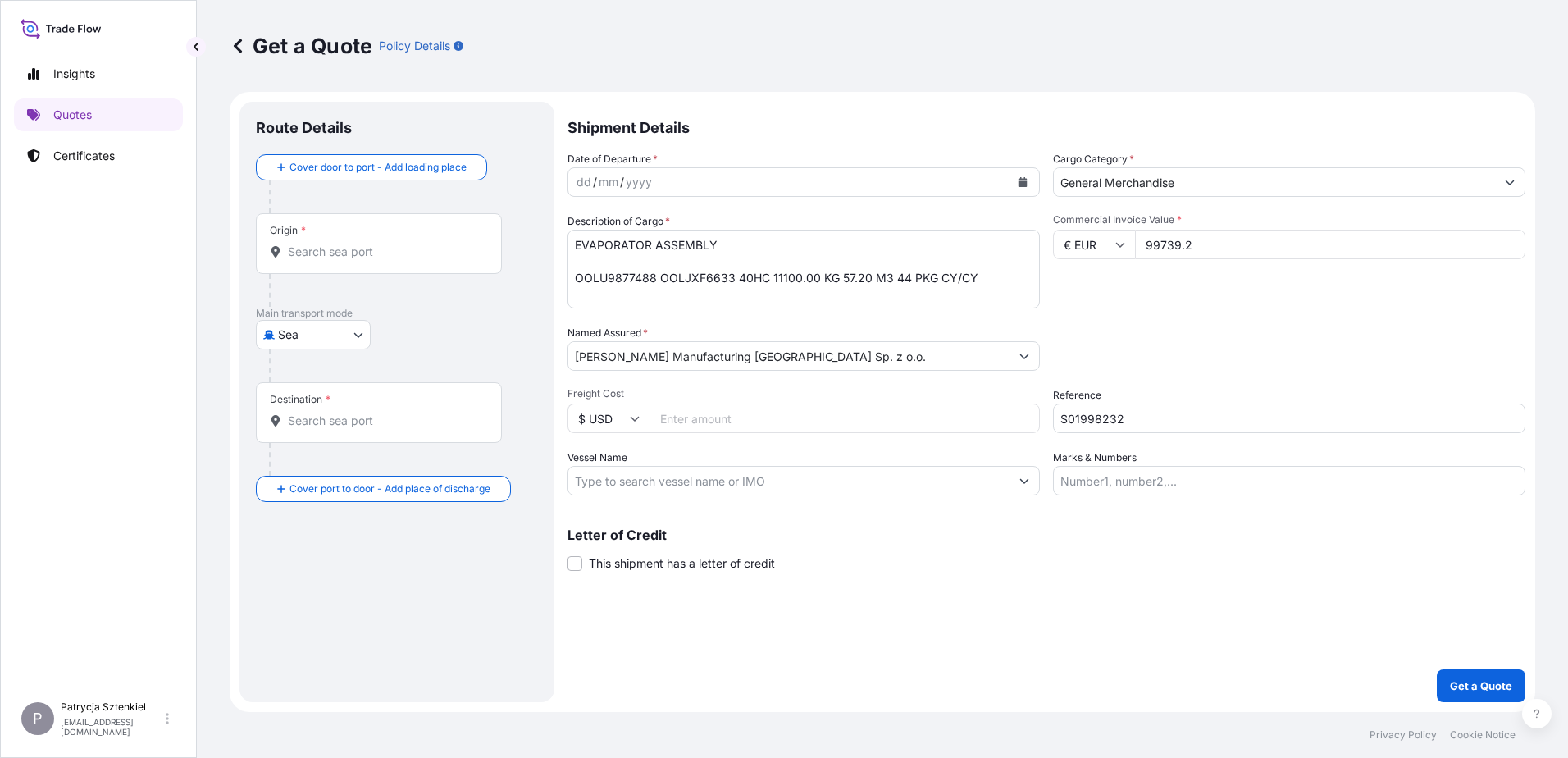
click at [335, 248] on input "Origin *" at bounding box center [384, 252] width 193 height 17
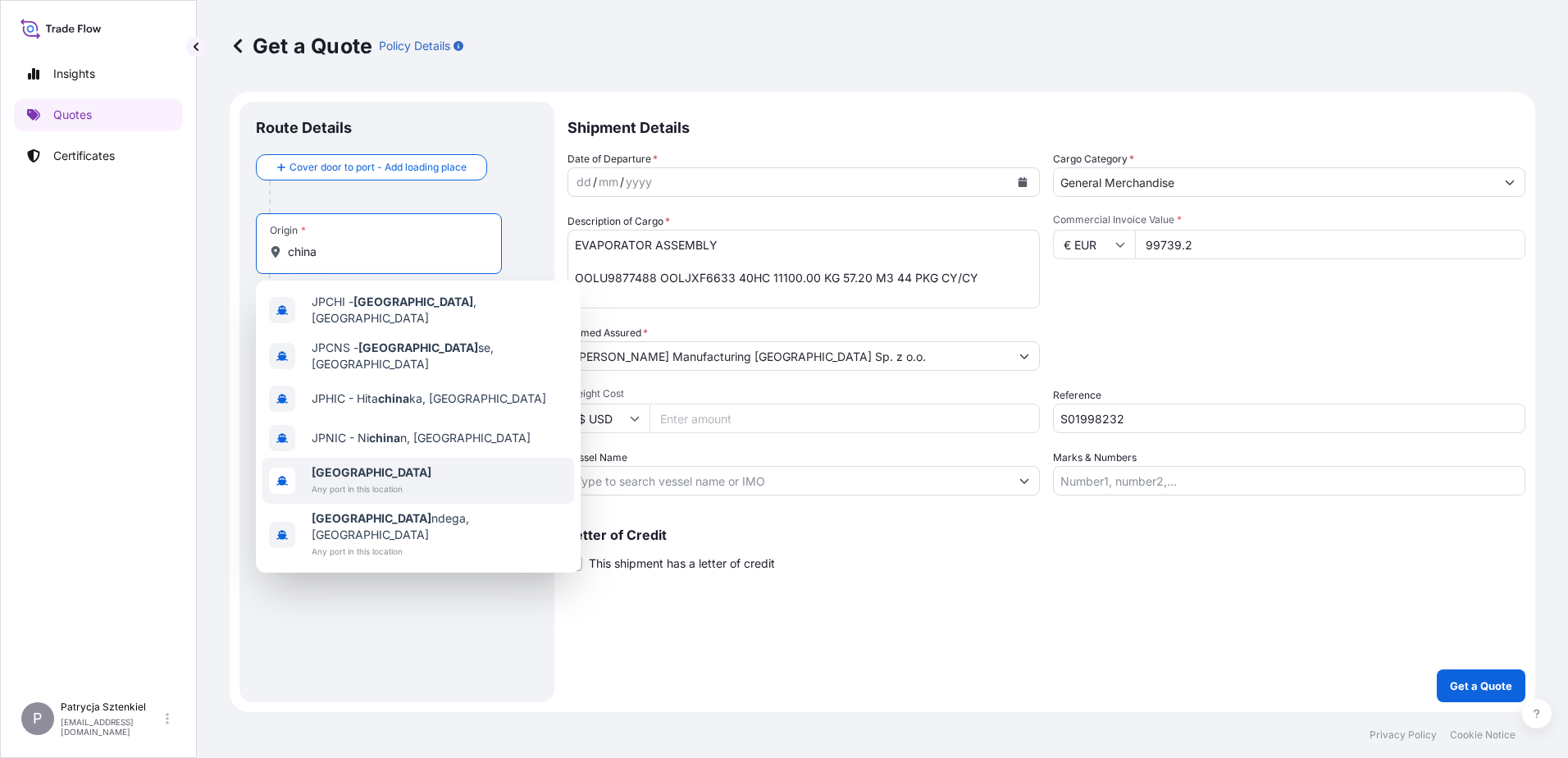
click at [348, 481] on span "Any port in this location" at bounding box center [371, 489] width 120 height 17
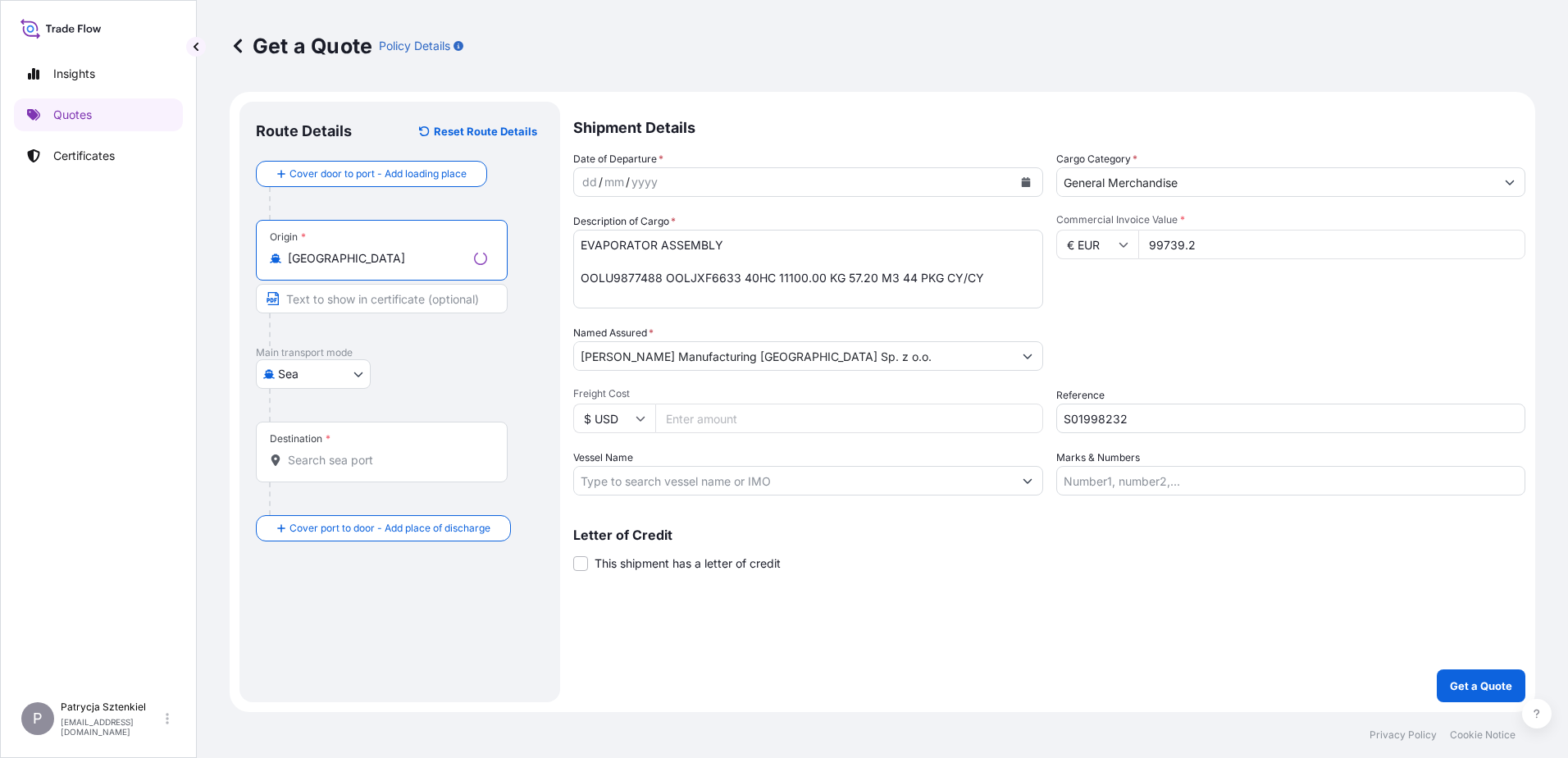
type input "[GEOGRAPHIC_DATA]"
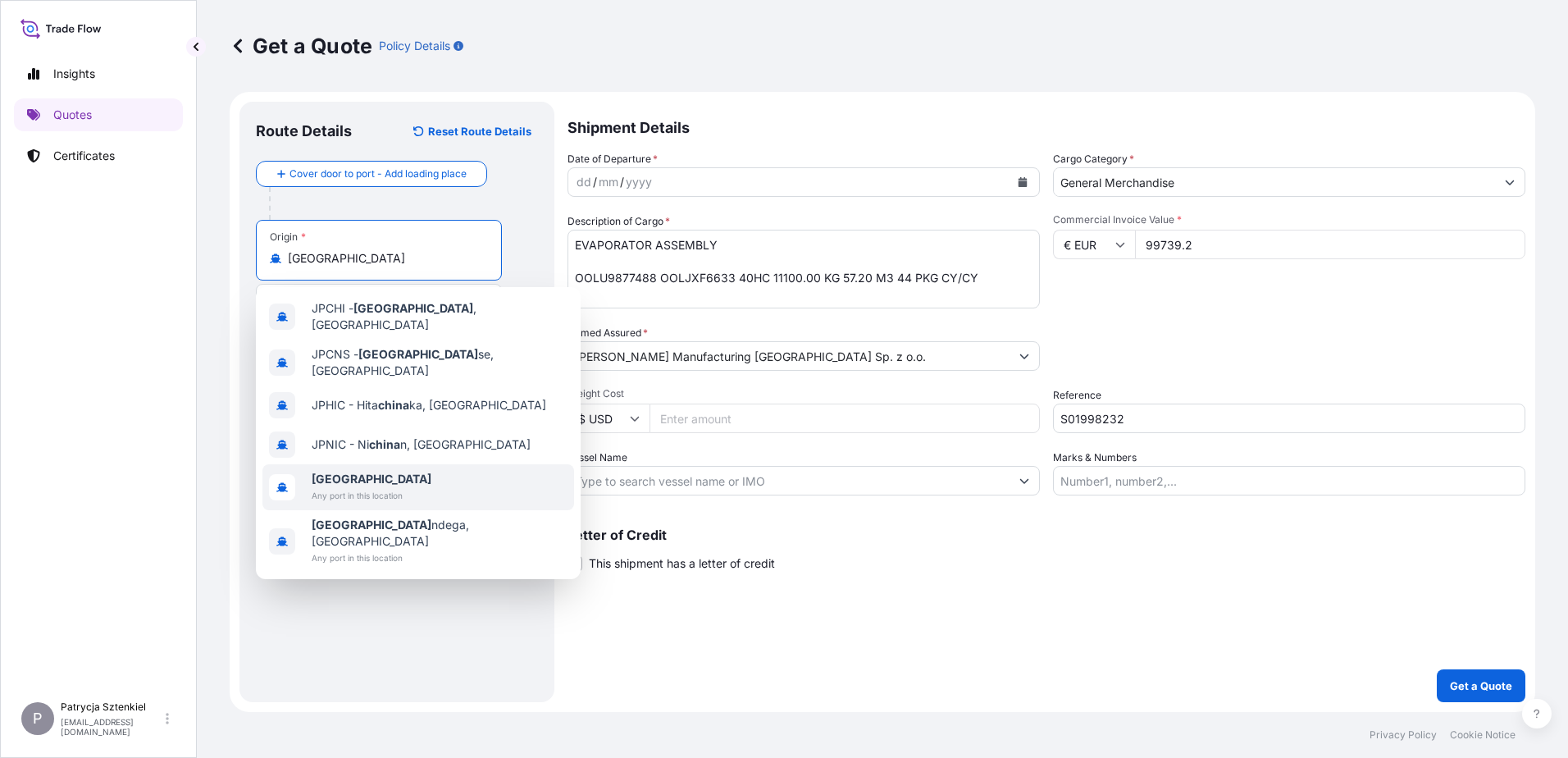
click at [346, 470] on span "[GEOGRAPHIC_DATA]" at bounding box center [371, 478] width 120 height 17
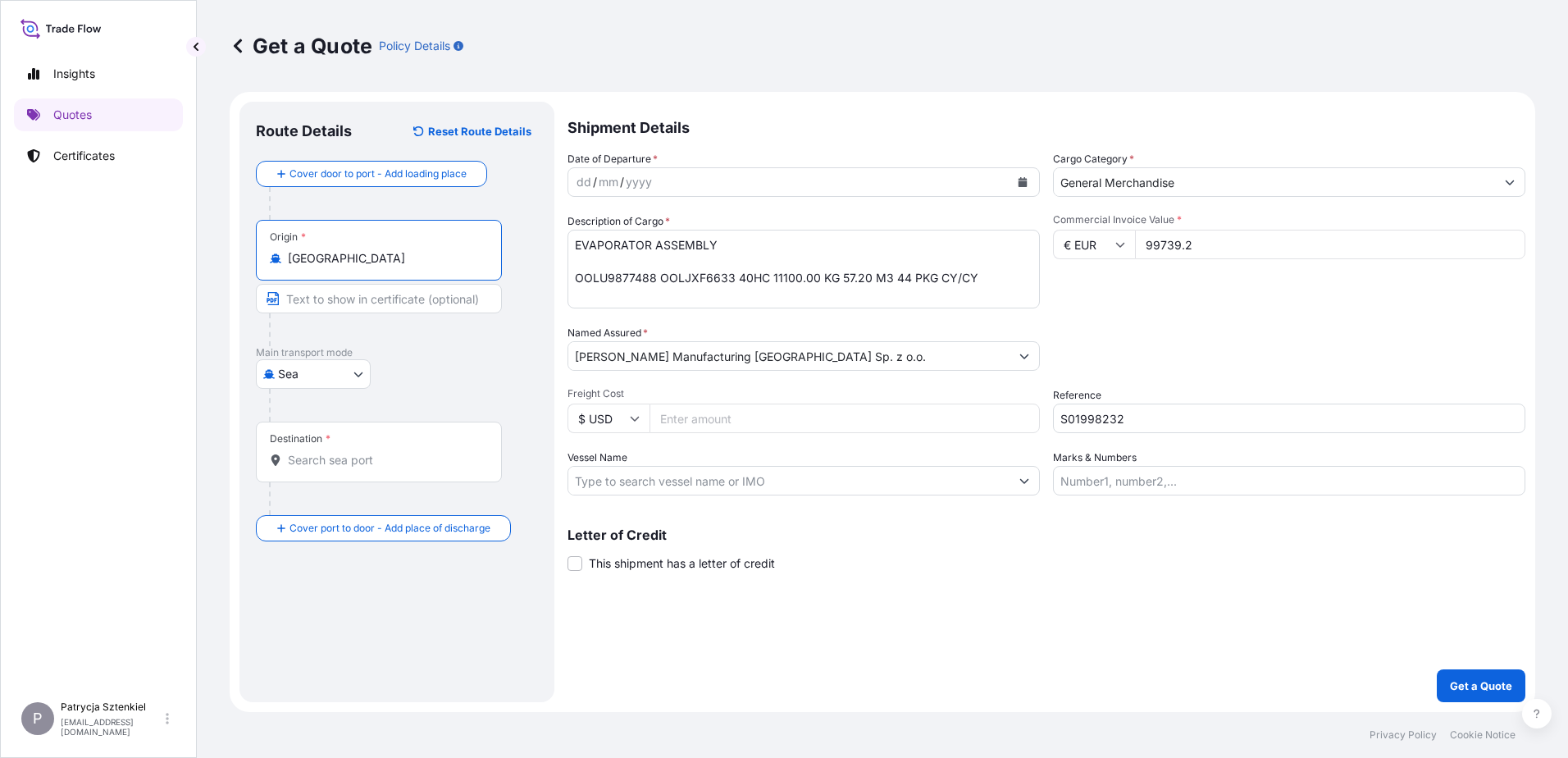
click at [311, 440] on div "Destination *" at bounding box center [300, 438] width 60 height 13
click at [311, 452] on input "Destination *" at bounding box center [384, 460] width 193 height 17
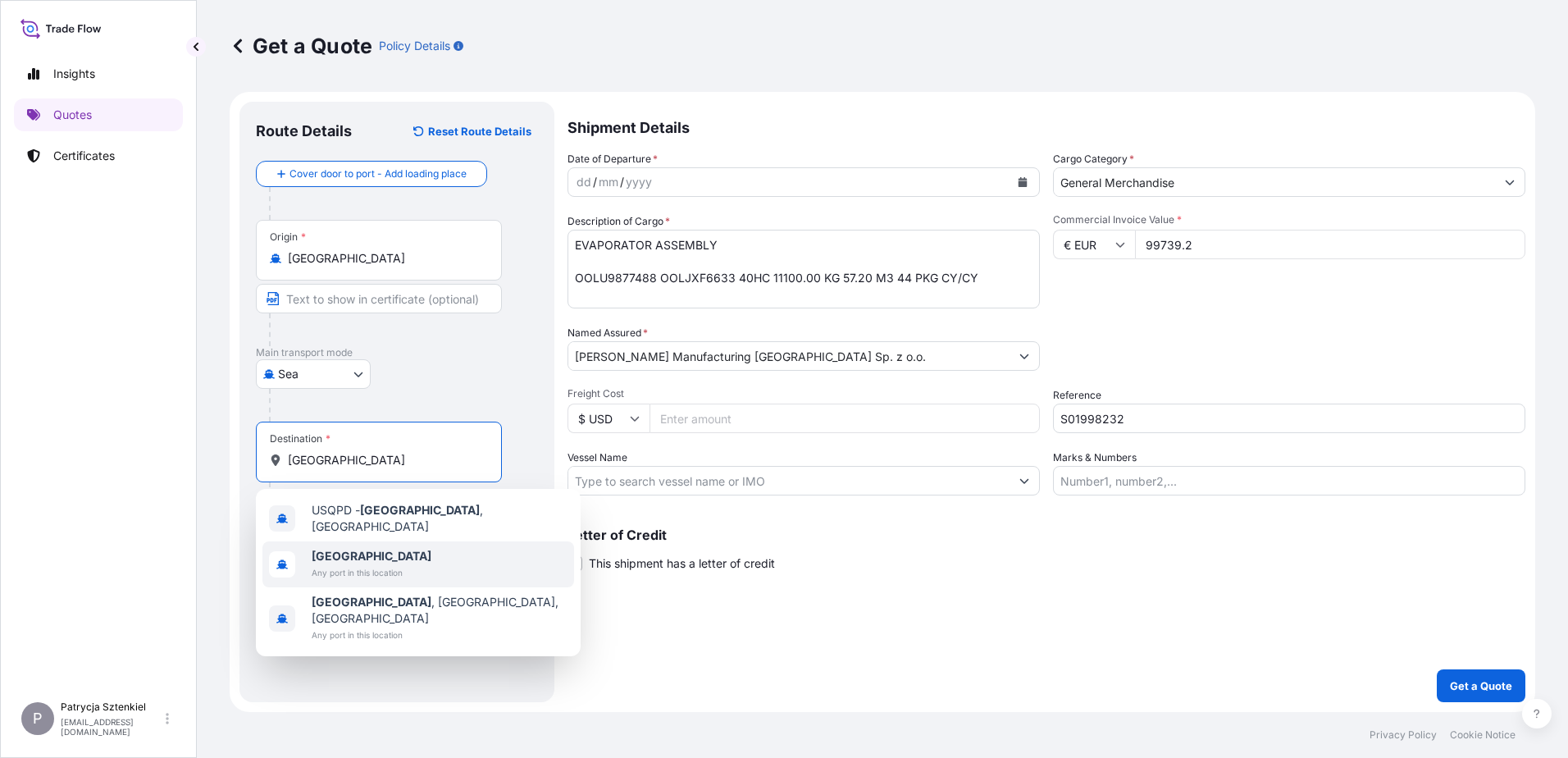
click at [356, 555] on span "[GEOGRAPHIC_DATA]" at bounding box center [371, 556] width 120 height 17
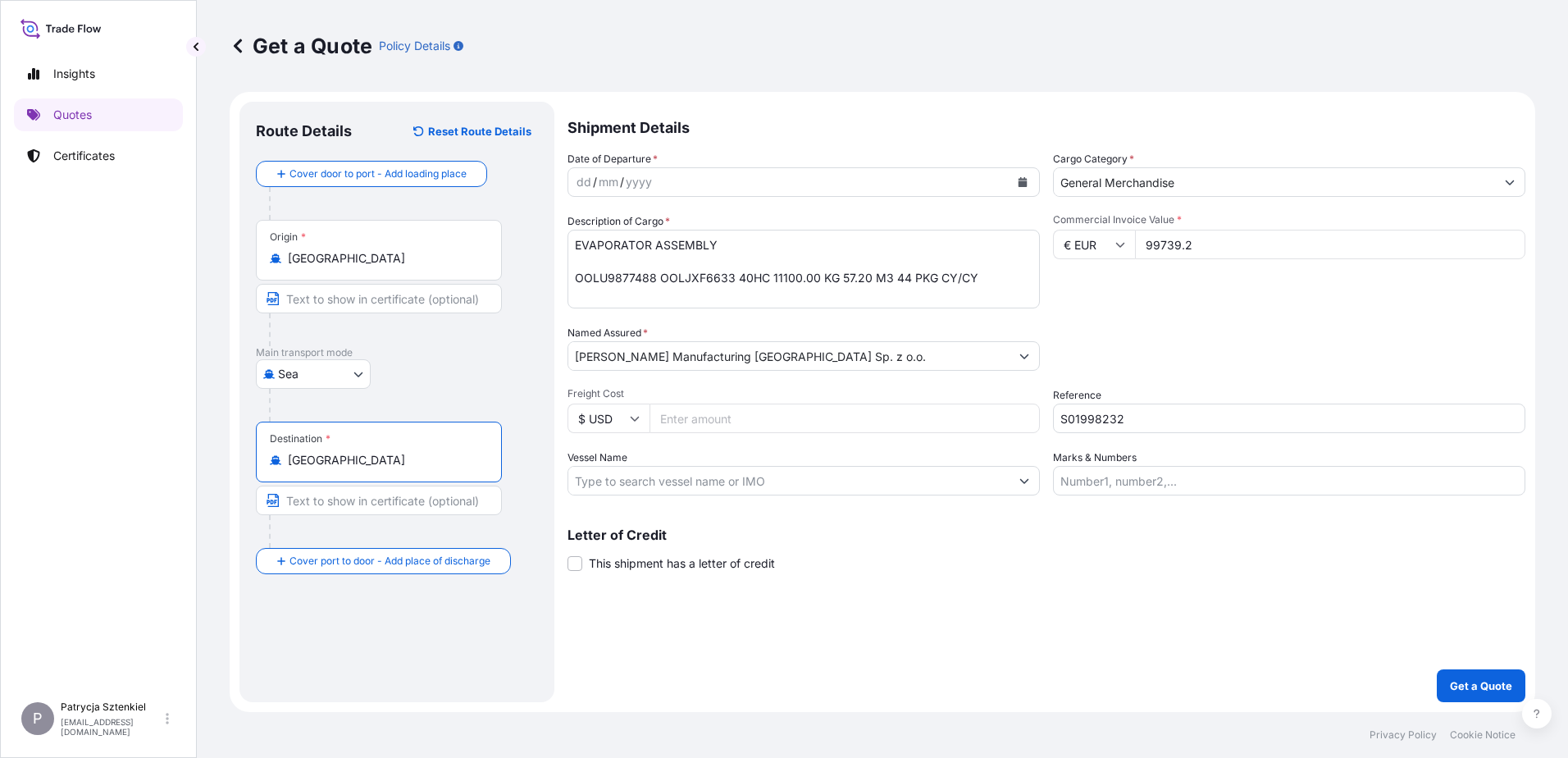
type input "[GEOGRAPHIC_DATA]"
click at [659, 183] on icon "Calendar" at bounding box center [1023, 182] width 9 height 10
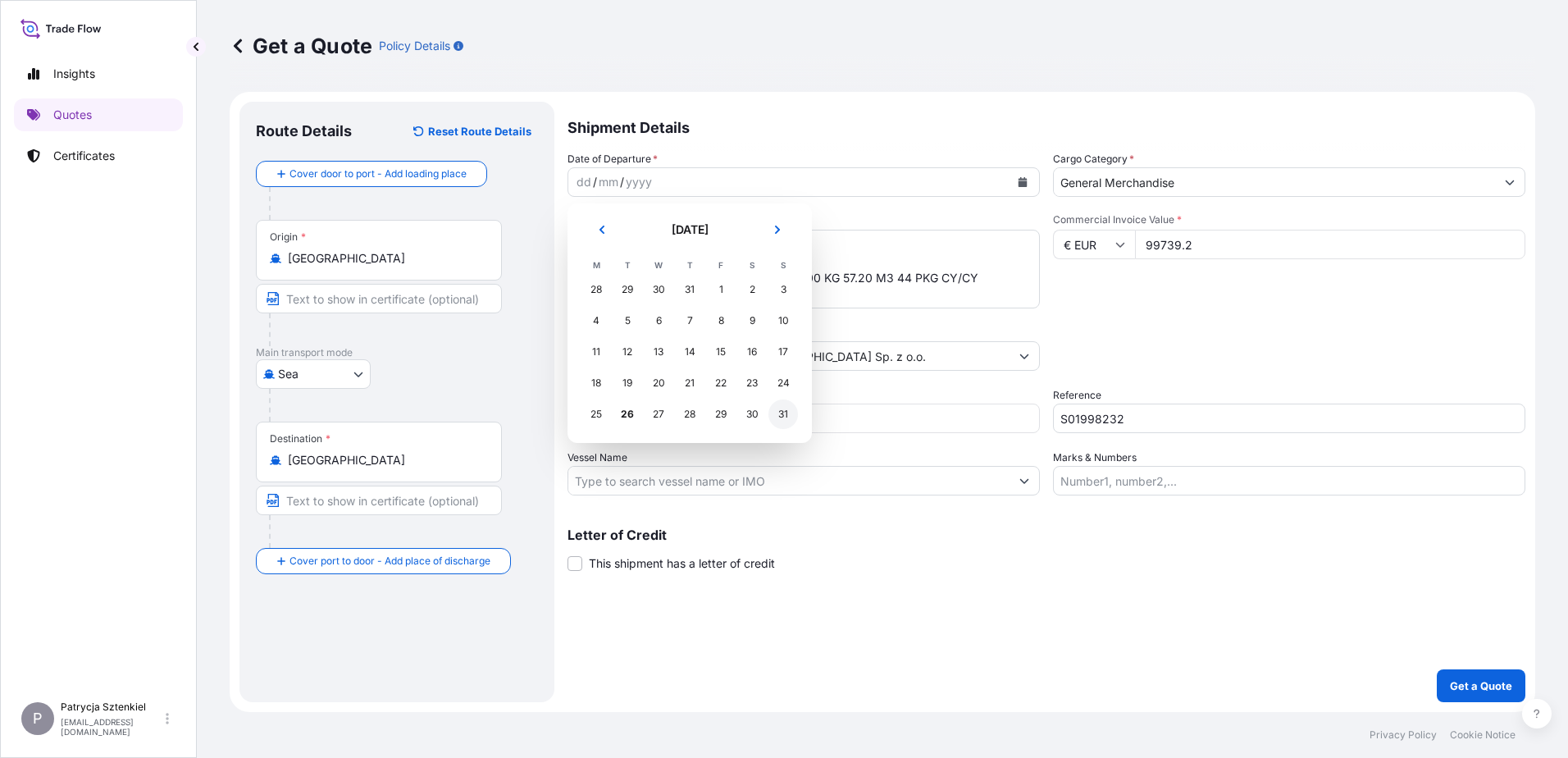
click at [659, 418] on div "31" at bounding box center [784, 414] width 30 height 30
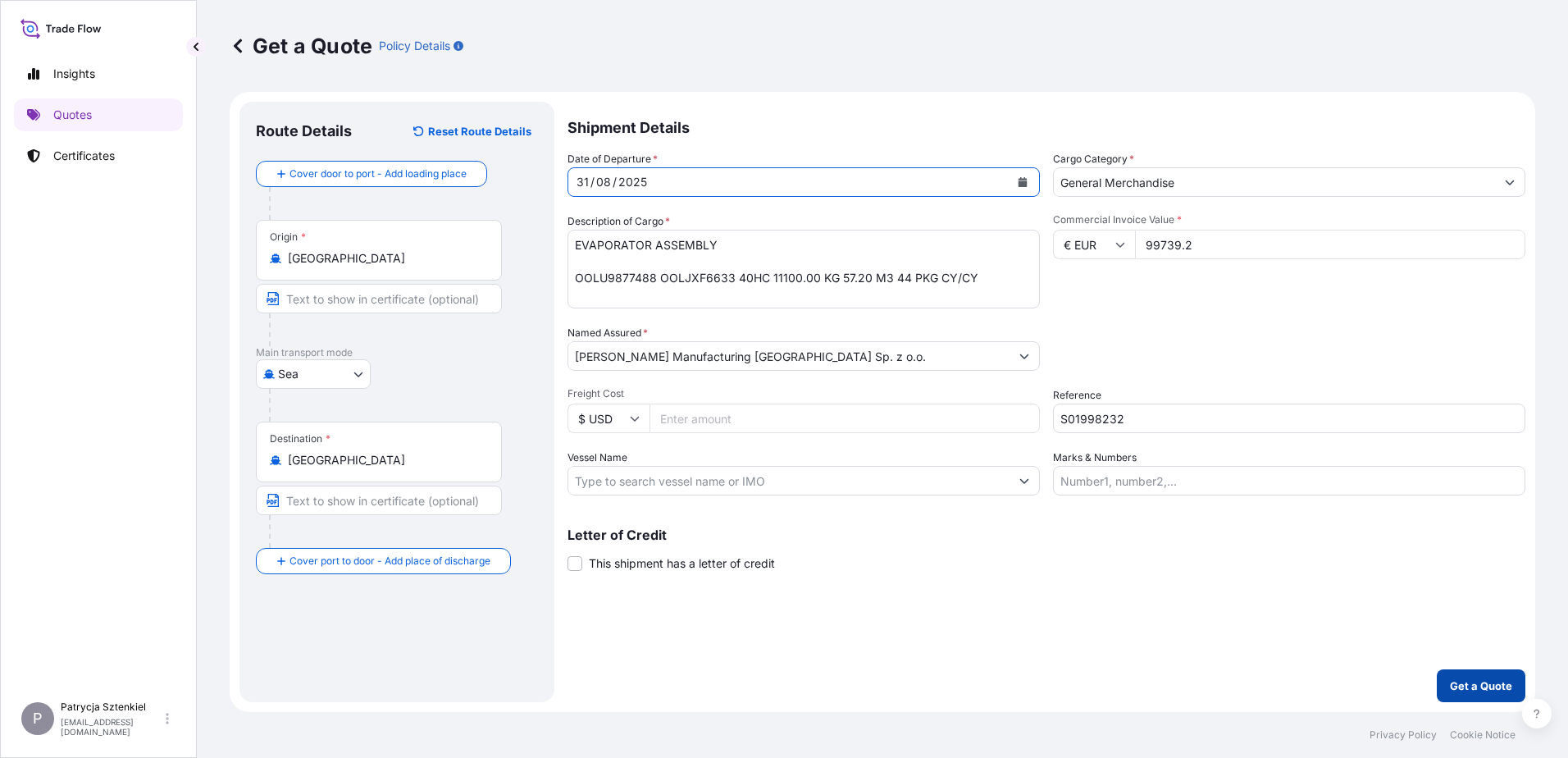
click at [659, 684] on button "Get a Quote" at bounding box center [1481, 685] width 88 height 33
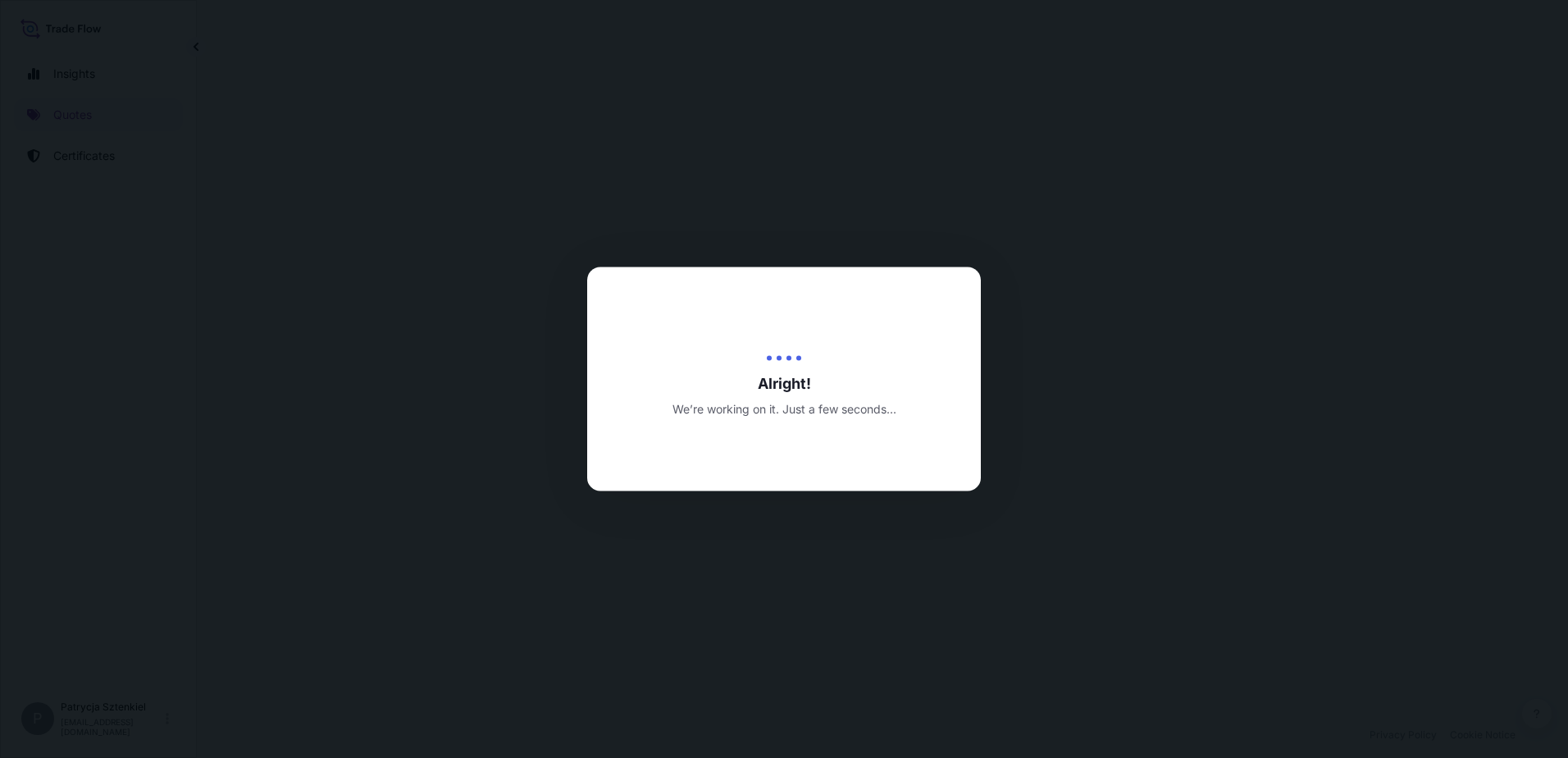
select select "Sea"
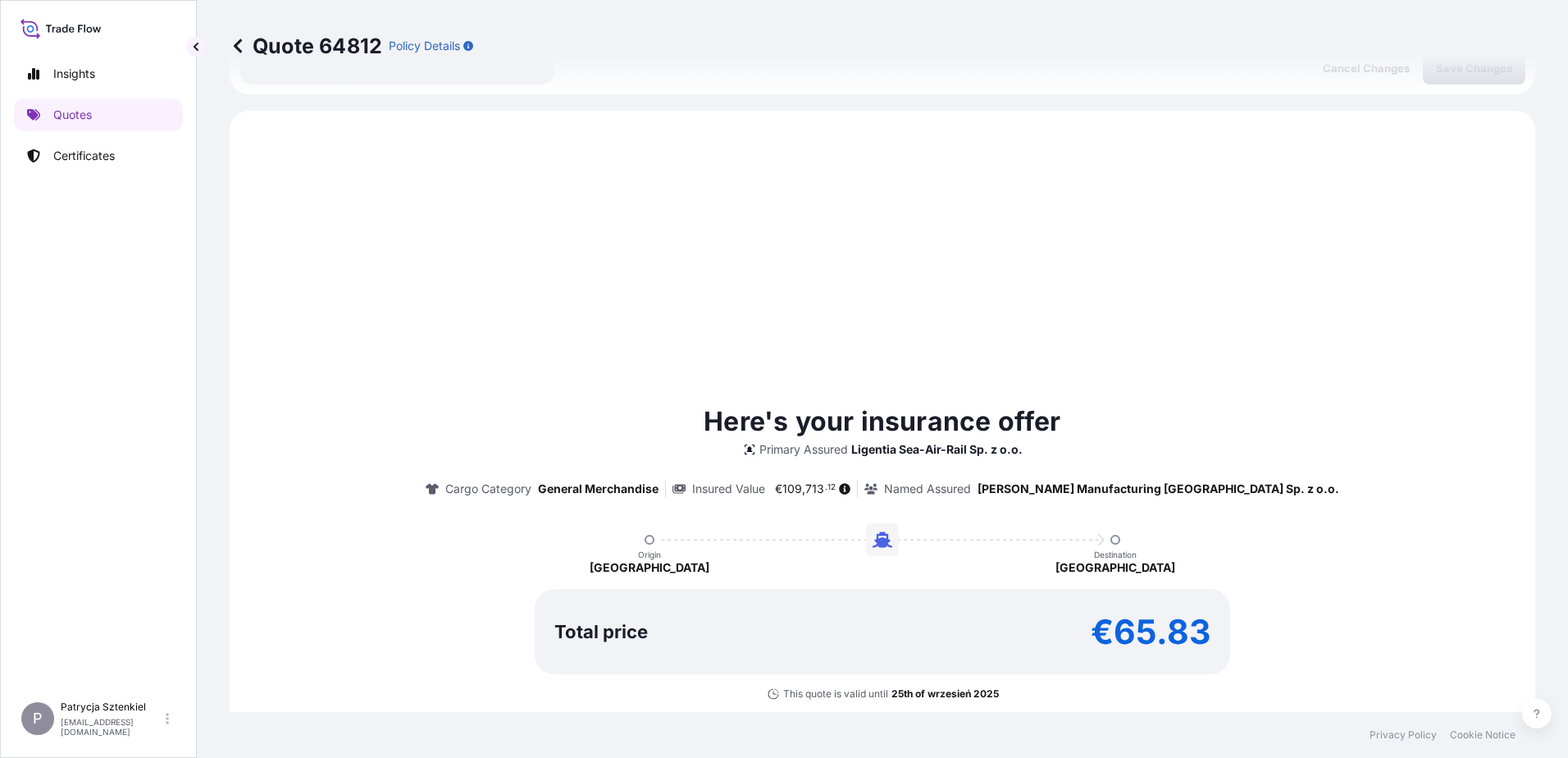
scroll to position [562, 0]
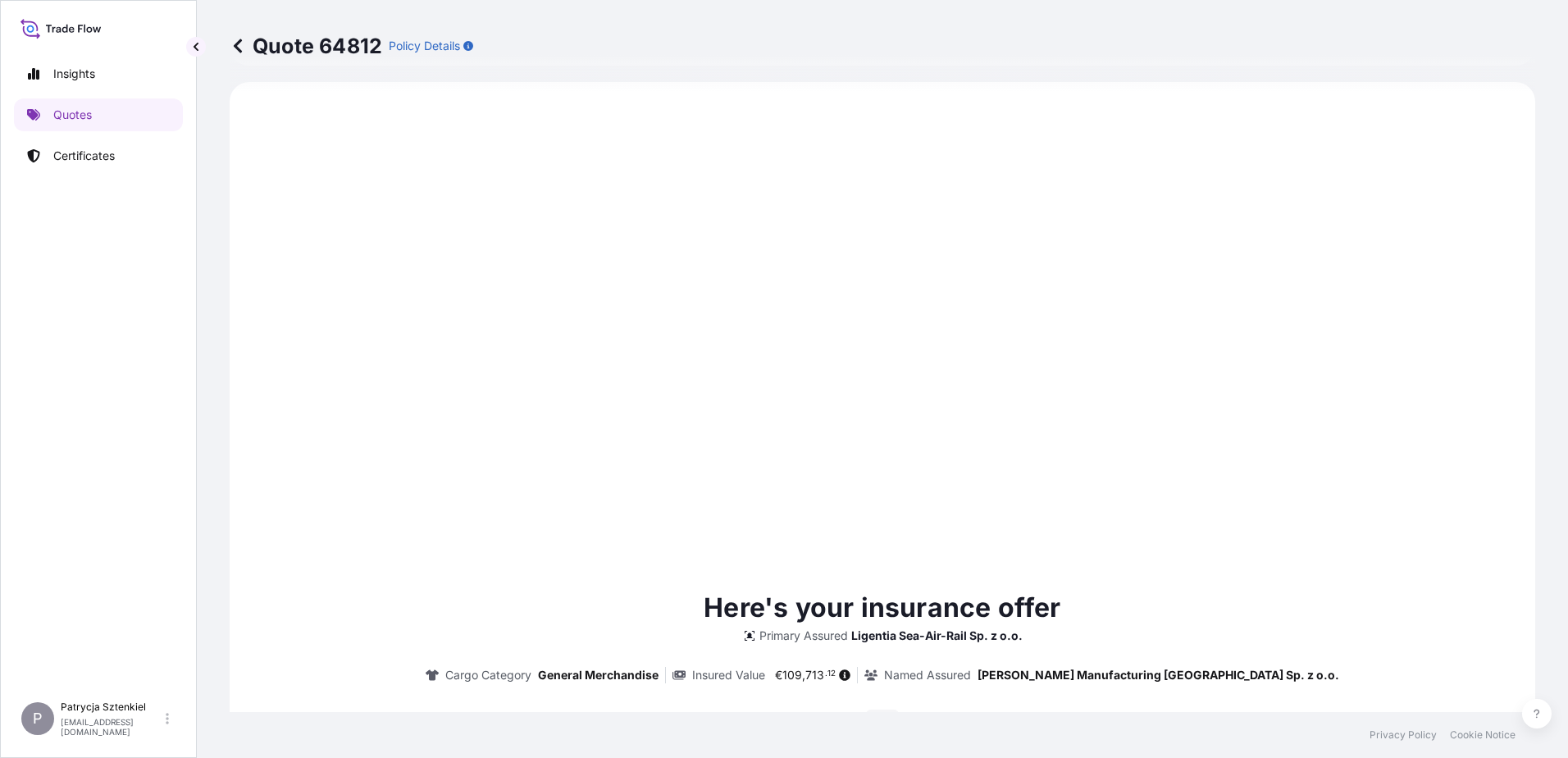
type input "[DATE]"
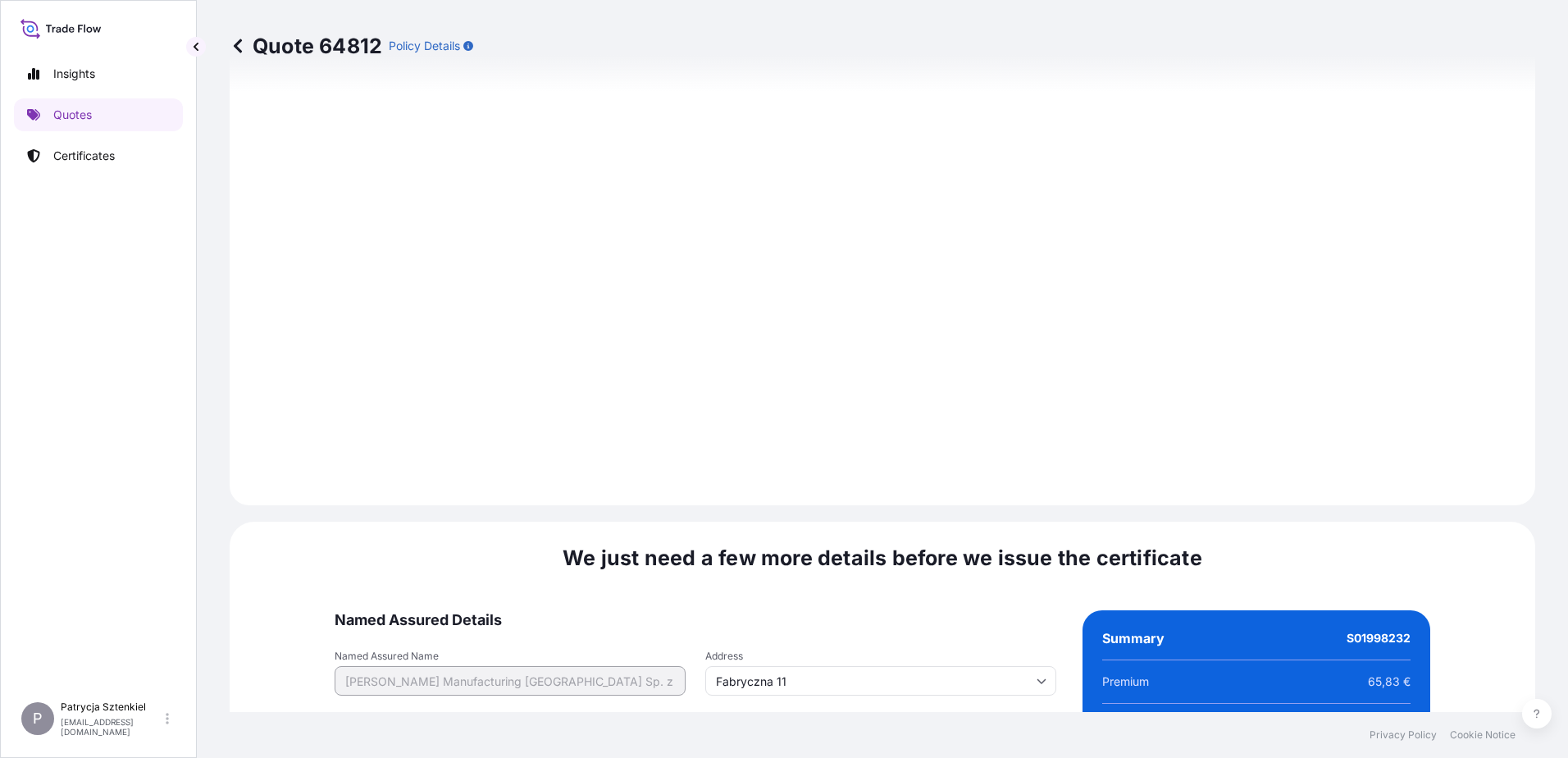
scroll to position [1711, 0]
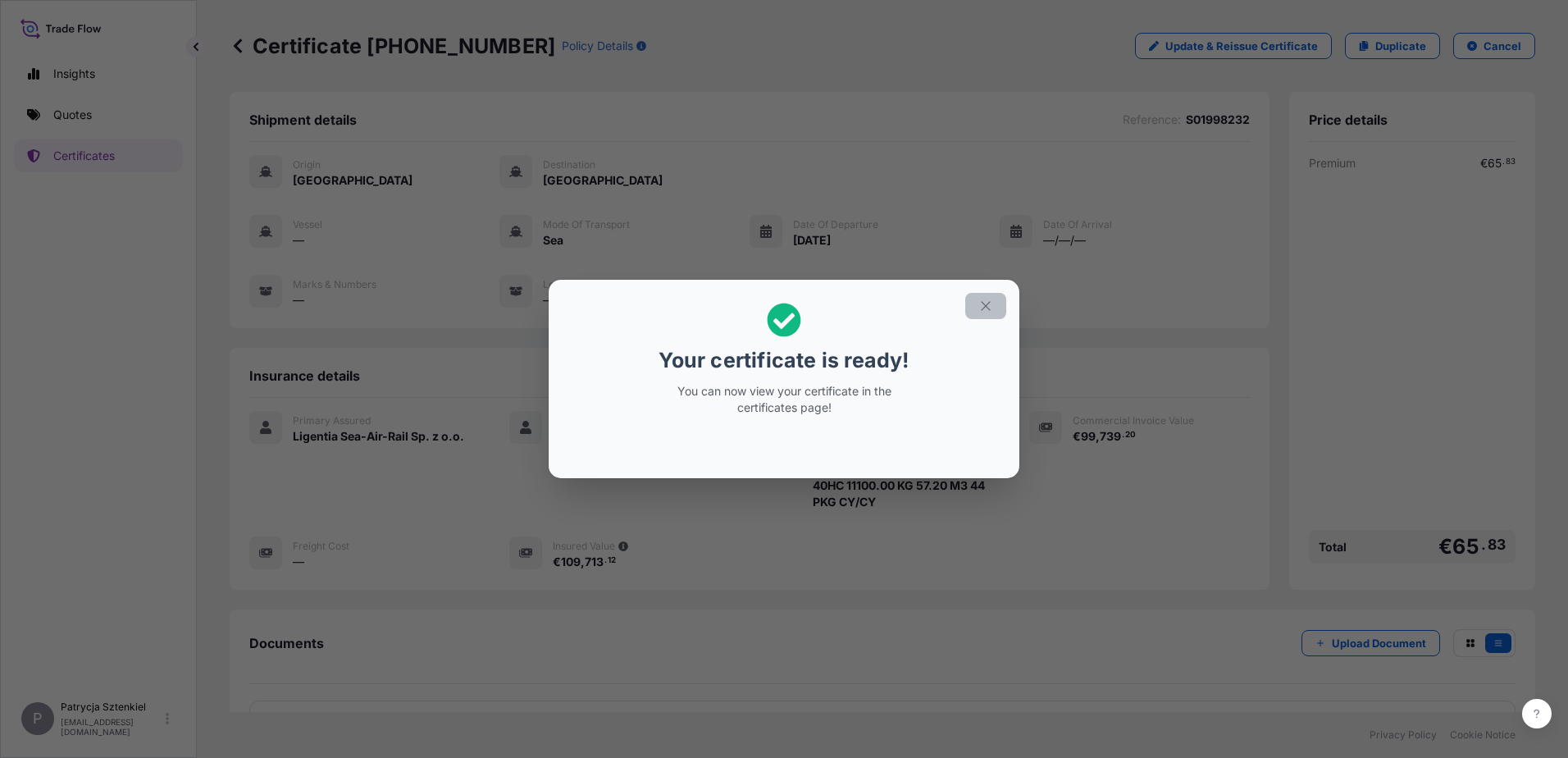
click at [659, 301] on icon "button" at bounding box center [986, 305] width 15 height 15
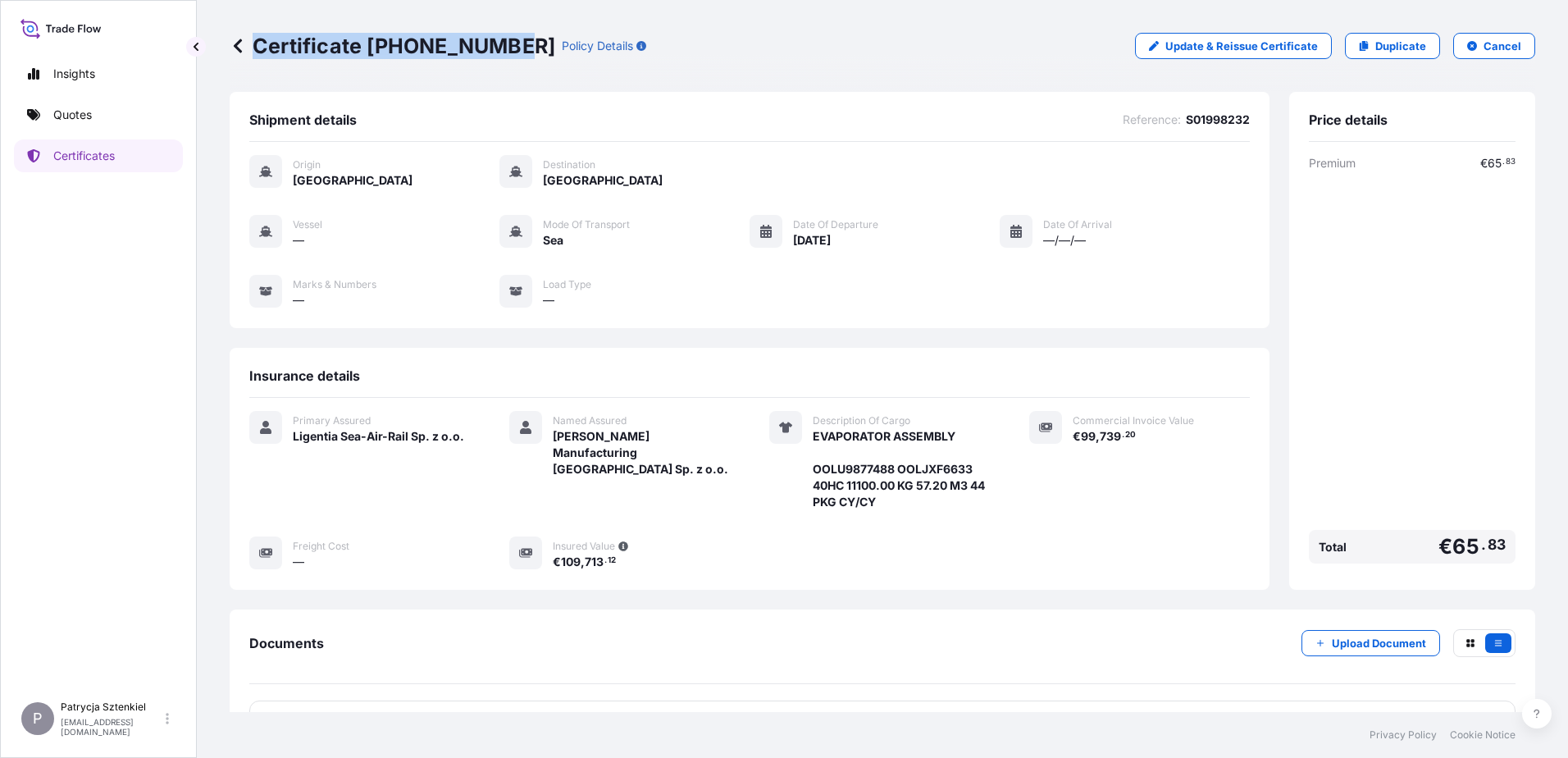
drag, startPoint x: 254, startPoint y: 50, endPoint x: 505, endPoint y: 62, distance: 251.3
click at [505, 62] on div "Certificate [PHONE_NUMBER] Policy Details Update & Reissue Certificate Duplicat…" at bounding box center [882, 45] width 1306 height 92
copy p "Certificate [PHONE_NUMBER]"
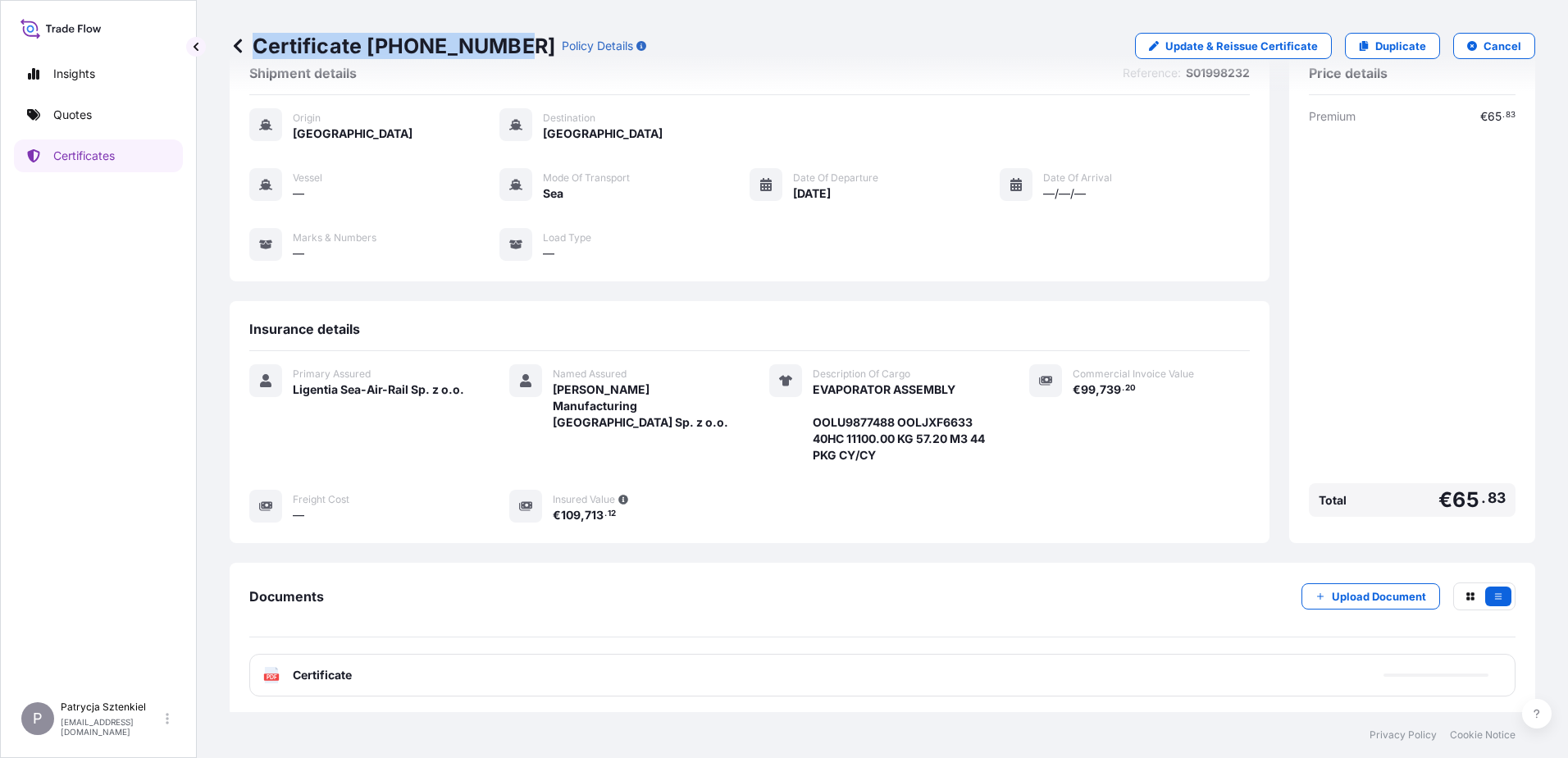
scroll to position [123, 0]
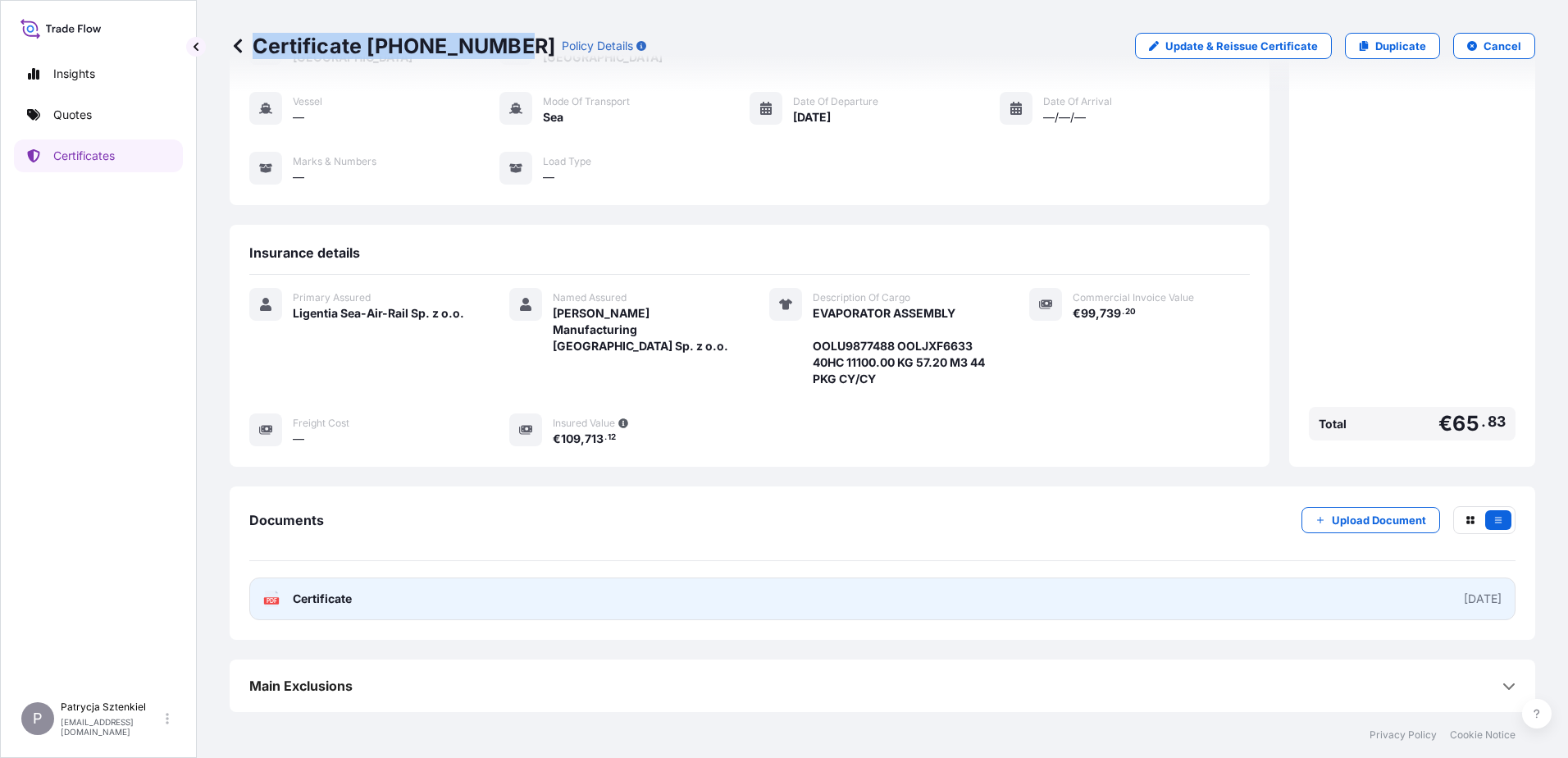
click at [612, 607] on link "PDF Certificate [DATE]" at bounding box center [882, 598] width 1266 height 43
